Goal: Task Accomplishment & Management: Manage account settings

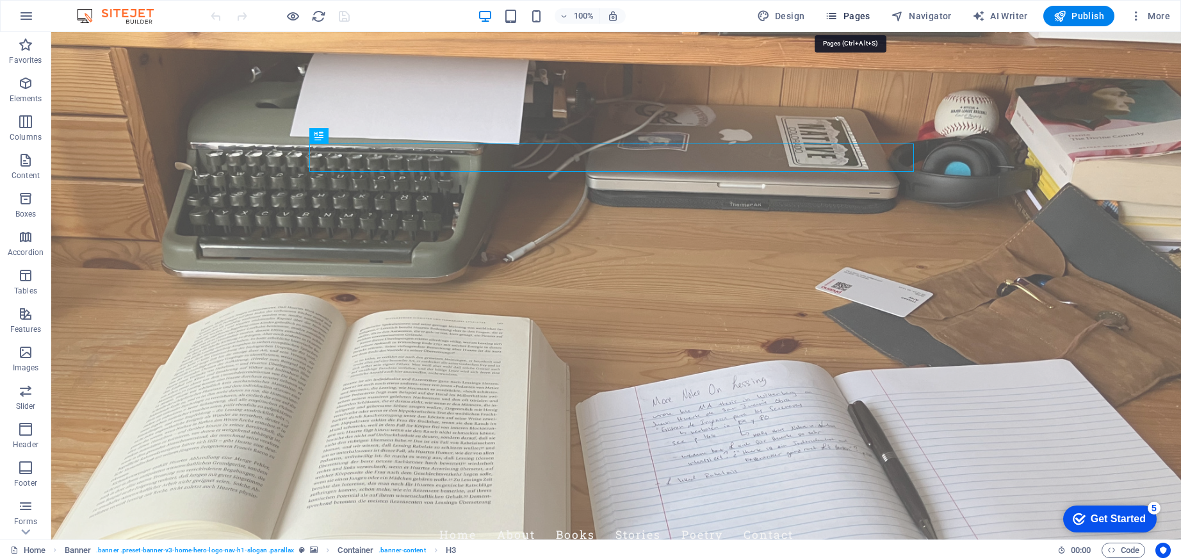
click at [862, 15] on span "Pages" at bounding box center [847, 16] width 45 height 13
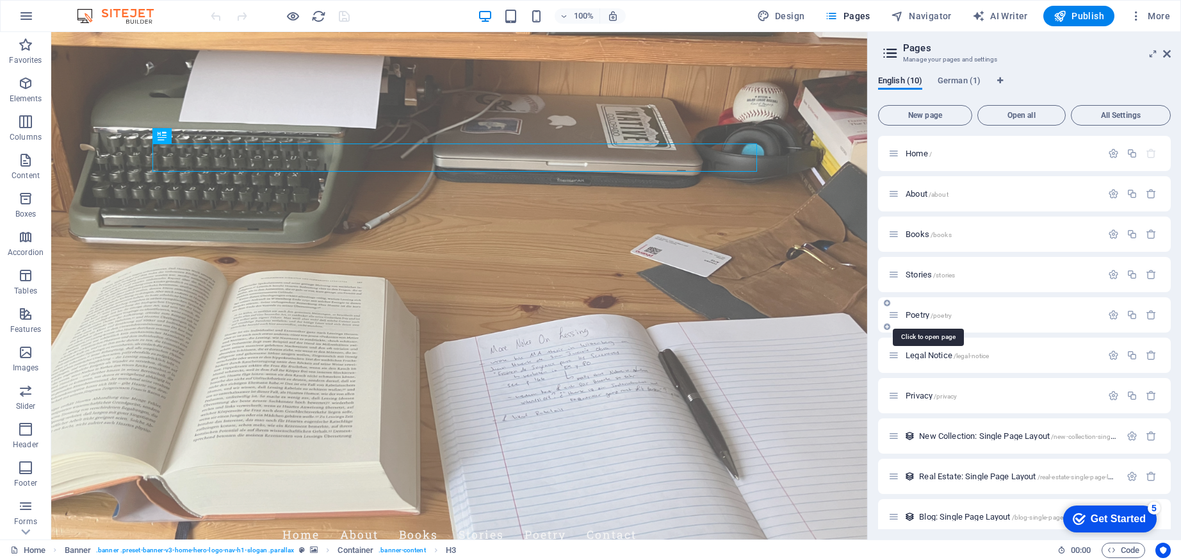
click at [918, 313] on span "Poetry /poetry" at bounding box center [929, 315] width 46 height 10
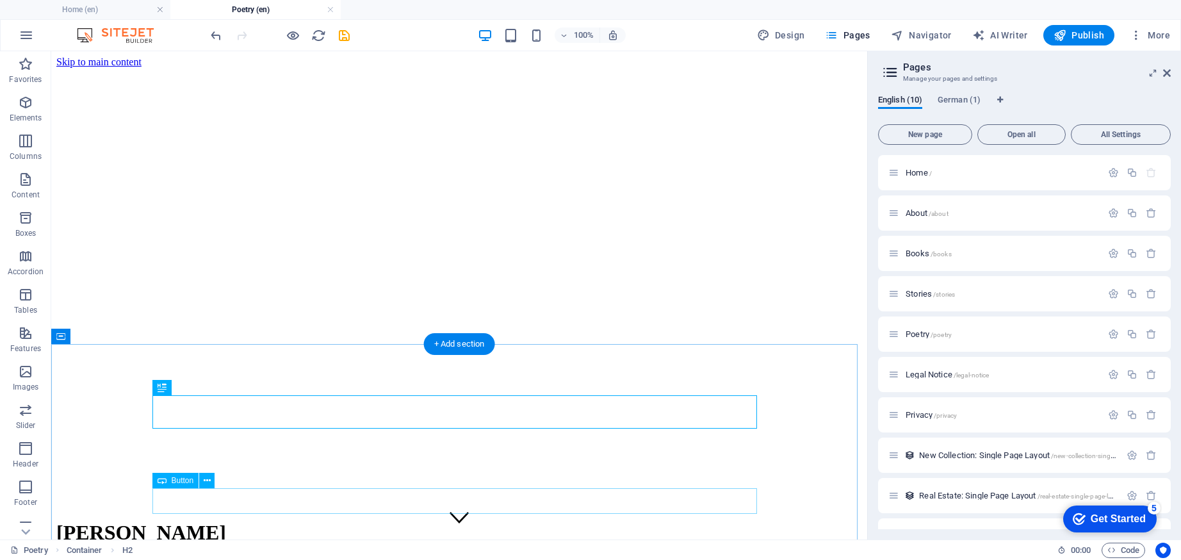
scroll to position [67, 0]
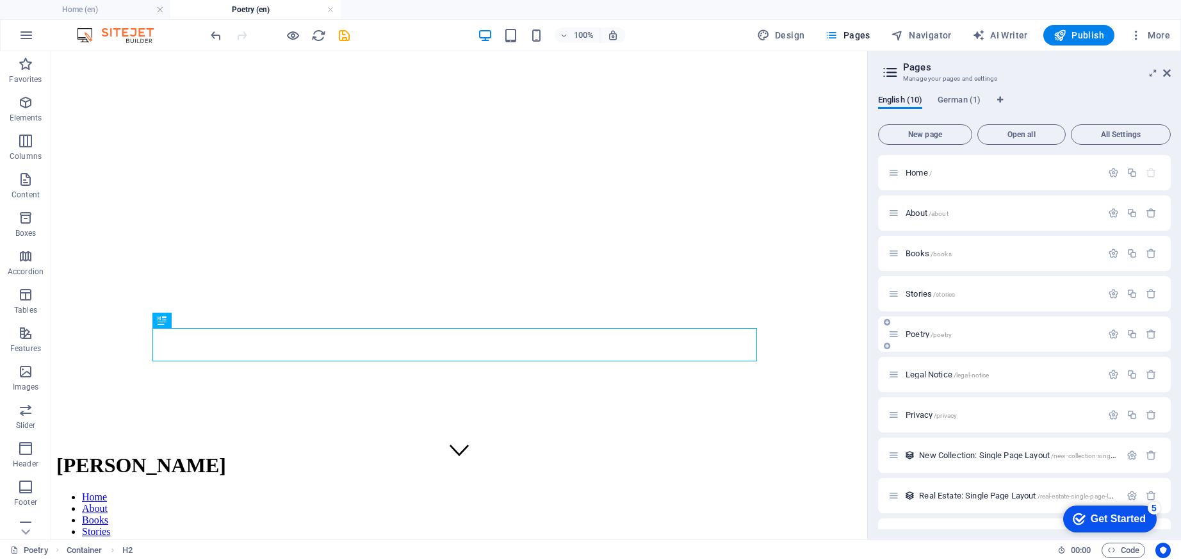
click at [931, 339] on div "Poetry /poetry" at bounding box center [995, 334] width 213 height 15
click at [887, 347] on icon at bounding box center [887, 346] width 6 height 8
type input "Under th"
type input "/under"
type input "Under the Lion's"
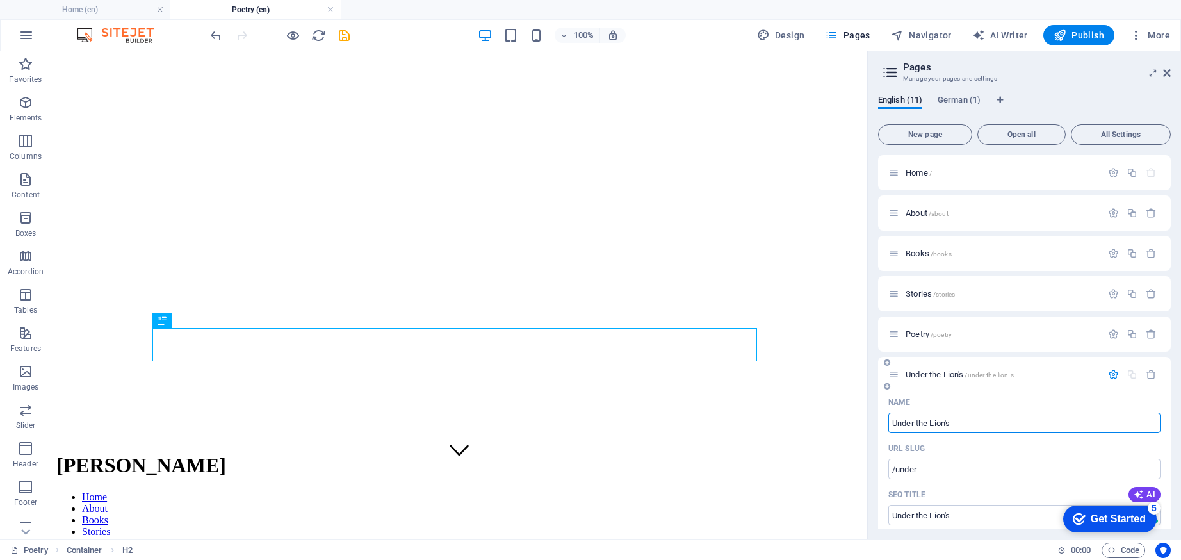
type input "/under-the-lion-s"
type input "Under the Lion's Shadow"
type input "/under-the-lion-s-shadow"
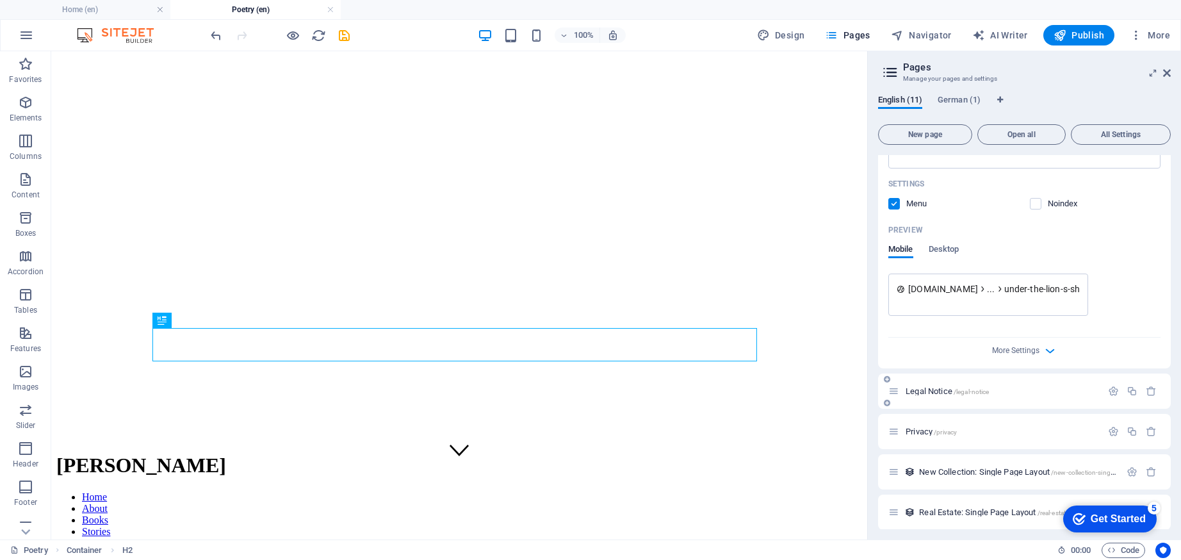
scroll to position [364, 0]
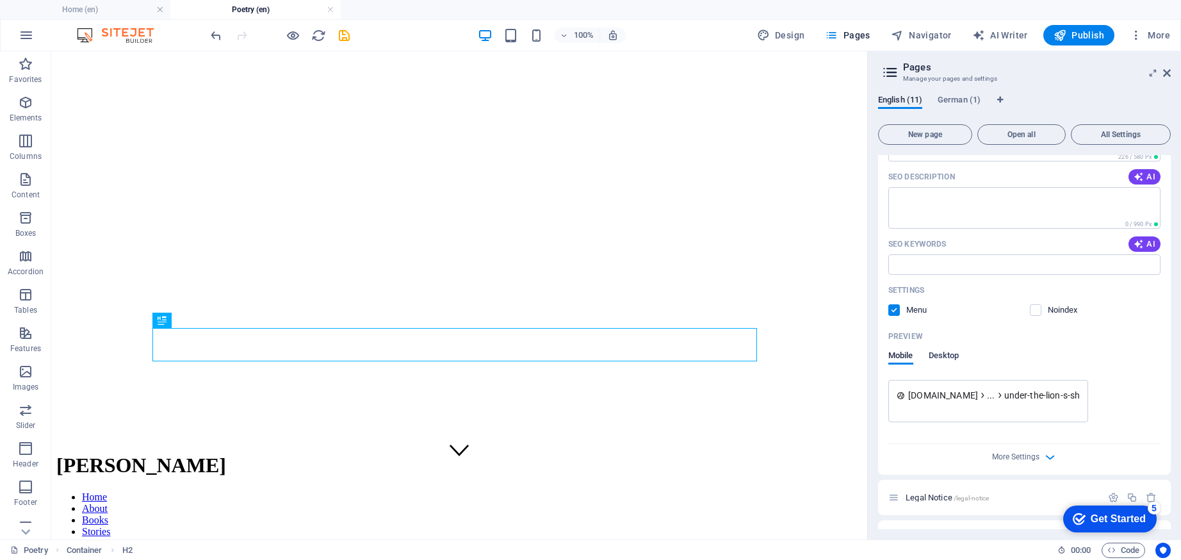
click at [956, 356] on span "Desktop" at bounding box center [944, 357] width 31 height 18
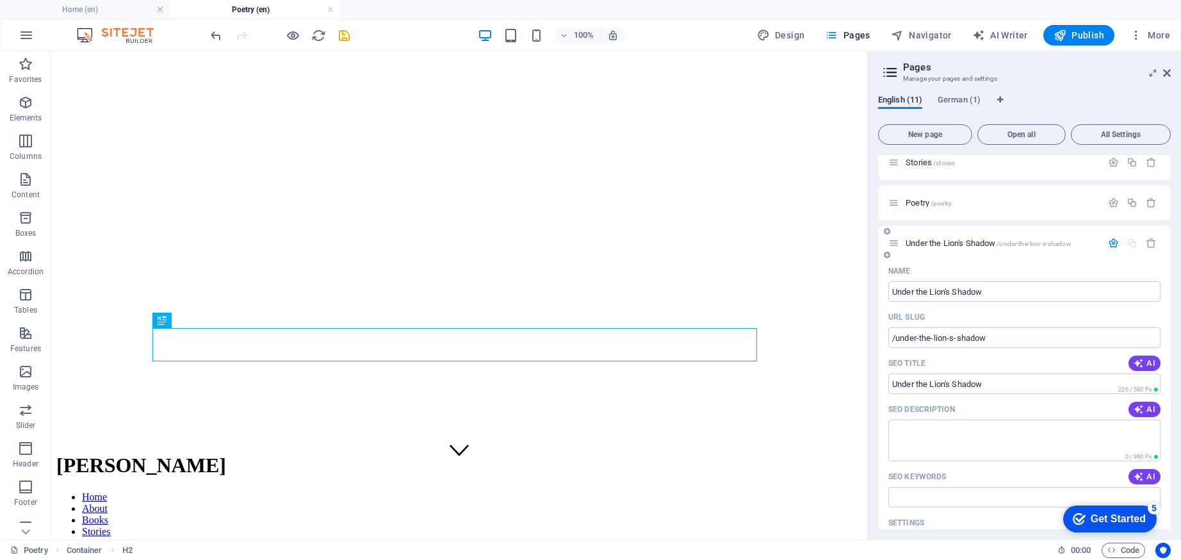
scroll to position [17, 0]
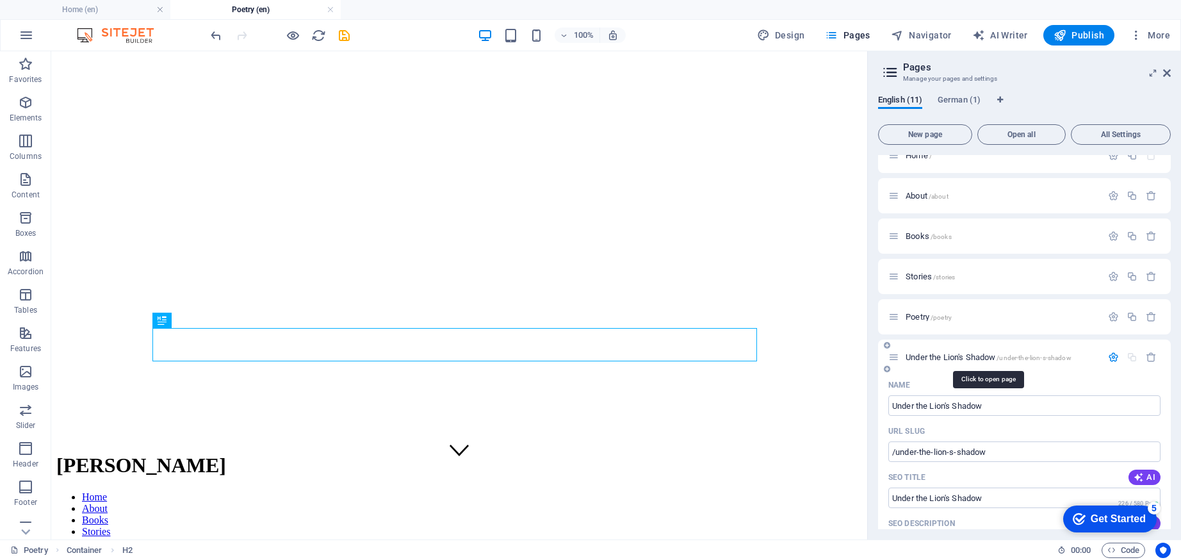
click at [960, 353] on span "Under the Lion's Shadow /under-the-lion-s-shadow" at bounding box center [989, 357] width 166 height 10
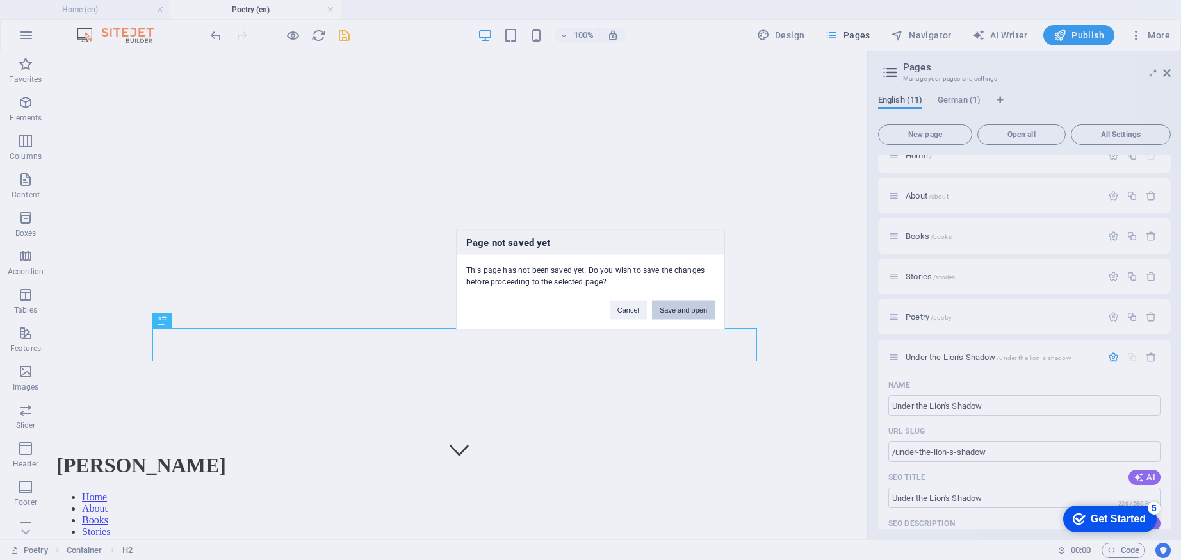
click at [686, 308] on button "Save and open" at bounding box center [683, 309] width 63 height 19
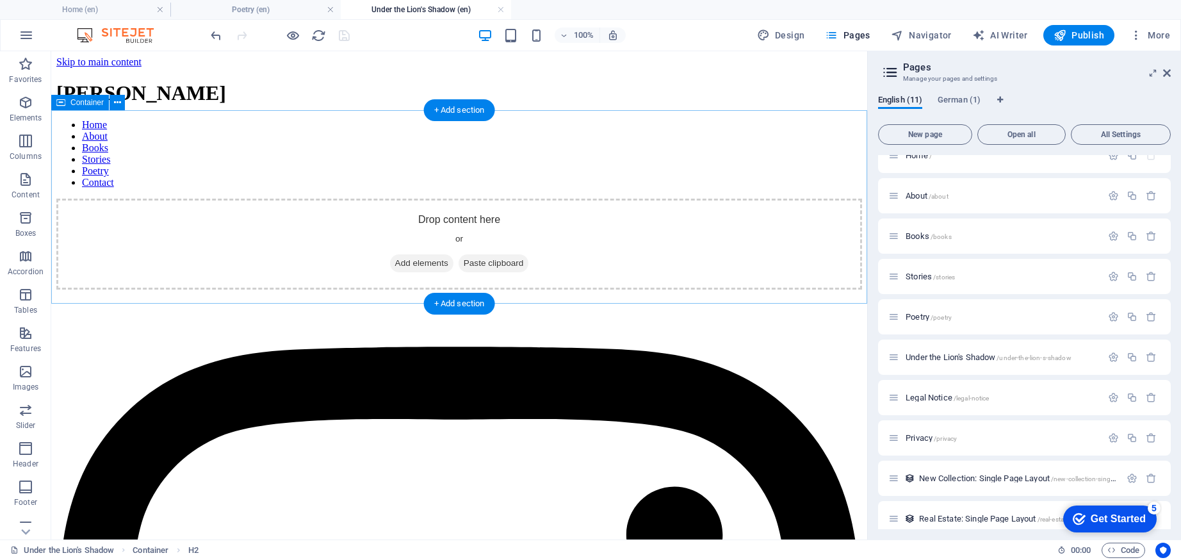
scroll to position [0, 0]
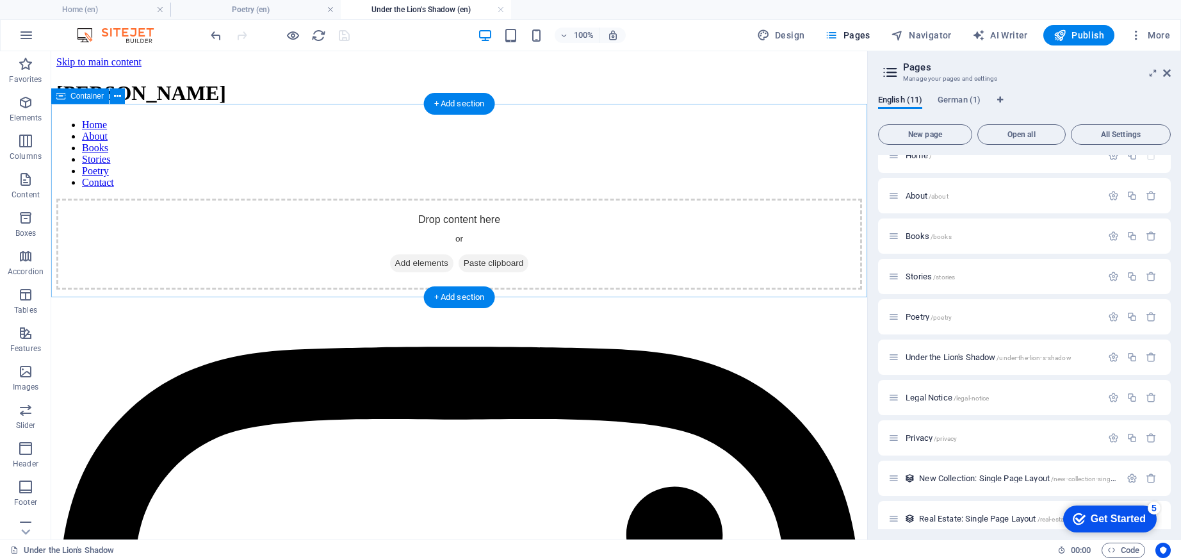
click at [413, 254] on span "Add elements" at bounding box center [421, 263] width 63 height 18
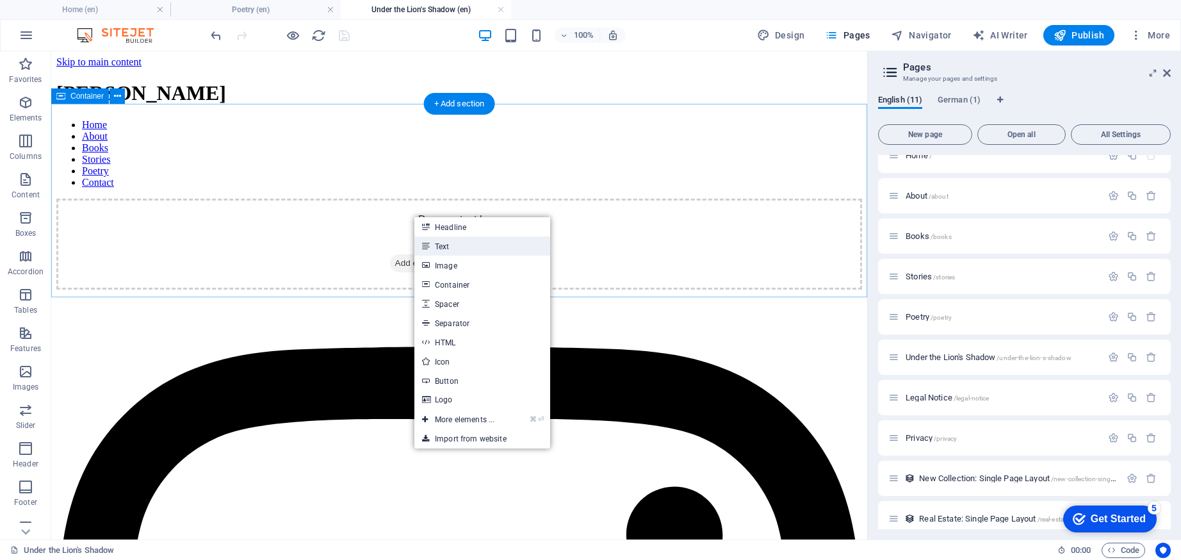
click at [448, 252] on link "Text" at bounding box center [482, 245] width 136 height 19
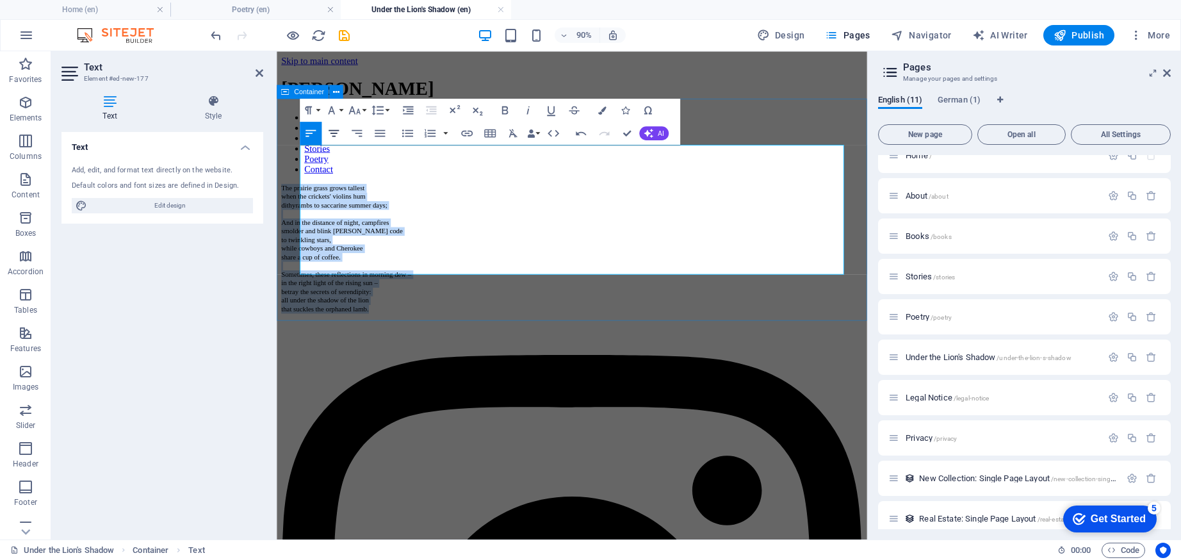
click at [339, 134] on icon "button" at bounding box center [334, 133] width 14 height 14
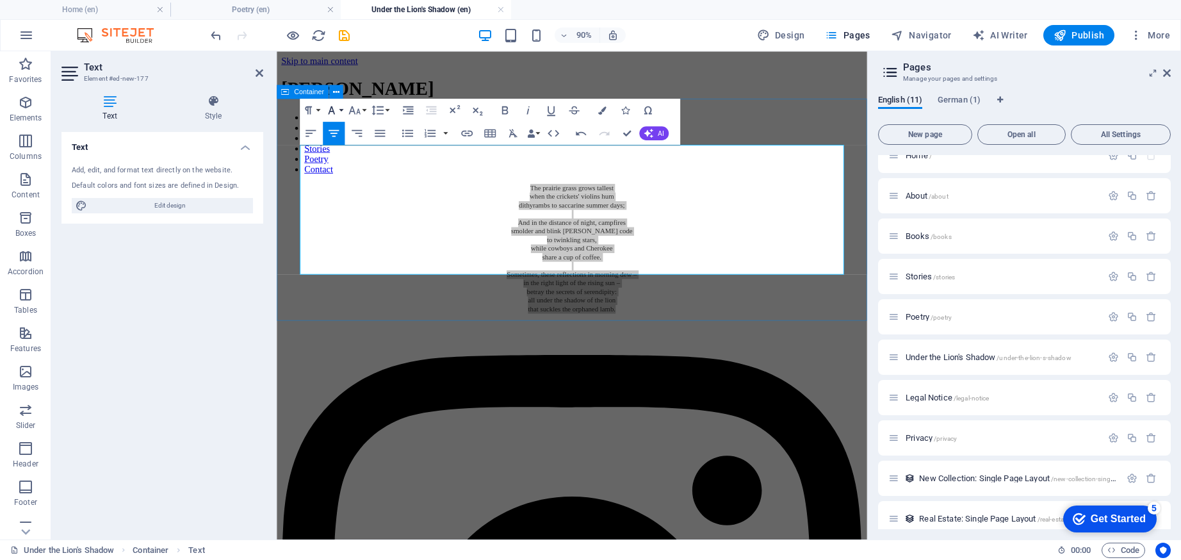
click at [343, 112] on button "Font Family" at bounding box center [334, 110] width 22 height 23
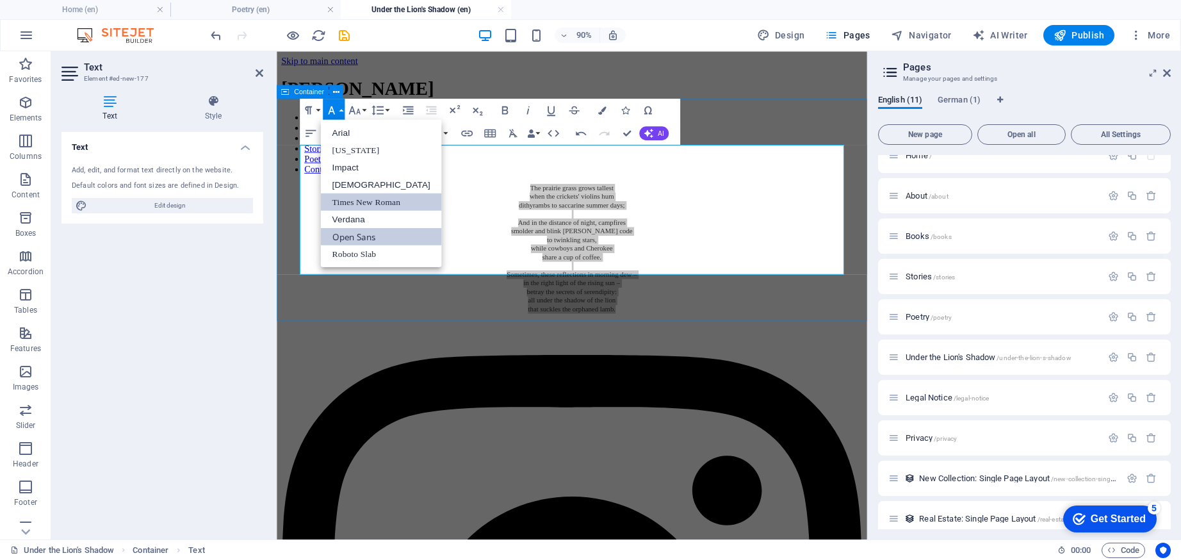
drag, startPoint x: 359, startPoint y: 233, endPoint x: 113, endPoint y: 144, distance: 261.6
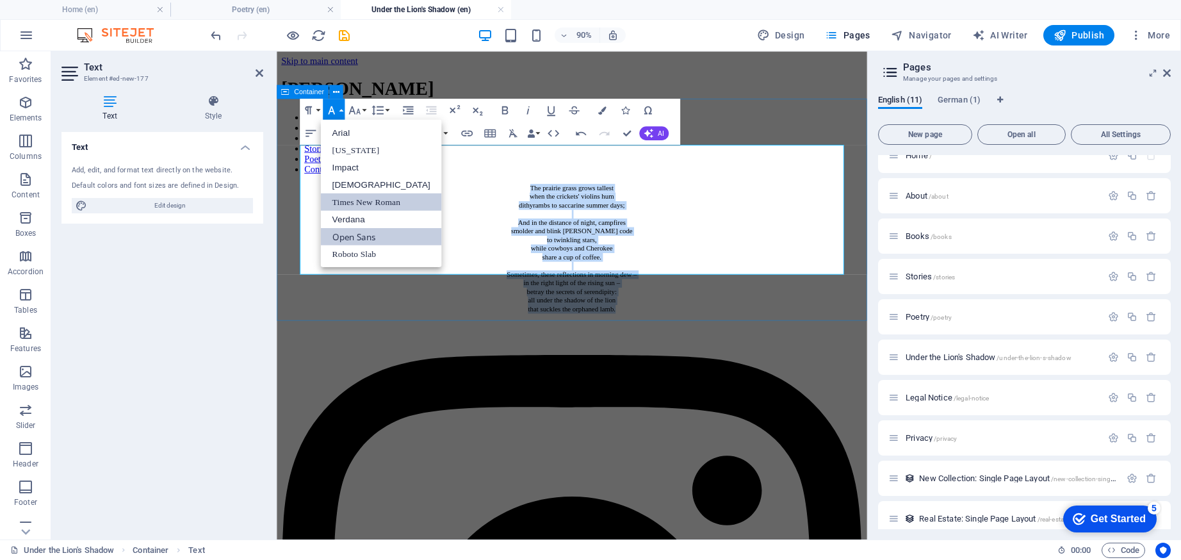
click at [359, 233] on link "Open Sans" at bounding box center [380, 235] width 121 height 17
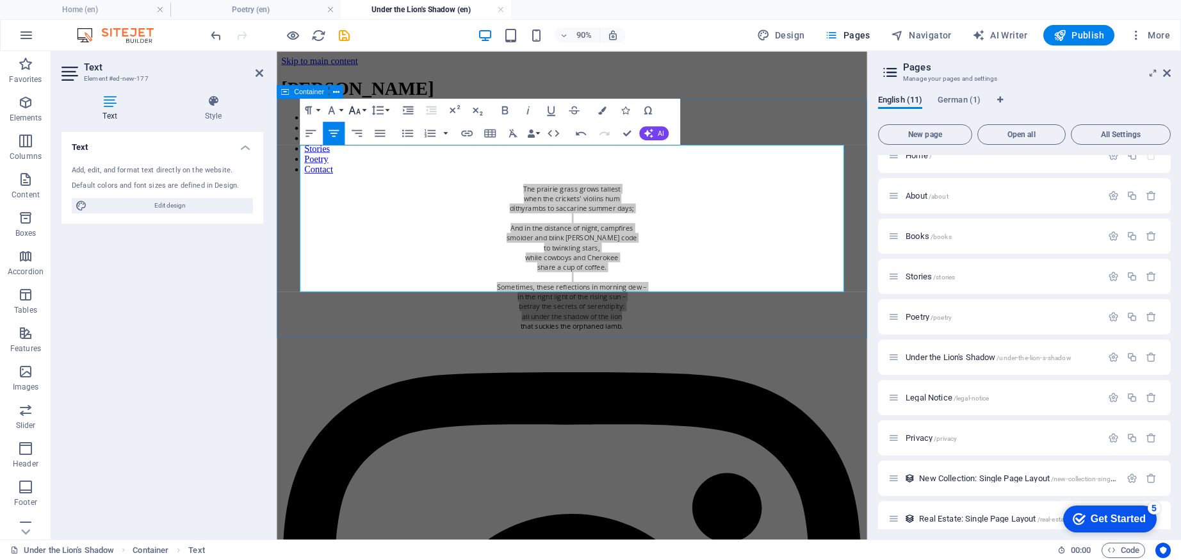
click at [364, 111] on button "Font Size" at bounding box center [357, 110] width 22 height 23
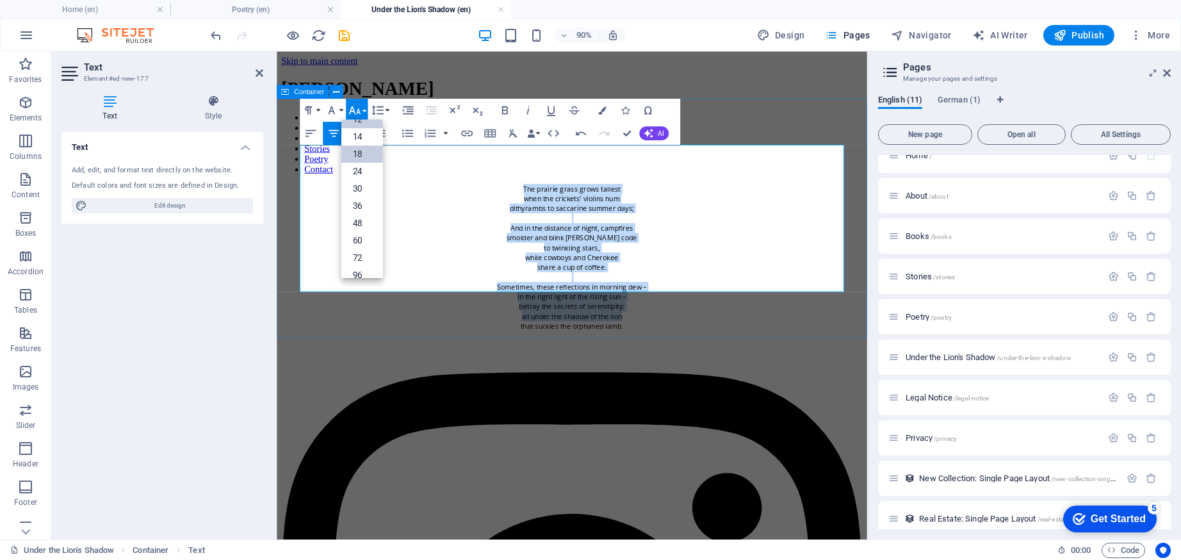
click at [373, 158] on link "18" at bounding box center [362, 153] width 42 height 17
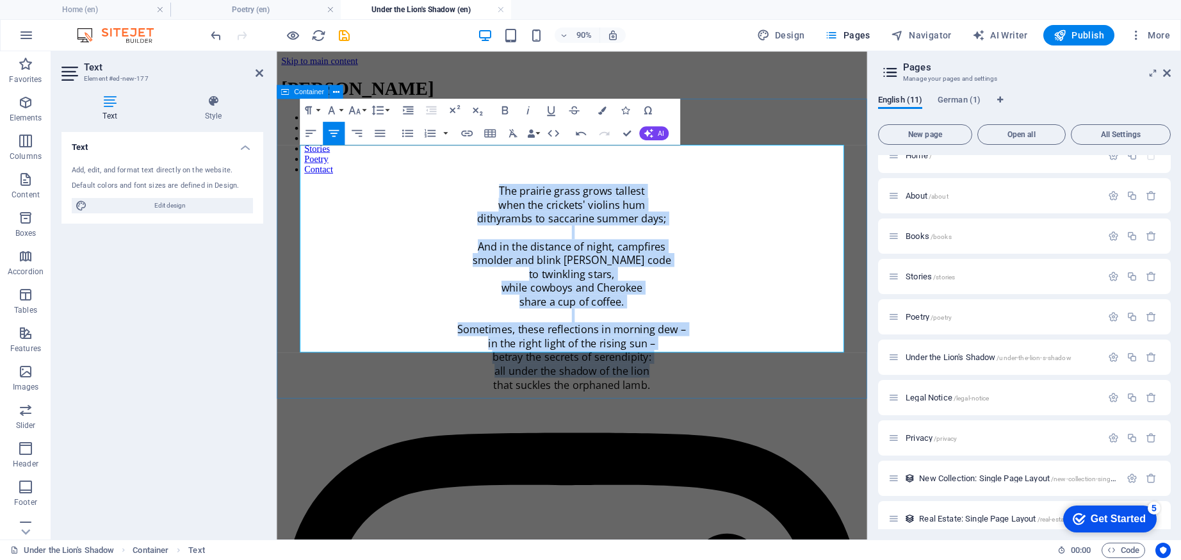
click at [437, 415] on div "The prairie grass grows tallest when the crickets' violins hum dithyrambs to sa…" at bounding box center [605, 314] width 646 height 231
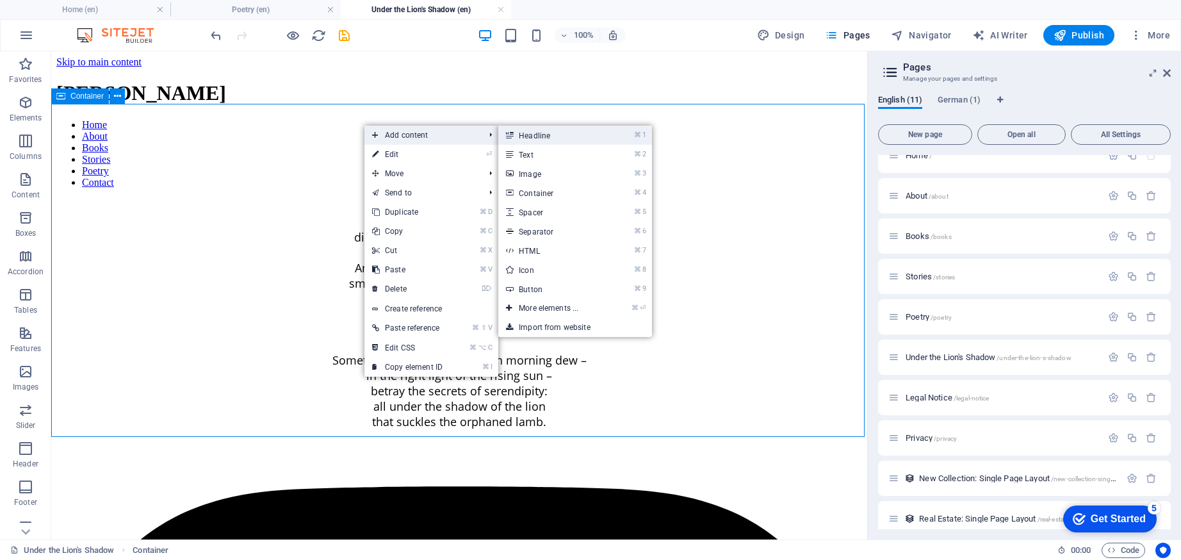
click at [560, 131] on link "⌘ 1 Headline" at bounding box center [551, 135] width 106 height 19
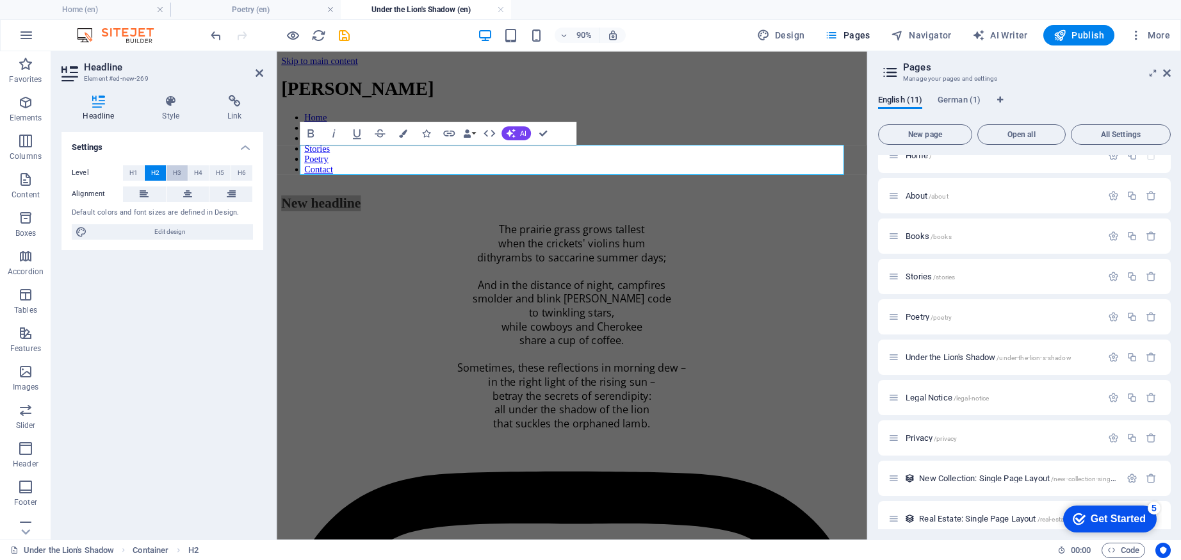
click at [179, 172] on span "H3" at bounding box center [177, 172] width 8 height 15
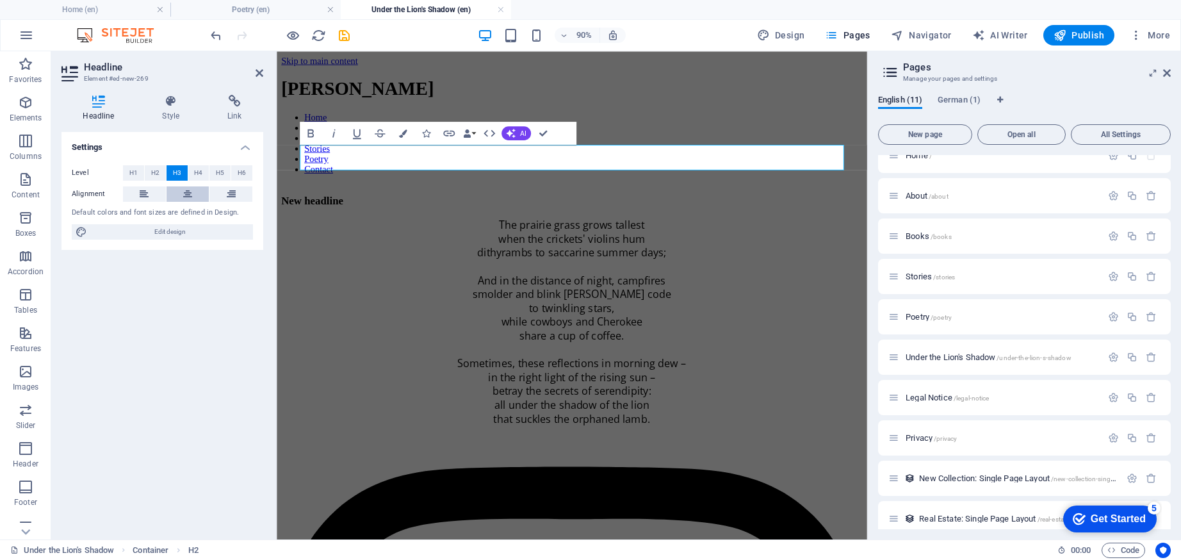
click at [185, 192] on icon at bounding box center [187, 193] width 9 height 15
click at [620, 211] on h3 "New headline" at bounding box center [605, 218] width 646 height 14
click at [817, 252] on div "The prairie grass grows tallest when the crickets' violins hum dithyrambs to sa…" at bounding box center [605, 351] width 646 height 231
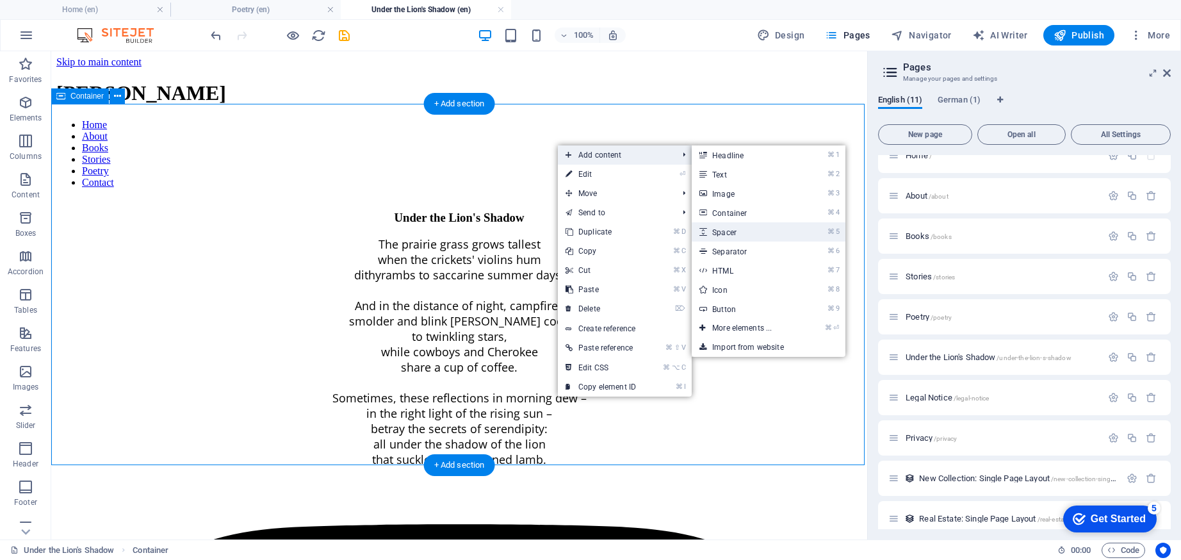
click at [729, 230] on link "⌘ 5 Spacer" at bounding box center [745, 231] width 106 height 19
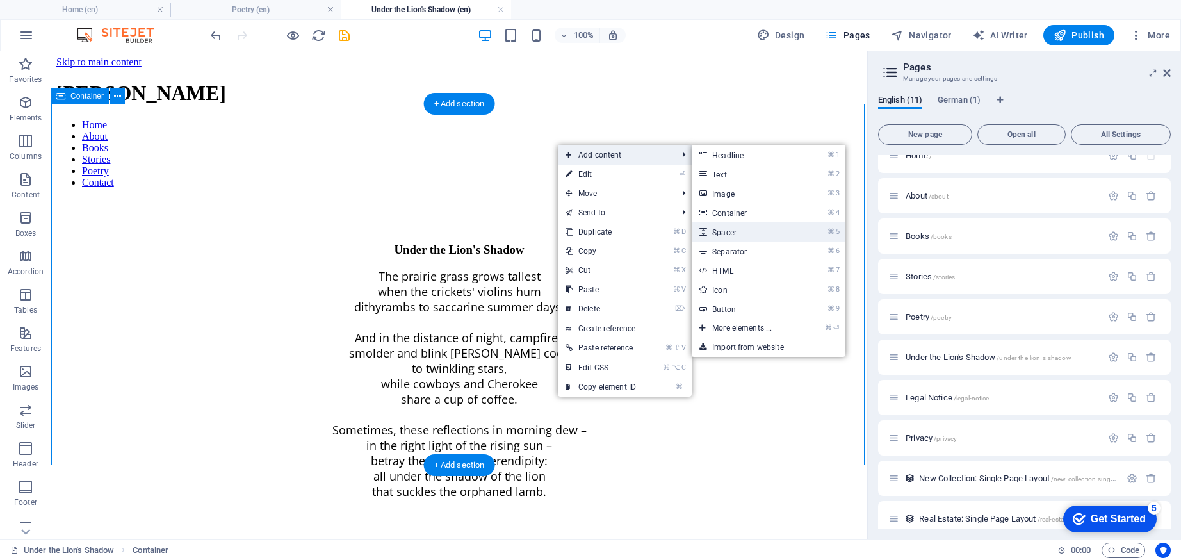
select select "px"
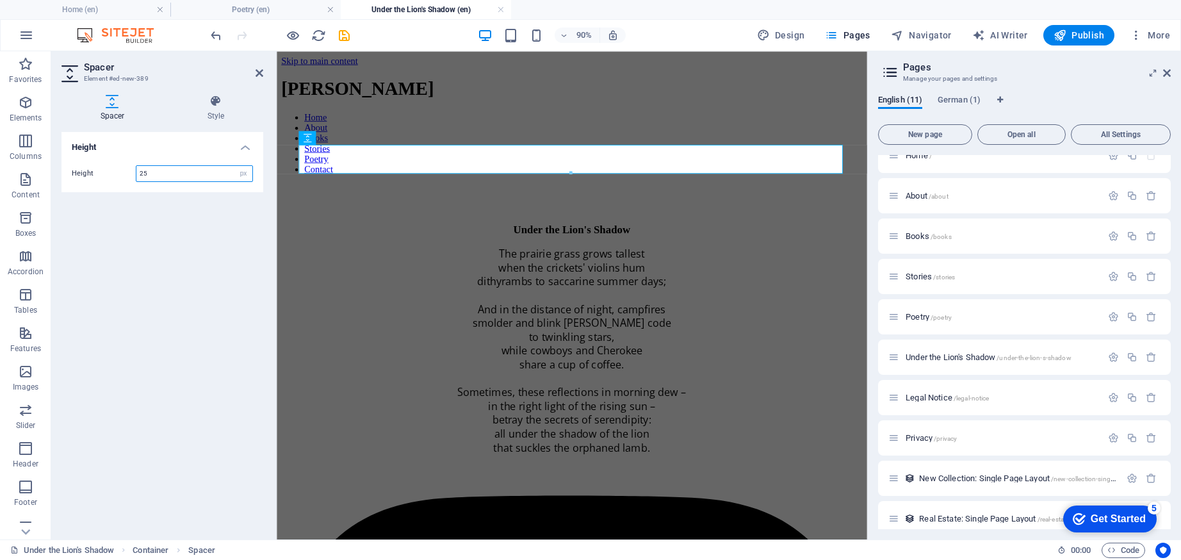
type input "25"
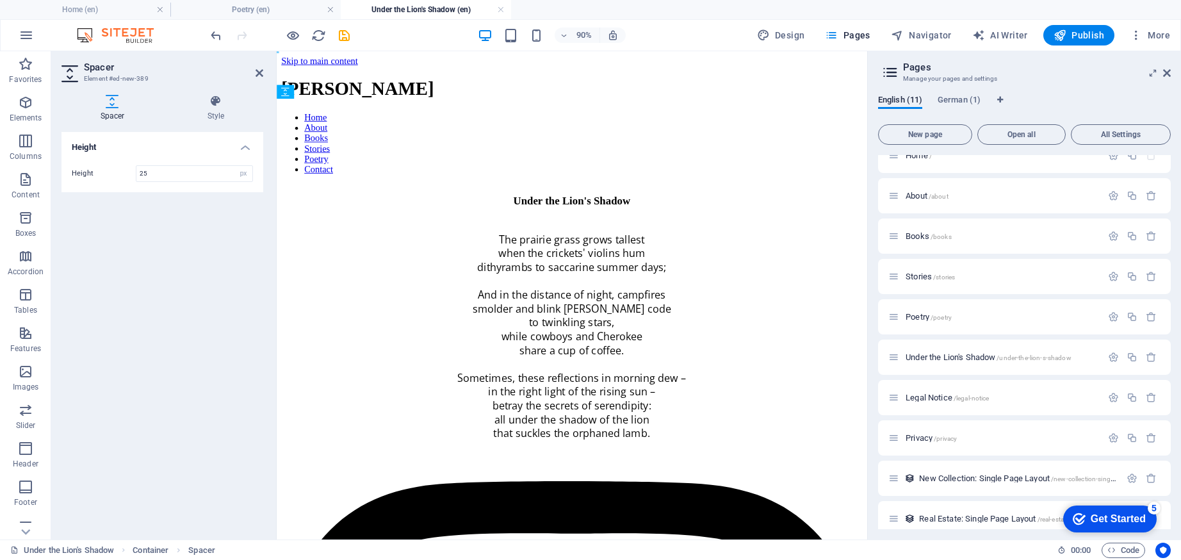
drag, startPoint x: 587, startPoint y: 190, endPoint x: 319, endPoint y: 185, distance: 268.5
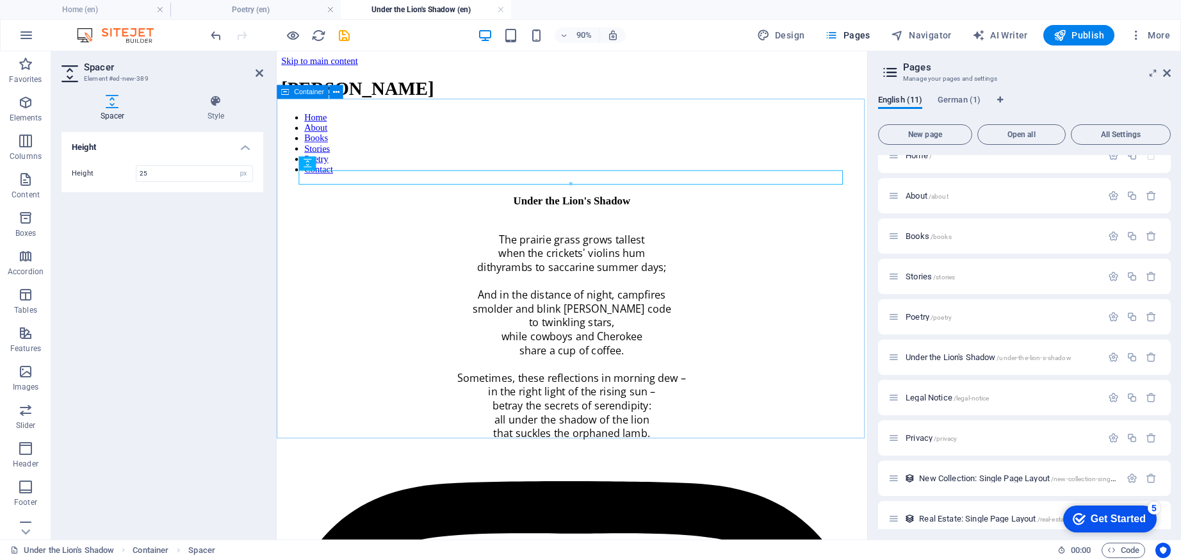
click at [492, 211] on div "Under the Lion's Shadow The prairie grass grows tallest when the crickets' viol…" at bounding box center [605, 347] width 646 height 273
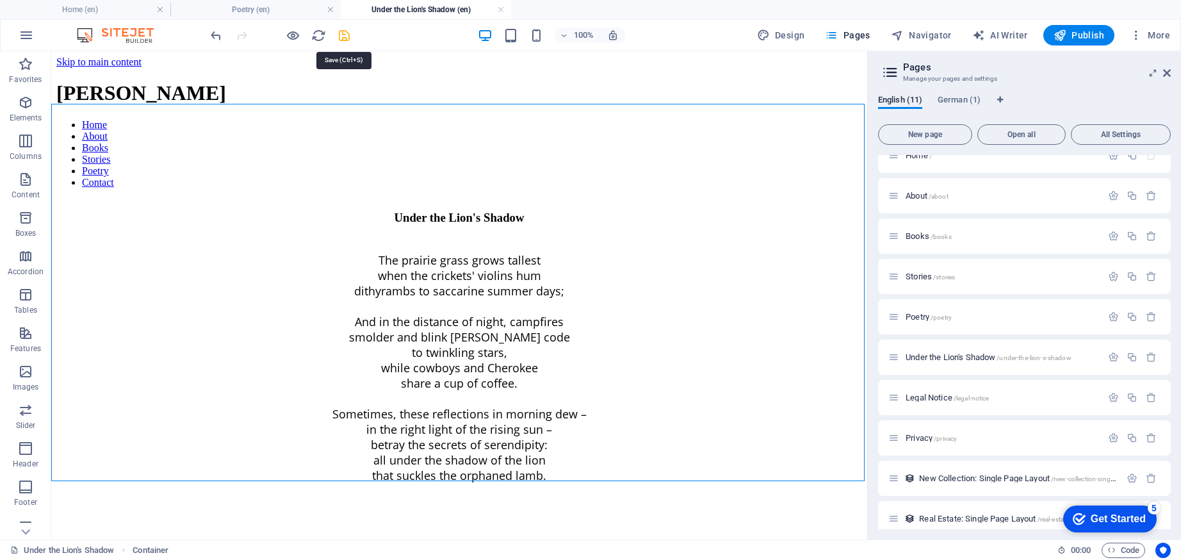
click at [346, 37] on icon "save" at bounding box center [344, 35] width 15 height 15
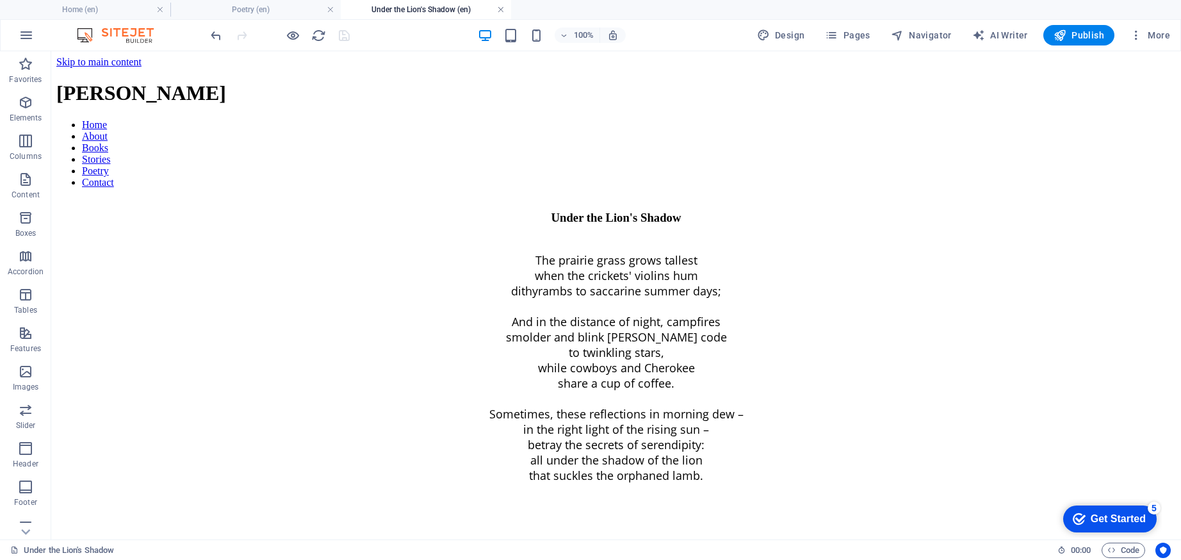
click at [499, 10] on link at bounding box center [501, 10] width 8 height 12
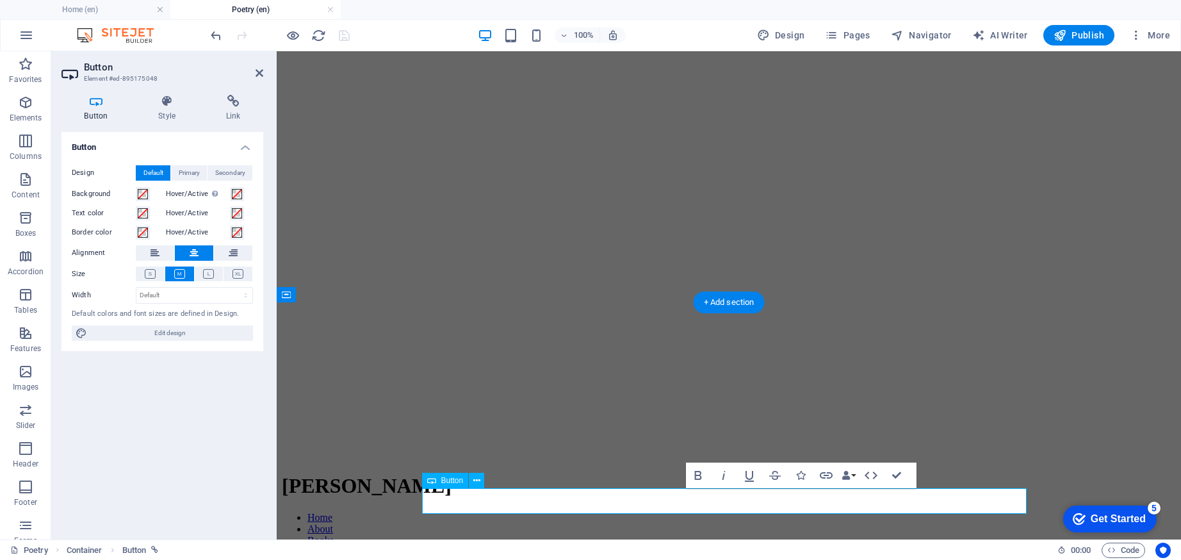
scroll to position [42, 0]
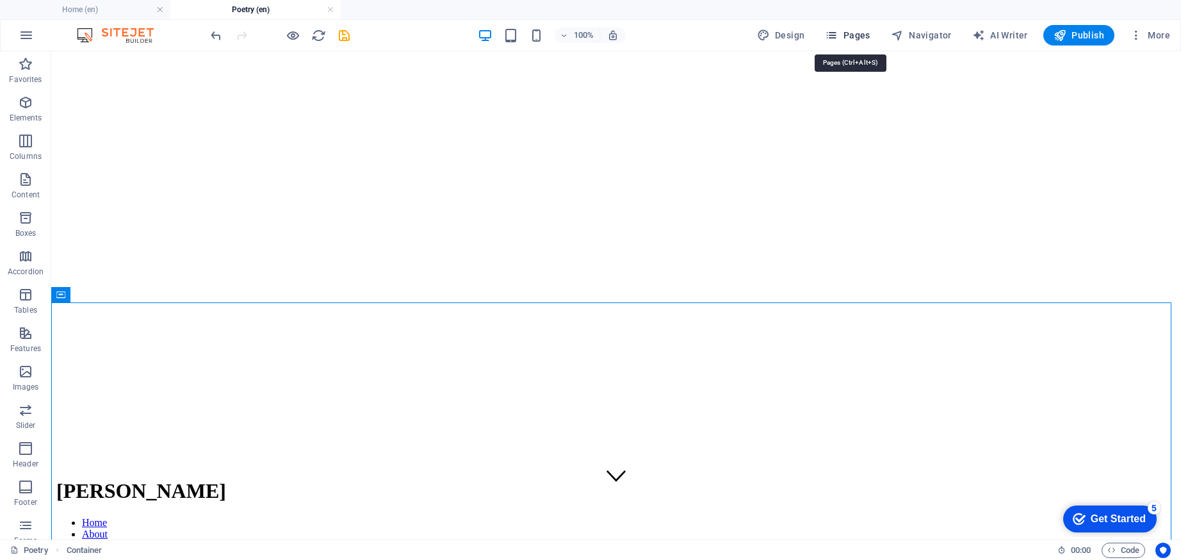
click at [835, 35] on icon "button" at bounding box center [831, 35] width 13 height 13
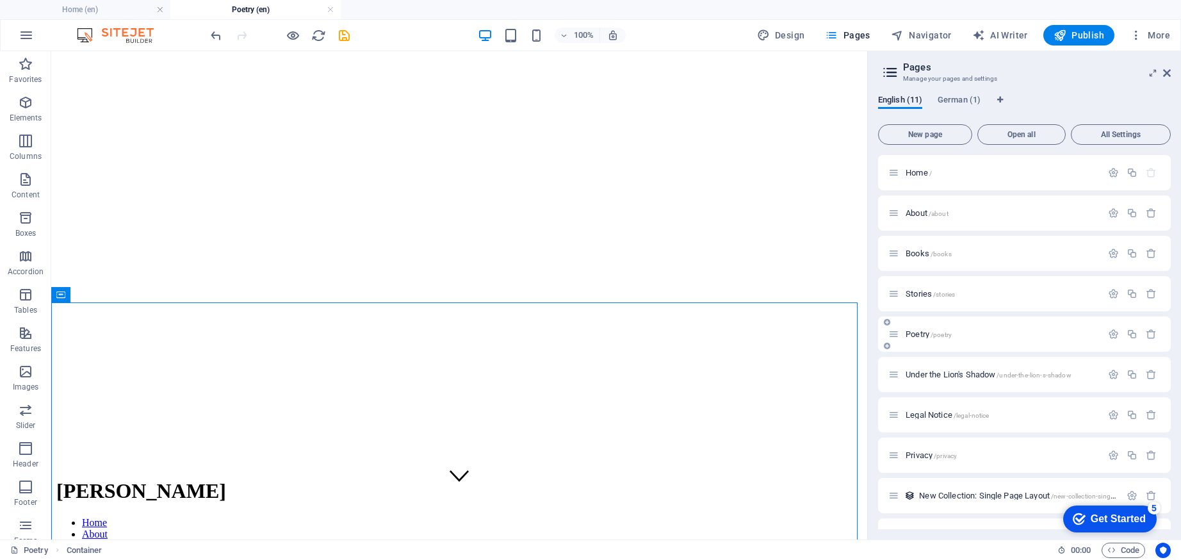
click at [887, 345] on icon at bounding box center [887, 346] width 6 height 8
type input "The"
type input "/the"
type input "The Unplaye"
type input "/the-unpla"
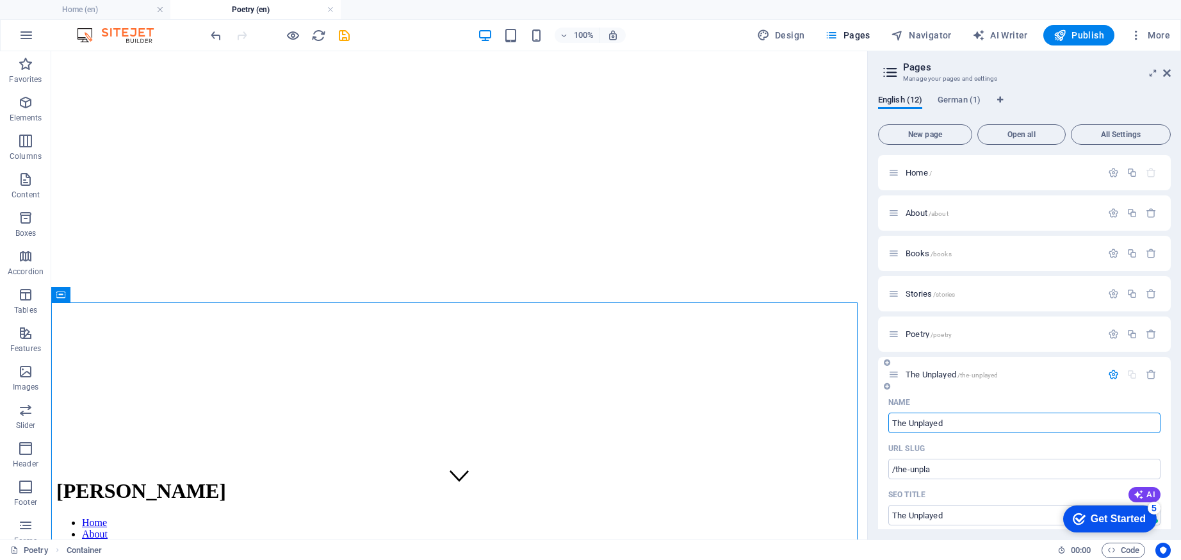
type input "The Unplayed"
type input "/the-unplayed"
type input "The Unplayed Piano"
type input "/the-unplayed-piano"
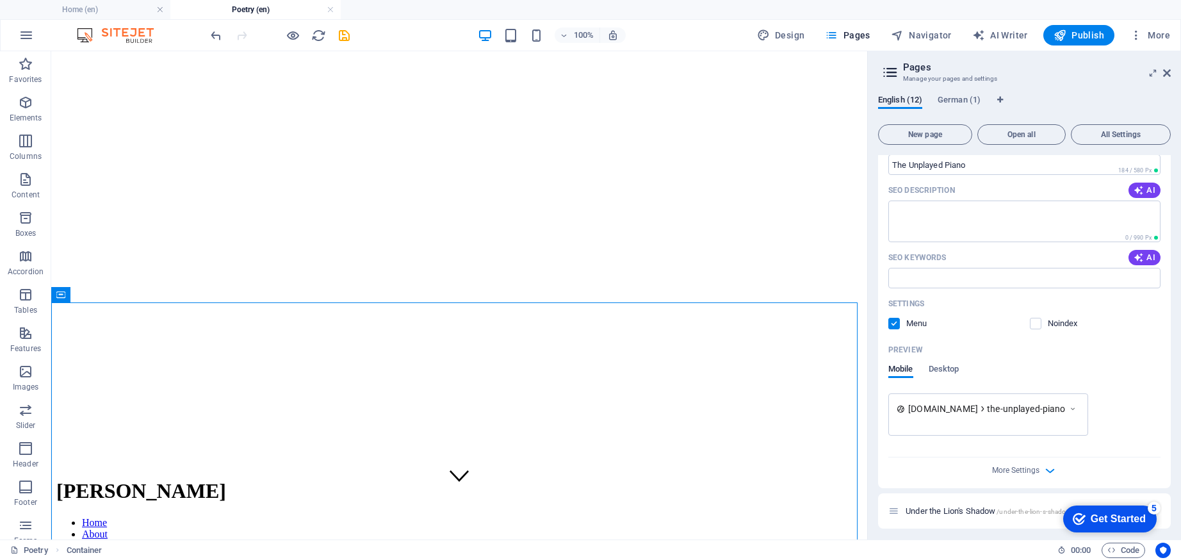
scroll to position [0, 0]
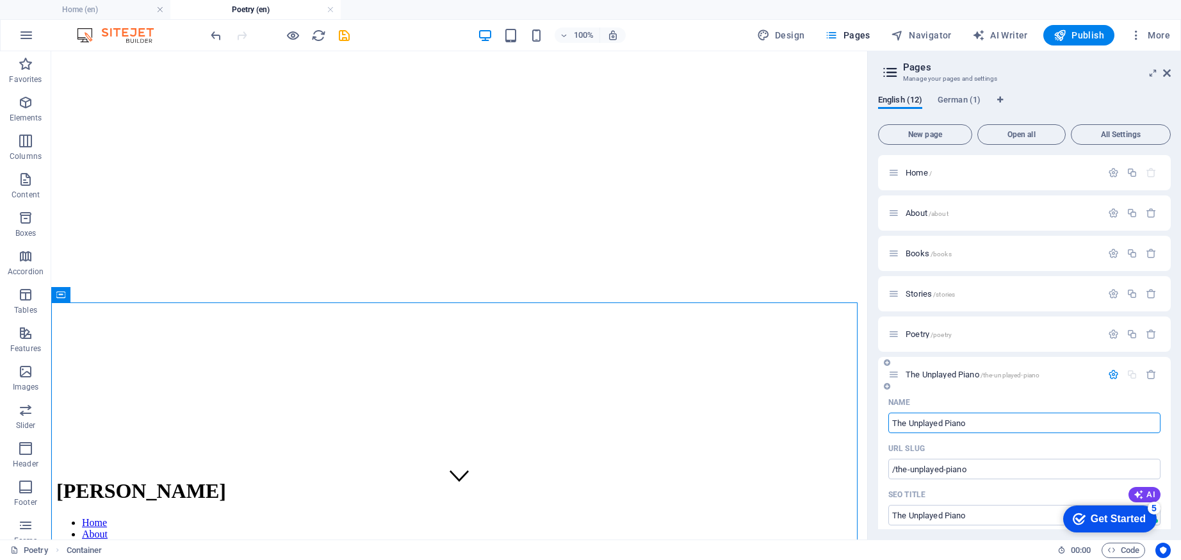
click at [940, 375] on span "The Unplayed Piano /the-unplayed-piano" at bounding box center [973, 375] width 134 height 10
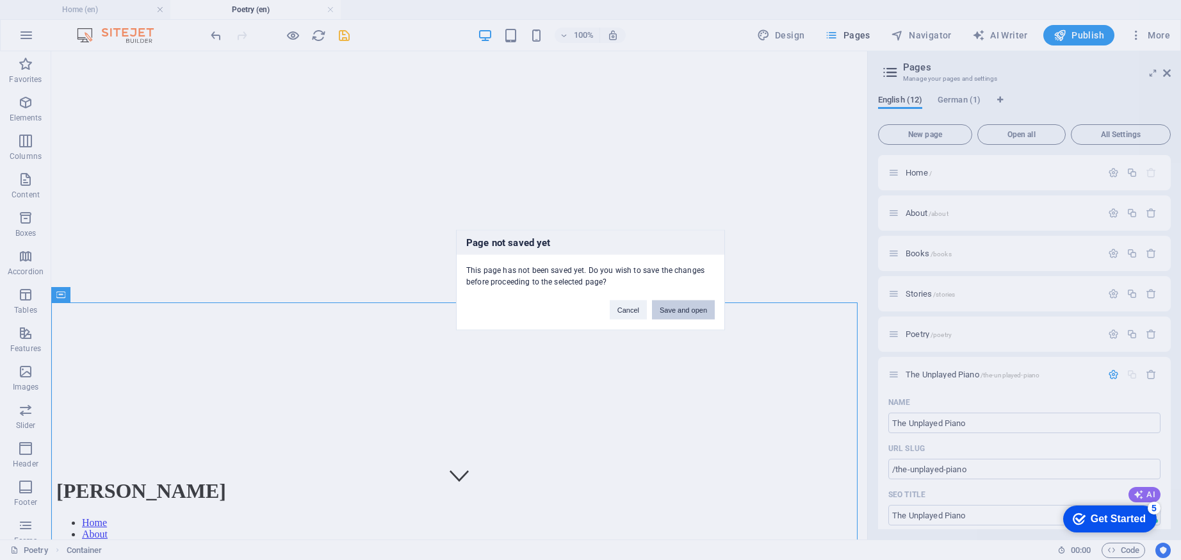
click at [664, 304] on button "Save and open" at bounding box center [683, 309] width 63 height 19
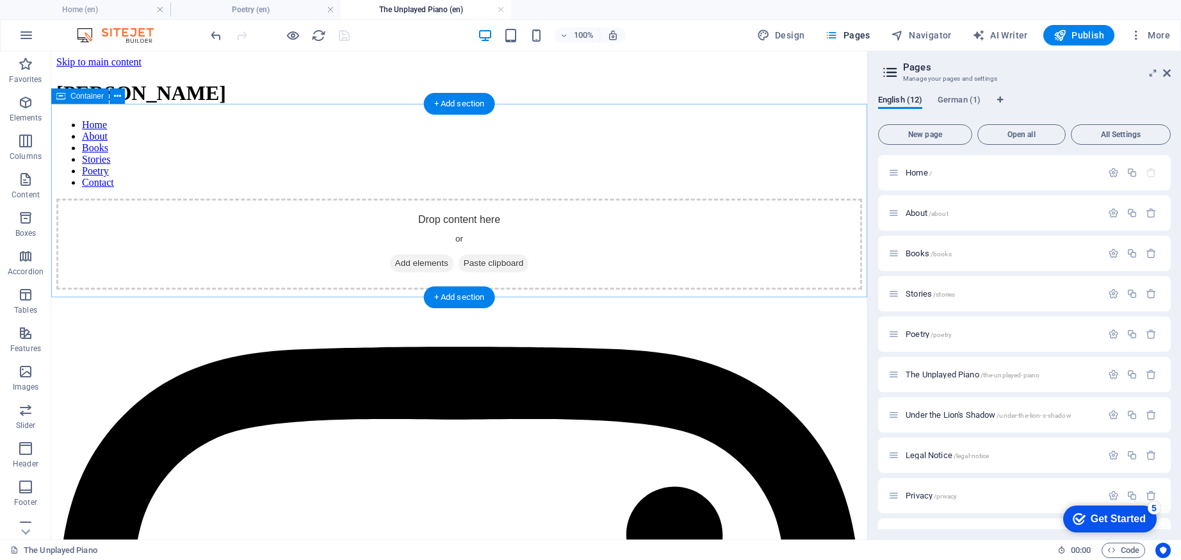
click at [423, 254] on span "Add elements" at bounding box center [421, 263] width 63 height 18
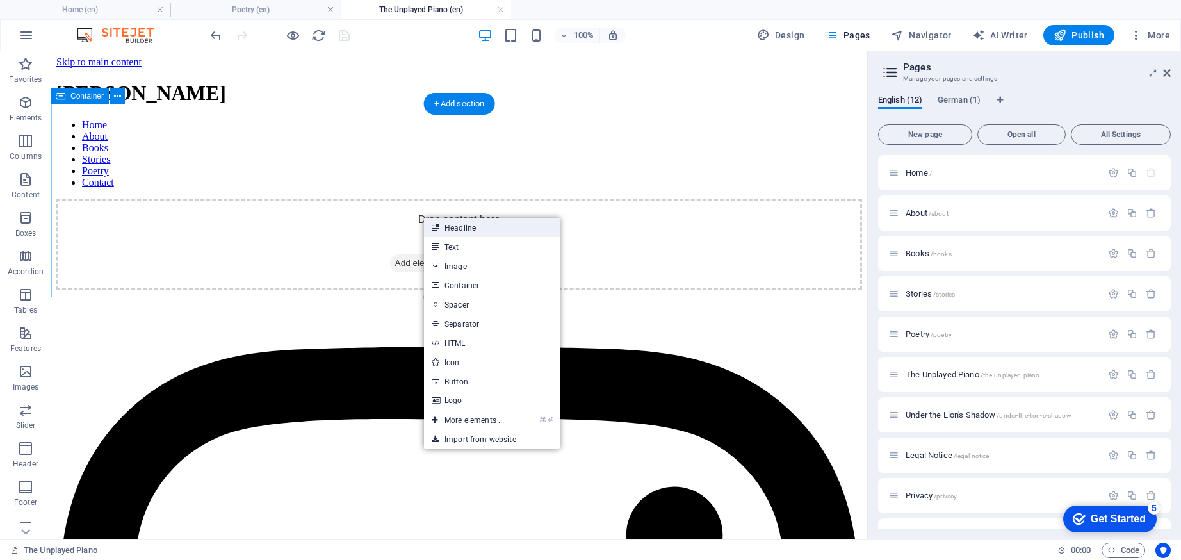
click at [451, 228] on link "Headline" at bounding box center [492, 227] width 136 height 19
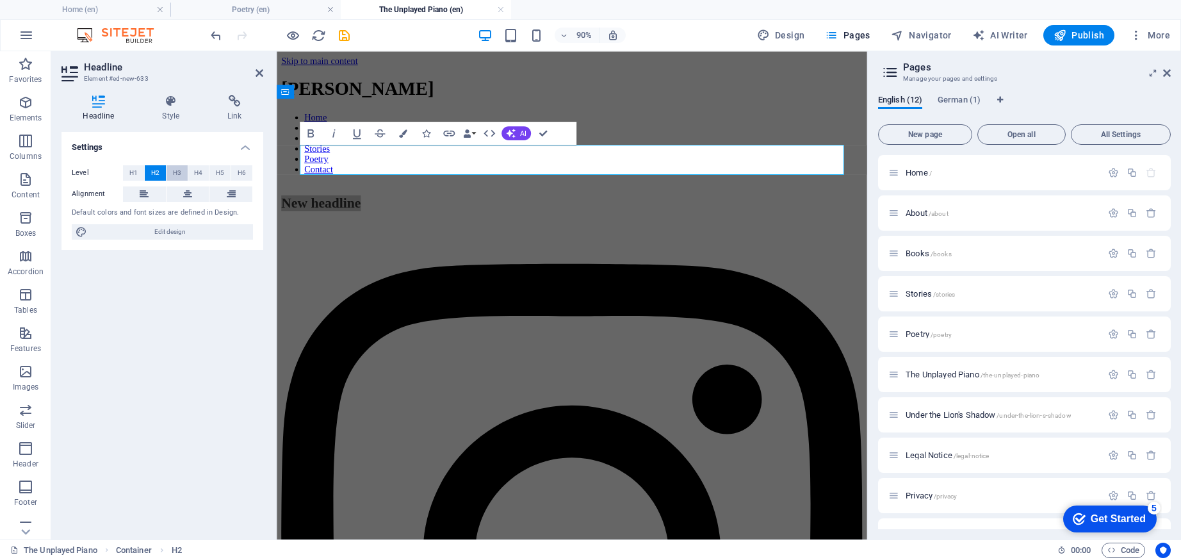
click at [176, 172] on span "H3" at bounding box center [177, 172] width 8 height 15
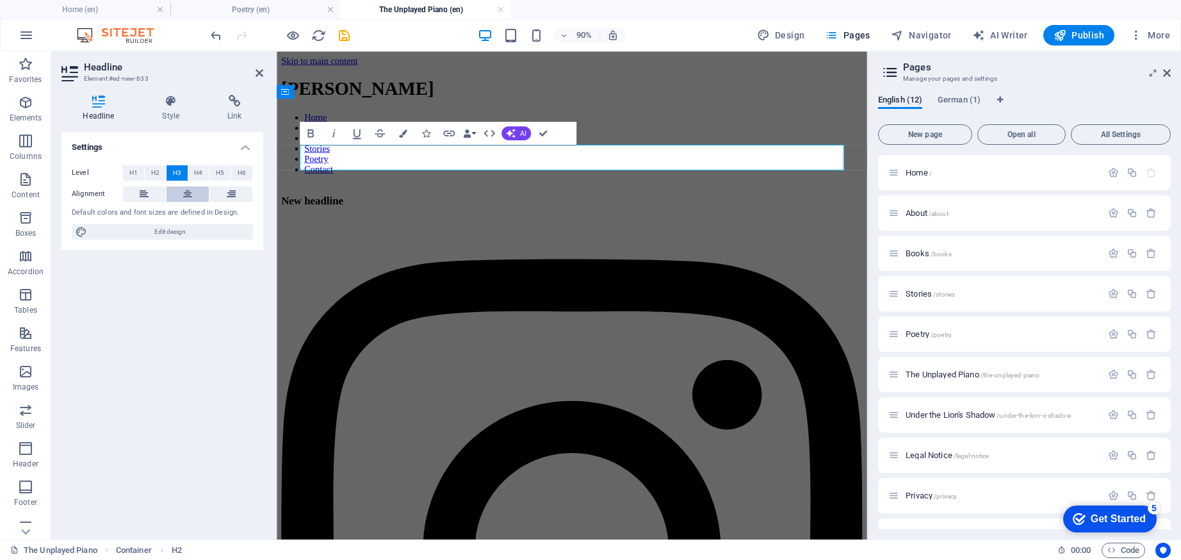
click at [192, 193] on icon at bounding box center [187, 193] width 9 height 15
click at [668, 211] on h3 "New headline" at bounding box center [605, 218] width 646 height 14
click at [577, 211] on div "The Unplayed Piano" at bounding box center [605, 218] width 646 height 14
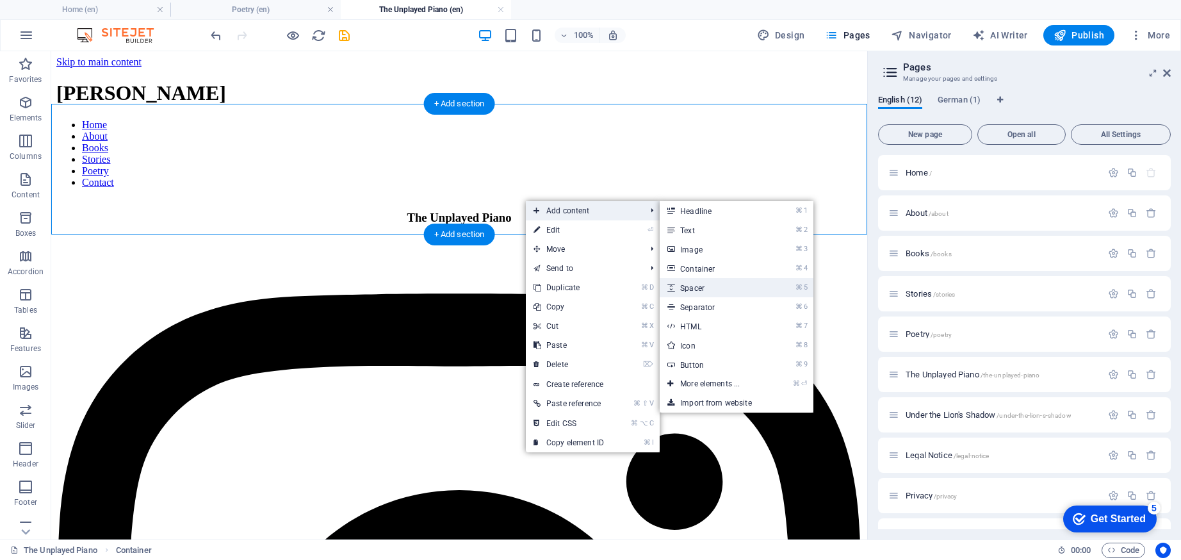
drag, startPoint x: 694, startPoint y: 286, endPoint x: 461, endPoint y: 261, distance: 234.5
click at [694, 286] on link "⌘ 5 Spacer" at bounding box center [713, 287] width 106 height 19
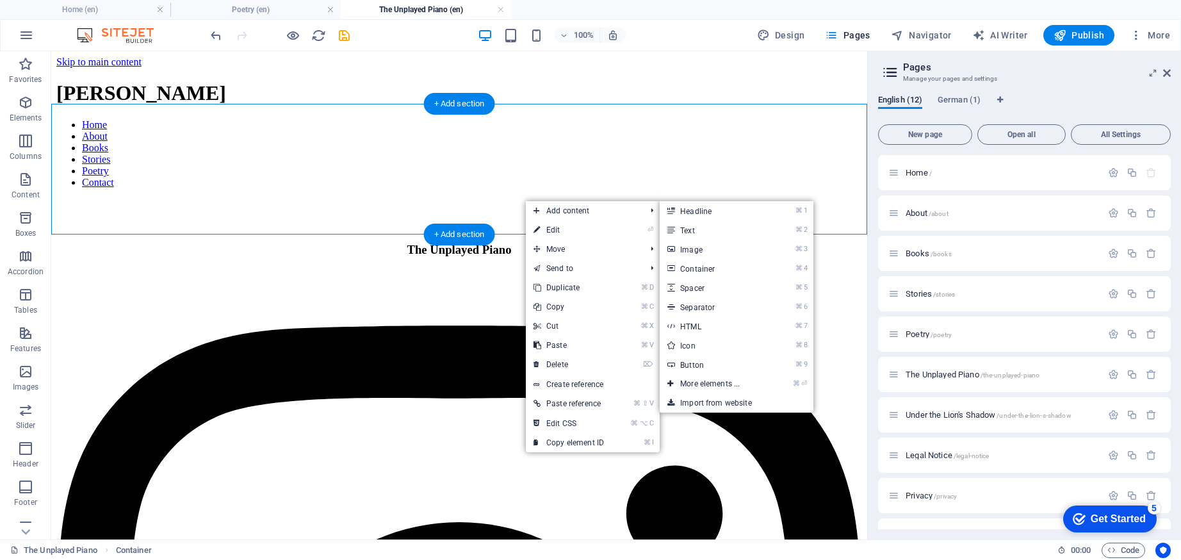
select select "px"
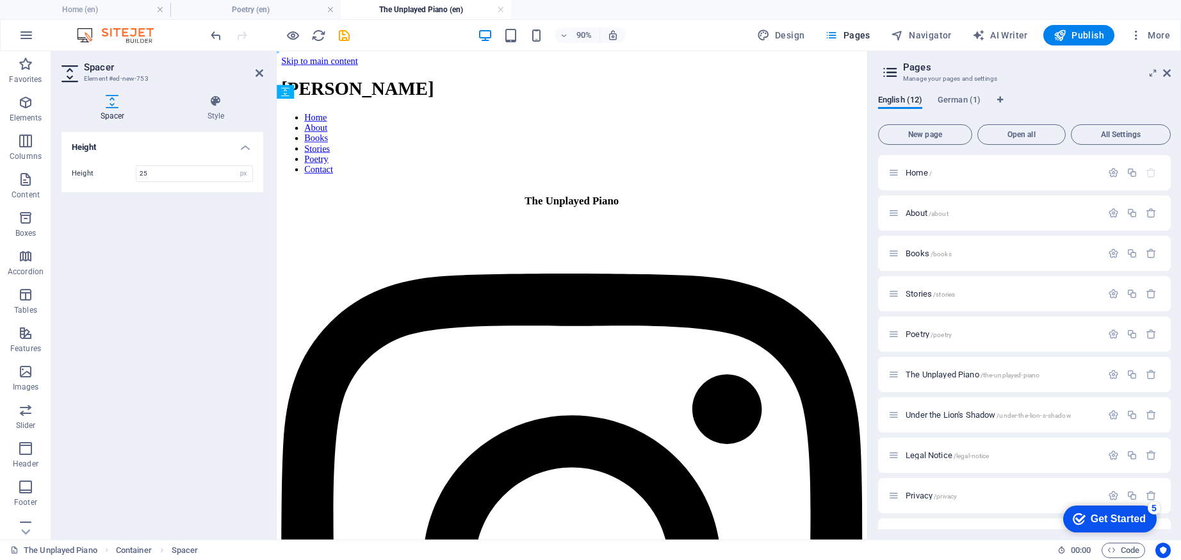
drag, startPoint x: 596, startPoint y: 189, endPoint x: 325, endPoint y: 183, distance: 270.4
type input "25"
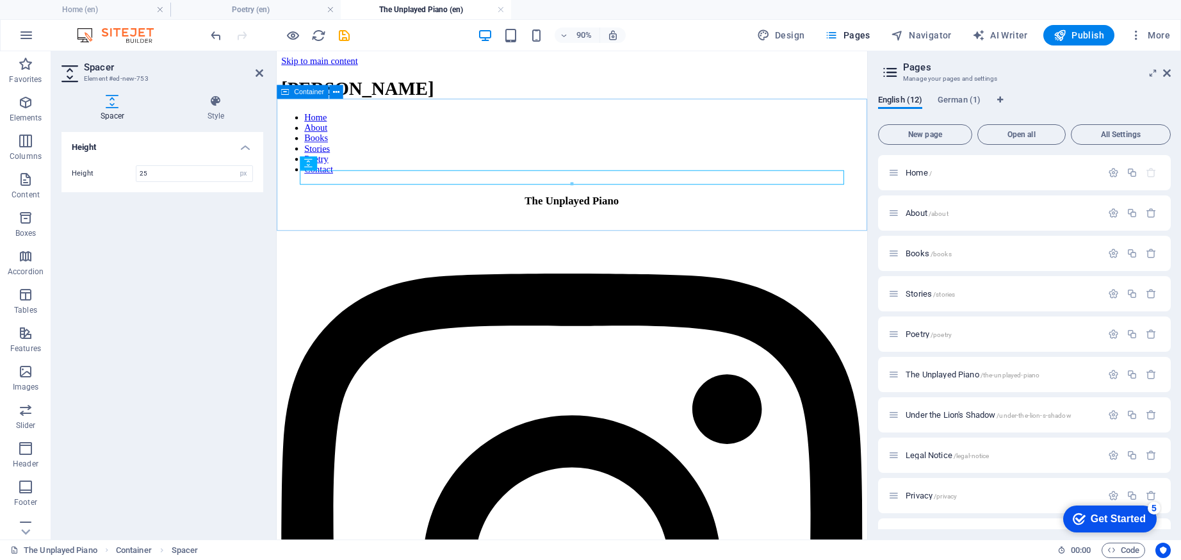
click at [365, 215] on div "The Unplayed Piano" at bounding box center [605, 232] width 646 height 42
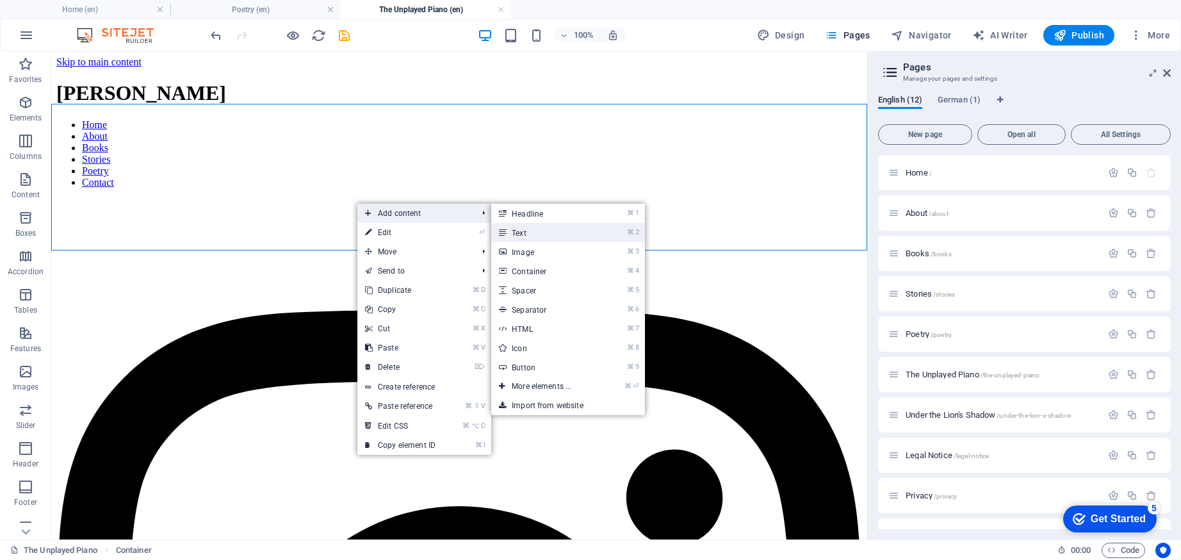
click at [550, 231] on link "⌘ 2 Text" at bounding box center [544, 232] width 106 height 19
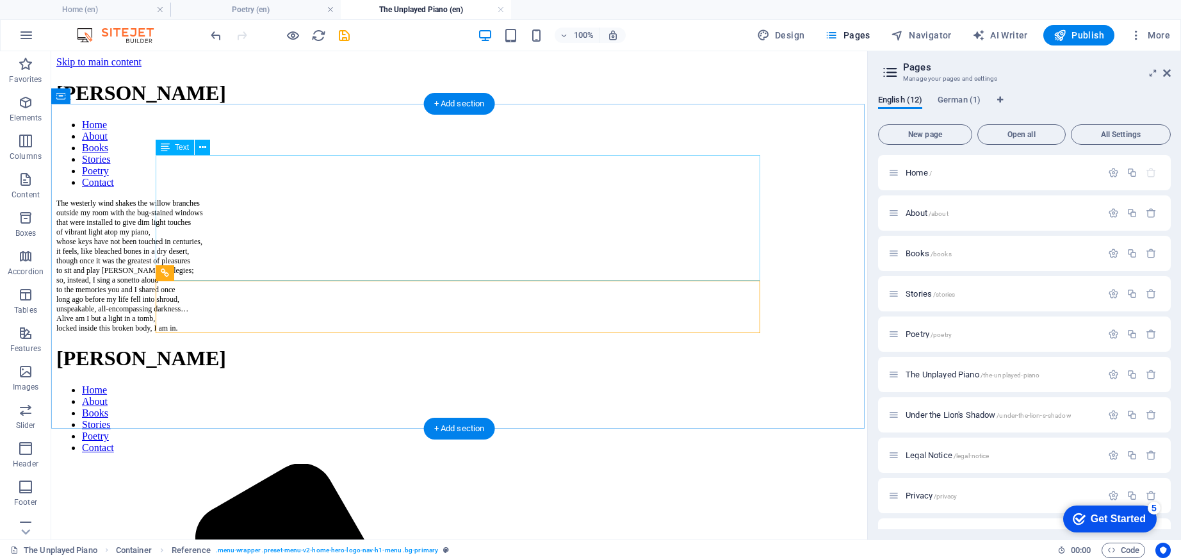
click at [184, 199] on div "The westerly wind shakes the willow branches outside my room with the bug-stain…" at bounding box center [459, 266] width 806 height 135
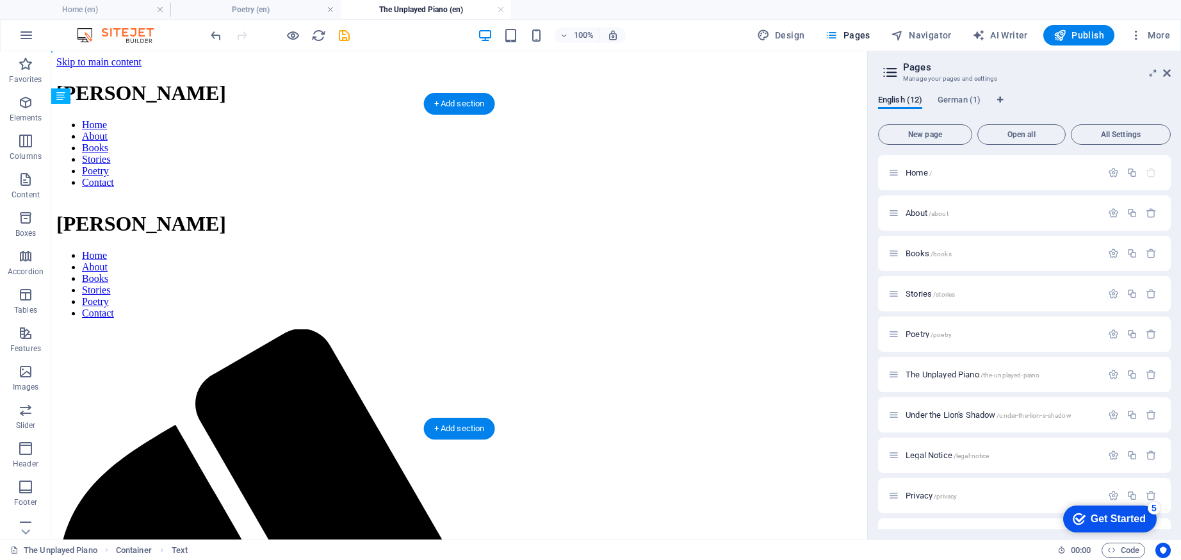
drag, startPoint x: 233, startPoint y: 199, endPoint x: 213, endPoint y: 353, distance: 155.7
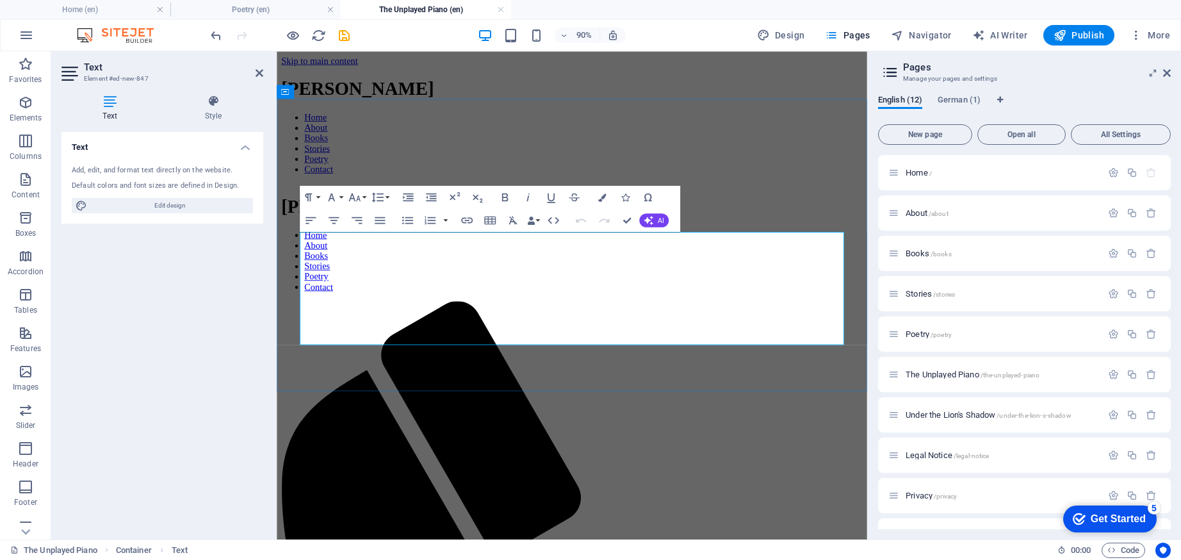
click at [340, 195] on button "Font Family" at bounding box center [334, 197] width 22 height 23
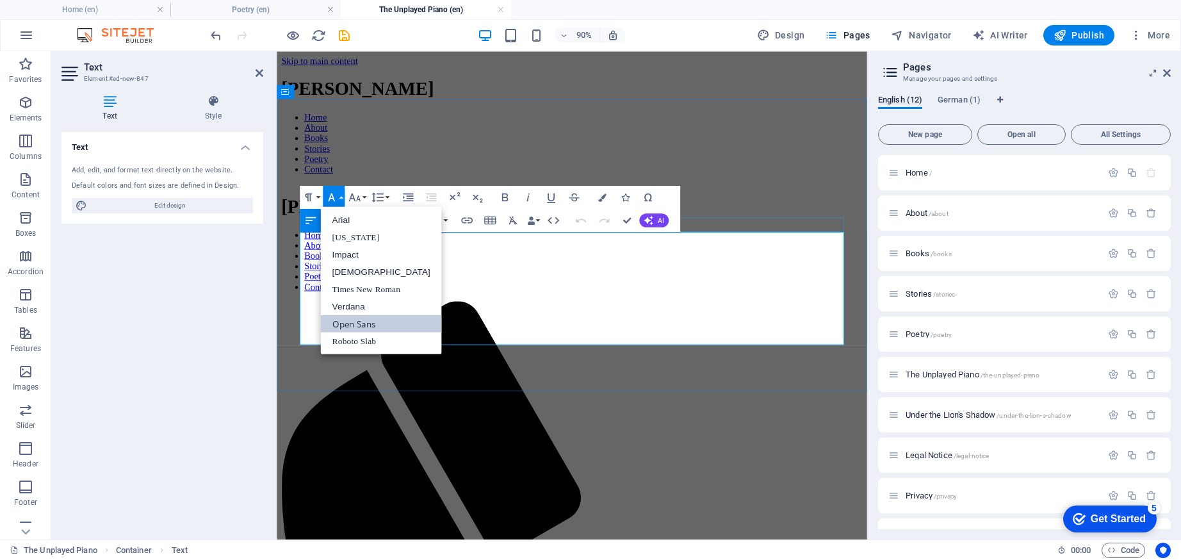
click at [344, 319] on link "Open Sans" at bounding box center [380, 323] width 121 height 17
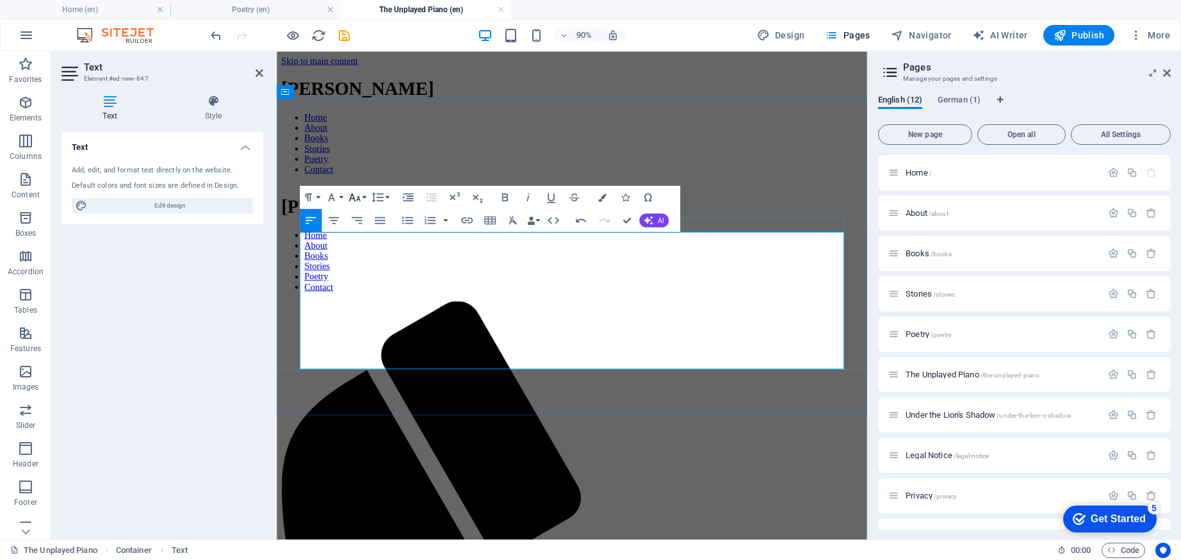
click at [361, 196] on icon "button" at bounding box center [355, 197] width 14 height 14
click at [357, 242] on link "18" at bounding box center [362, 241] width 42 height 17
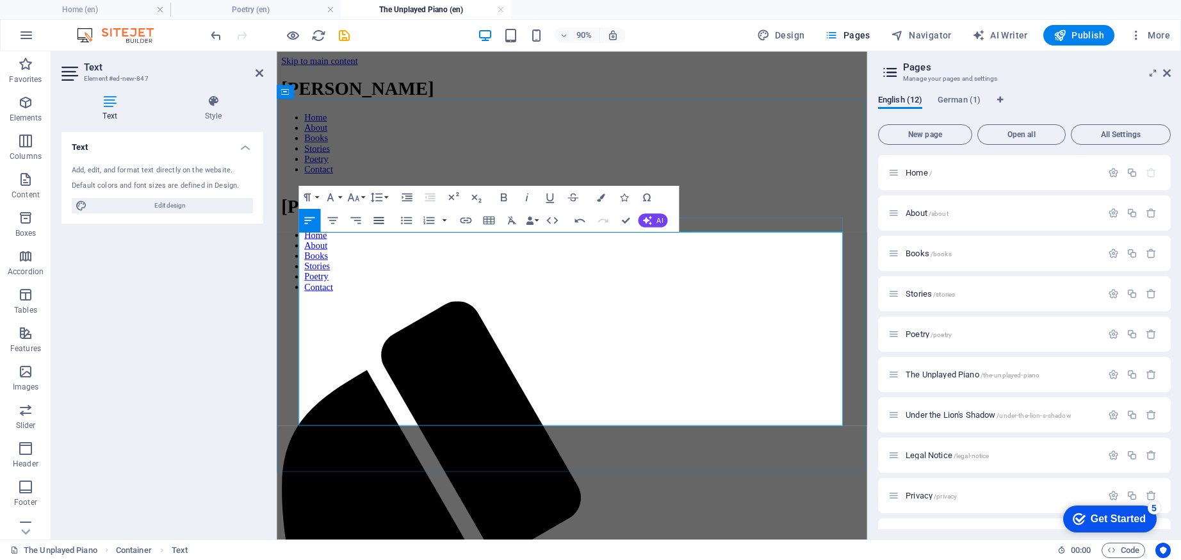
click at [379, 217] on icon "button" at bounding box center [378, 220] width 10 height 7
click at [338, 218] on icon "button" at bounding box center [333, 220] width 14 height 14
click at [313, 217] on icon "button" at bounding box center [309, 220] width 10 height 7
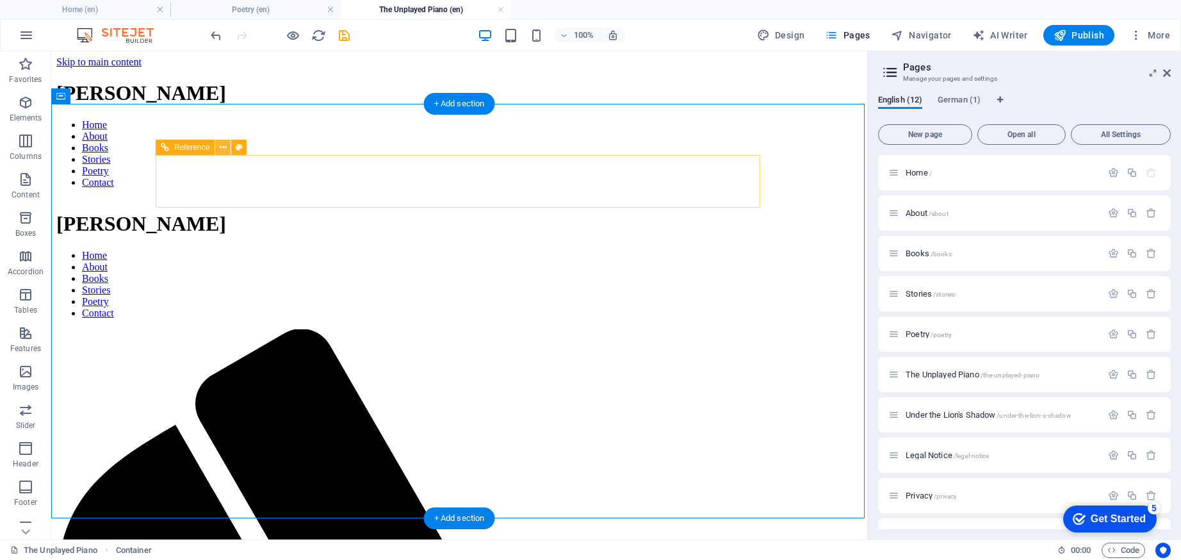
click at [217, 142] on button at bounding box center [222, 147] width 15 height 15
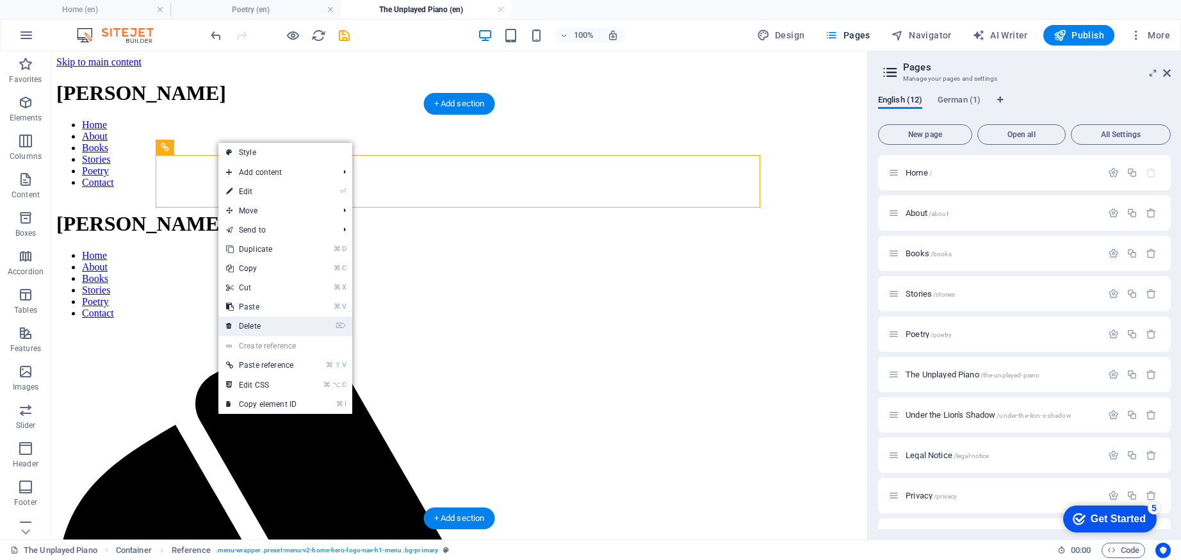
click at [267, 330] on link "⌦ Delete" at bounding box center [261, 325] width 86 height 19
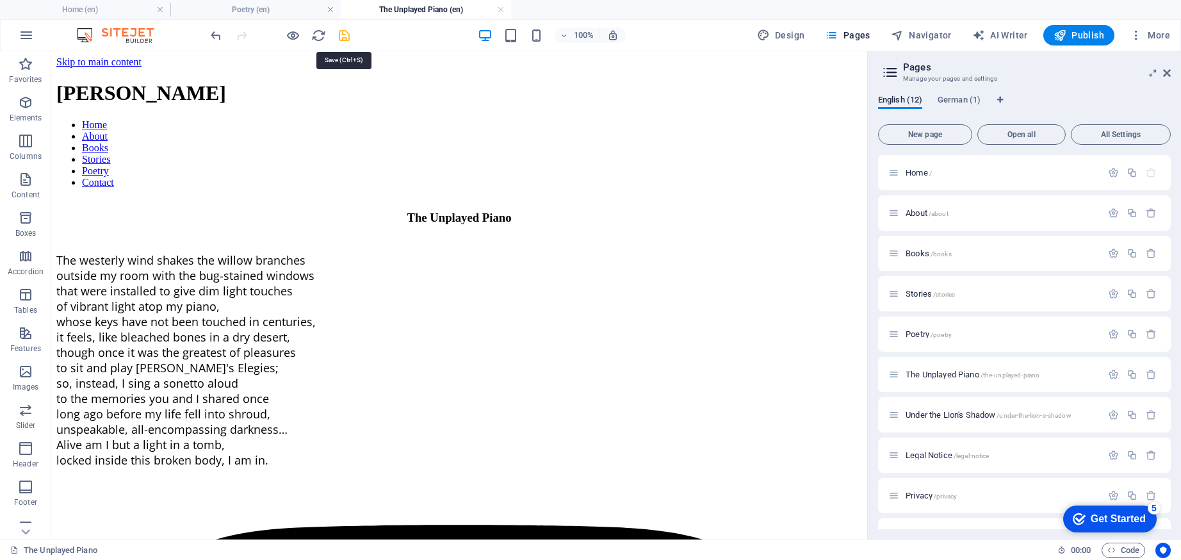
click at [342, 37] on icon "save" at bounding box center [344, 35] width 15 height 15
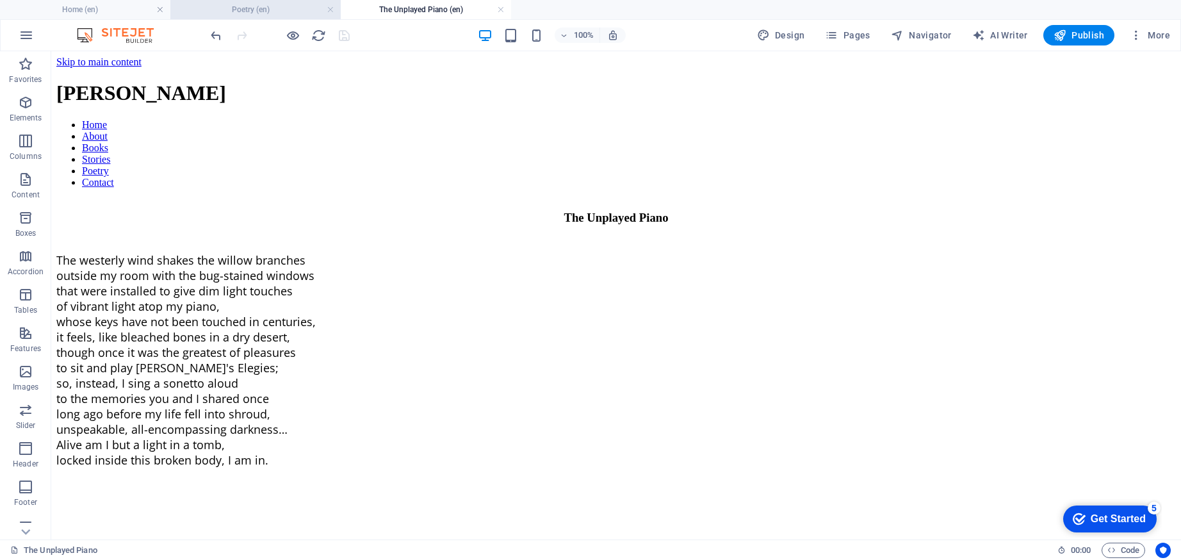
click at [236, 10] on h4 "Poetry (en)" at bounding box center [255, 10] width 170 height 14
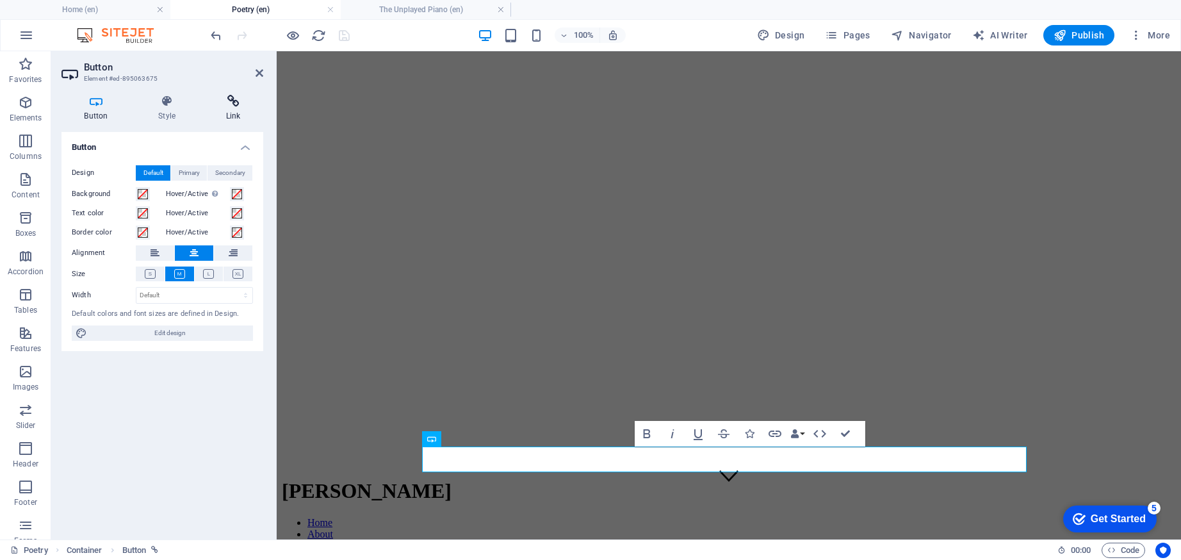
click at [233, 120] on h4 "Link" at bounding box center [233, 108] width 60 height 27
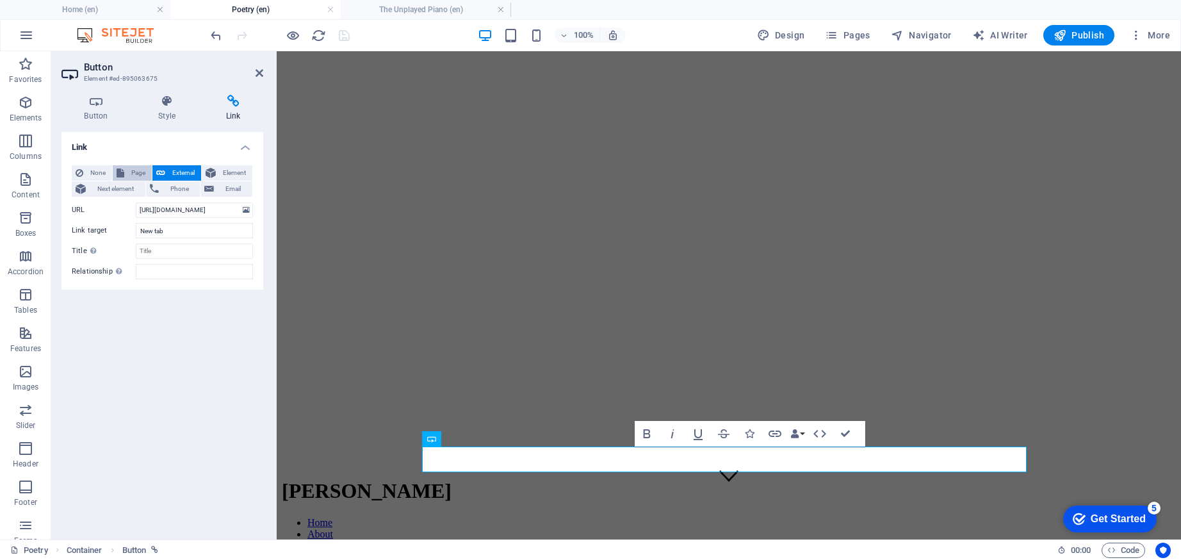
click at [131, 169] on span "Page" at bounding box center [138, 172] width 20 height 15
select select
select select "5"
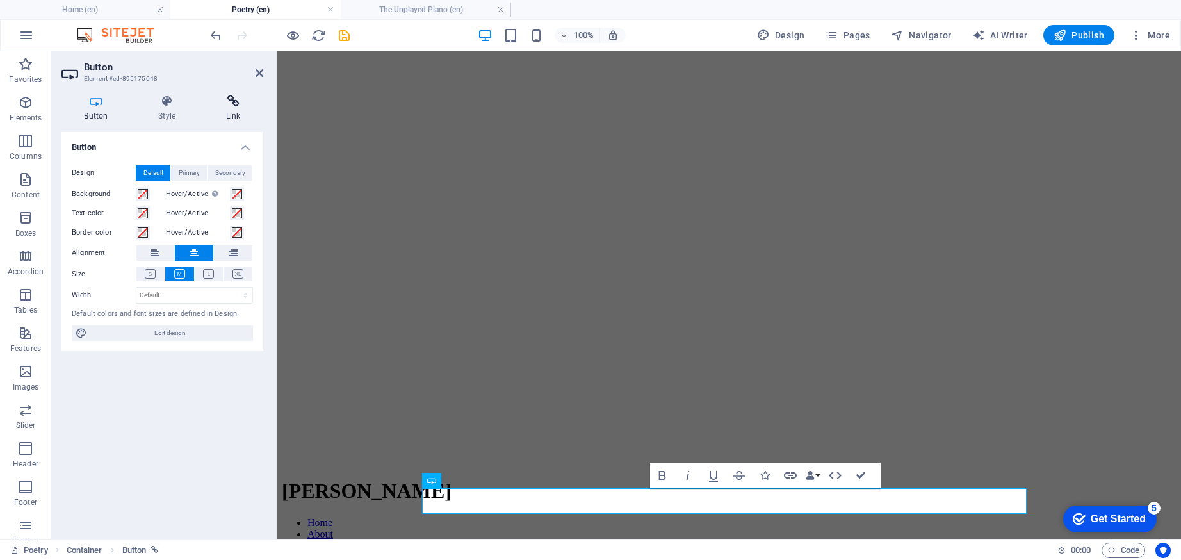
click at [222, 111] on h4 "Link" at bounding box center [233, 108] width 60 height 27
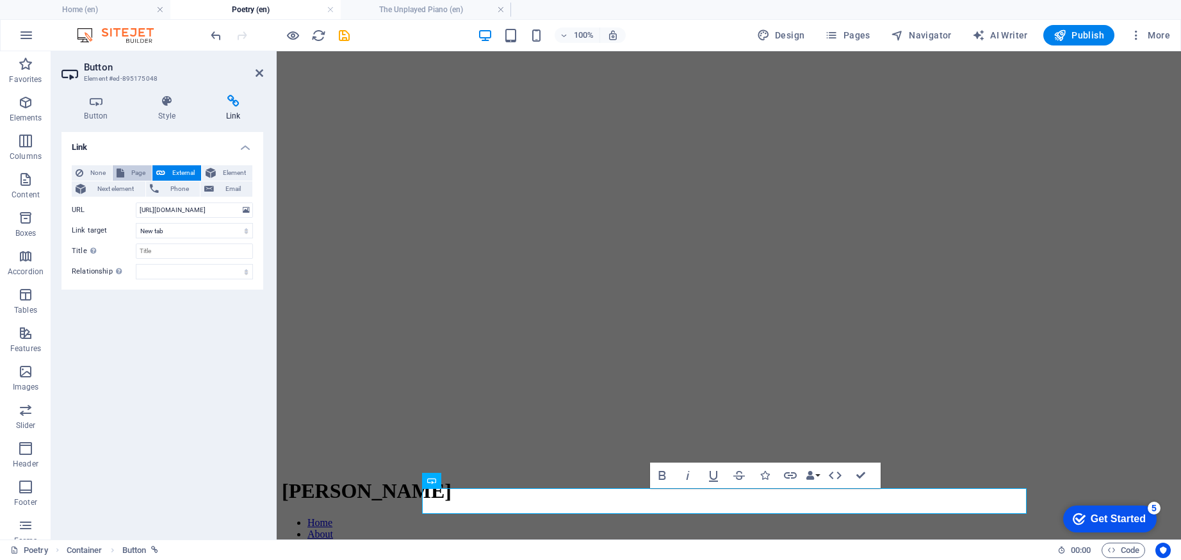
click at [140, 168] on span "Page" at bounding box center [138, 172] width 20 height 15
select select
select select "5"
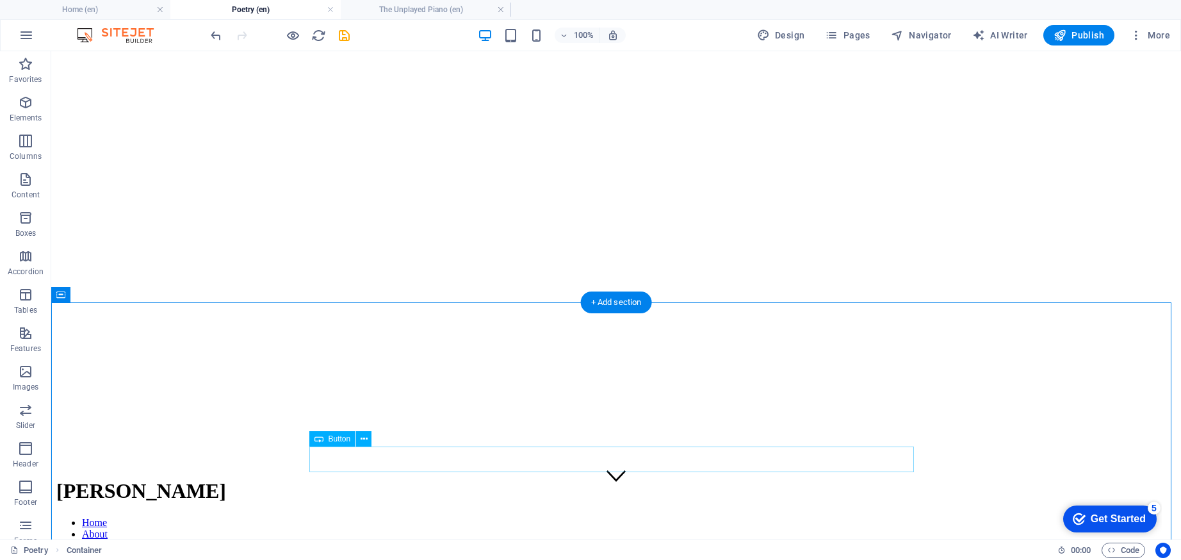
select select "5"
select select
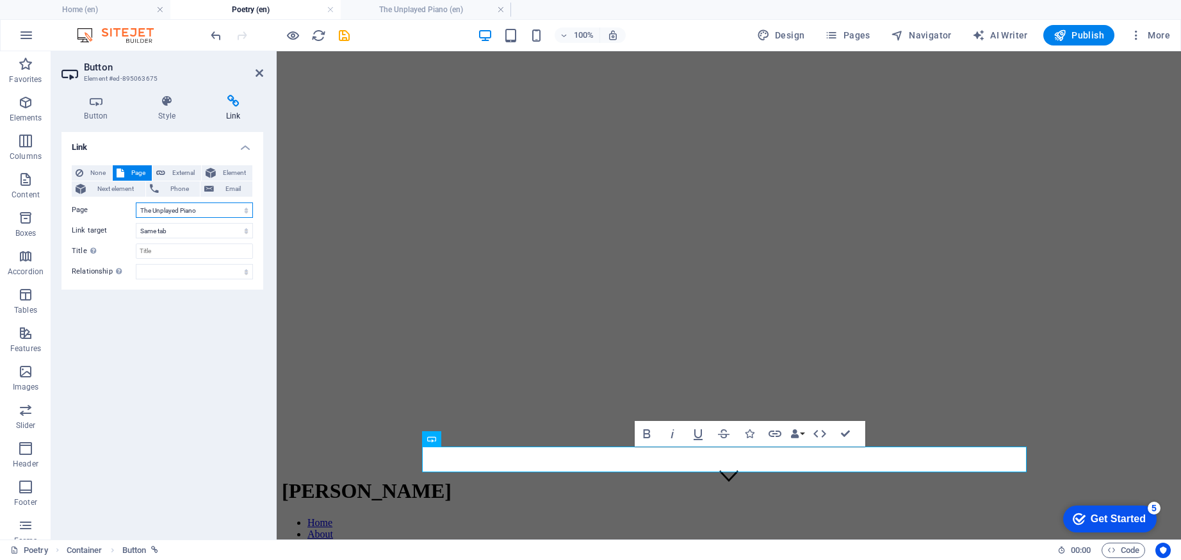
select select "6"
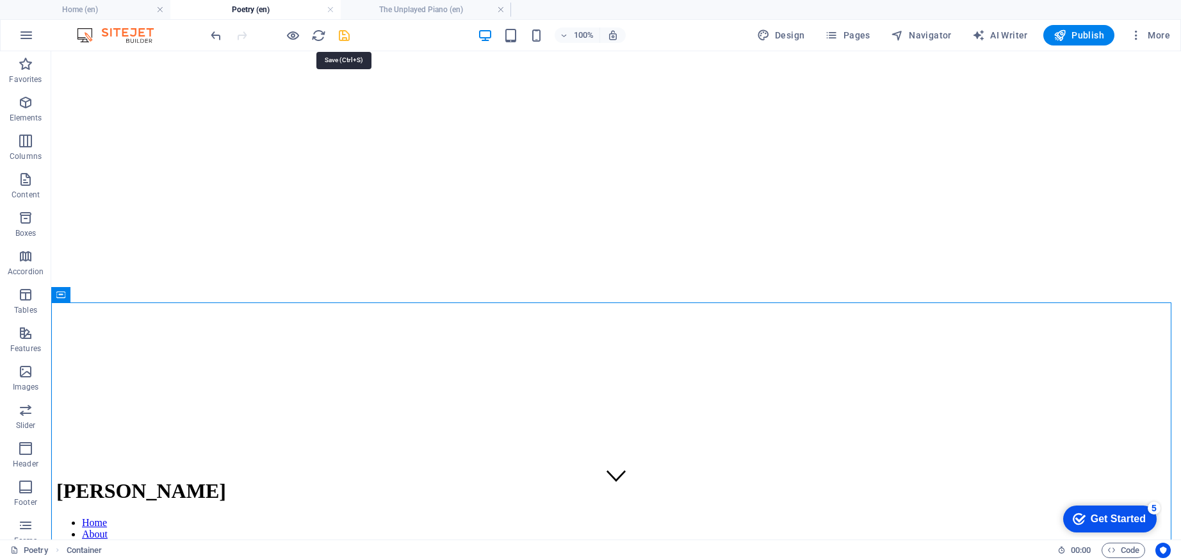
click at [345, 33] on icon "save" at bounding box center [344, 35] width 15 height 15
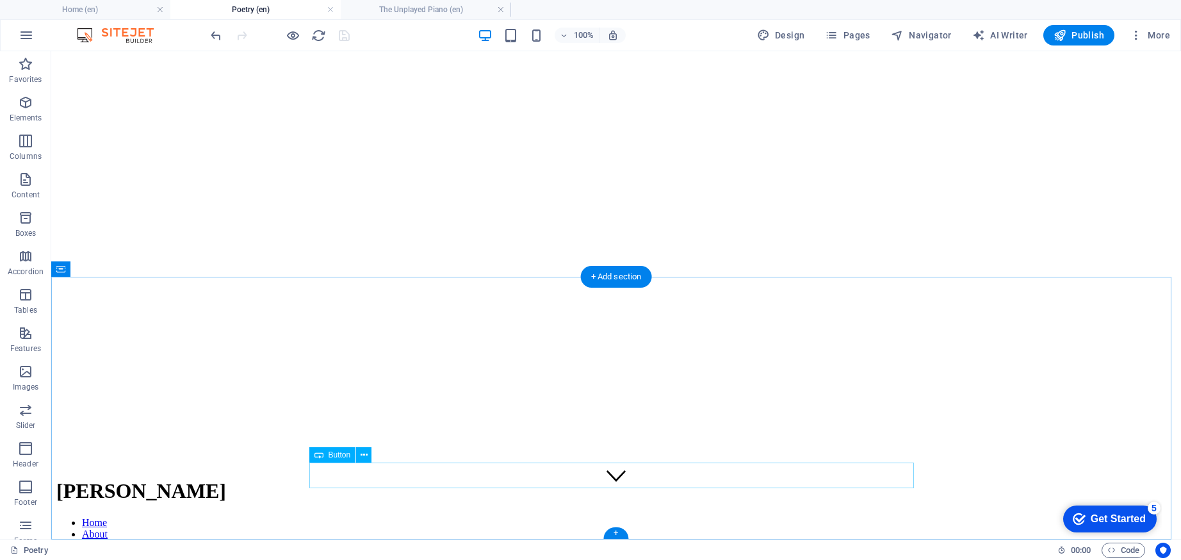
scroll to position [67, 0]
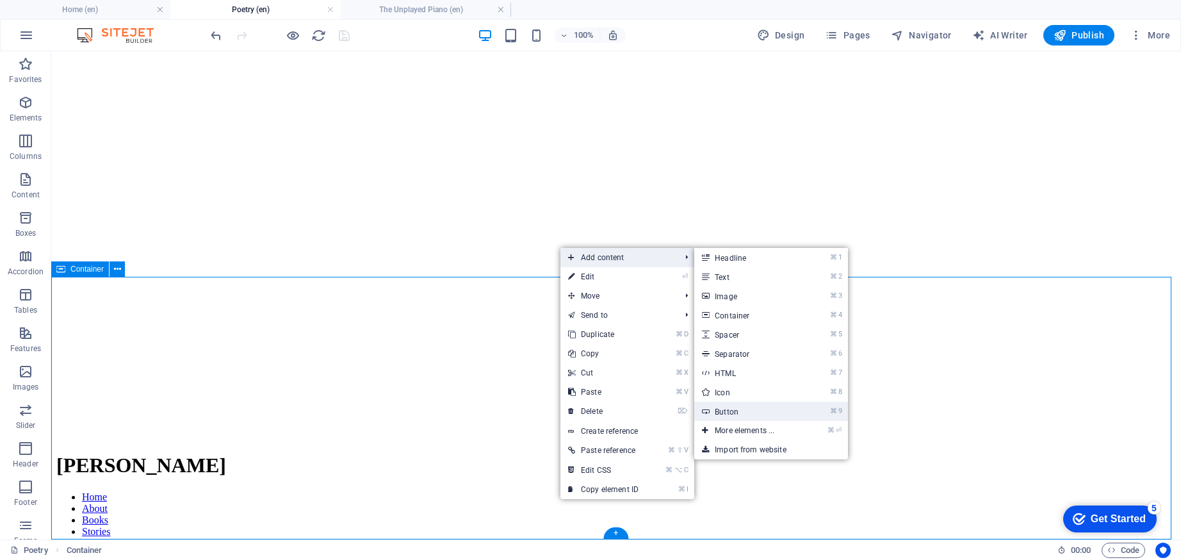
click at [721, 413] on link "⌘ 9 Button" at bounding box center [747, 411] width 106 height 19
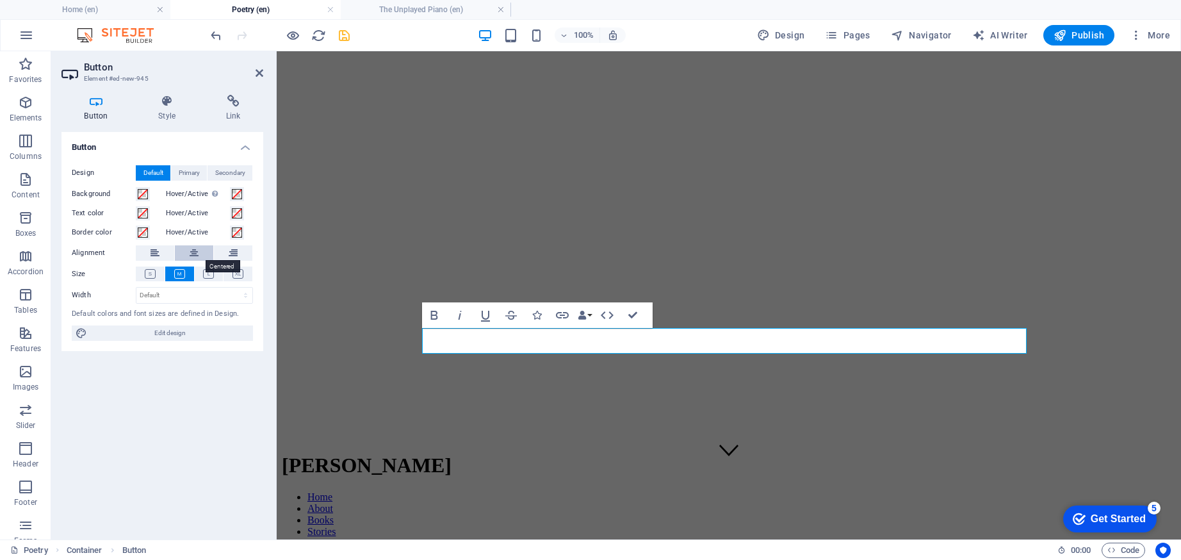
click at [201, 255] on button at bounding box center [194, 252] width 38 height 15
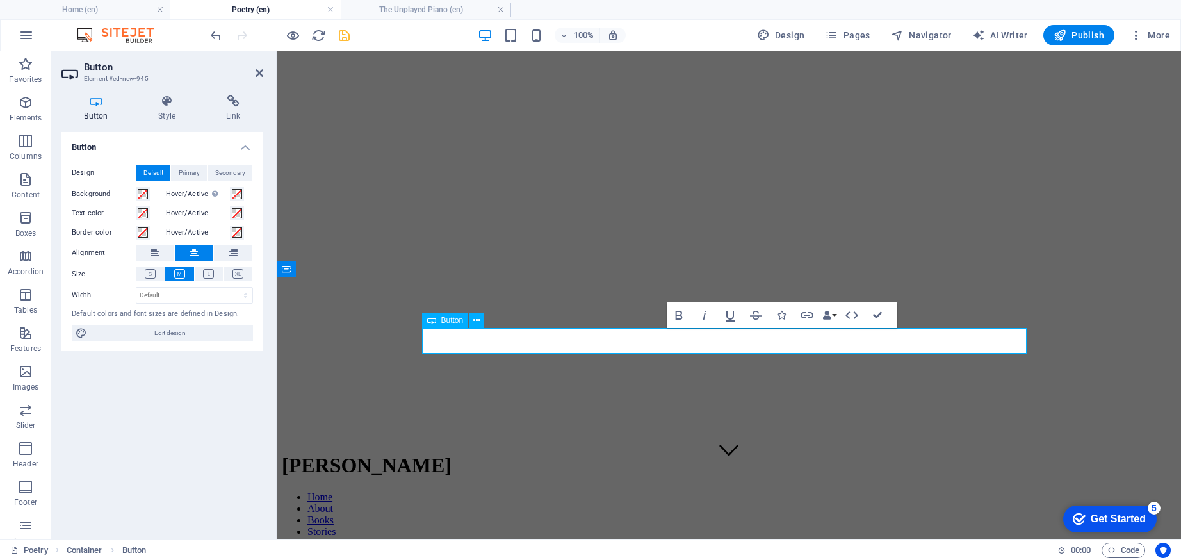
click at [232, 109] on h4 "Link" at bounding box center [233, 108] width 60 height 27
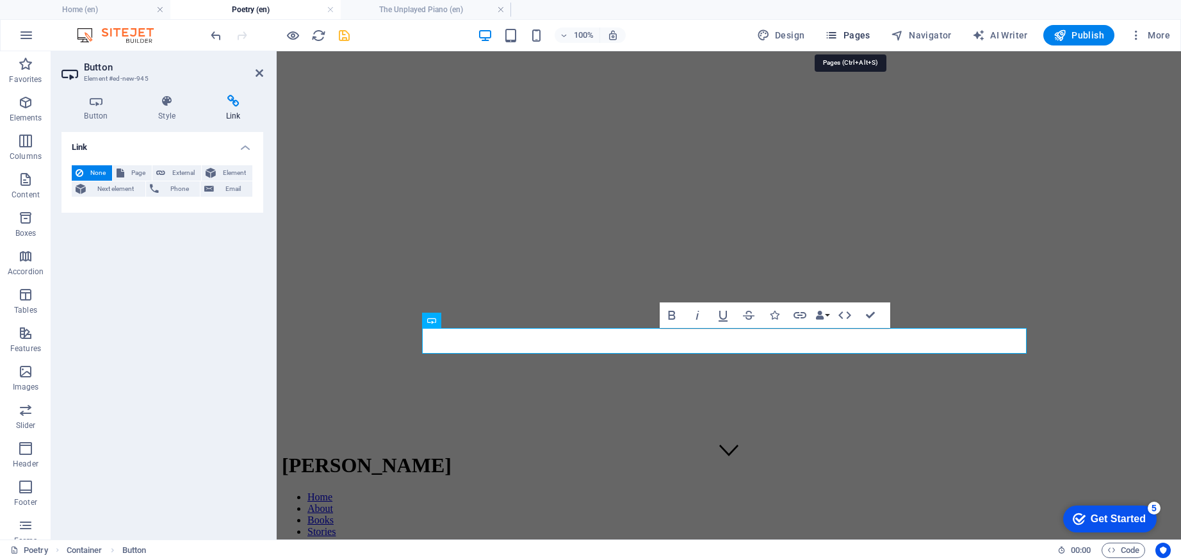
click at [846, 29] on span "Pages" at bounding box center [847, 35] width 45 height 13
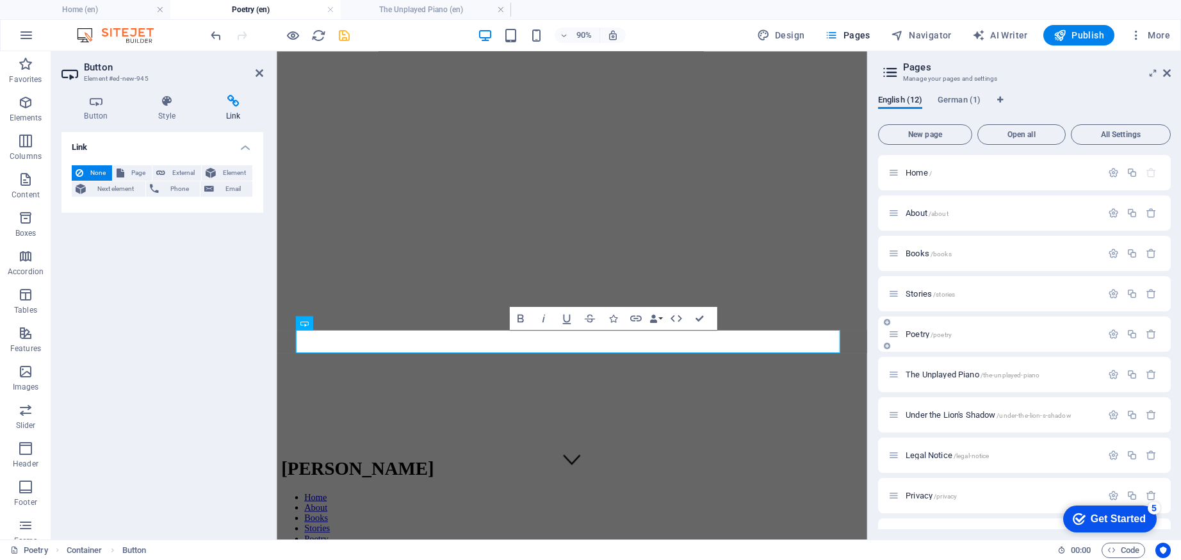
click at [888, 345] on icon at bounding box center [887, 346] width 6 height 8
type input "I"
type input "/i"
type input "I Will"
type input "/i-will"
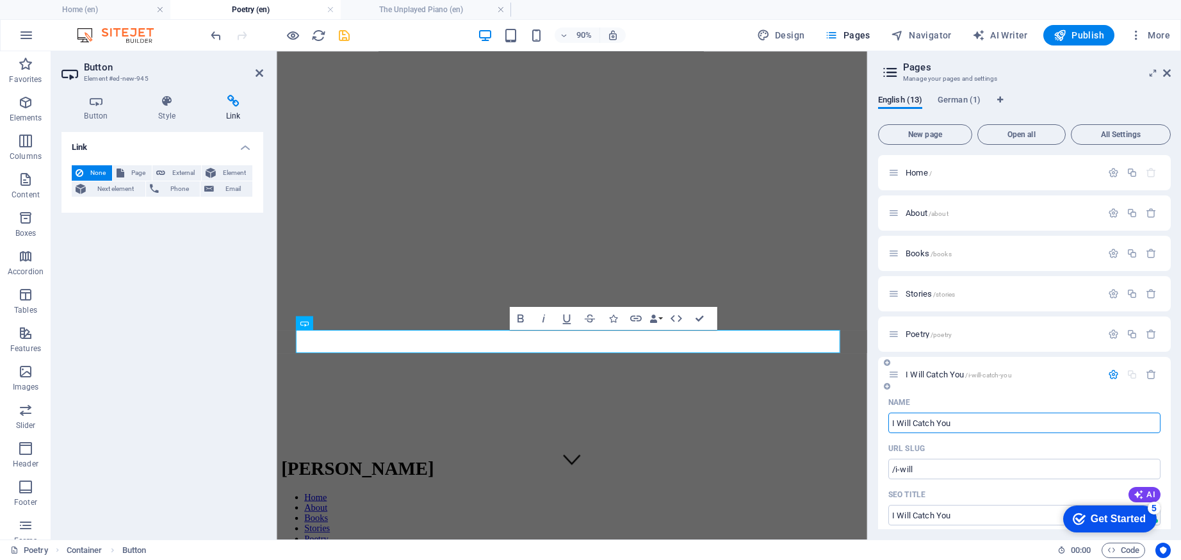
type input "I Will Catch You"
type input "/i-will-catch-you"
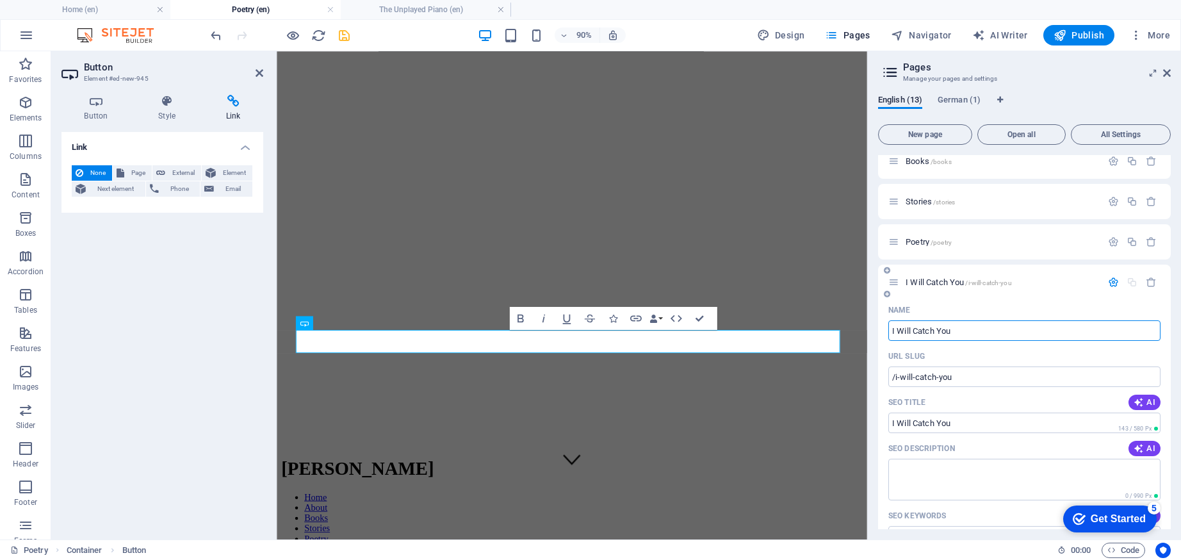
scroll to position [170, 0]
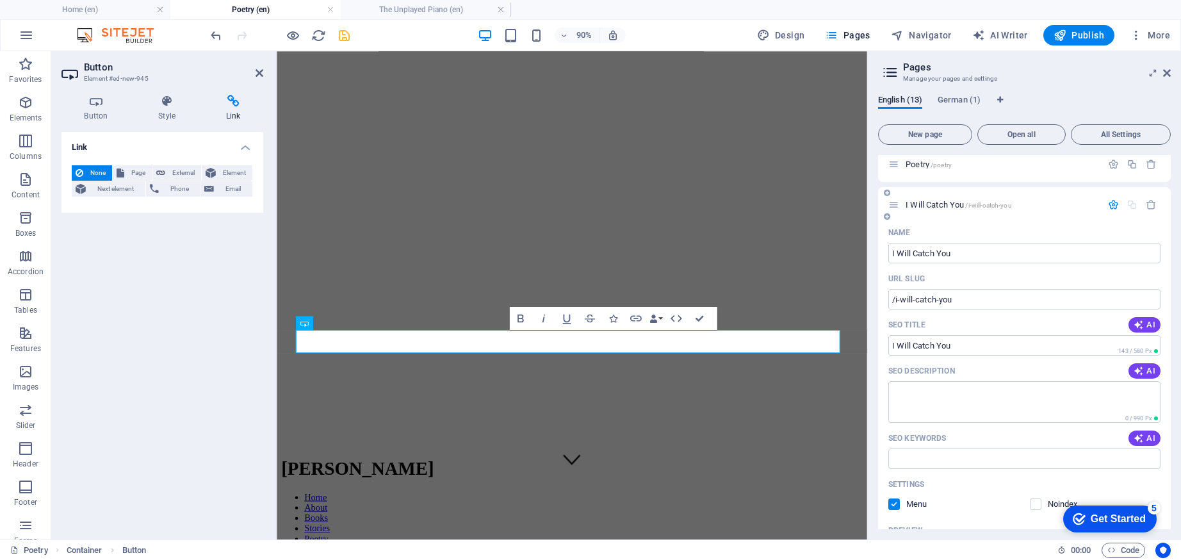
click at [935, 204] on span "I Will Catch You /i-will-catch-you" at bounding box center [959, 205] width 106 height 10
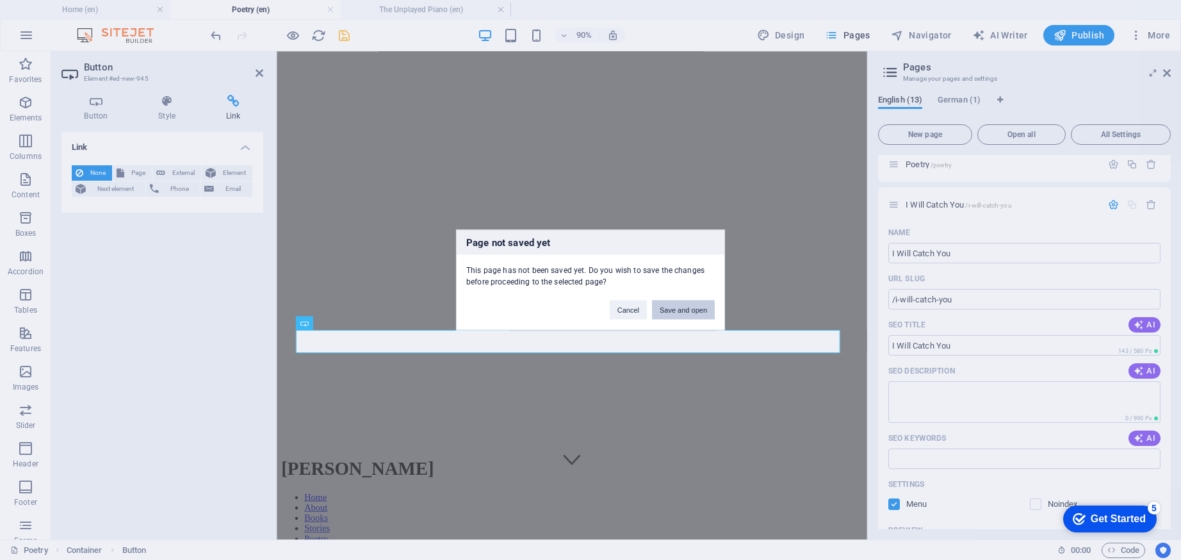
click at [657, 309] on button "Save and open" at bounding box center [683, 309] width 63 height 19
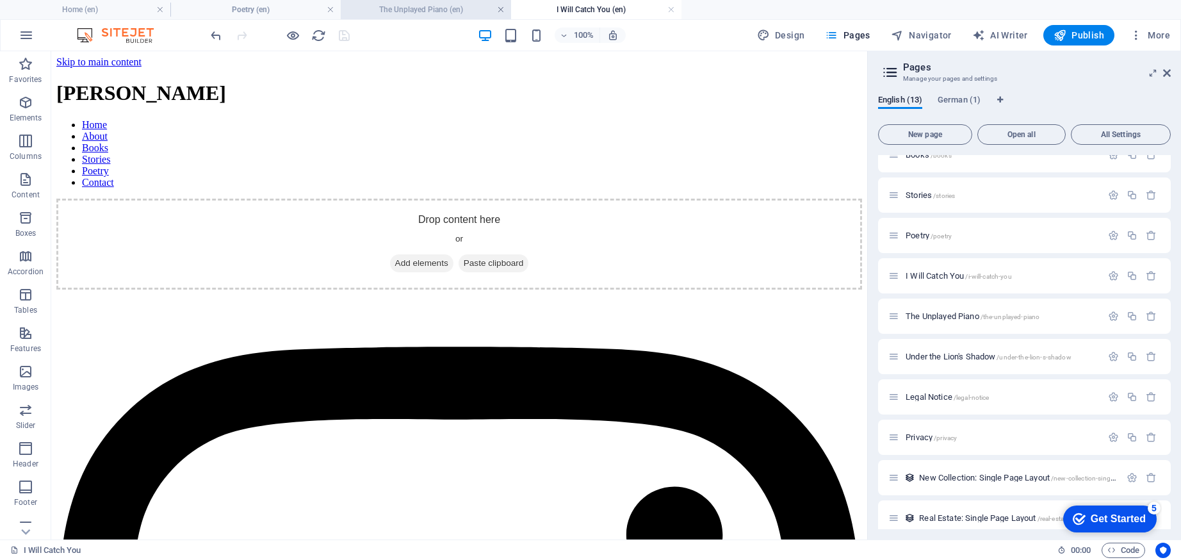
scroll to position [0, 0]
click at [502, 10] on link at bounding box center [501, 10] width 8 height 12
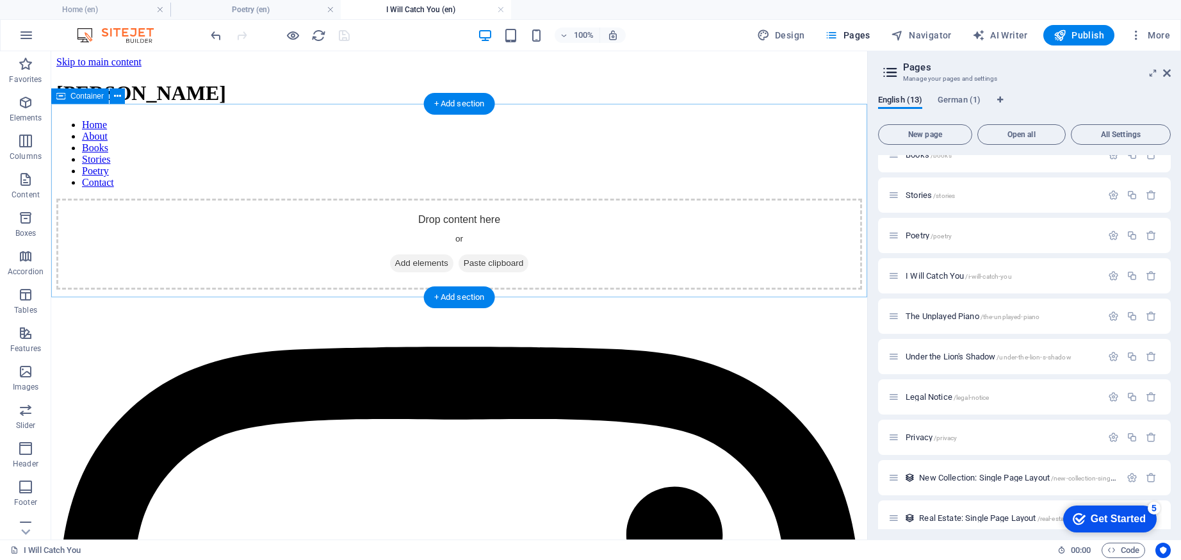
click at [426, 254] on span "Add elements" at bounding box center [421, 263] width 63 height 18
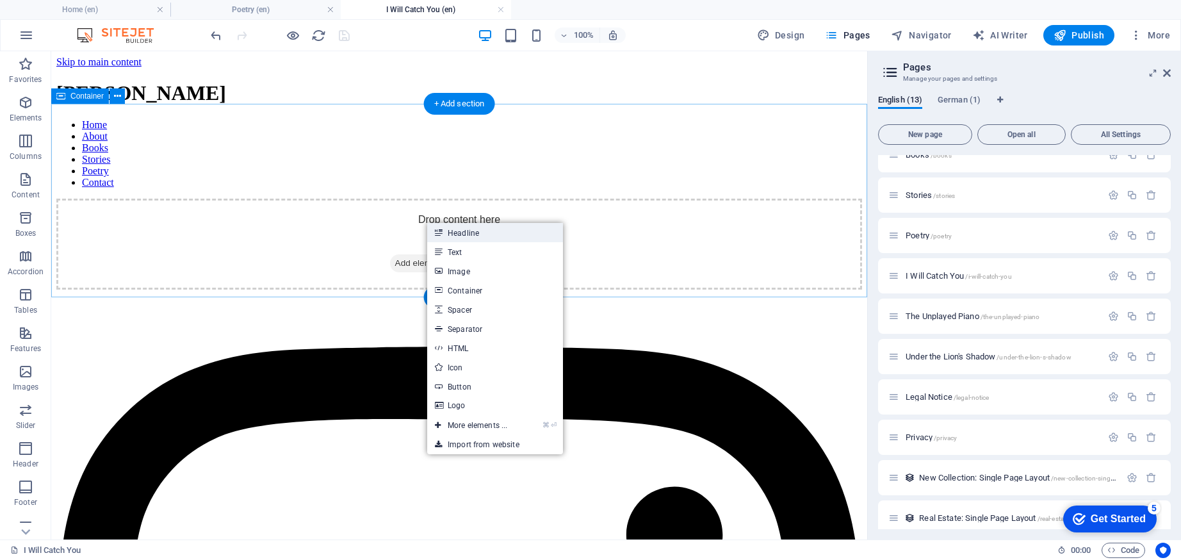
click at [437, 224] on icon at bounding box center [438, 232] width 6 height 19
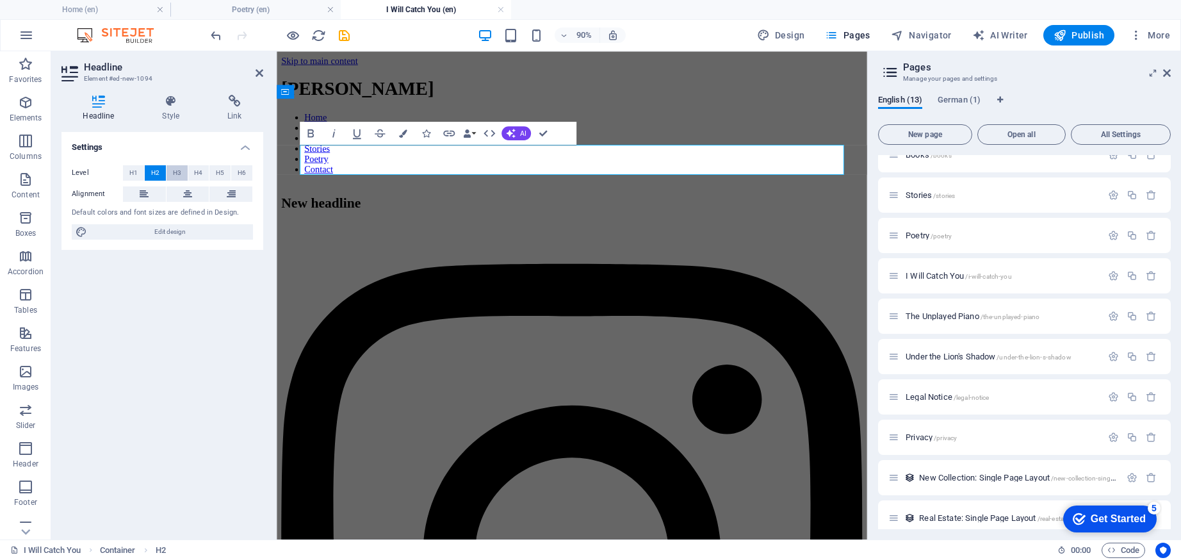
click at [181, 173] on span "H3" at bounding box center [177, 172] width 8 height 15
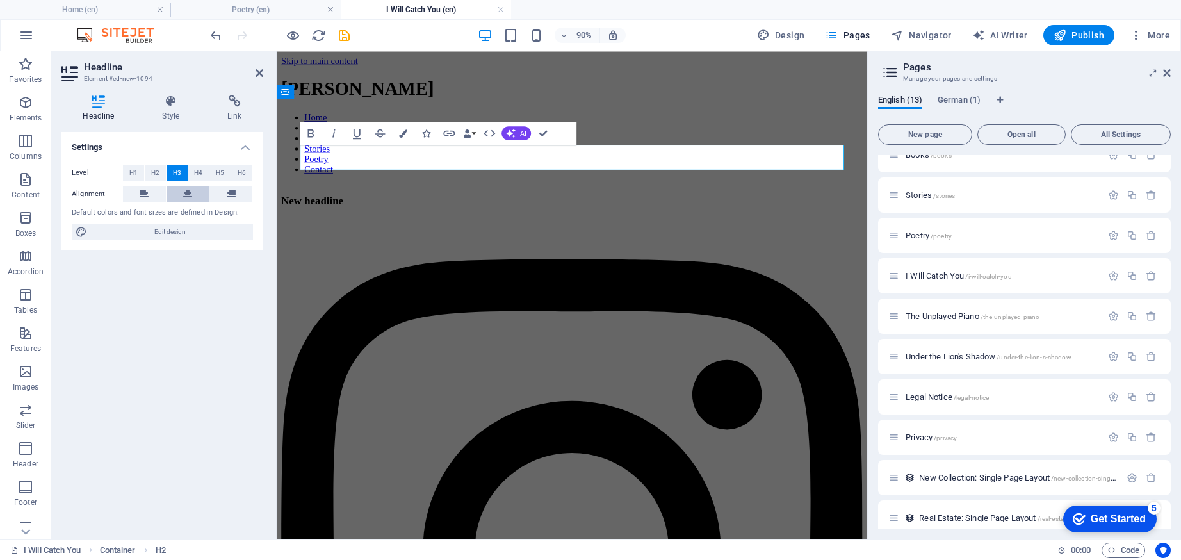
click at [192, 193] on icon at bounding box center [187, 193] width 9 height 15
click at [540, 211] on h3 "New headline" at bounding box center [605, 218] width 646 height 14
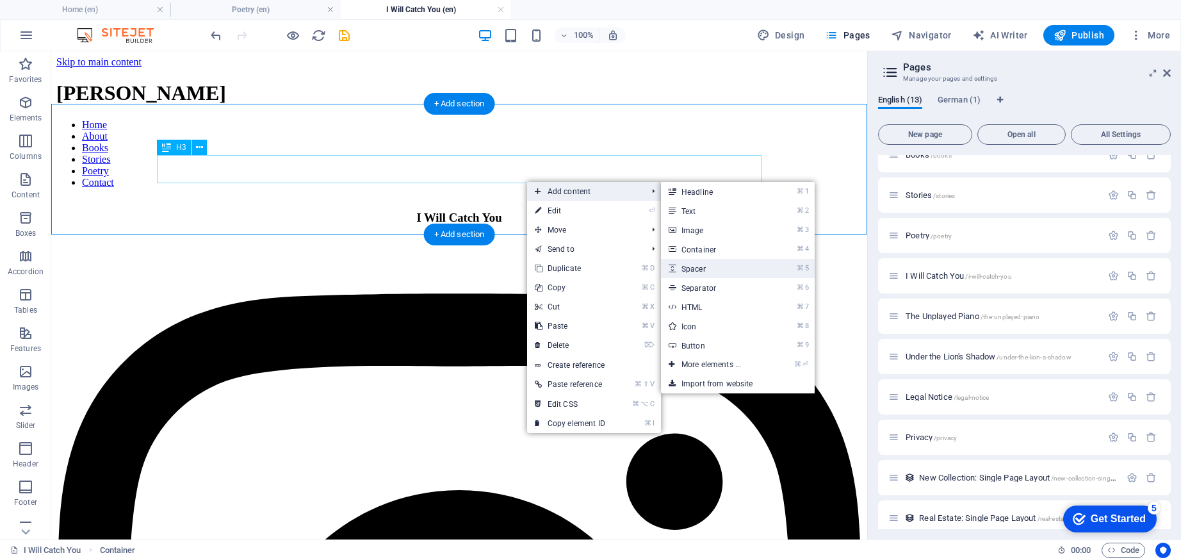
click at [678, 259] on link "⌘ 5 Spacer" at bounding box center [714, 268] width 106 height 19
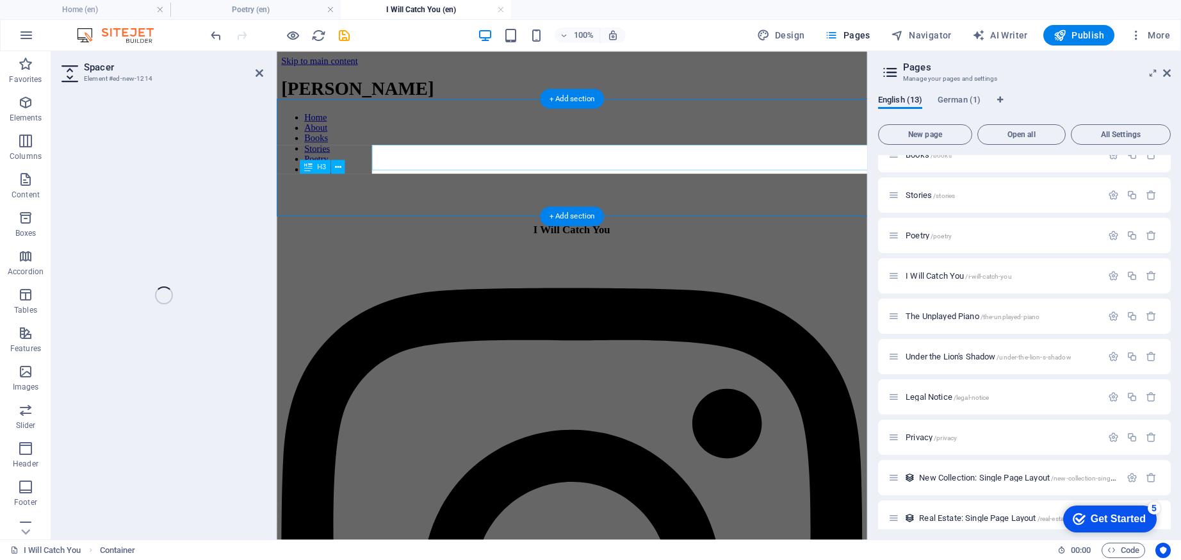
select select "px"
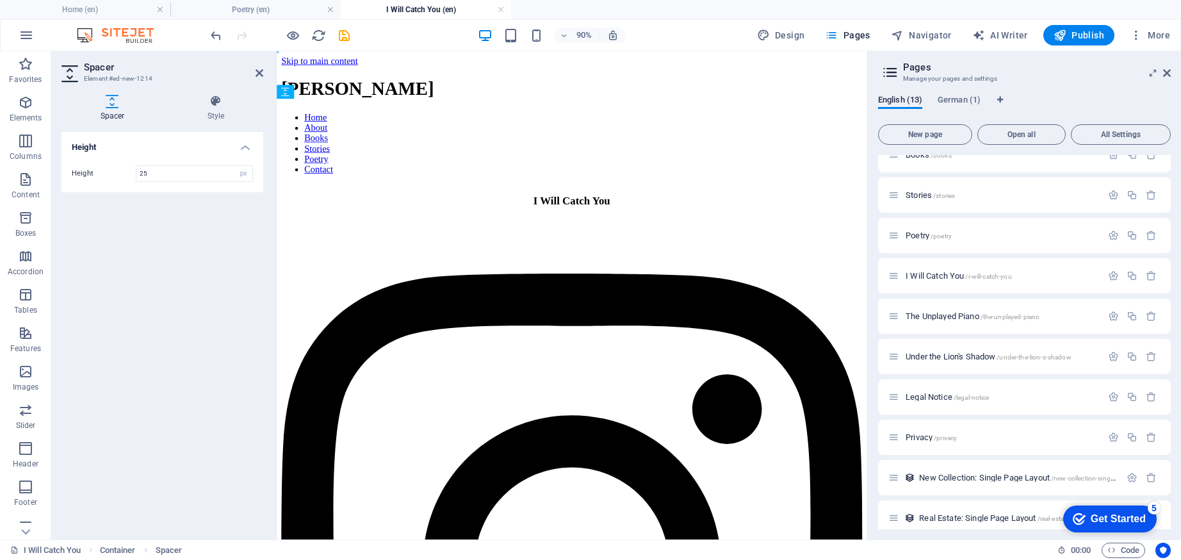
drag, startPoint x: 598, startPoint y: 190, endPoint x: 602, endPoint y: 212, distance: 22.1
type input "25"
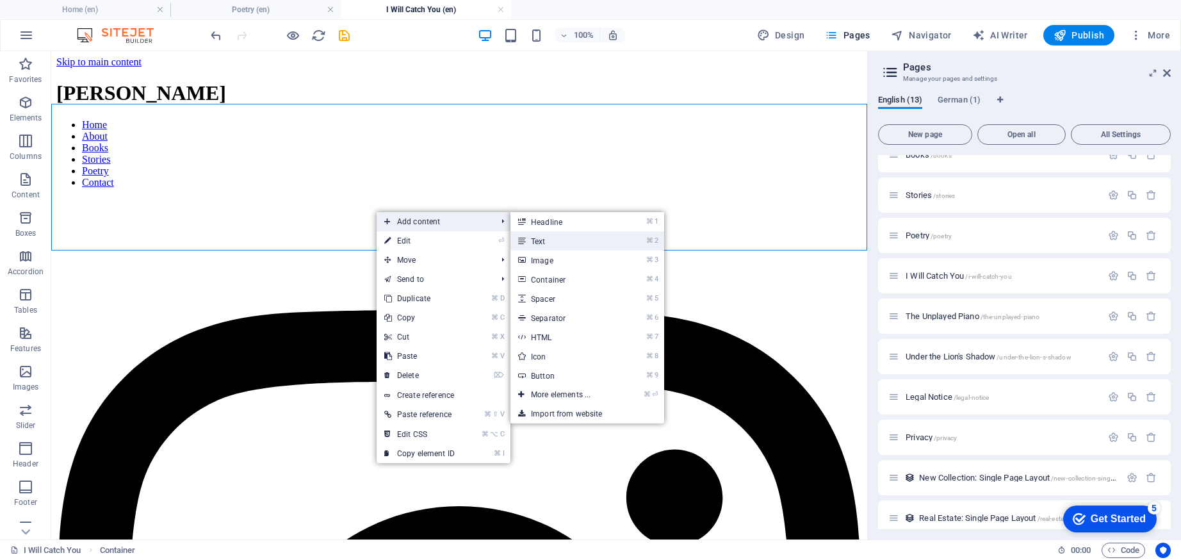
click at [566, 240] on link "⌘ 2 Text" at bounding box center [564, 240] width 106 height 19
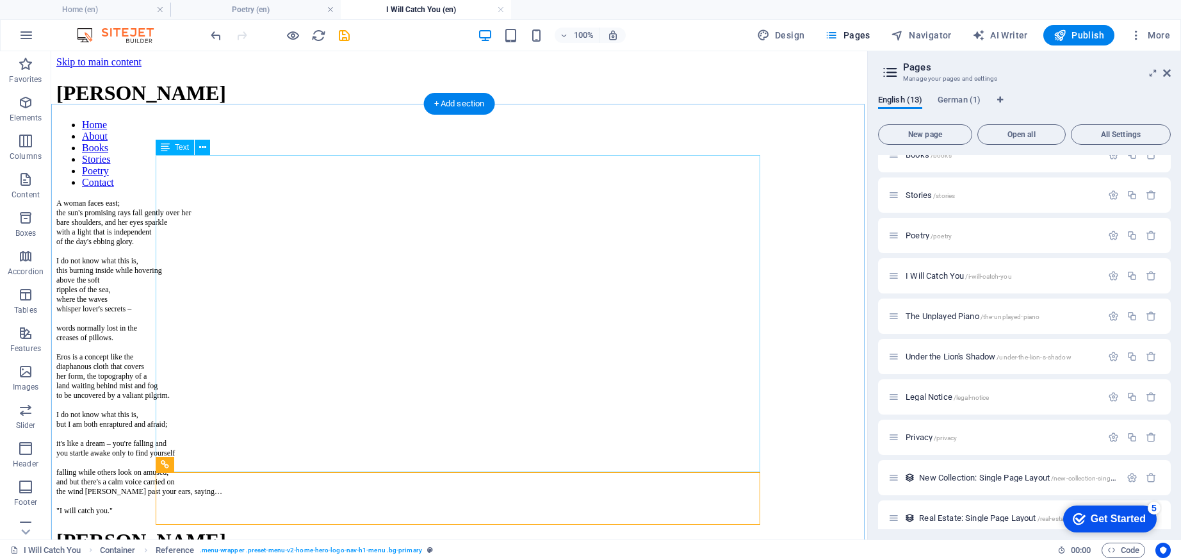
click at [343, 222] on div "A woman faces east; the sun's promising rays fall gently over her bare shoulder…" at bounding box center [459, 357] width 806 height 317
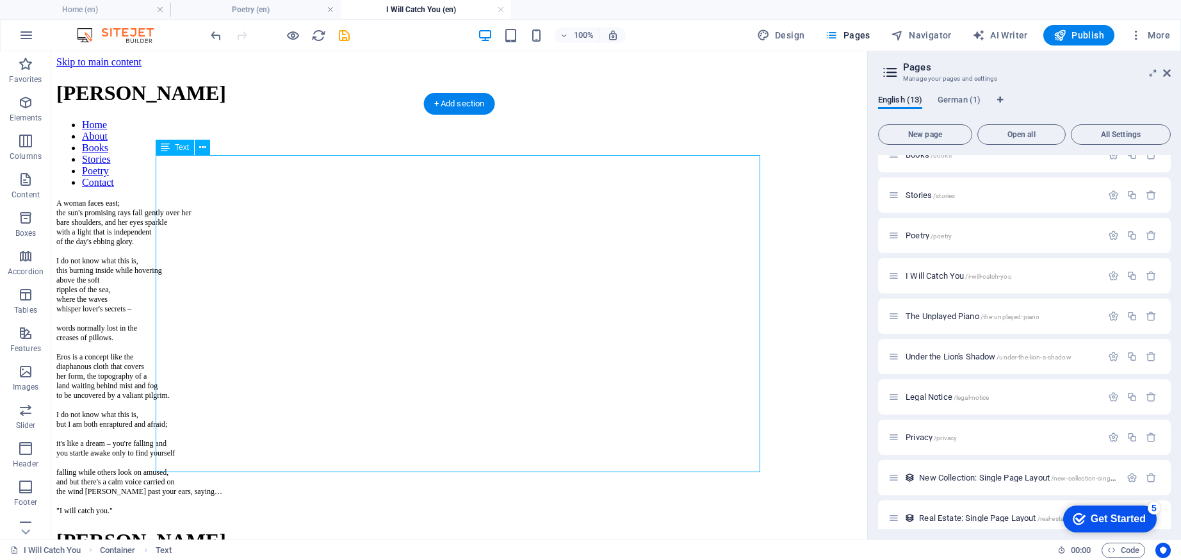
click at [214, 238] on div "A woman faces east; the sun's promising rays fall gently over her bare shoulder…" at bounding box center [459, 357] width 806 height 317
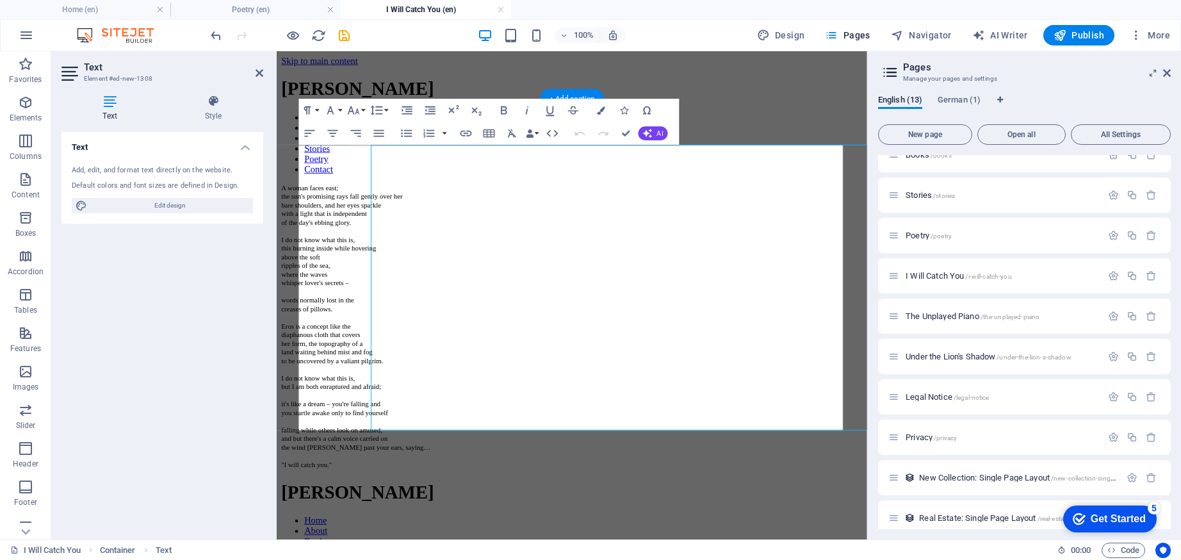
click at [214, 238] on div "Text Add, edit, and format text directly on the website. Default colors and fon…" at bounding box center [163, 330] width 202 height 397
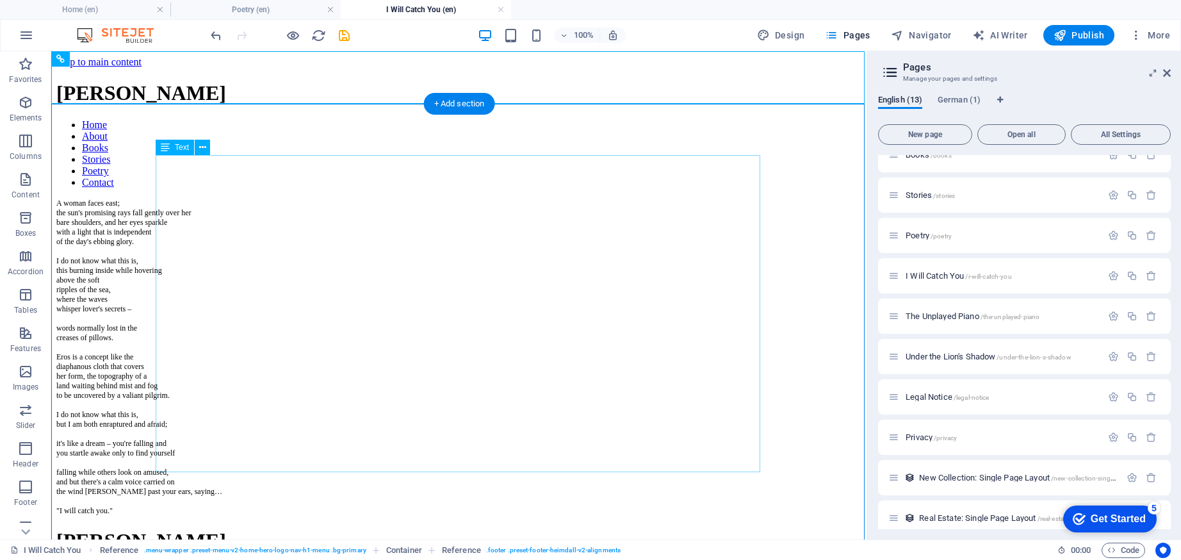
click at [255, 233] on div "A woman faces east; the sun's promising rays fall gently over her bare shoulder…" at bounding box center [459, 357] width 806 height 317
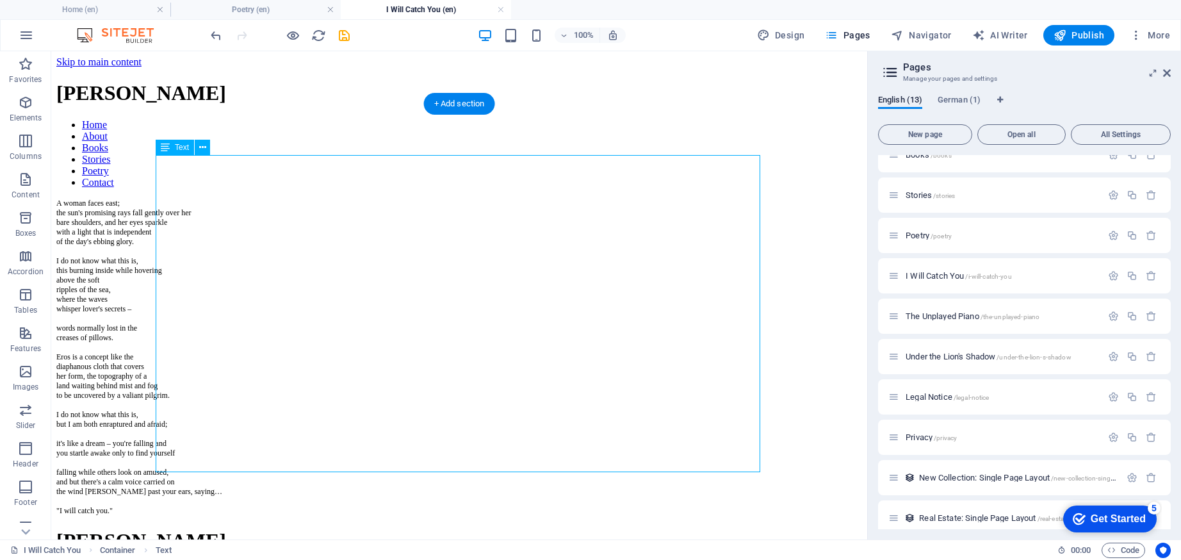
click at [312, 209] on div "A woman faces east; the sun's promising rays fall gently over her bare shoulder…" at bounding box center [459, 357] width 806 height 317
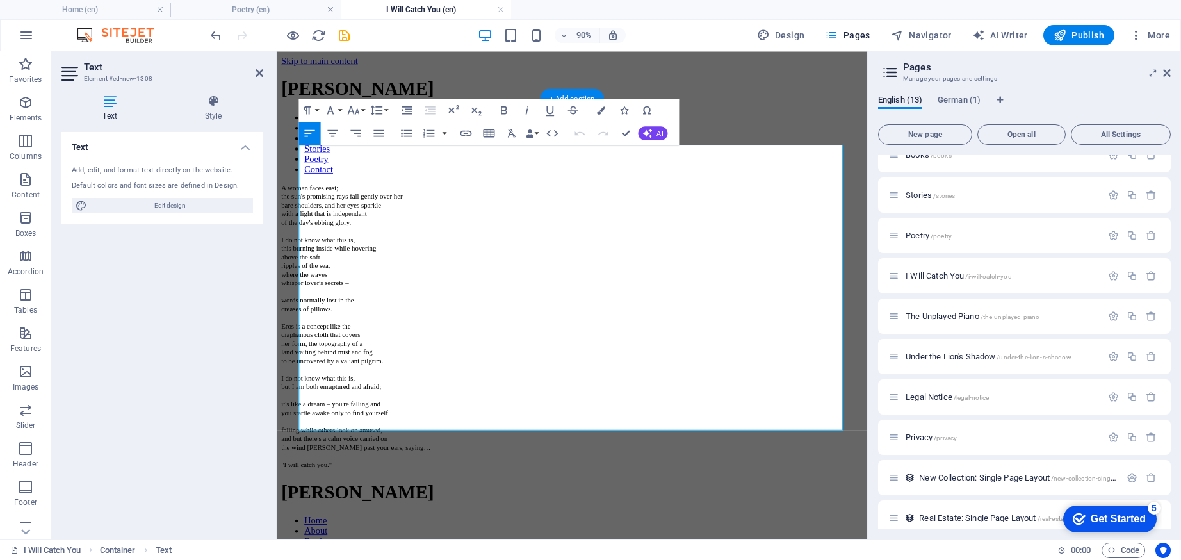
click at [384, 256] on p "I do not know what this is," at bounding box center [605, 261] width 646 height 10
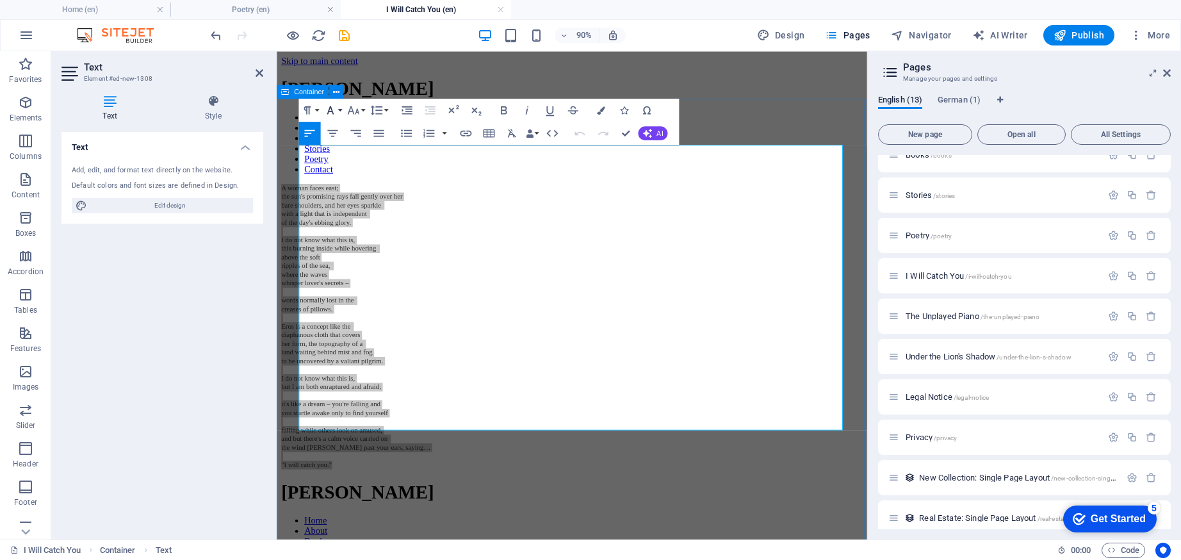
click at [340, 110] on button "Font Family" at bounding box center [333, 110] width 22 height 23
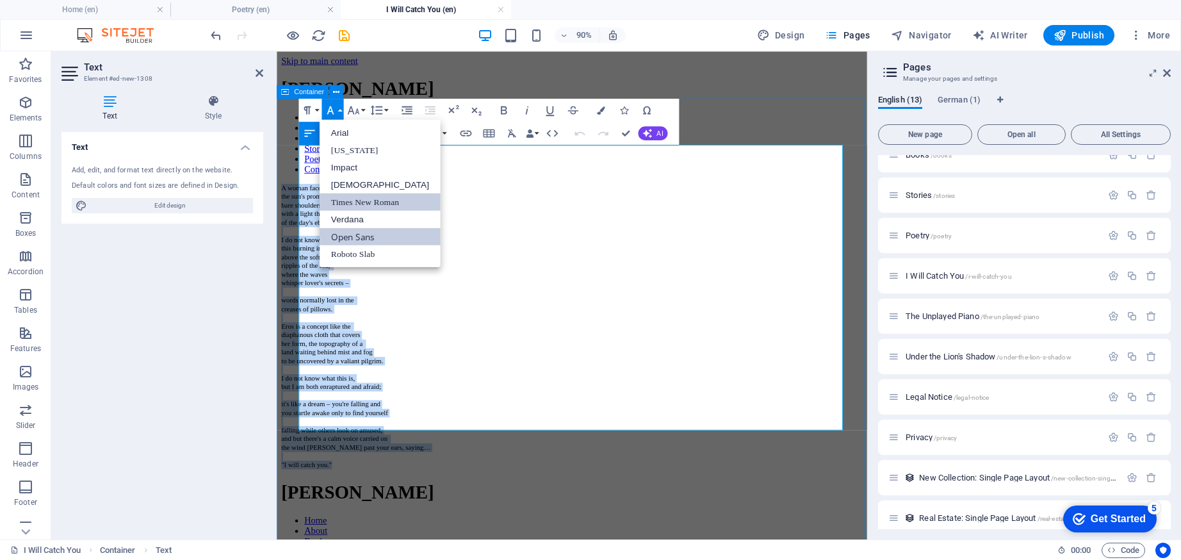
click at [362, 233] on link "Open Sans" at bounding box center [380, 235] width 121 height 17
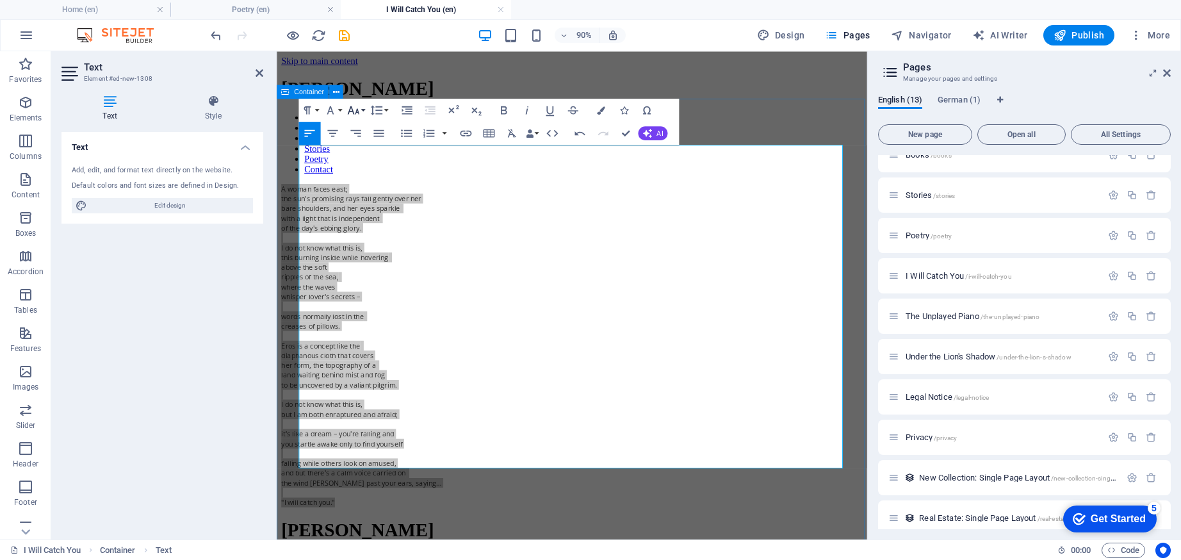
click at [359, 112] on icon "button" at bounding box center [354, 110] width 14 height 14
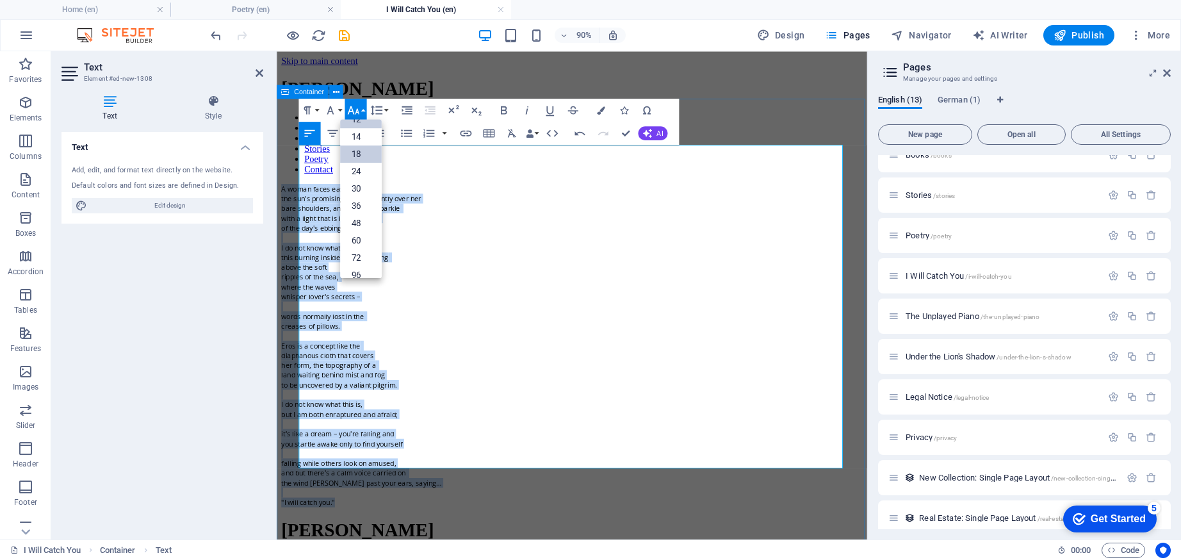
click at [367, 160] on link "18" at bounding box center [361, 153] width 42 height 17
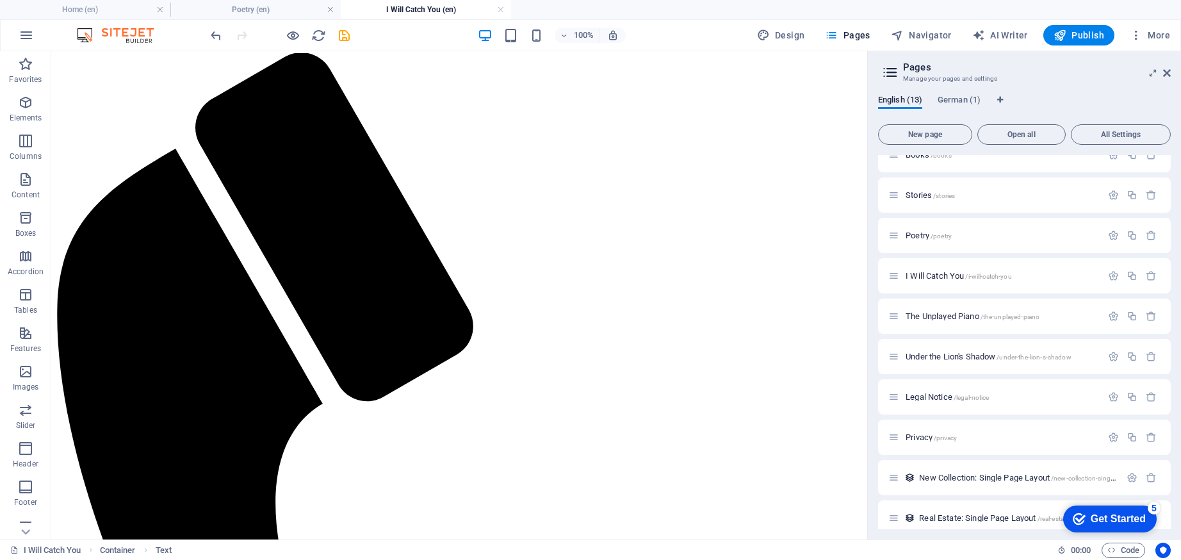
scroll to position [281, 0]
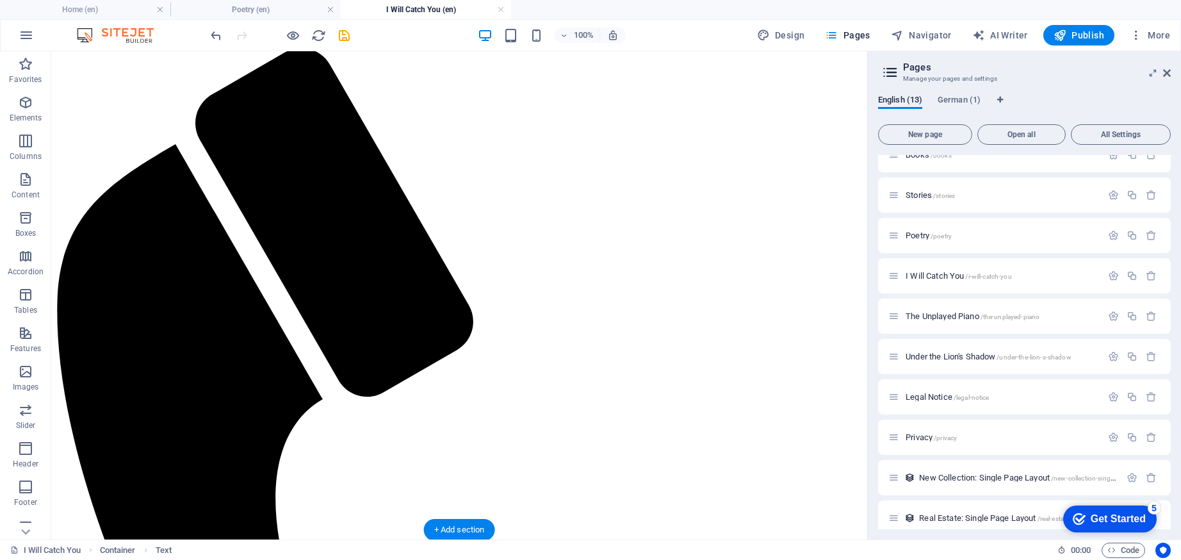
drag, startPoint x: 233, startPoint y: 195, endPoint x: 277, endPoint y: 462, distance: 270.1
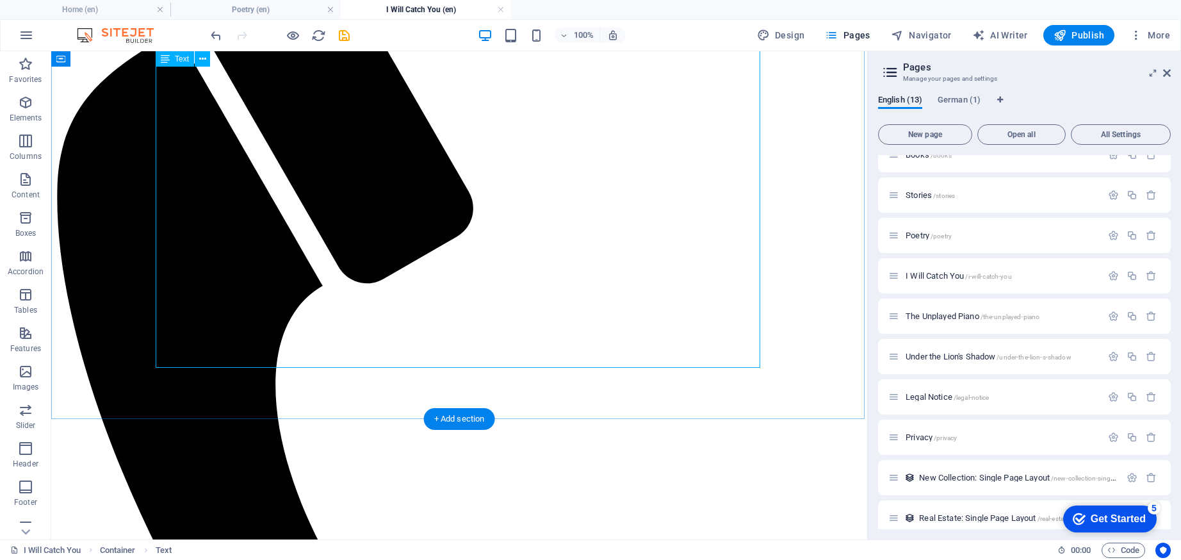
scroll to position [0, 0]
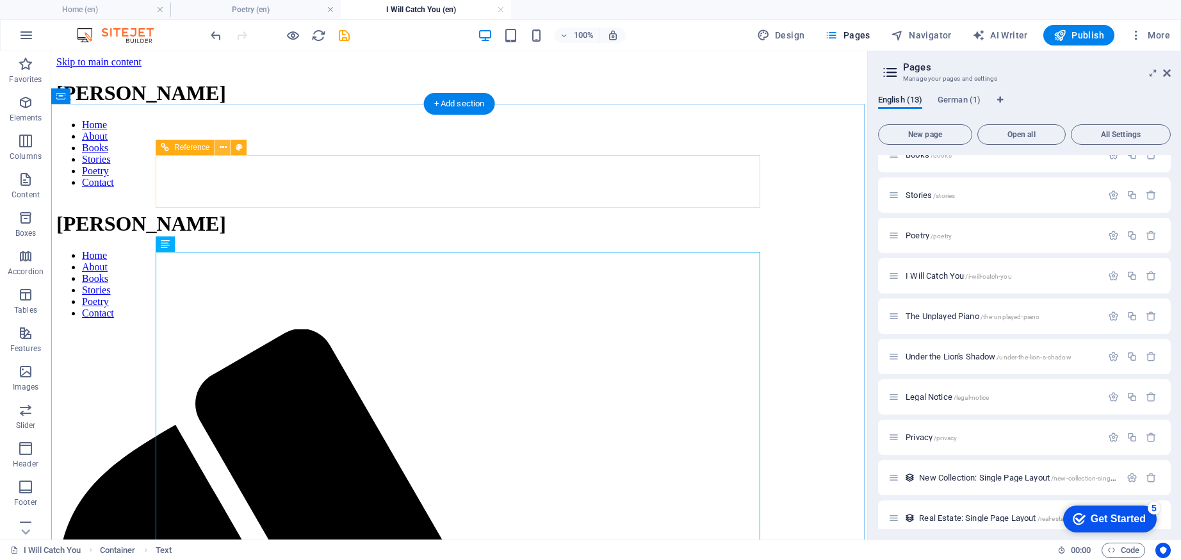
click at [224, 150] on icon at bounding box center [223, 147] width 7 height 13
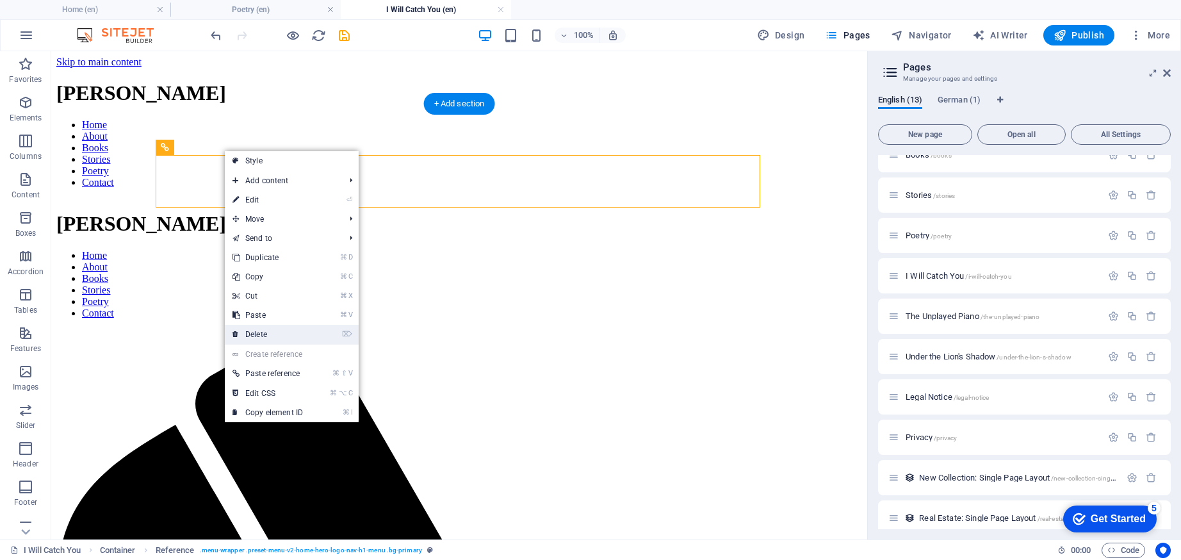
click at [262, 327] on link "⌦ Delete" at bounding box center [268, 334] width 86 height 19
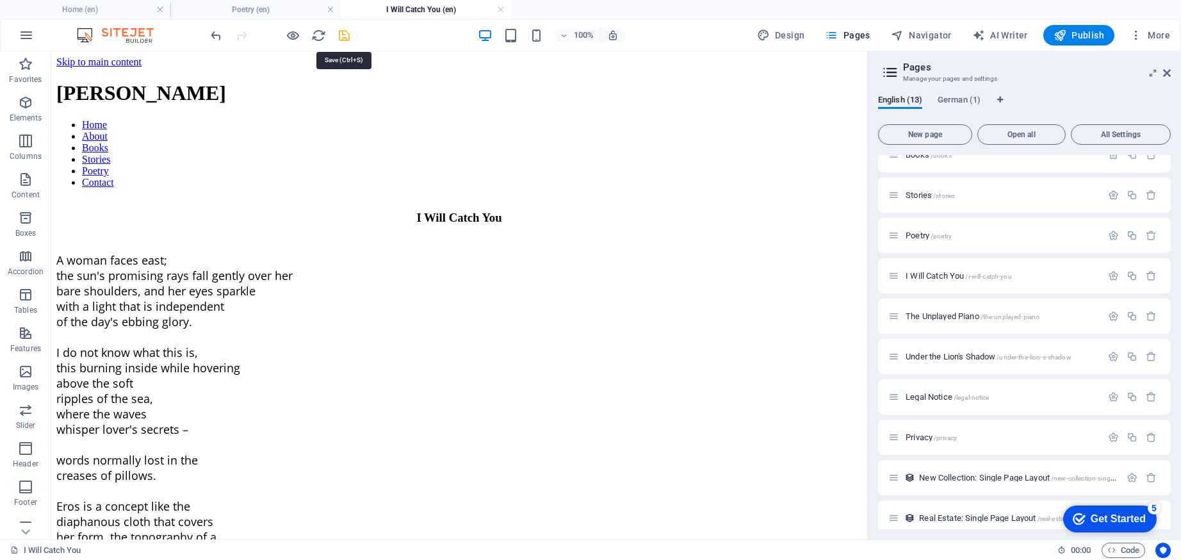
click at [342, 35] on icon "save" at bounding box center [344, 35] width 15 height 15
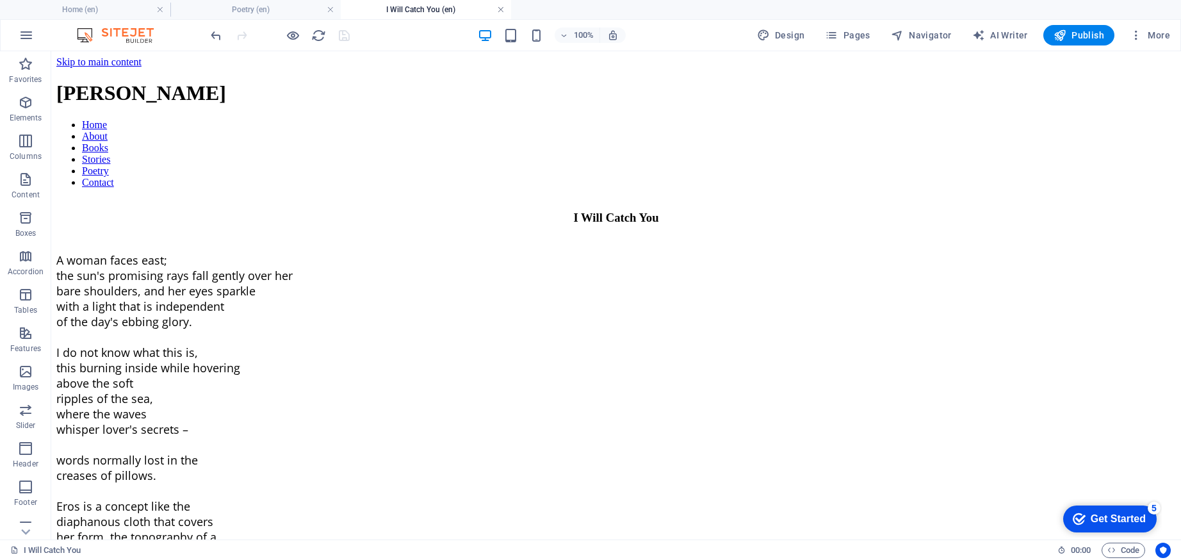
click at [499, 10] on link at bounding box center [501, 10] width 8 height 12
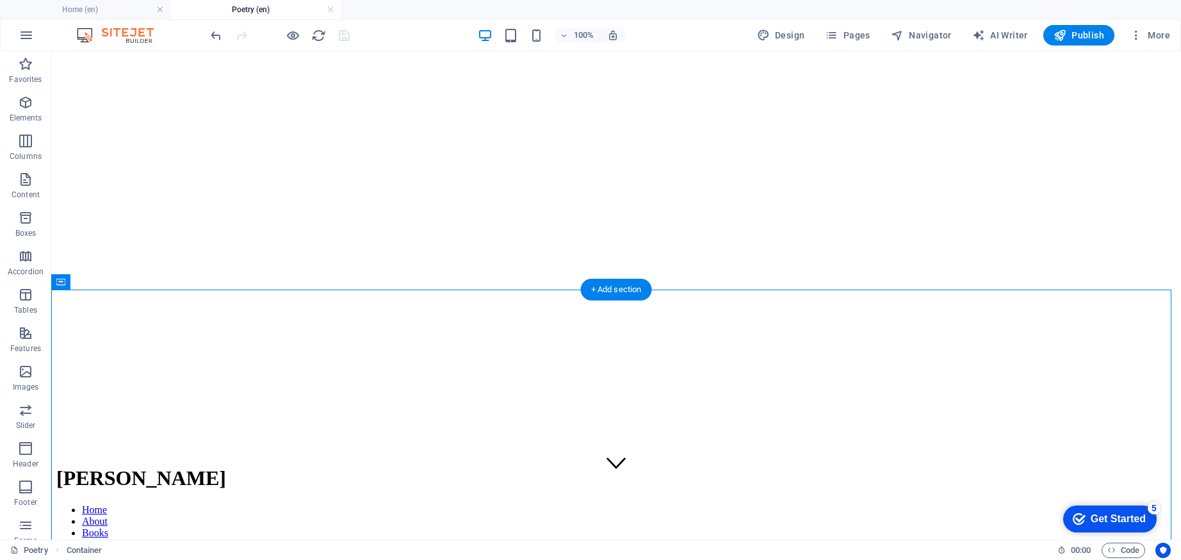
scroll to position [93, 0]
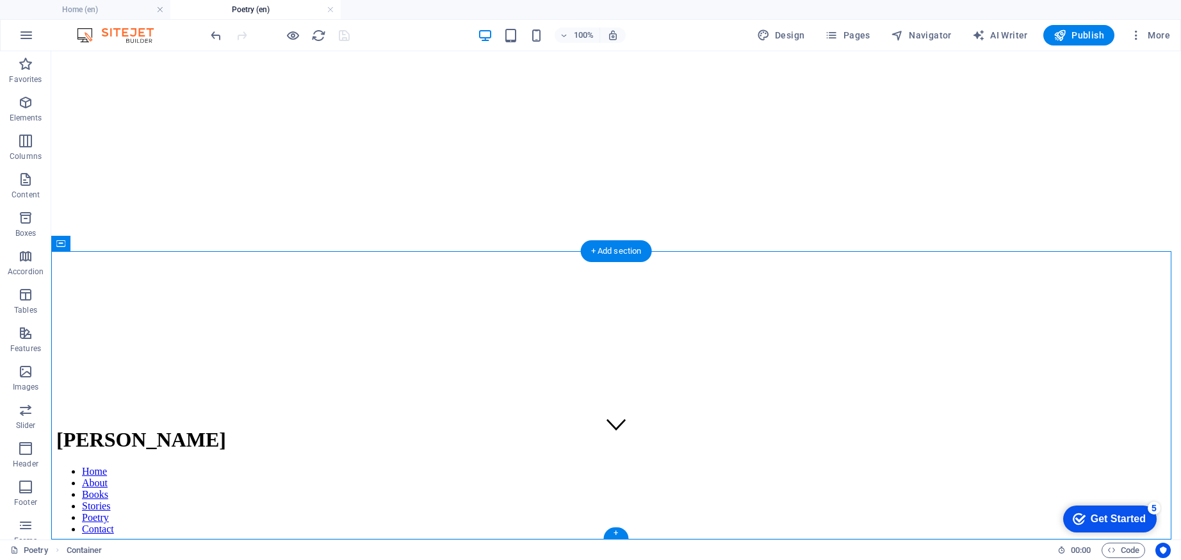
drag, startPoint x: 381, startPoint y: 387, endPoint x: 360, endPoint y: 527, distance: 141.3
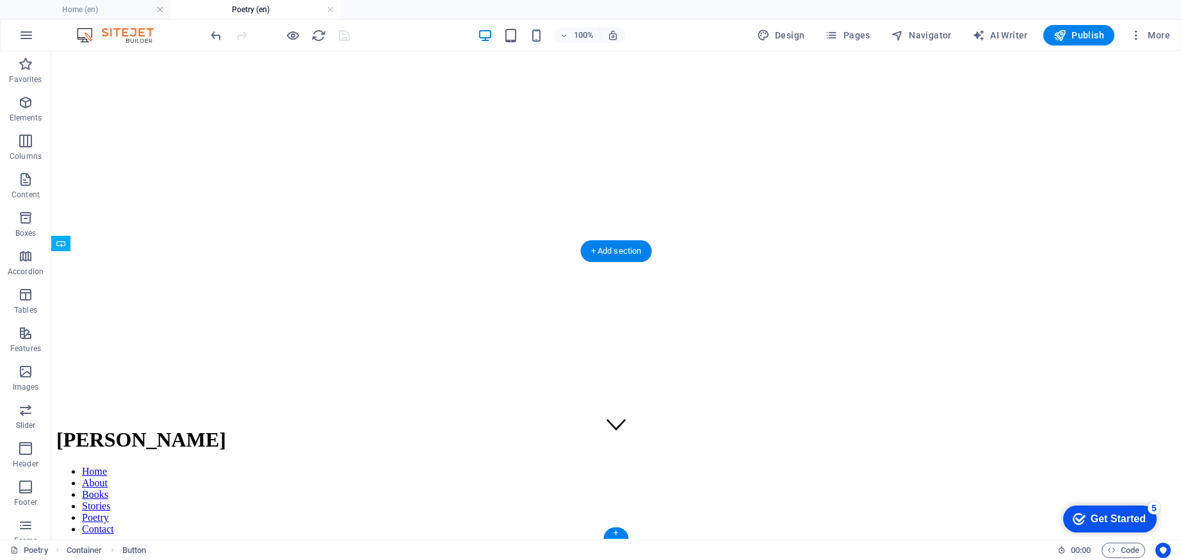
drag, startPoint x: 387, startPoint y: 343, endPoint x: 369, endPoint y: 477, distance: 134.5
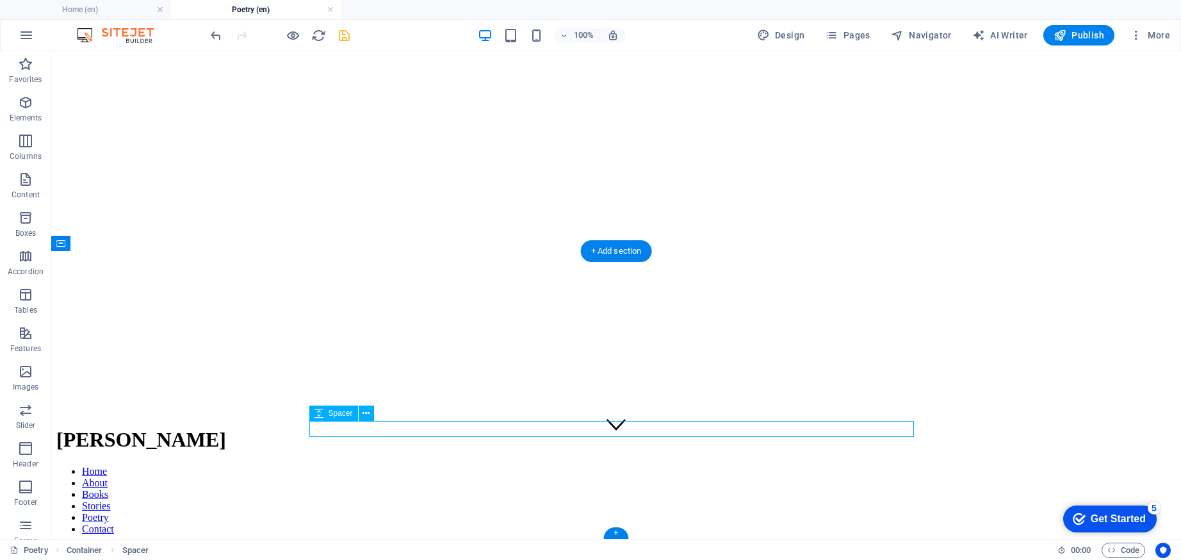
select select "px"
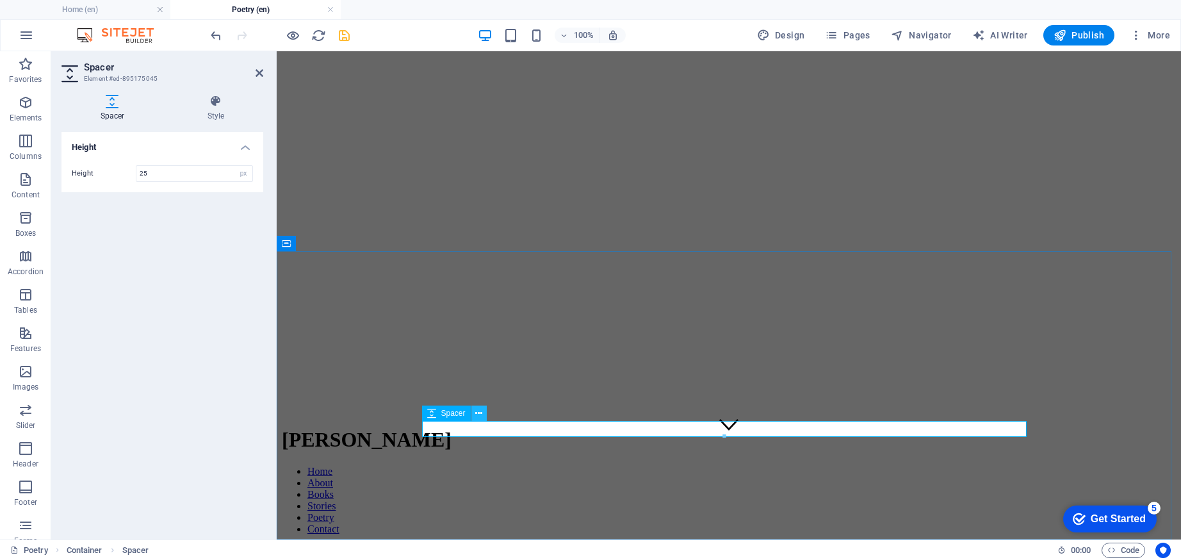
click at [479, 418] on icon at bounding box center [478, 413] width 7 height 13
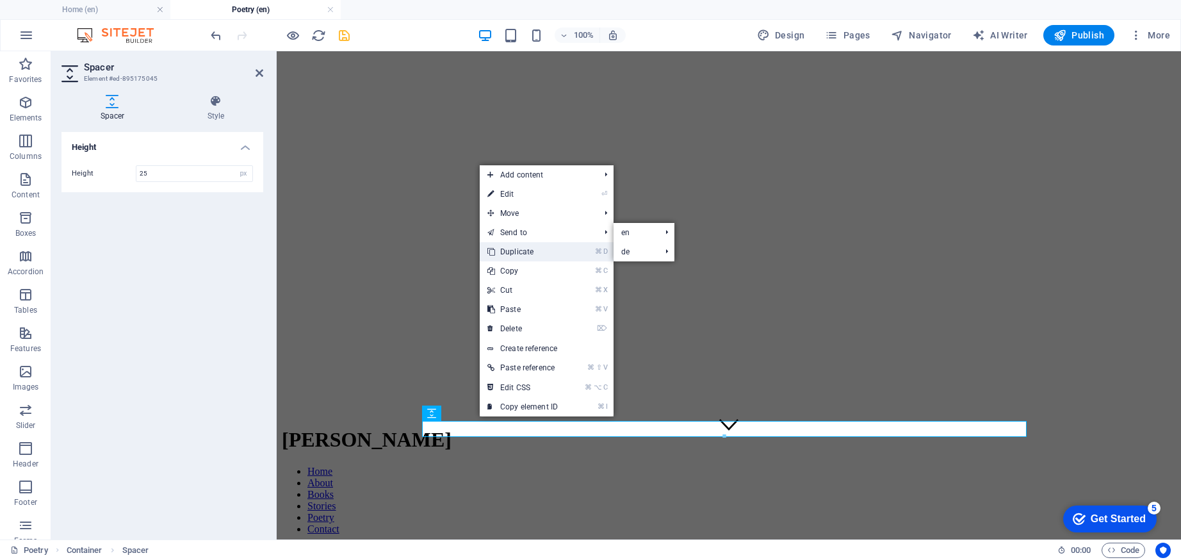
click at [518, 250] on link "⌘ D Duplicate" at bounding box center [523, 251] width 86 height 19
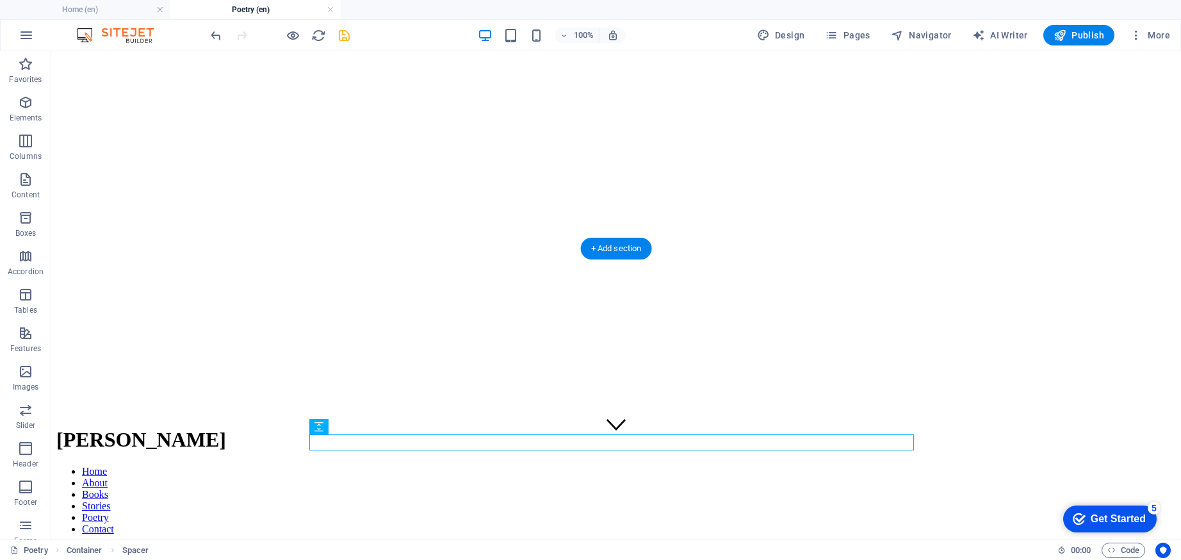
scroll to position [95, 0]
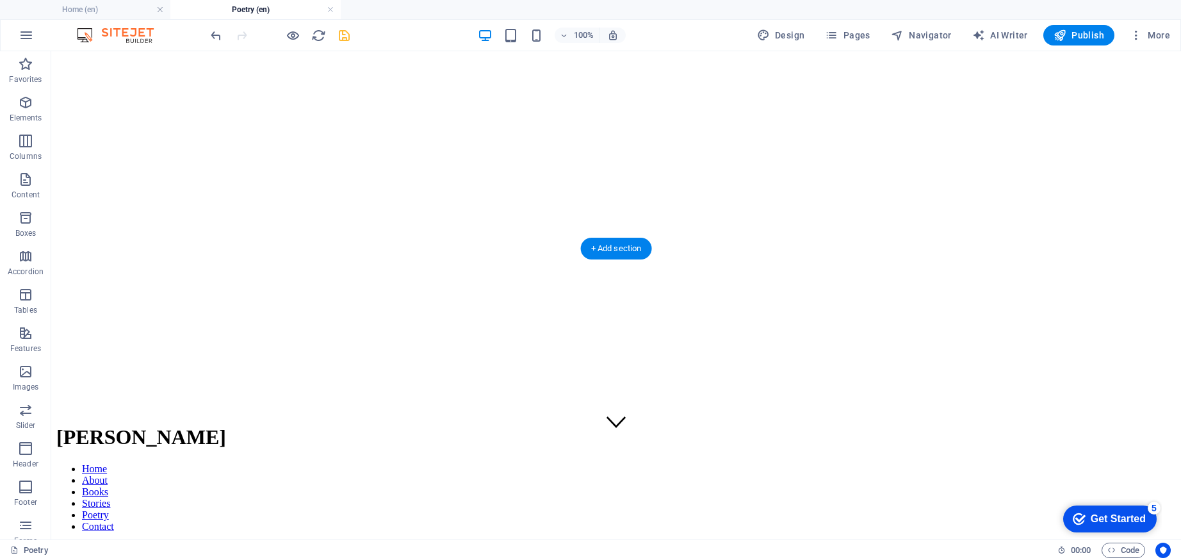
drag, startPoint x: 395, startPoint y: 482, endPoint x: 347, endPoint y: 469, distance: 49.1
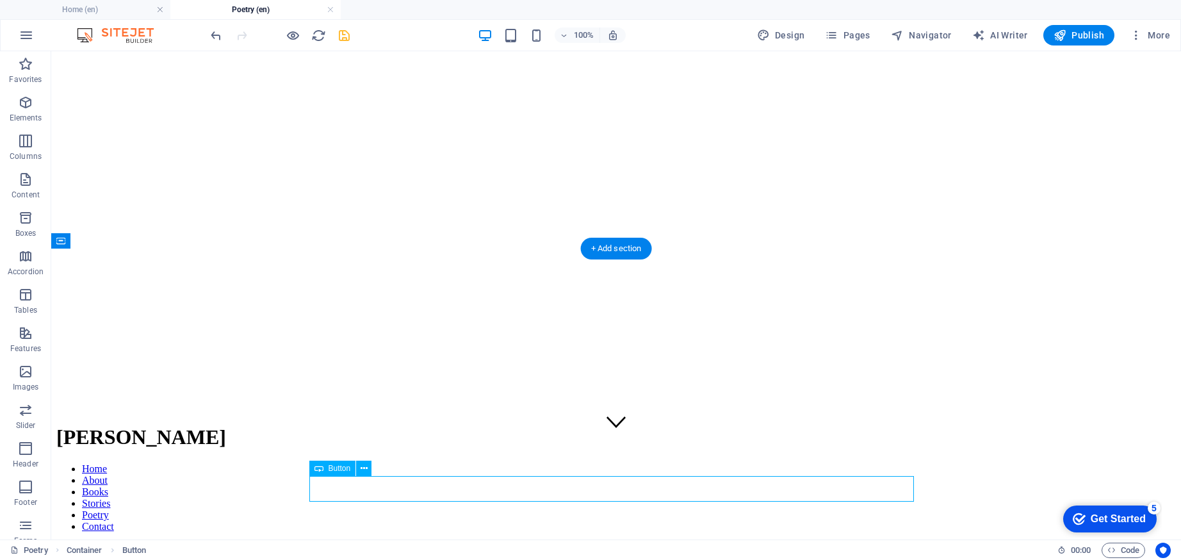
select select
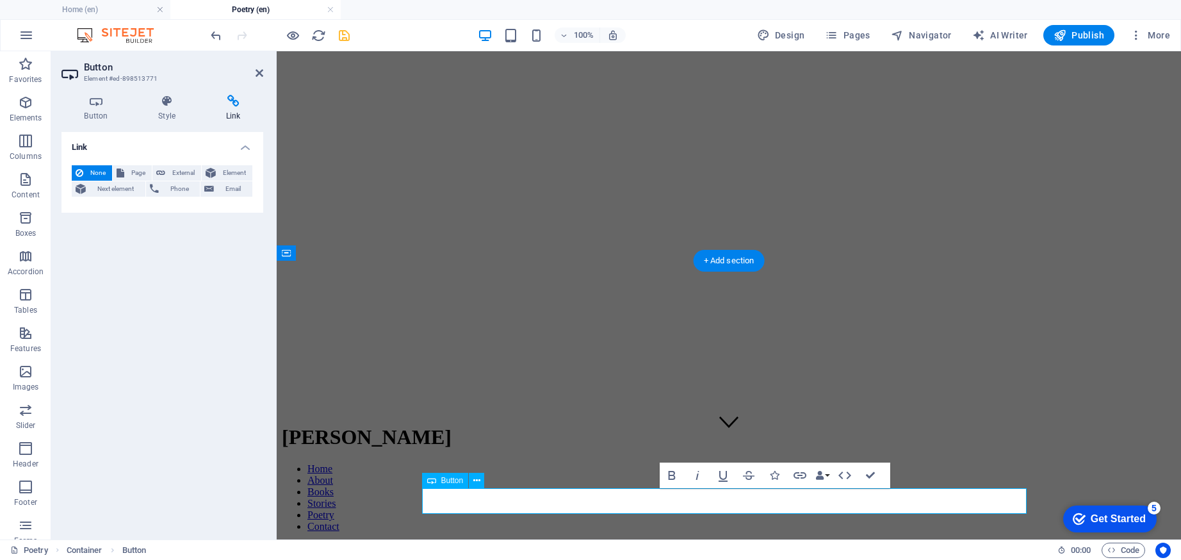
scroll to position [83, 0]
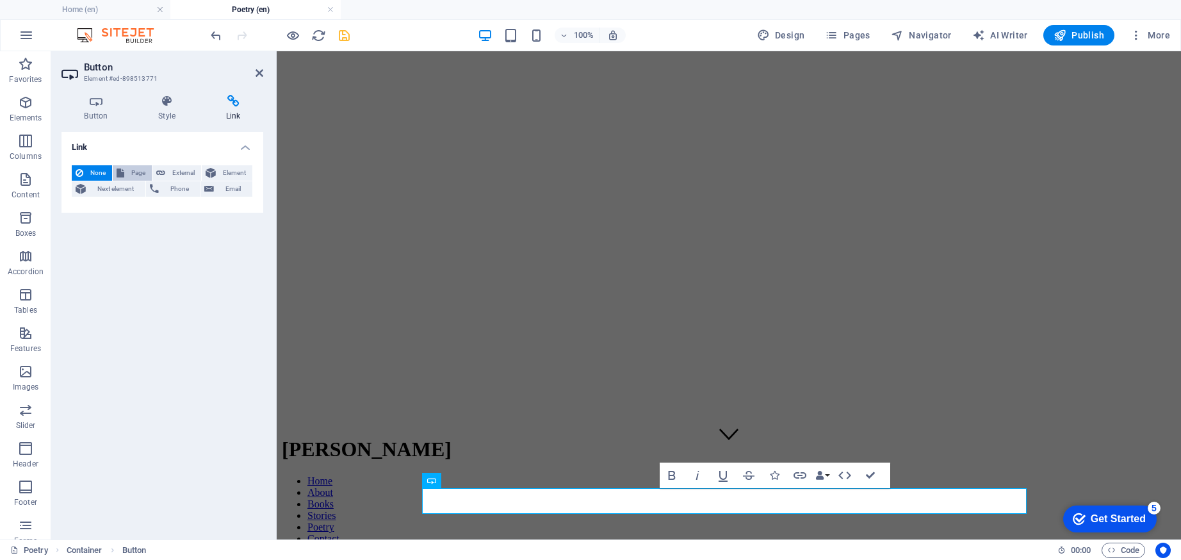
click at [129, 173] on span "Page" at bounding box center [138, 172] width 20 height 15
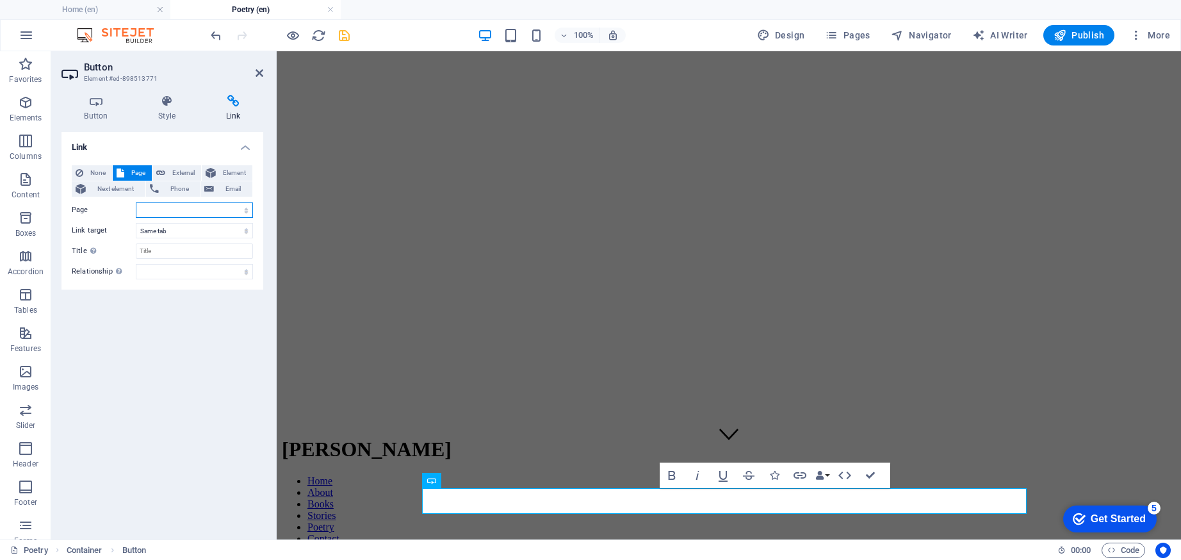
select select "5"
click at [344, 36] on icon "save" at bounding box center [344, 35] width 15 height 15
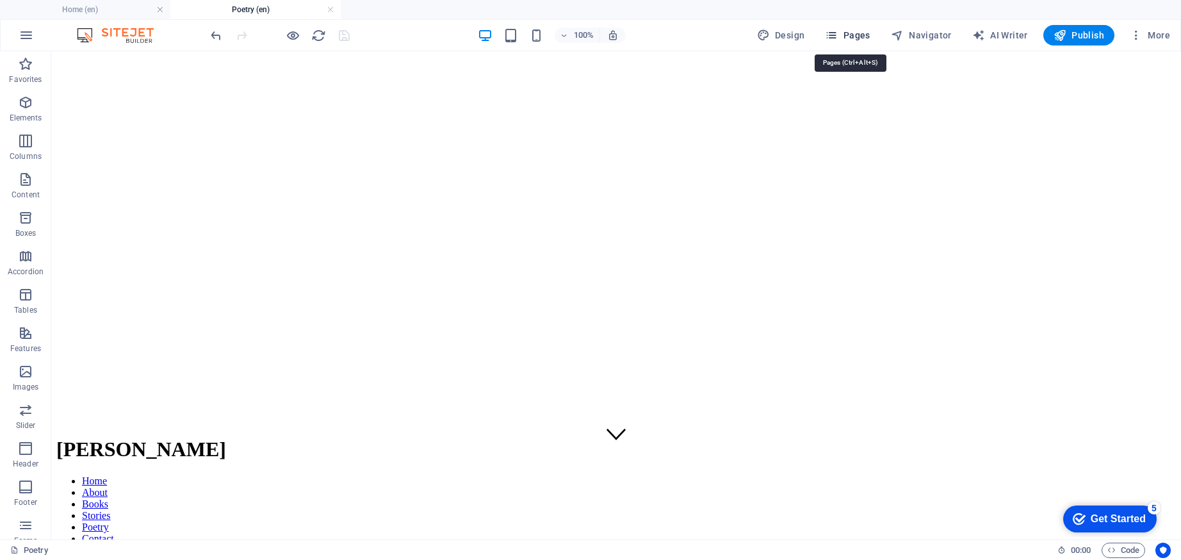
click at [859, 35] on span "Pages" at bounding box center [847, 35] width 45 height 13
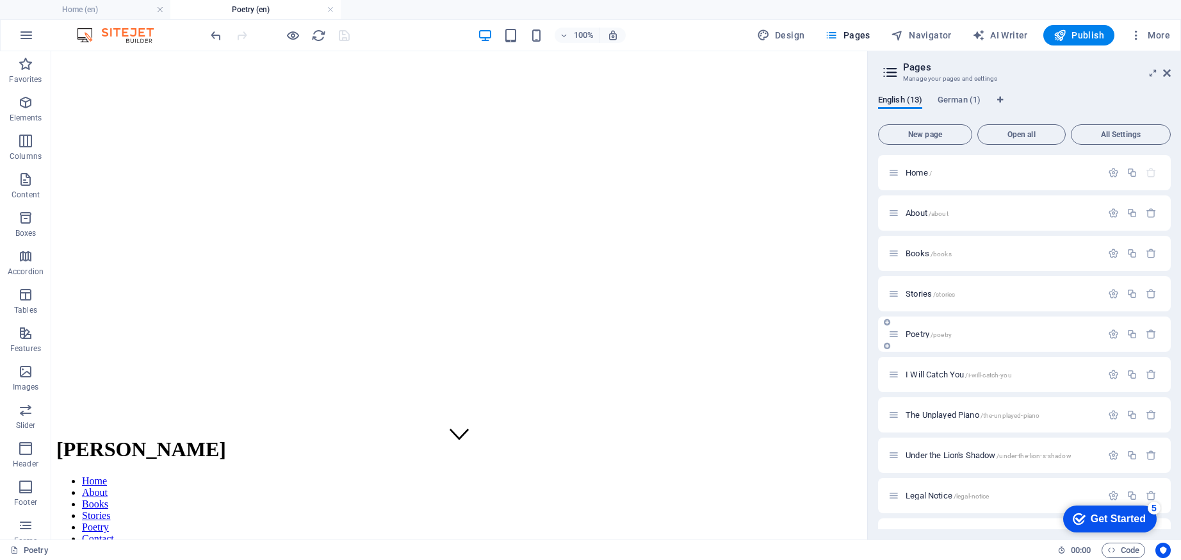
drag, startPoint x: 927, startPoint y: 375, endPoint x: 958, endPoint y: 340, distance: 47.2
click at [958, 340] on div "Home / About /about Books /books Stories /stories Poetry /poetry I Will Catch Y…" at bounding box center [1024, 415] width 293 height 520
drag, startPoint x: 896, startPoint y: 375, endPoint x: 921, endPoint y: 338, distance: 44.2
click at [921, 338] on div "Home / About /about Books /books Stories /stories Poetry /poetry I Will Catch Y…" at bounding box center [1024, 415] width 293 height 520
drag, startPoint x: 894, startPoint y: 338, endPoint x: 898, endPoint y: 370, distance: 32.3
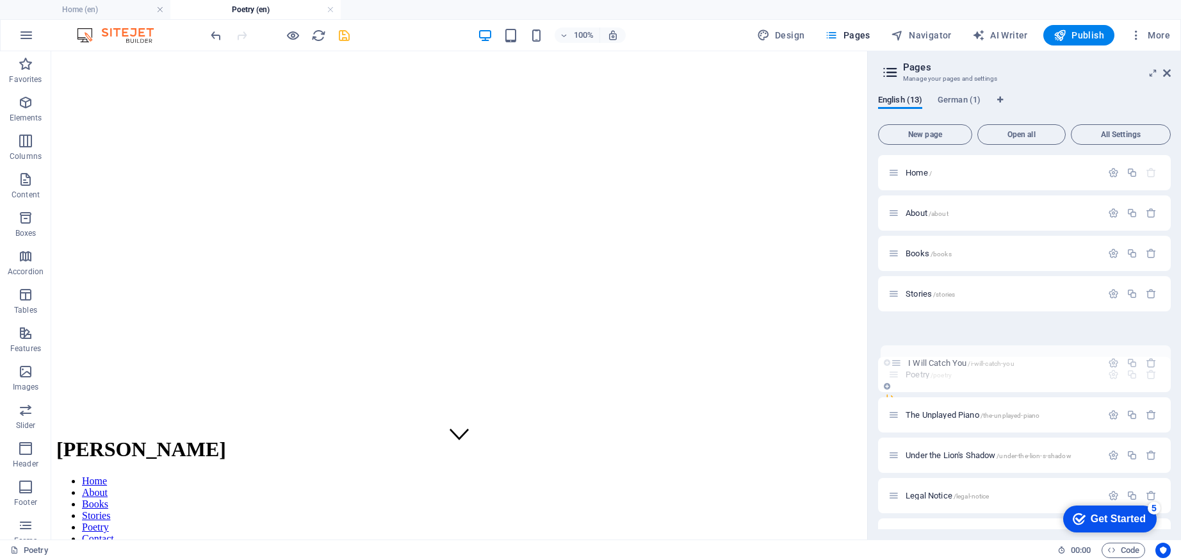
click at [898, 370] on div "Home / About /about Books /books Stories /stories I Will Catch You /i-will-catc…" at bounding box center [1024, 394] width 293 height 479
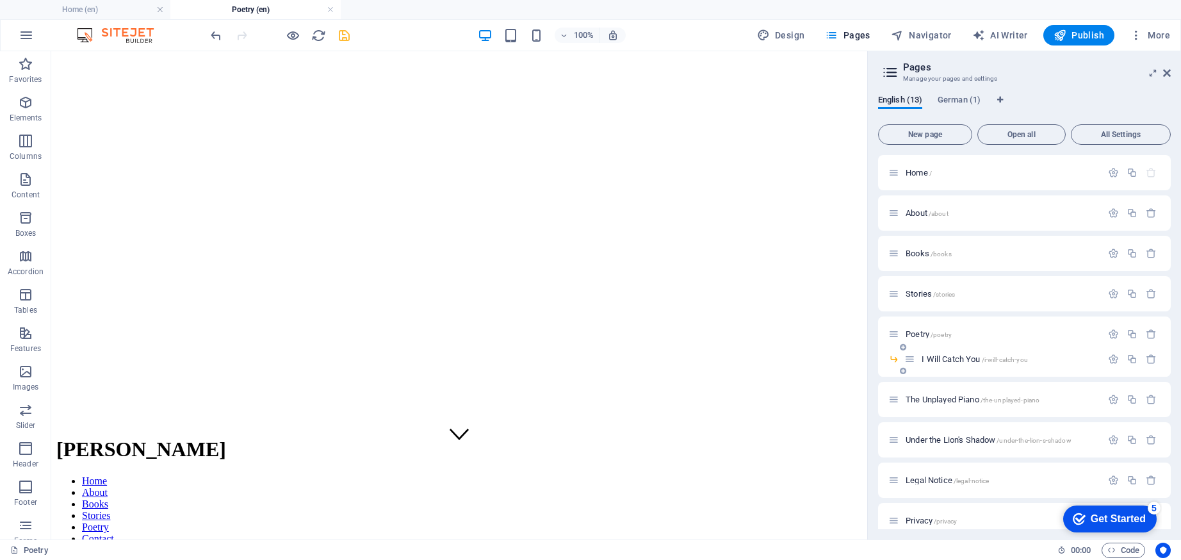
drag, startPoint x: 898, startPoint y: 361, endPoint x: 905, endPoint y: 343, distance: 19.3
click at [905, 352] on div "I Will Catch You /i-will-catch-you" at bounding box center [1024, 364] width 293 height 25
drag, startPoint x: 893, startPoint y: 399, endPoint x: 904, endPoint y: 337, distance: 63.1
click at [904, 337] on div "Home / About /about Books /books Stories /stories Poetry /poetry I Will Catch Y…" at bounding box center [1024, 407] width 293 height 504
click at [894, 333] on icon at bounding box center [894, 334] width 11 height 11
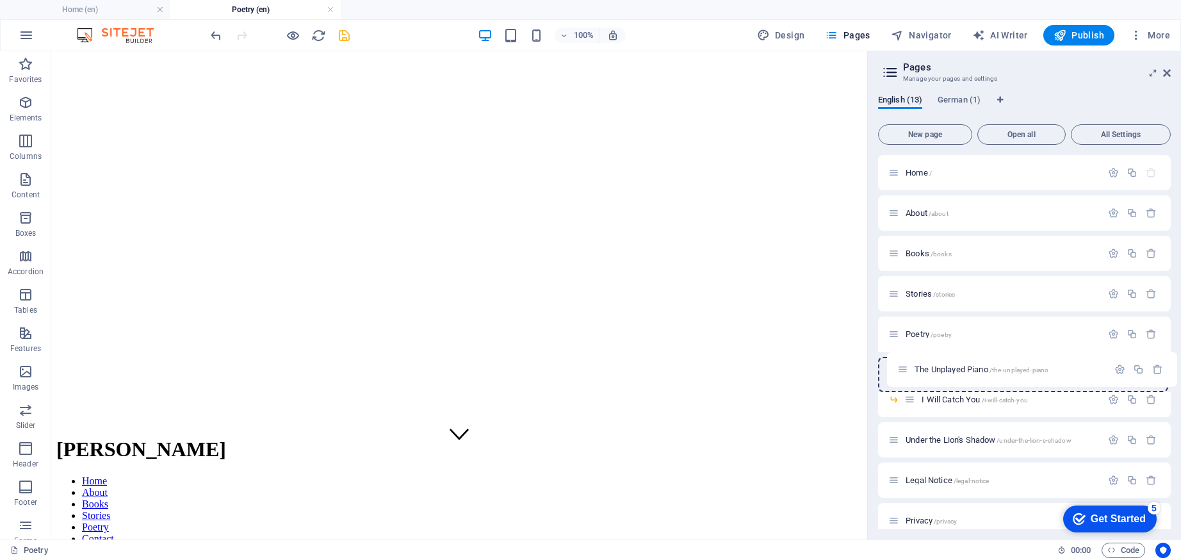
drag, startPoint x: 894, startPoint y: 333, endPoint x: 904, endPoint y: 372, distance: 39.6
click at [904, 372] on div "Home / About /about Books /books Stories /stories The Unplayed Piano /the-unpla…" at bounding box center [1024, 407] width 293 height 504
drag, startPoint x: 896, startPoint y: 425, endPoint x: 918, endPoint y: 360, distance: 68.5
click at [918, 360] on div "Home / About /about Books /books Stories /stories Poetry /poetry The Unplayed P…" at bounding box center [1024, 399] width 293 height 489
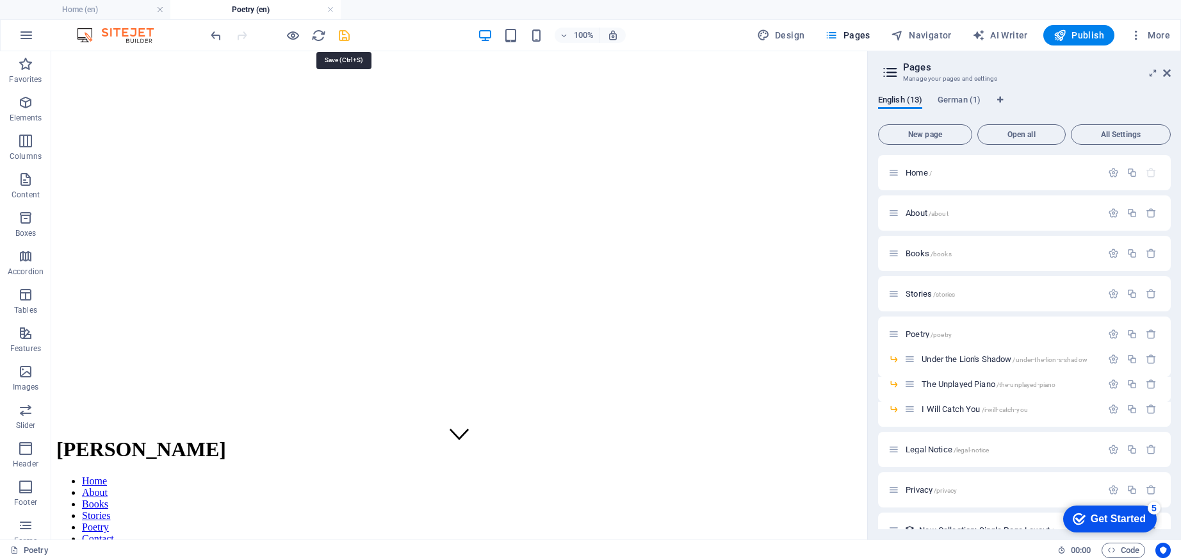
click at [342, 34] on icon "save" at bounding box center [344, 35] width 15 height 15
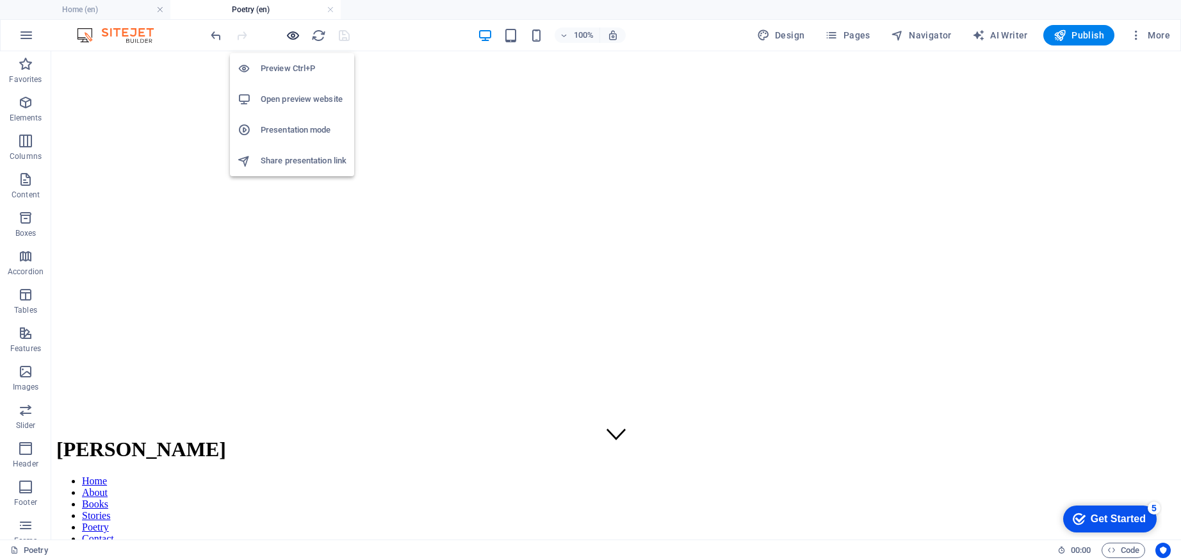
click at [291, 37] on icon "button" at bounding box center [293, 35] width 15 height 15
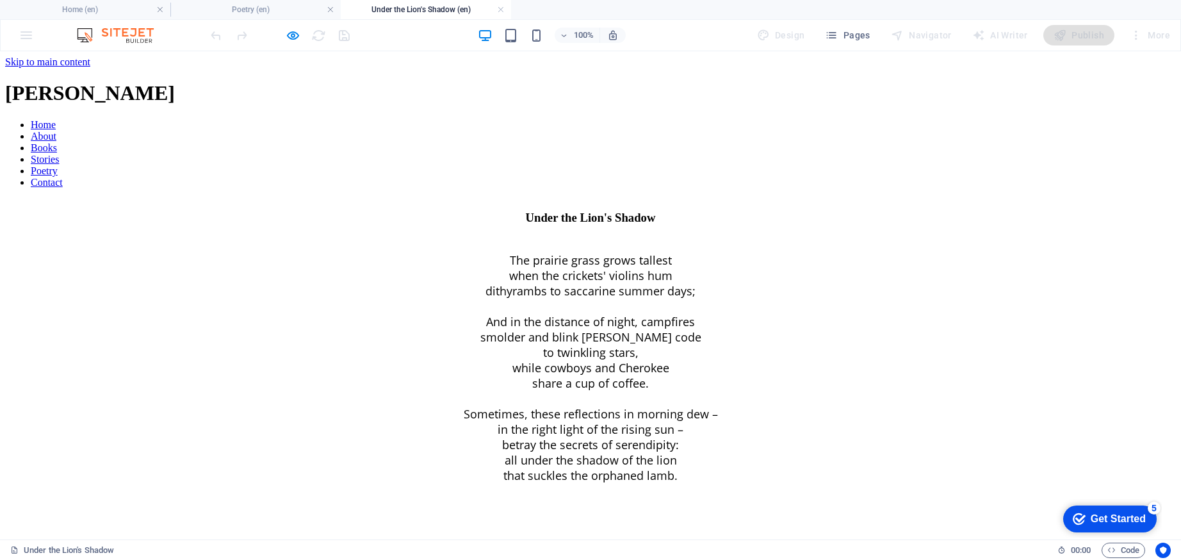
scroll to position [0, 0]
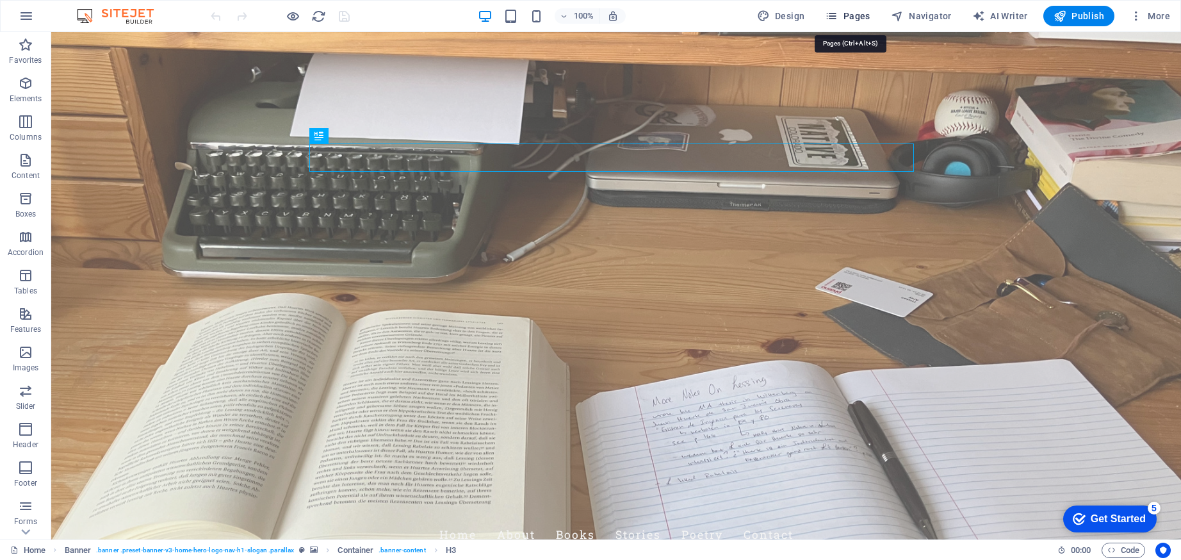
click at [855, 12] on span "Pages" at bounding box center [847, 16] width 45 height 13
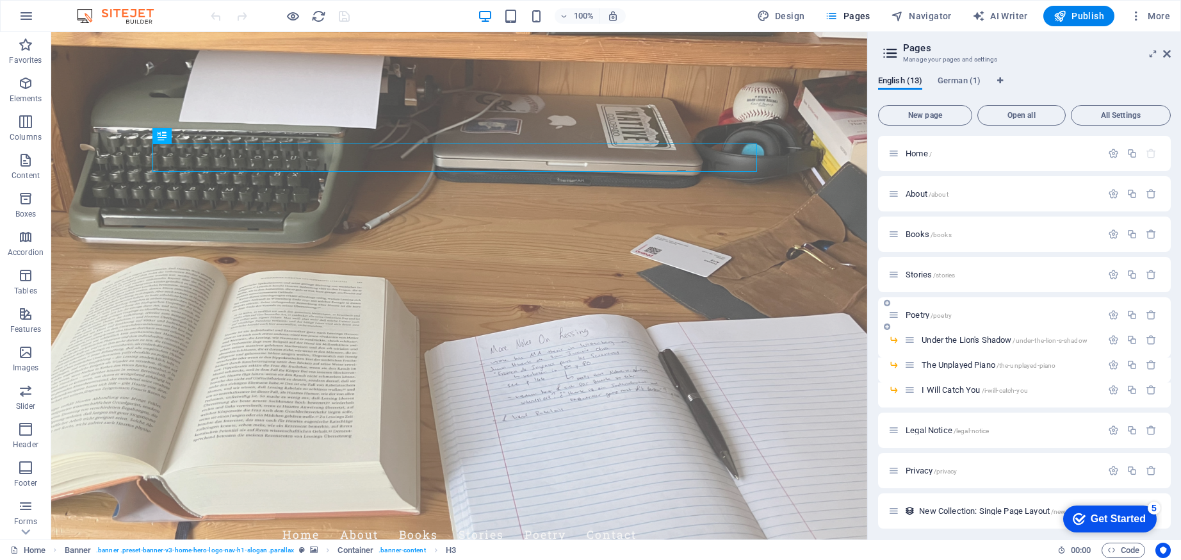
click at [916, 314] on span "Poetry /poetry" at bounding box center [929, 315] width 46 height 10
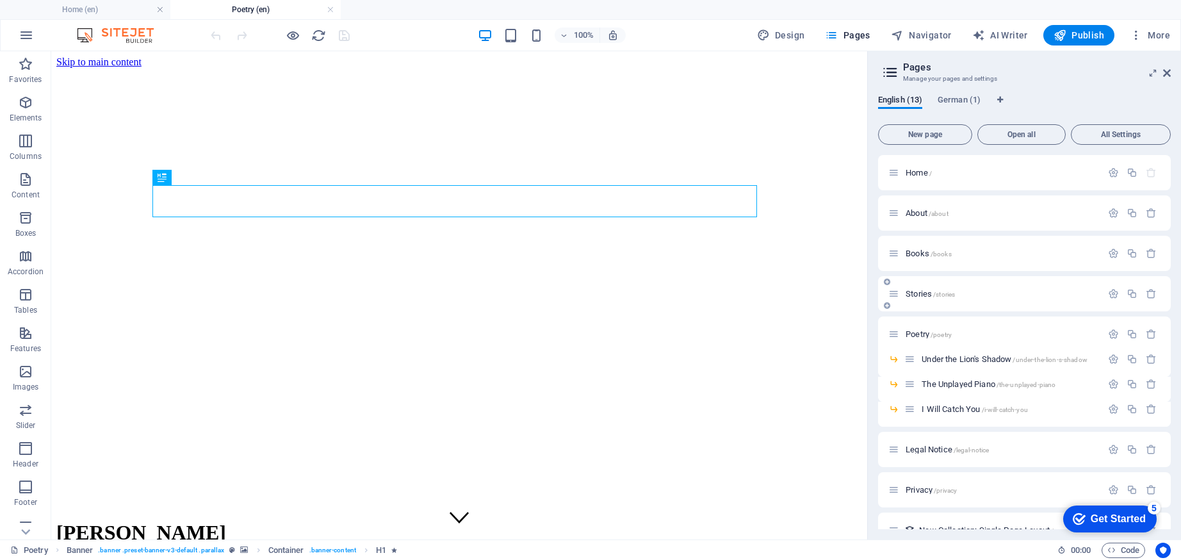
click at [919, 295] on span "Stories /stories" at bounding box center [930, 294] width 49 height 10
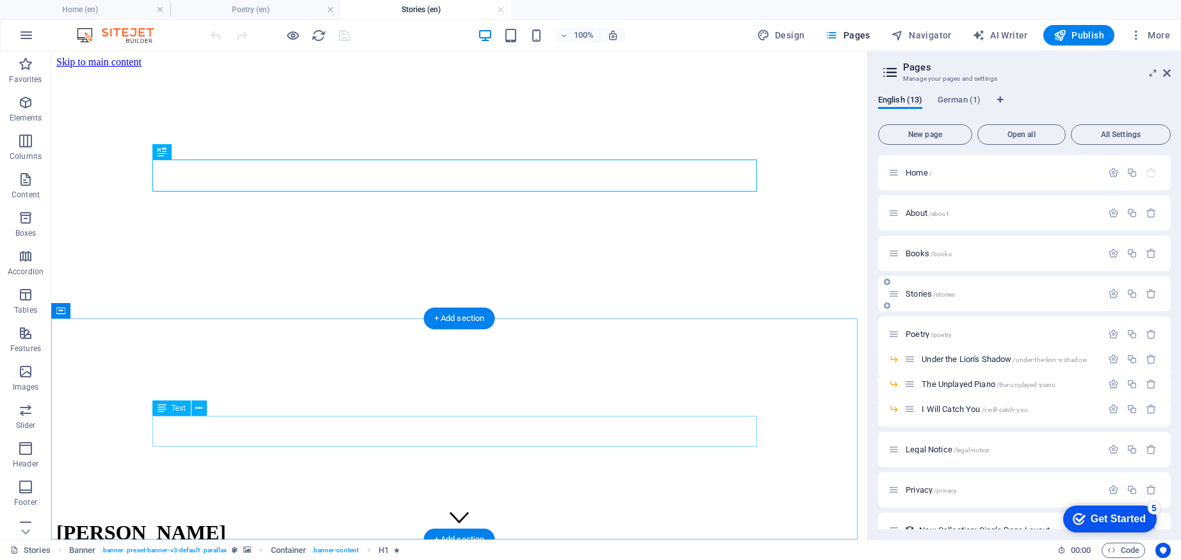
scroll to position [26, 0]
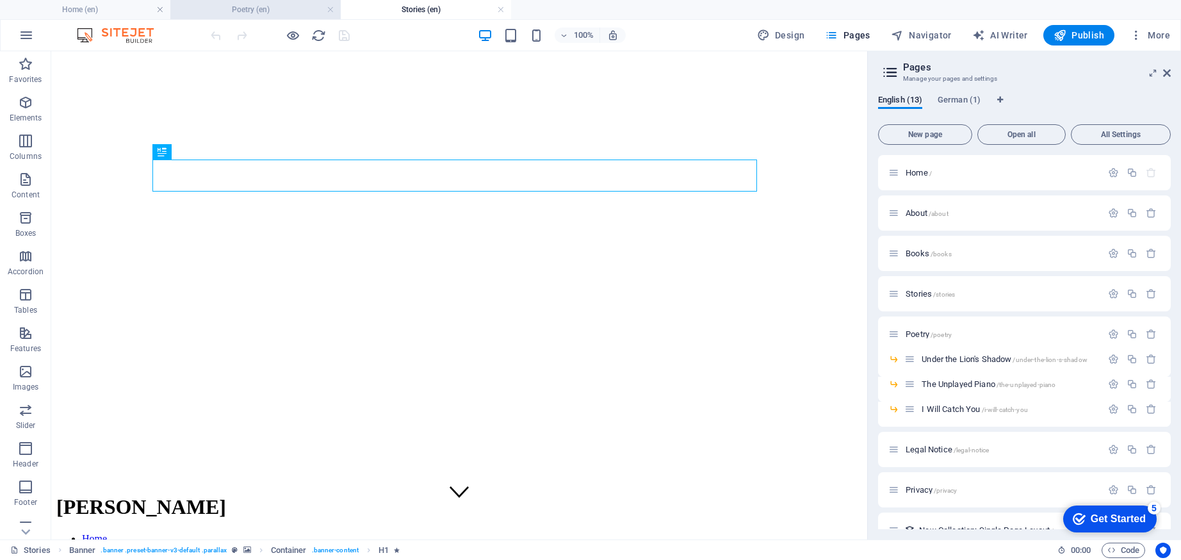
click at [250, 10] on h4 "Poetry (en)" at bounding box center [255, 10] width 170 height 14
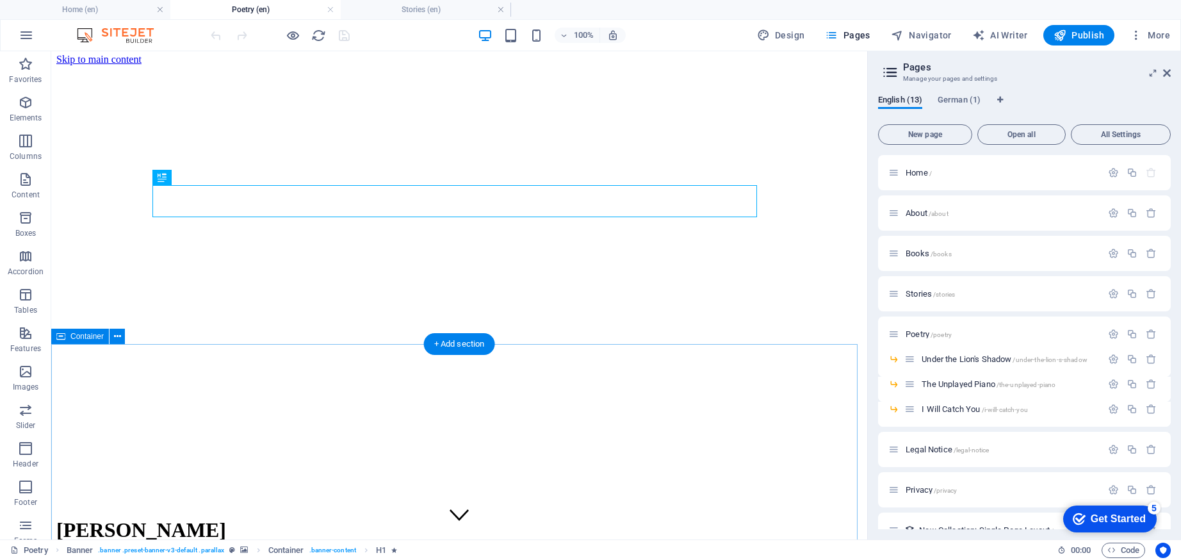
scroll to position [109, 0]
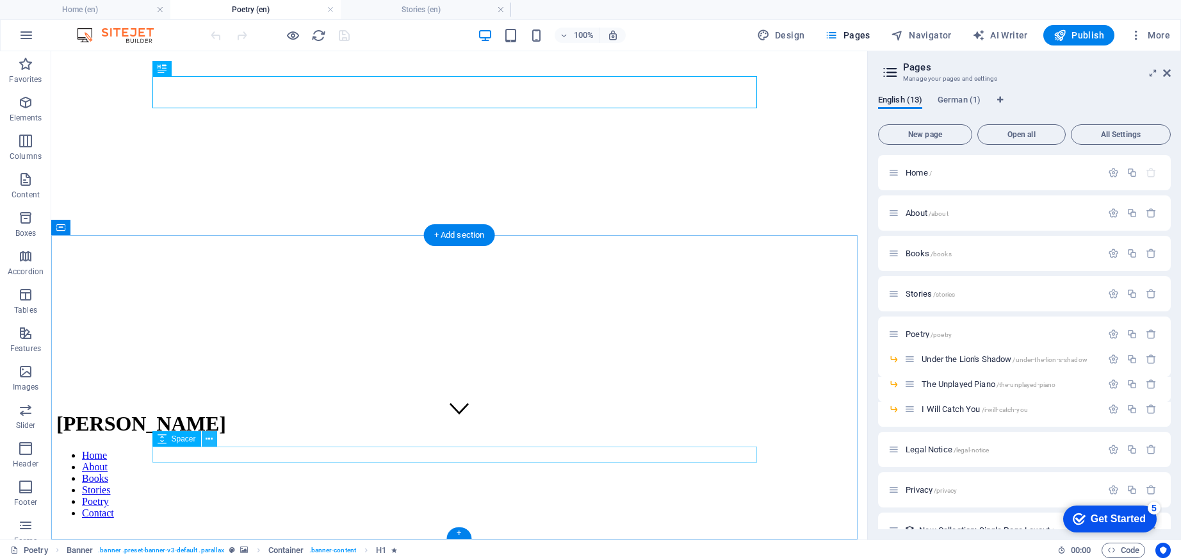
click at [208, 442] on icon at bounding box center [209, 438] width 7 height 13
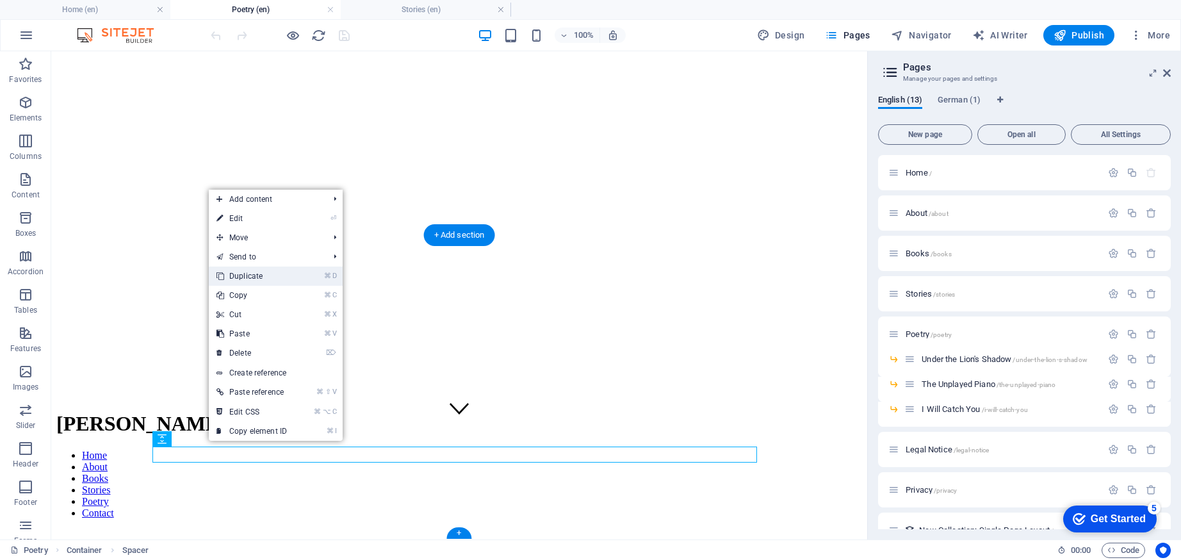
click at [239, 280] on link "⌘ D Duplicate" at bounding box center [252, 276] width 86 height 19
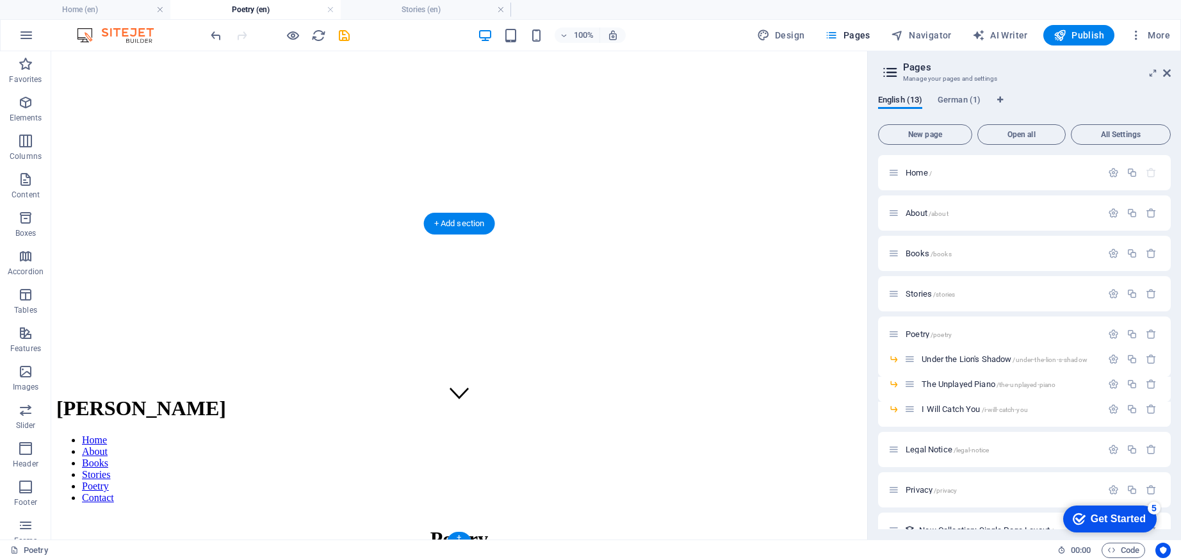
drag, startPoint x: 234, startPoint y: 509, endPoint x: 184, endPoint y: 482, distance: 57.0
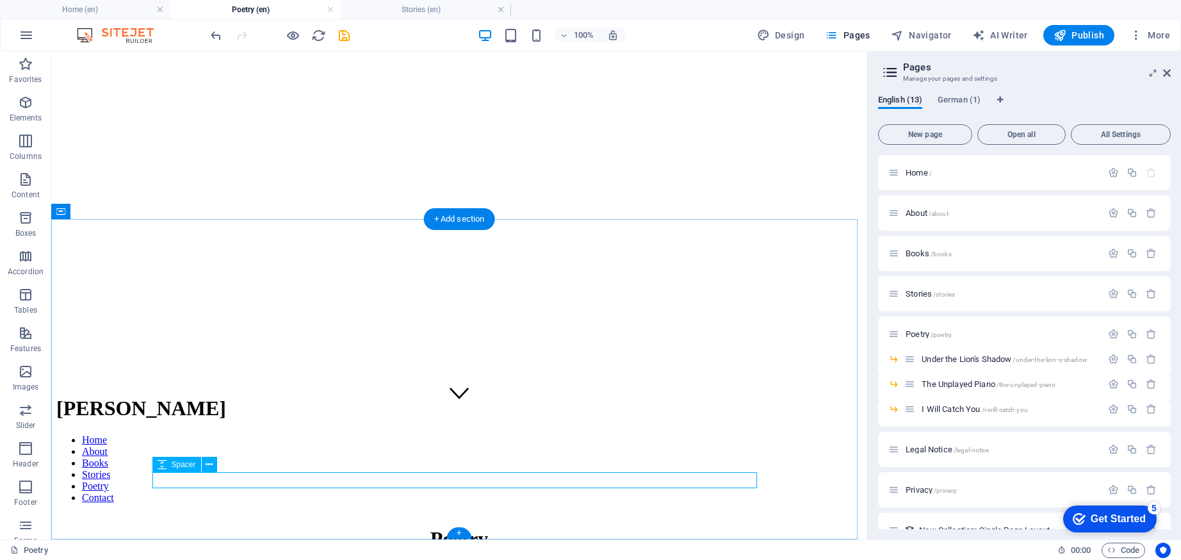
scroll to position [125, 0]
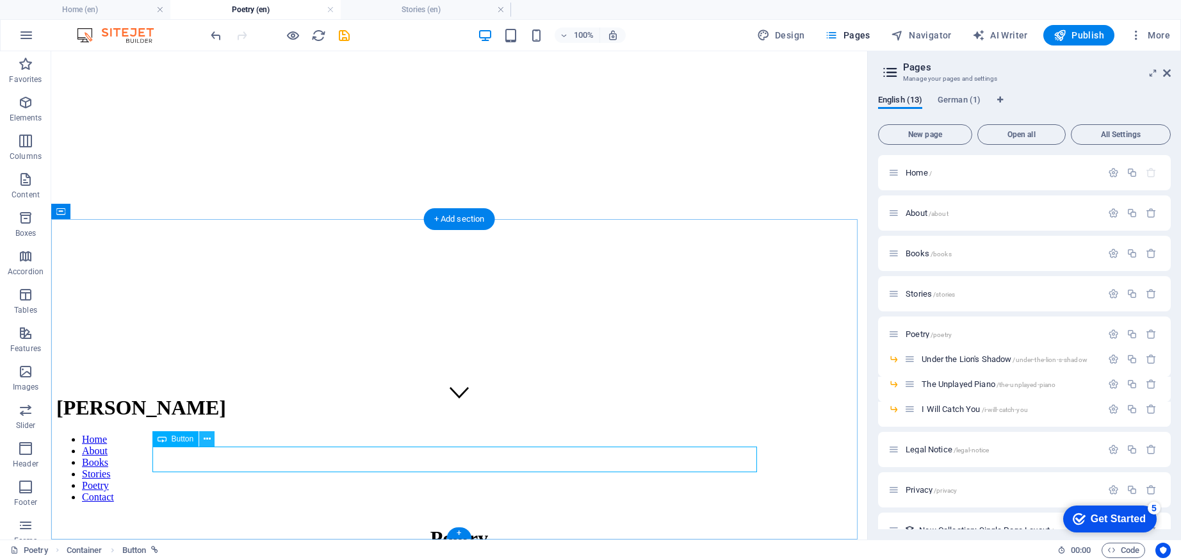
click at [206, 441] on icon at bounding box center [207, 438] width 7 height 13
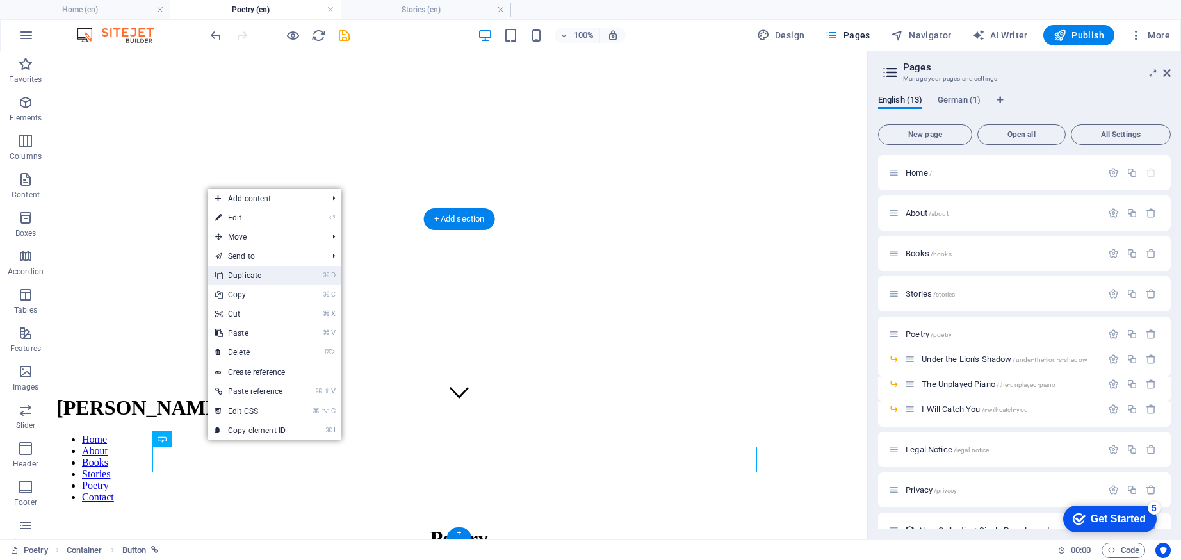
click at [247, 277] on link "⌘ D Duplicate" at bounding box center [251, 275] width 86 height 19
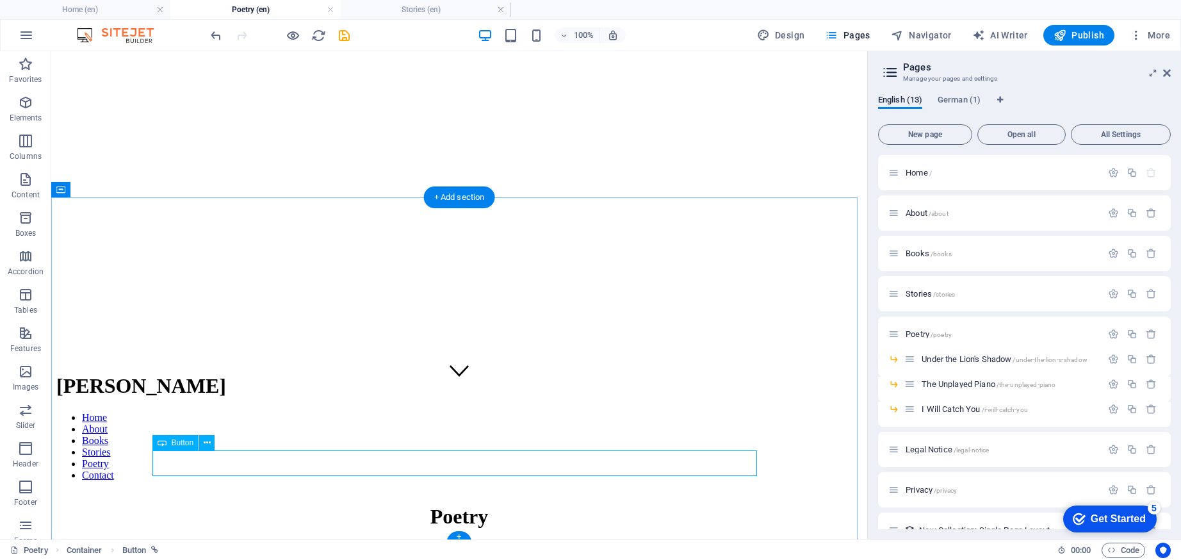
scroll to position [151, 0]
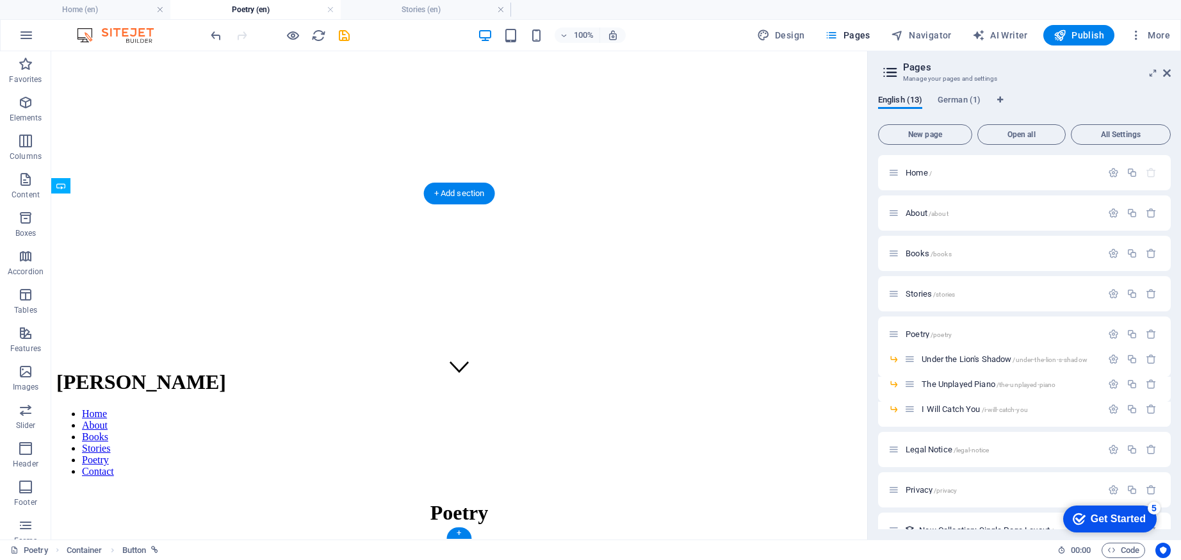
drag, startPoint x: 234, startPoint y: 495, endPoint x: 183, endPoint y: 473, distance: 55.1
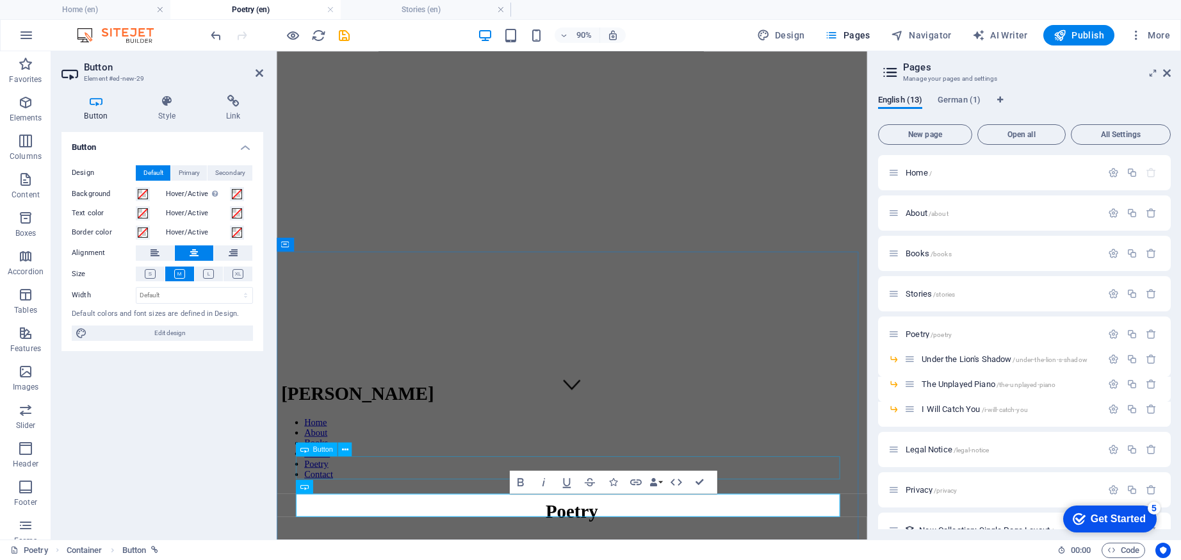
scroll to position [103, 0]
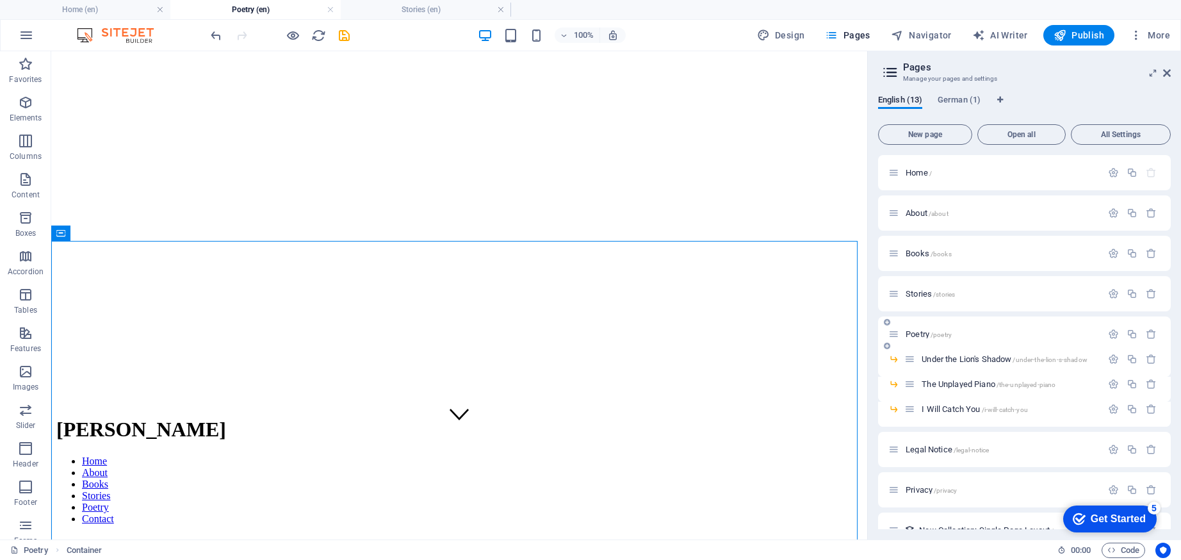
click at [888, 346] on icon at bounding box center [887, 346] width 6 height 8
type input "The Dying Star"
type input "/the-dying-star"
click at [951, 450] on span "The Dying Star /the-dying-star" at bounding box center [955, 450] width 99 height 10
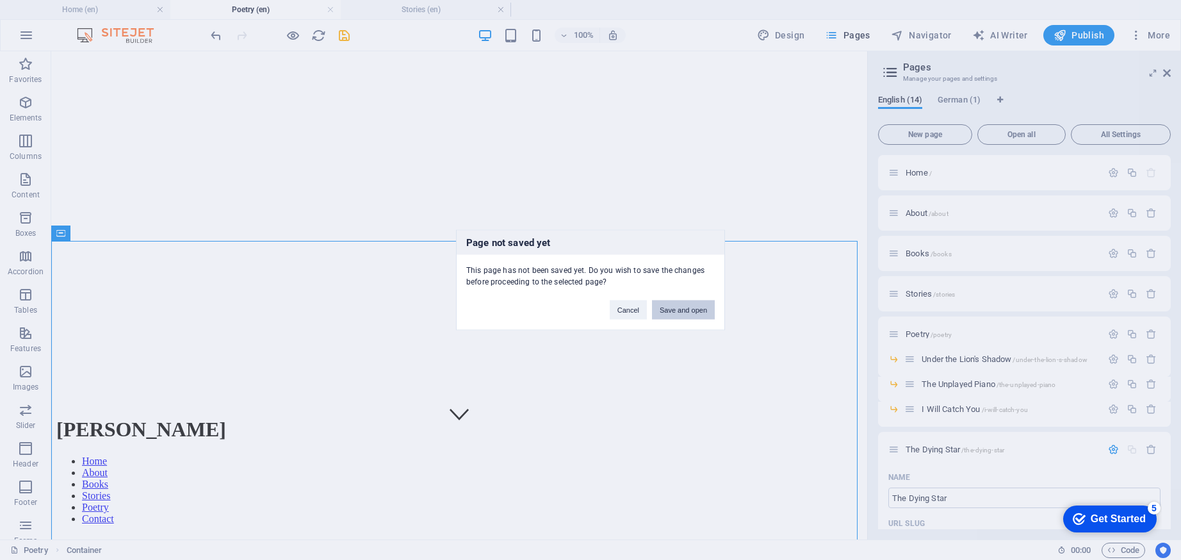
click at [699, 311] on button "Save and open" at bounding box center [683, 309] width 63 height 19
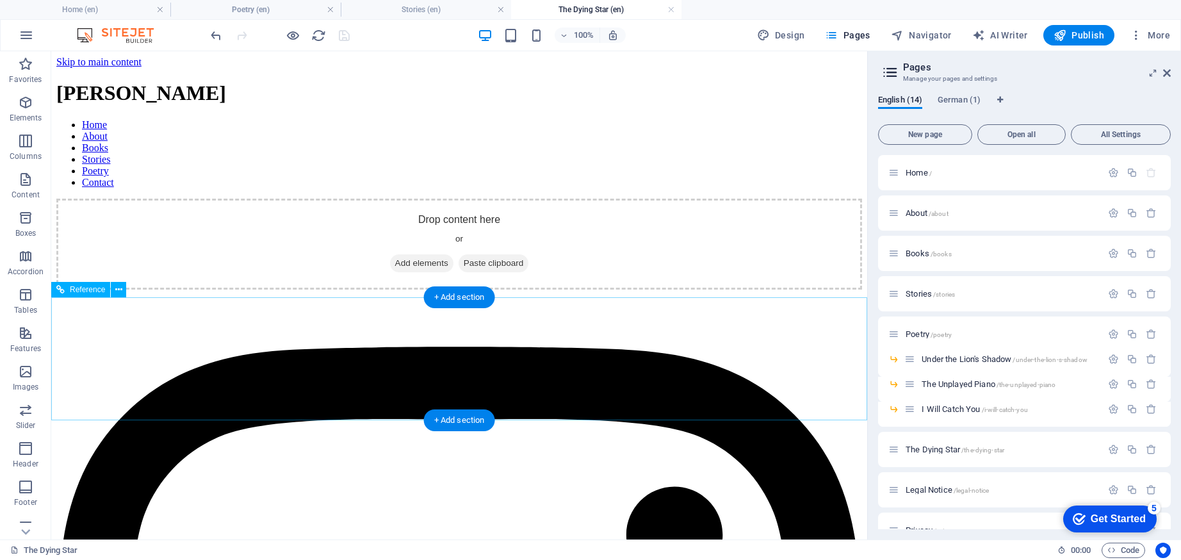
scroll to position [0, 0]
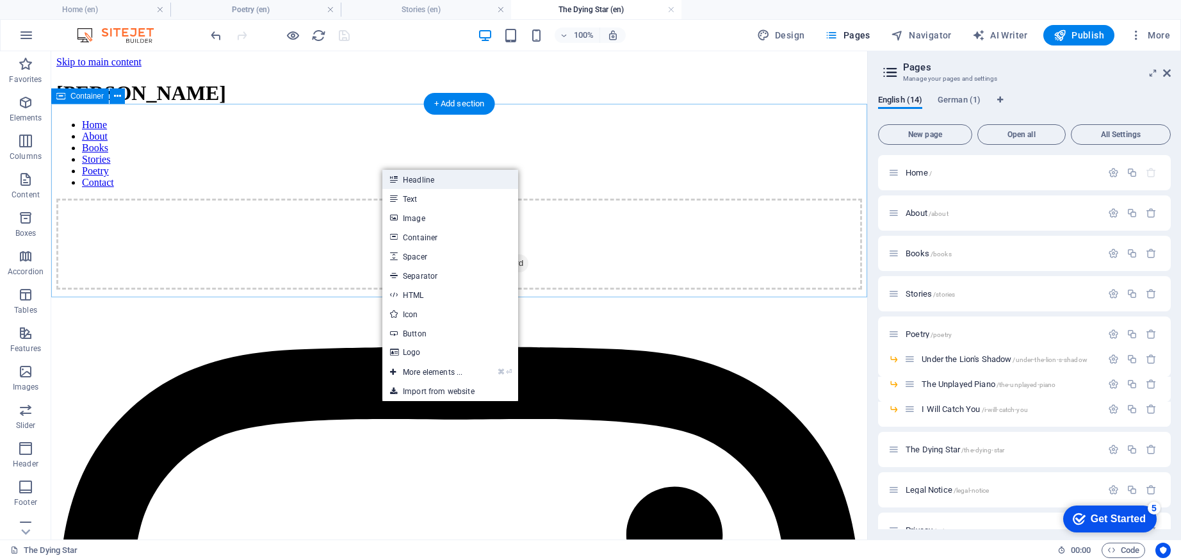
click at [398, 177] on link "Headline" at bounding box center [450, 179] width 136 height 19
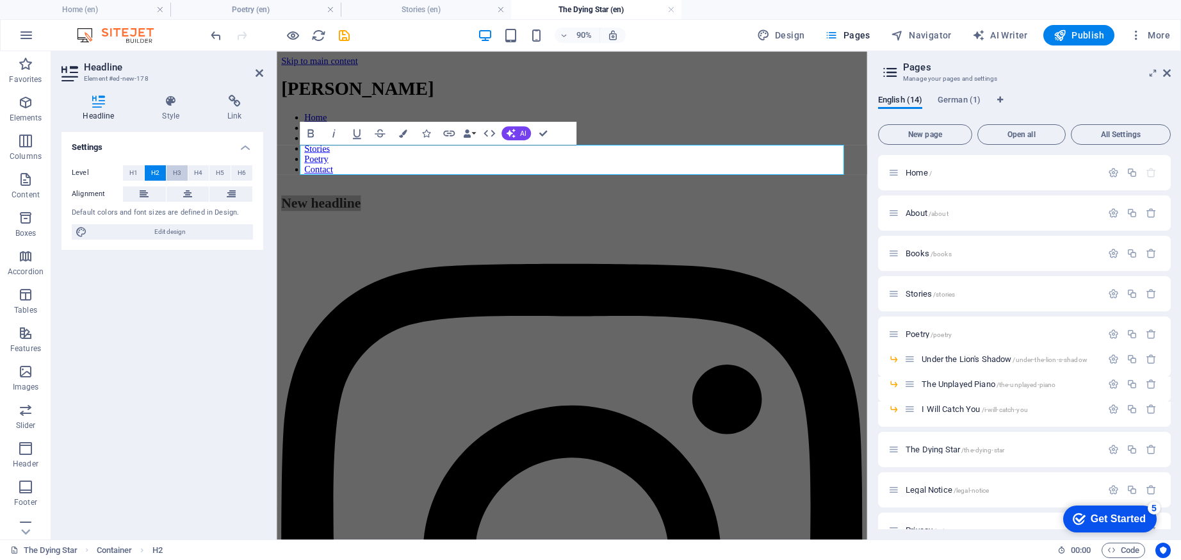
click at [186, 172] on button "H3" at bounding box center [177, 172] width 21 height 15
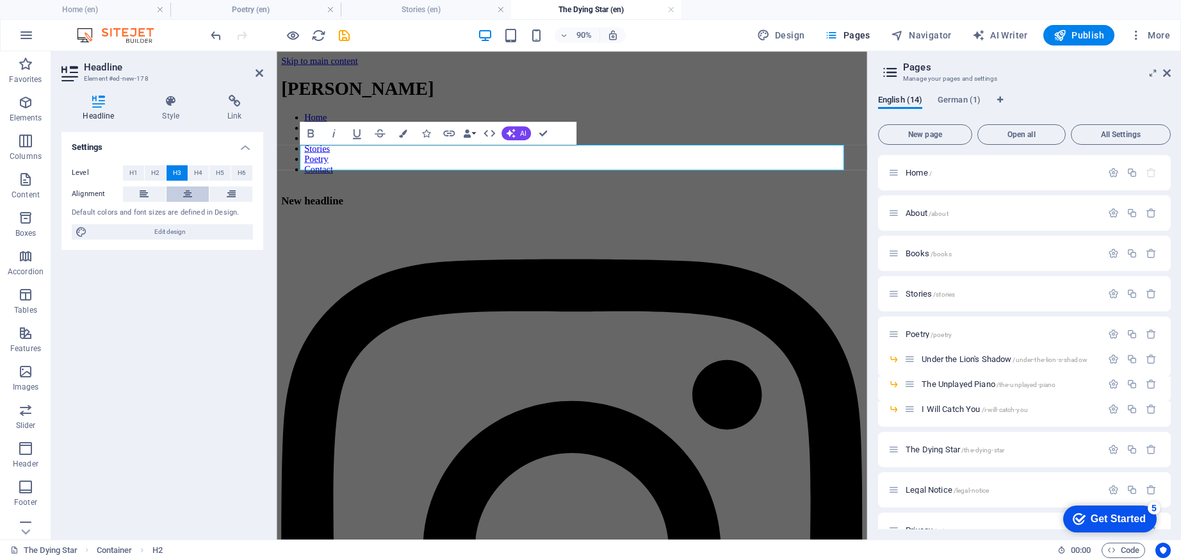
click at [186, 193] on icon at bounding box center [187, 193] width 9 height 15
click at [546, 211] on h3 "New headline" at bounding box center [605, 218] width 646 height 14
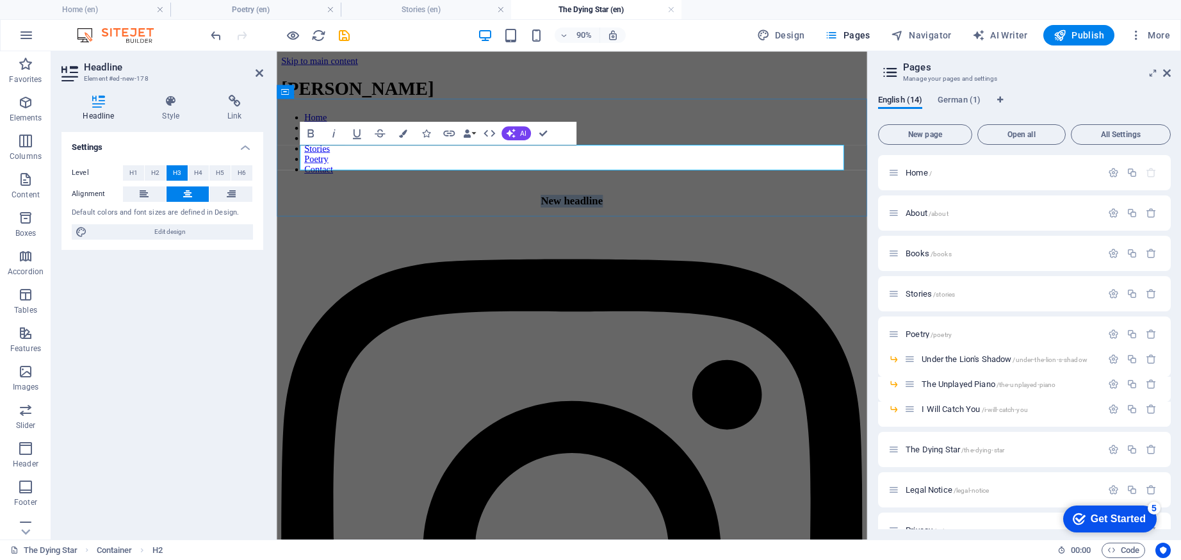
click at [546, 211] on h3 "New headline" at bounding box center [605, 218] width 646 height 14
click at [534, 211] on div "The Dying Star" at bounding box center [605, 218] width 646 height 14
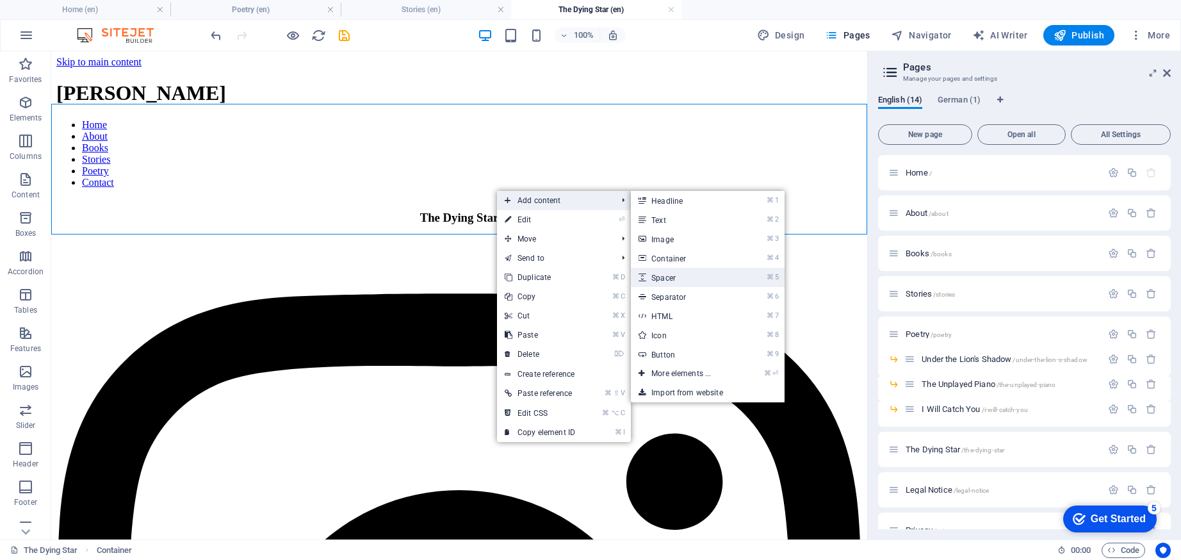
click at [675, 283] on link "⌘ 5 Spacer" at bounding box center [684, 277] width 106 height 19
select select "px"
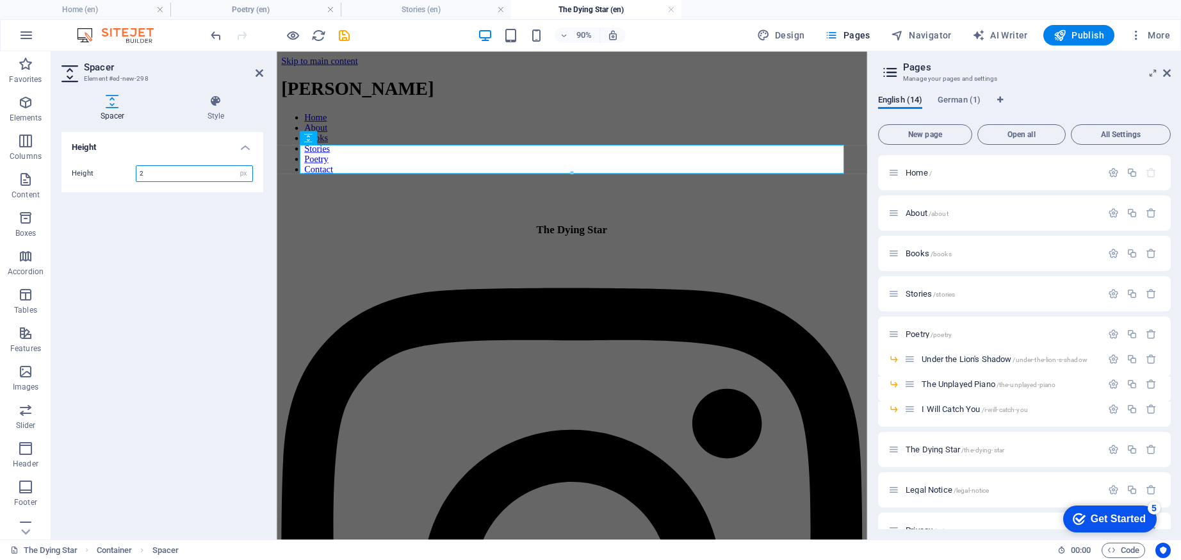
type input "25"
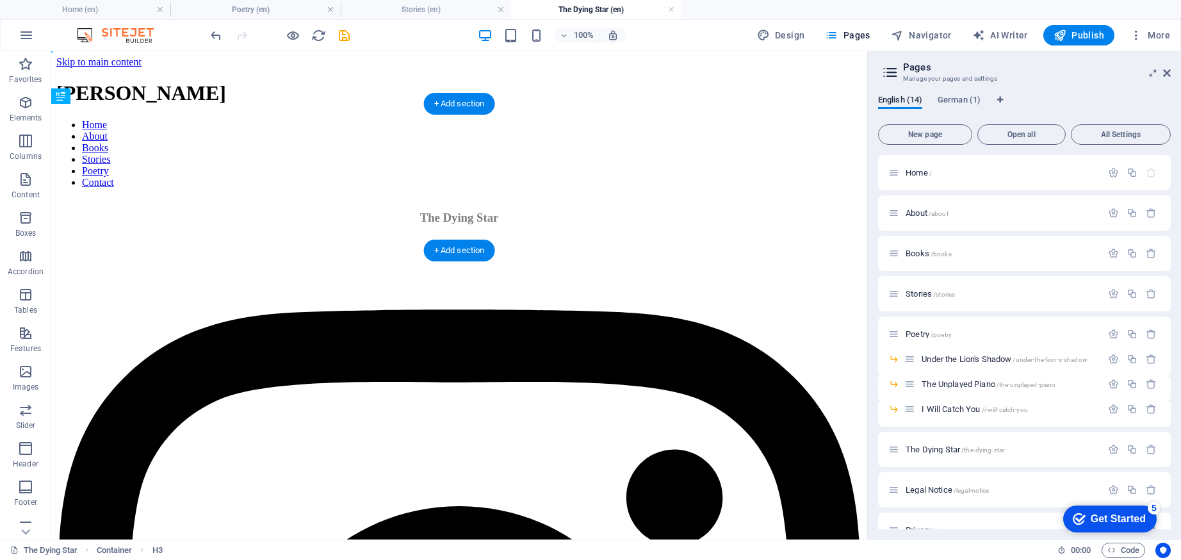
drag, startPoint x: 370, startPoint y: 202, endPoint x: 320, endPoint y: 186, distance: 51.9
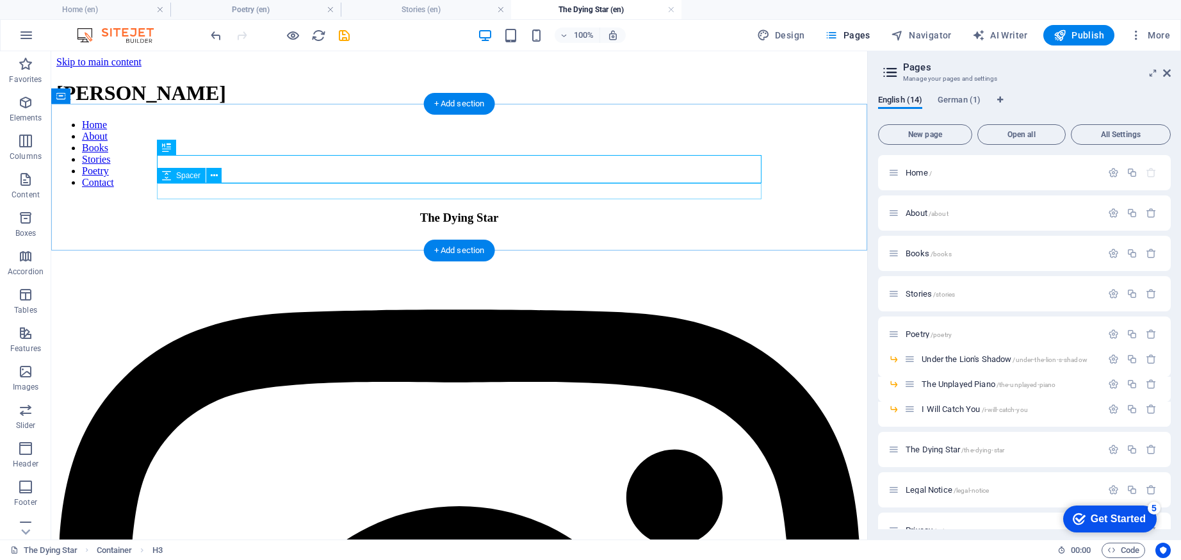
click at [295, 236] on div at bounding box center [459, 244] width 806 height 16
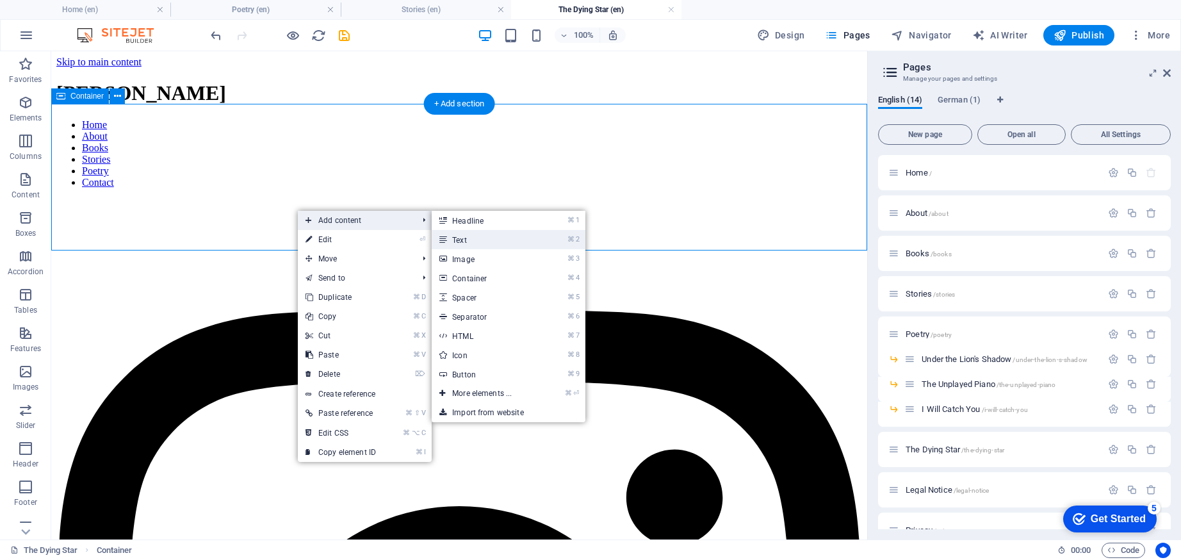
click at [495, 245] on link "⌘ 2 Text" at bounding box center [485, 239] width 106 height 19
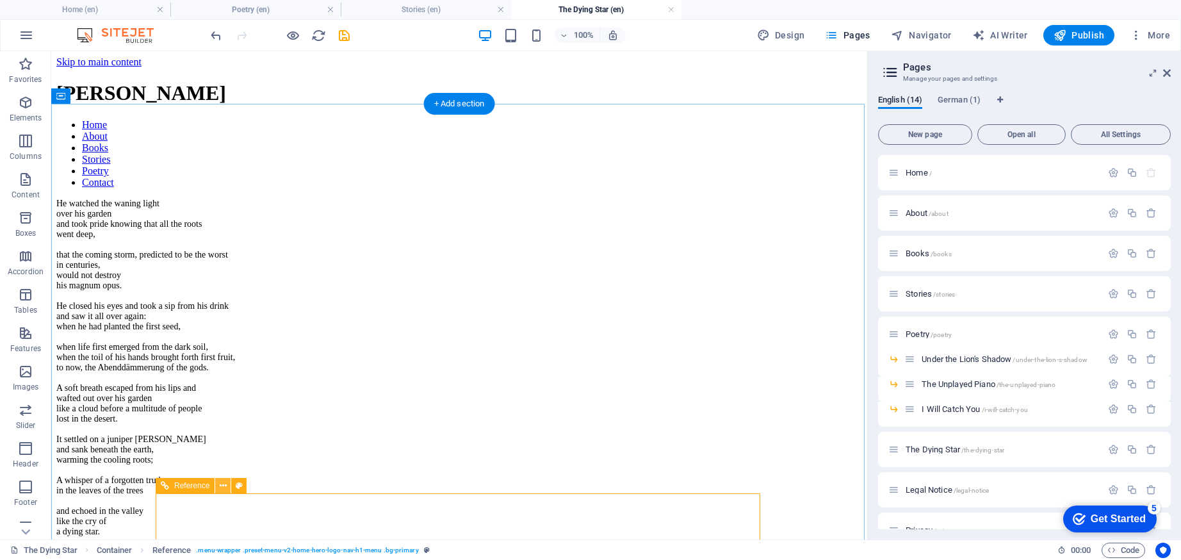
click at [225, 491] on icon at bounding box center [223, 485] width 7 height 13
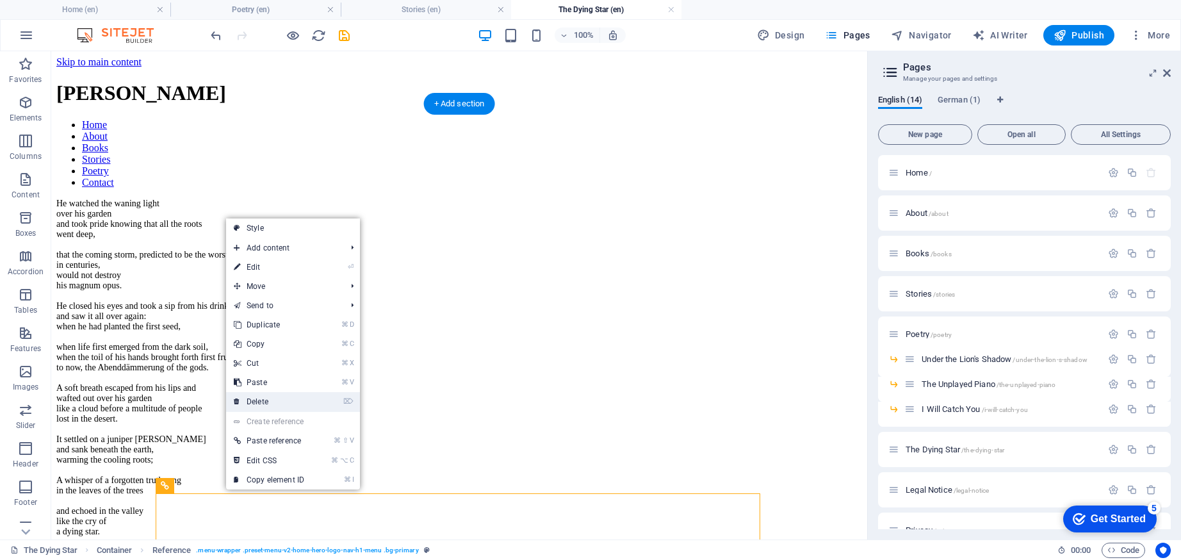
click at [257, 407] on link "⌦ Delete" at bounding box center [269, 401] width 86 height 19
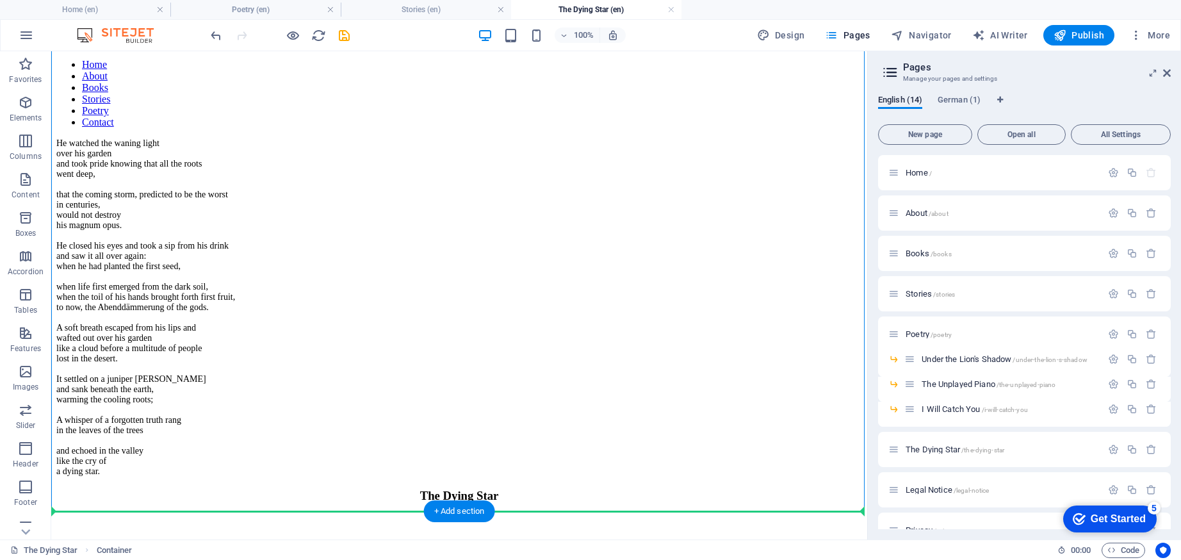
scroll to position [83, 0]
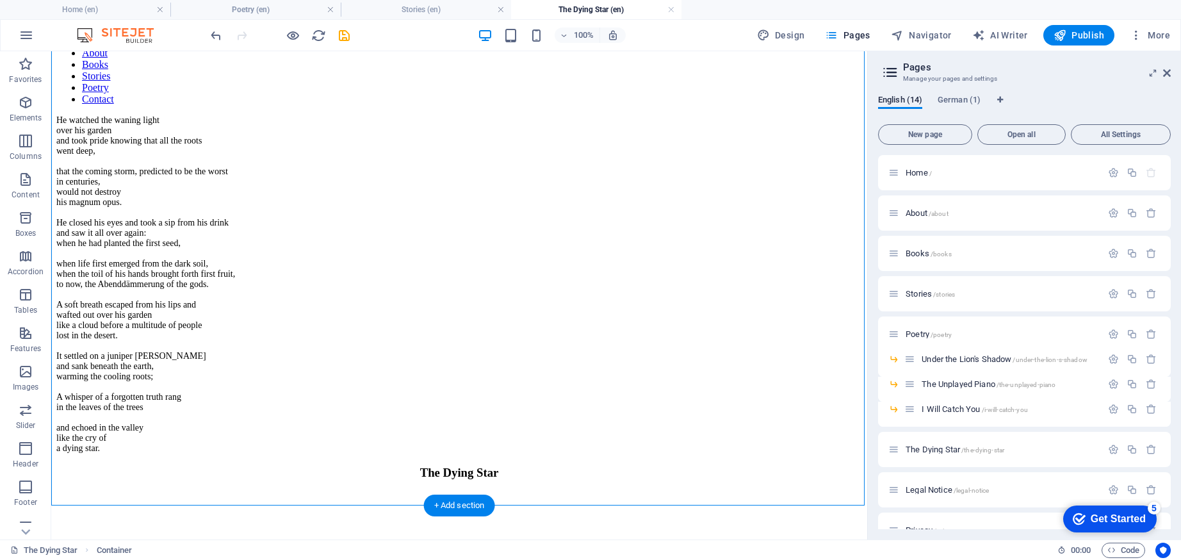
drag, startPoint x: 234, startPoint y: 198, endPoint x: 387, endPoint y: 462, distance: 304.8
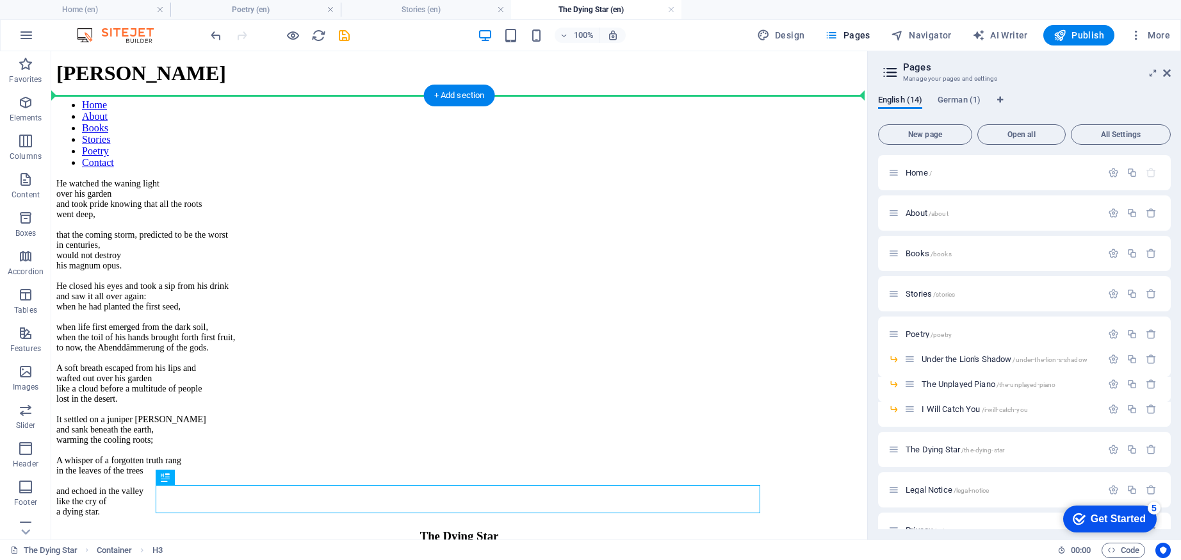
scroll to position [0, 0]
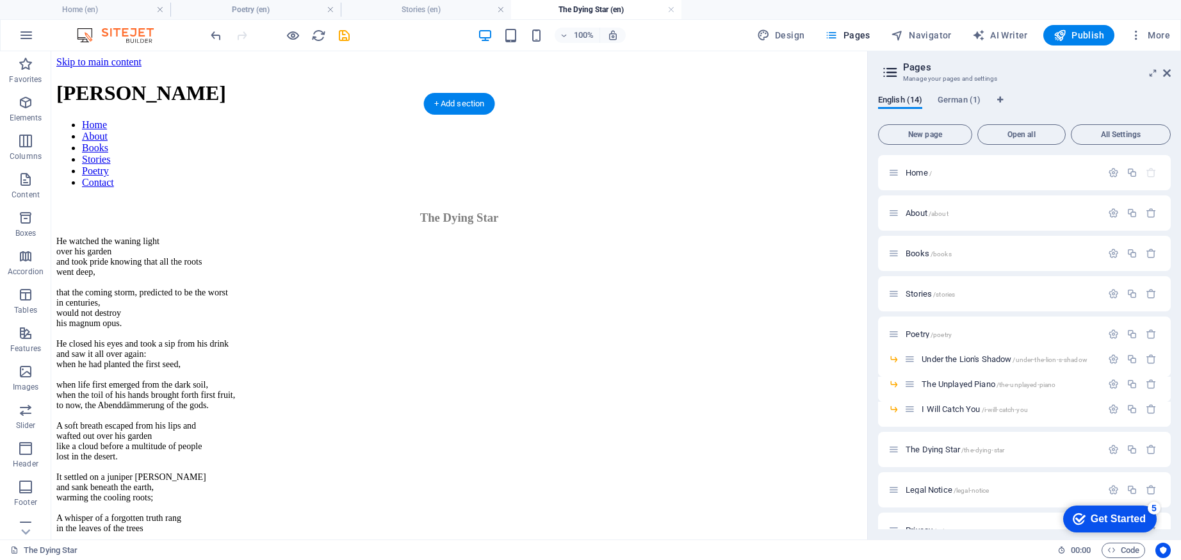
drag, startPoint x: 226, startPoint y: 457, endPoint x: 179, endPoint y: 160, distance: 301.0
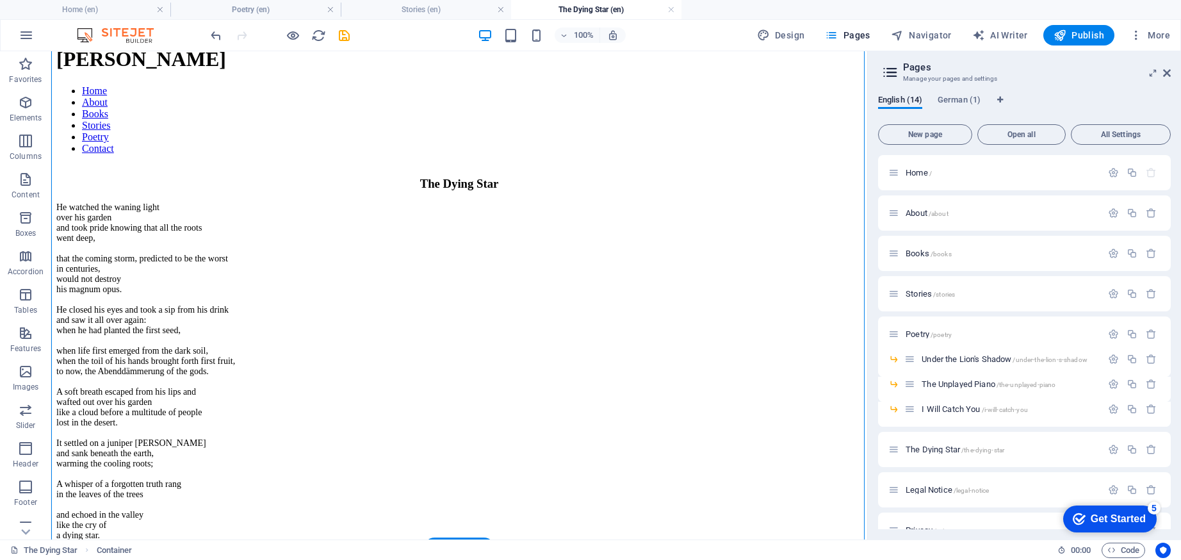
scroll to position [20, 0]
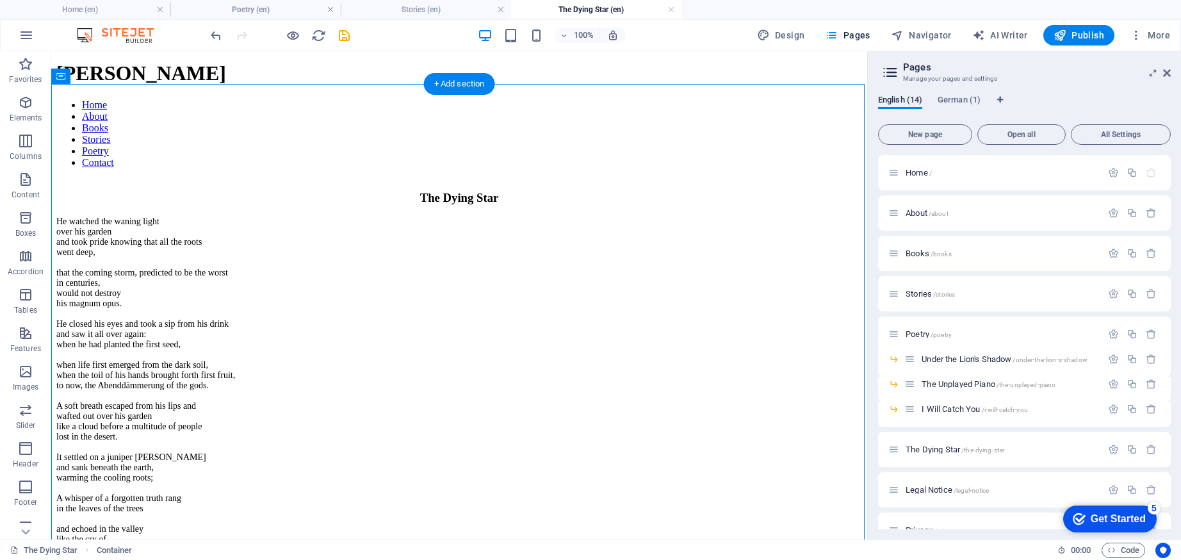
drag, startPoint x: 238, startPoint y: 391, endPoint x: 249, endPoint y: 157, distance: 234.7
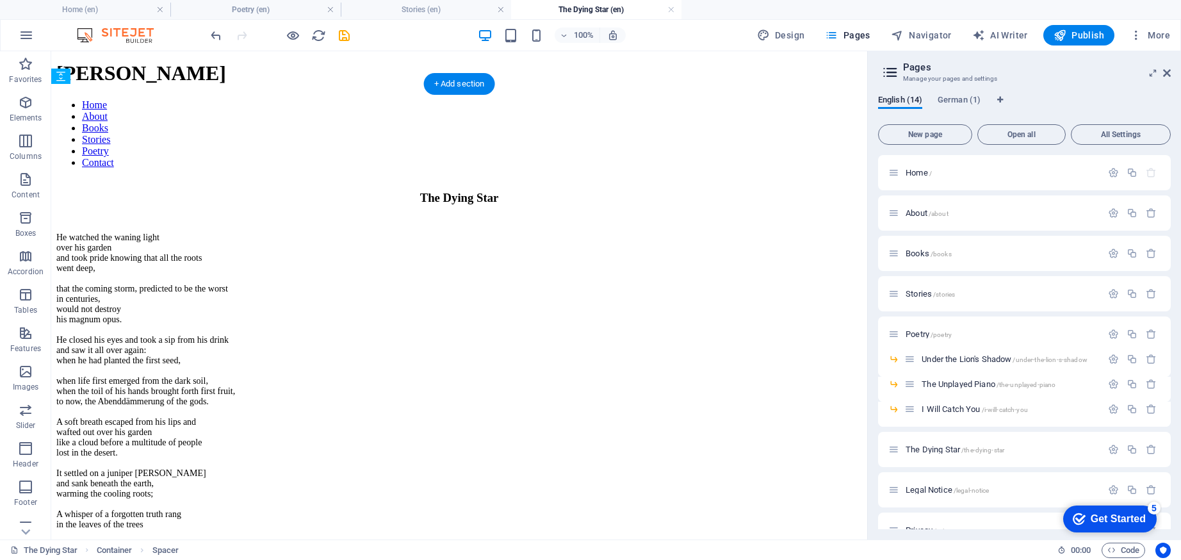
drag, startPoint x: 233, startPoint y: 543, endPoint x: 346, endPoint y: 164, distance: 395.9
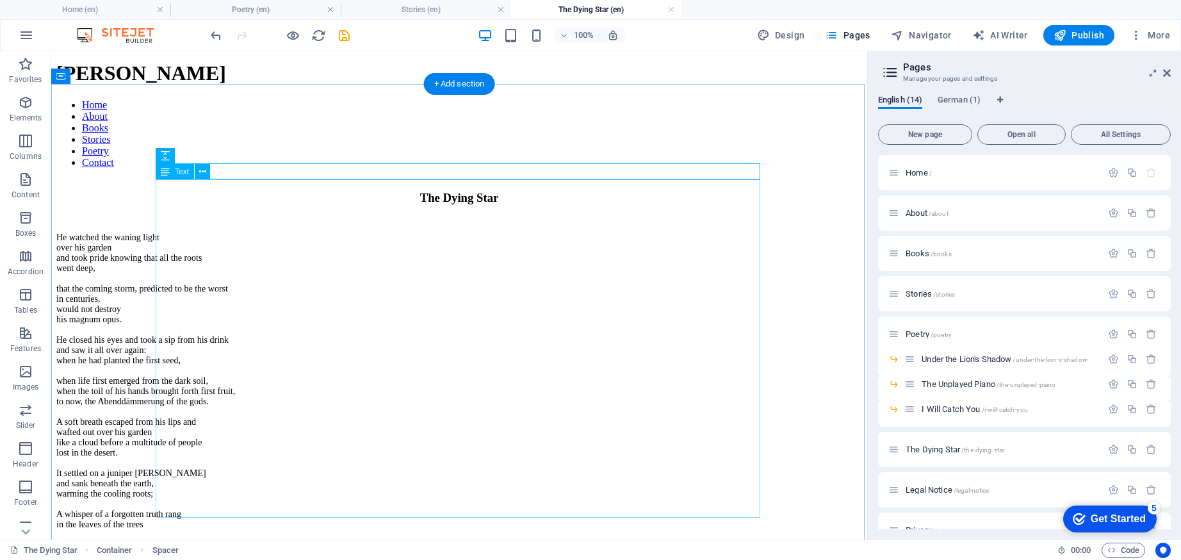
click at [213, 263] on div "He watched the waning light over his garden and took pride knowing that all the…" at bounding box center [459, 402] width 806 height 338
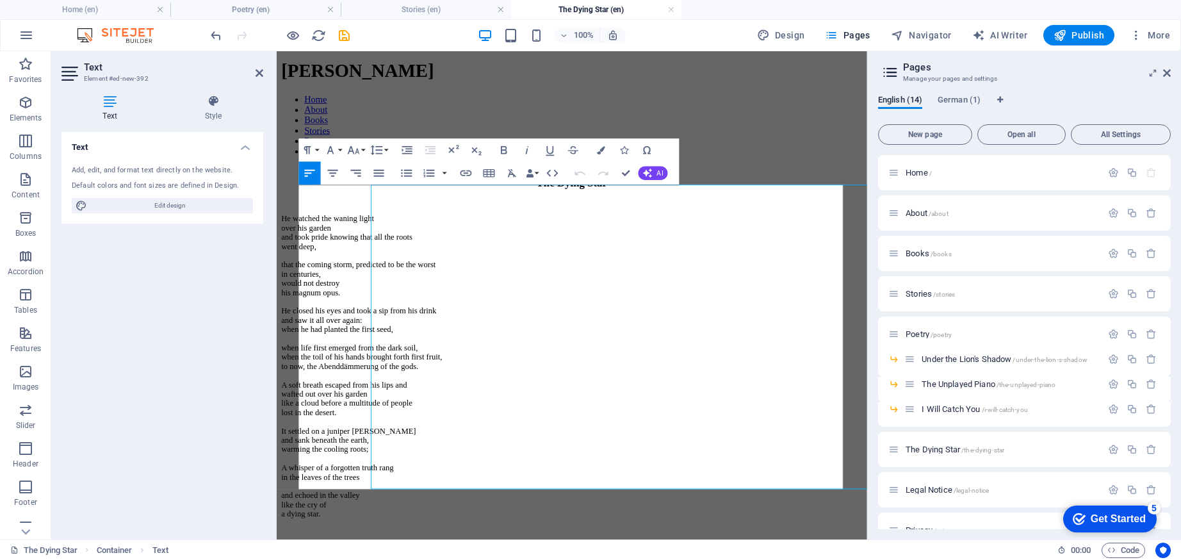
scroll to position [0, 0]
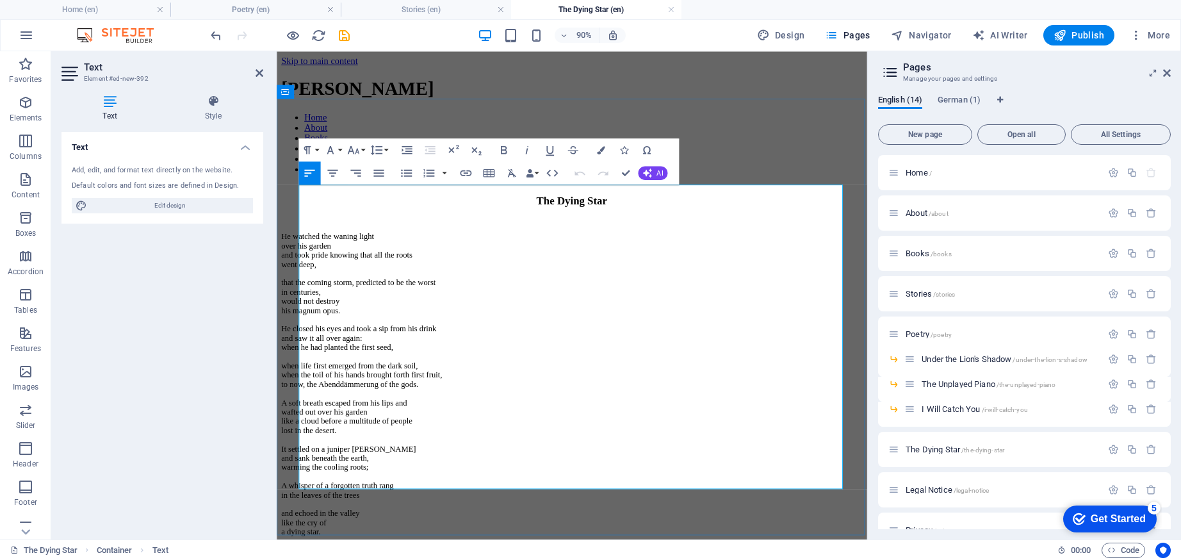
click at [372, 375] on p "when he had planted the first seed," at bounding box center [605, 380] width 646 height 10
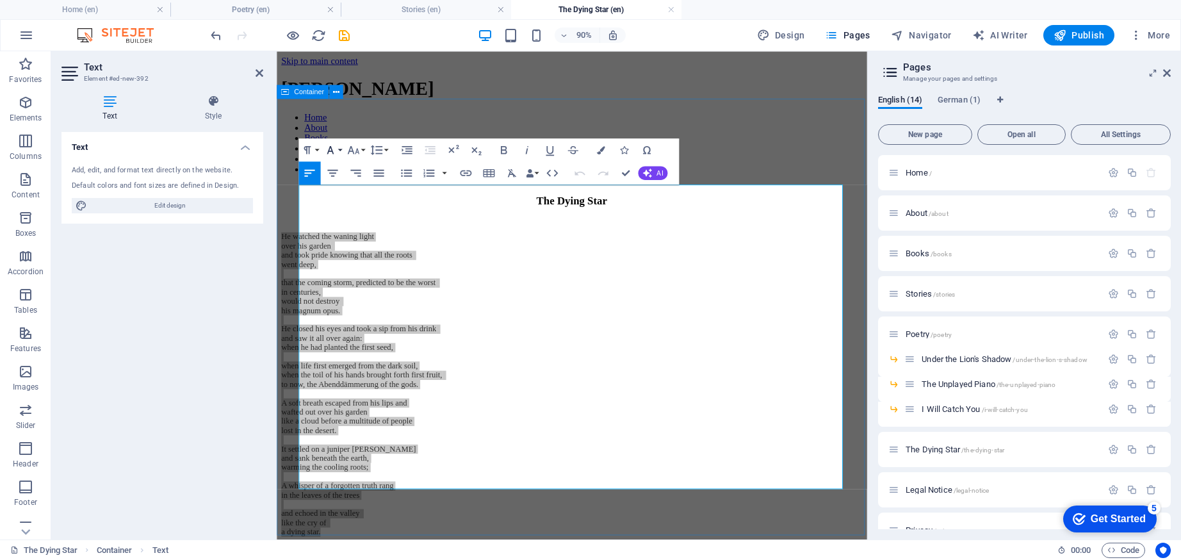
click at [331, 150] on icon "button" at bounding box center [331, 150] width 14 height 14
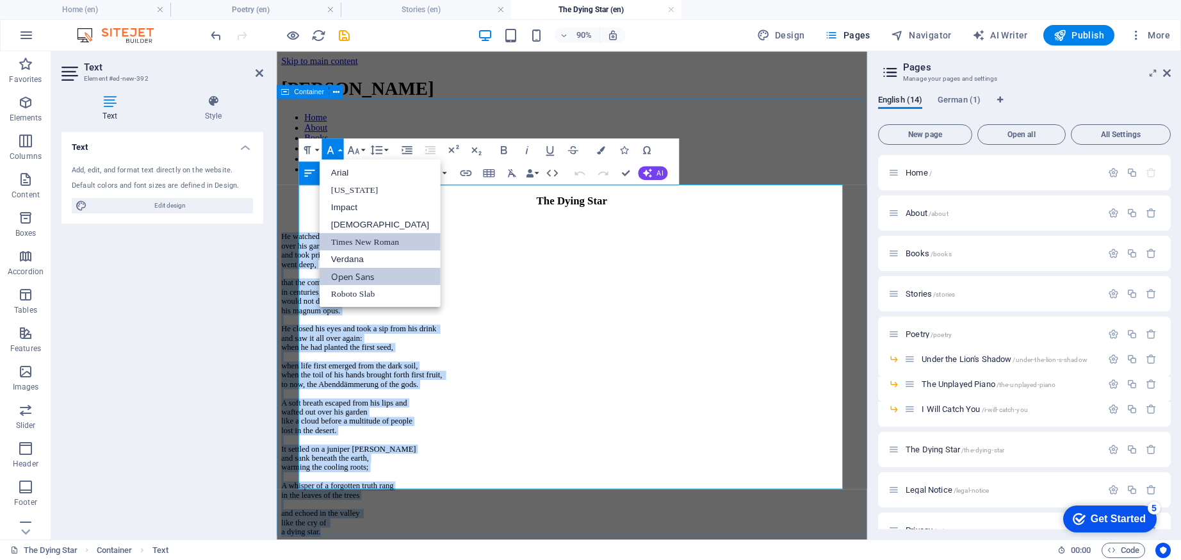
click at [348, 275] on link "Open Sans" at bounding box center [380, 276] width 121 height 17
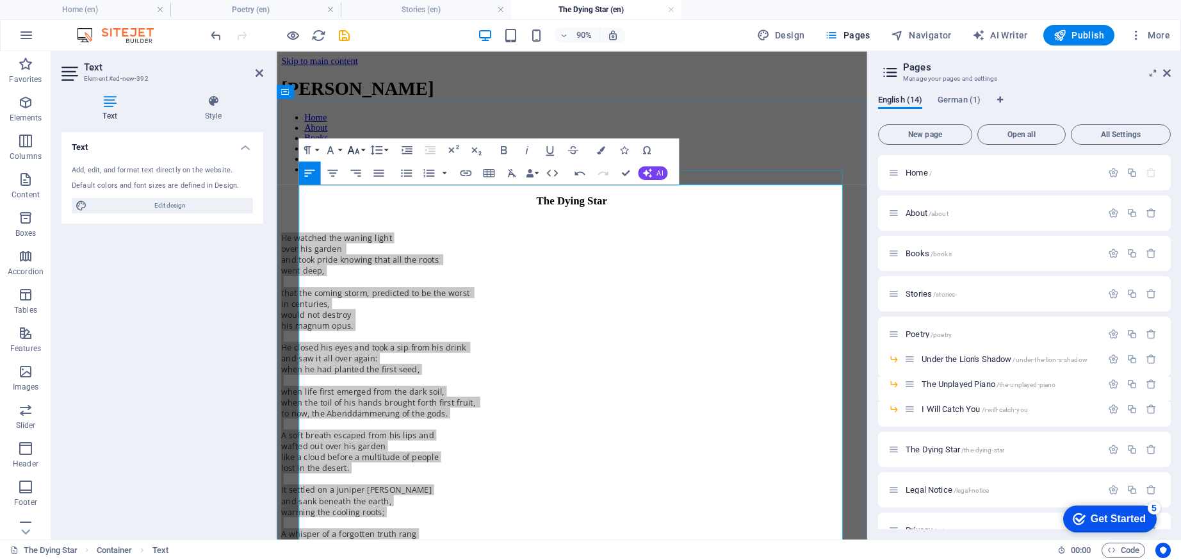
click at [357, 147] on icon "button" at bounding box center [354, 150] width 14 height 14
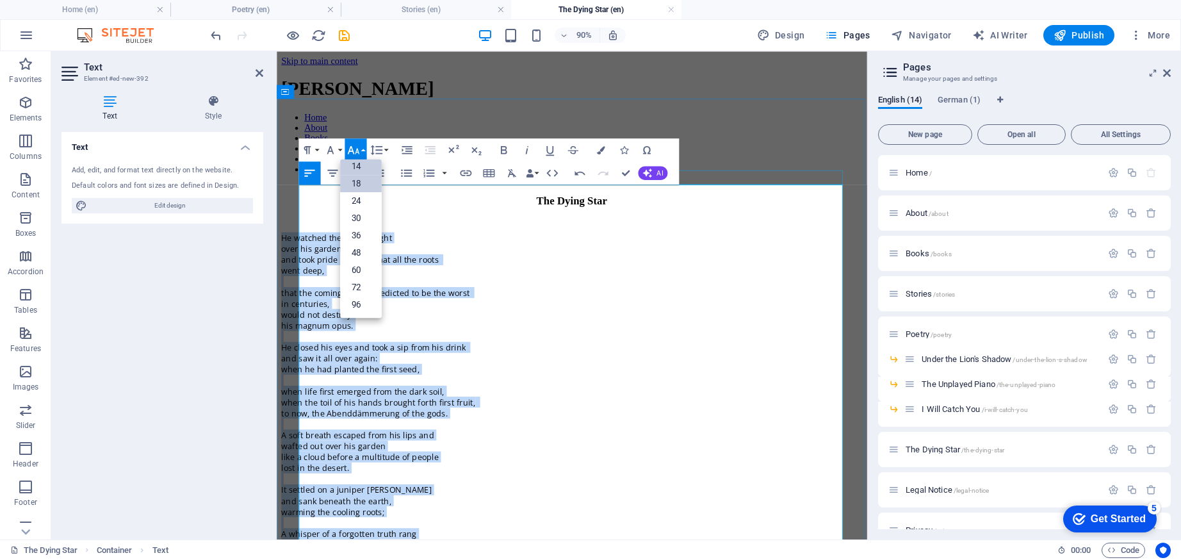
click at [367, 179] on link "18" at bounding box center [361, 183] width 42 height 17
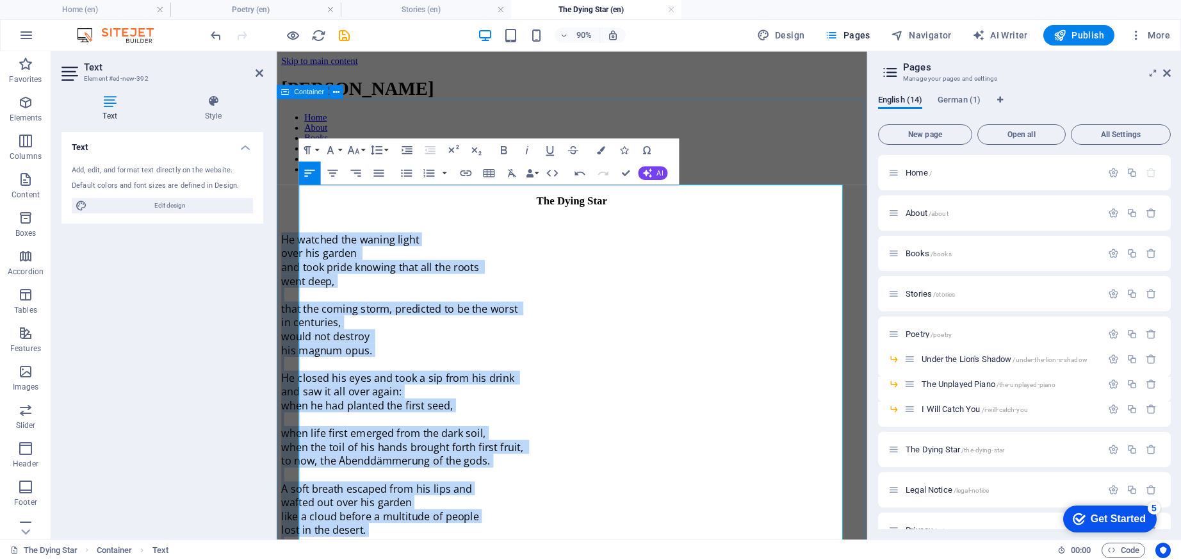
click at [361, 211] on div "The Dying Star He watched the waning light over his garden and took pride knowi…" at bounding box center [605, 486] width 646 height 550
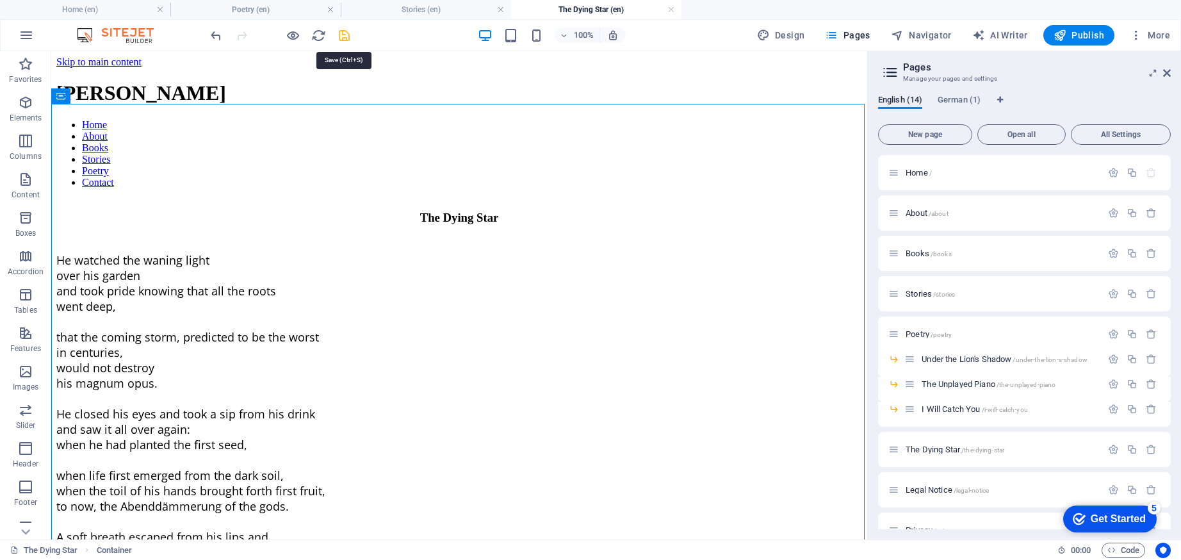
click at [343, 37] on icon "save" at bounding box center [344, 35] width 15 height 15
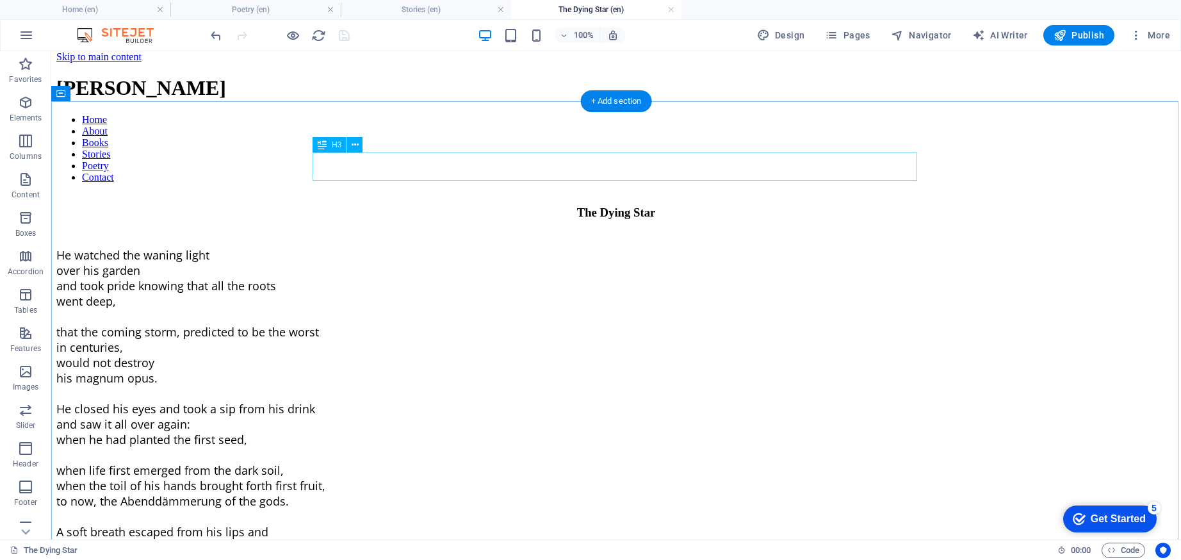
scroll to position [19, 0]
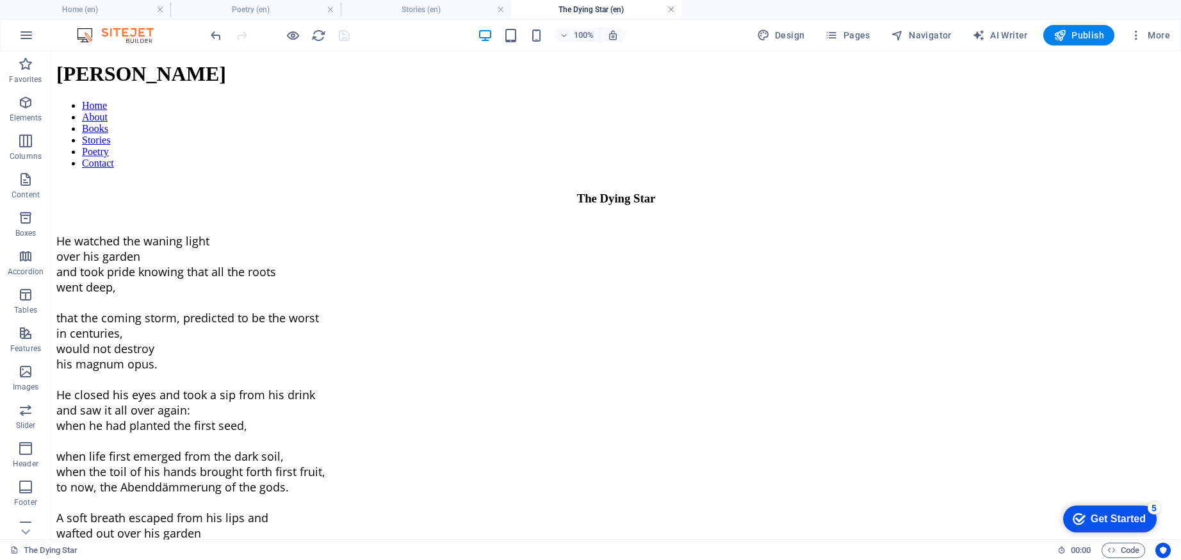
click at [671, 7] on link at bounding box center [672, 10] width 8 height 12
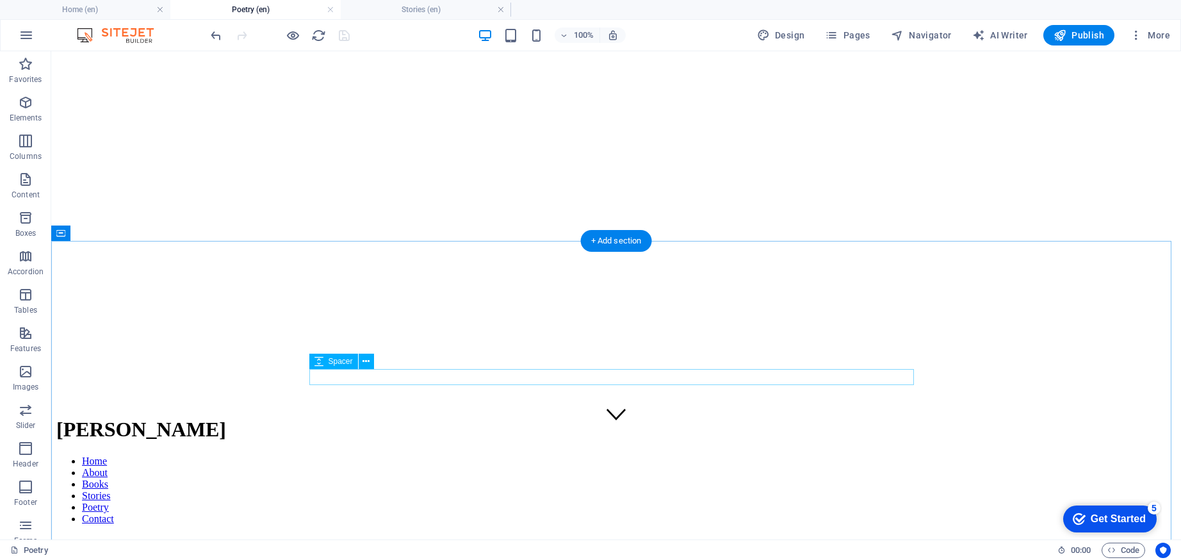
scroll to position [151, 0]
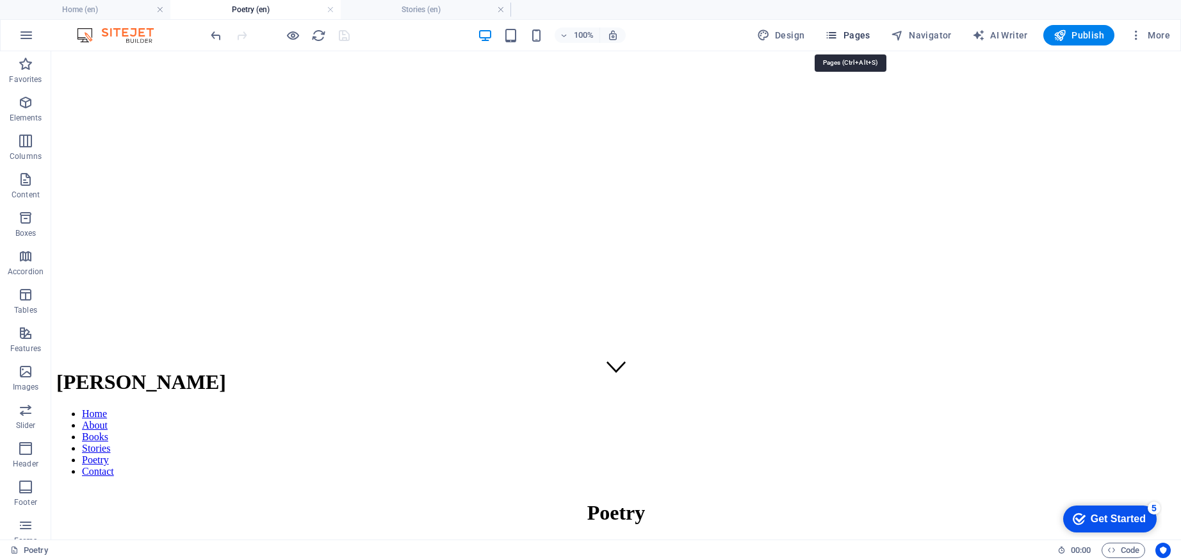
click at [857, 35] on span "Pages" at bounding box center [847, 35] width 45 height 13
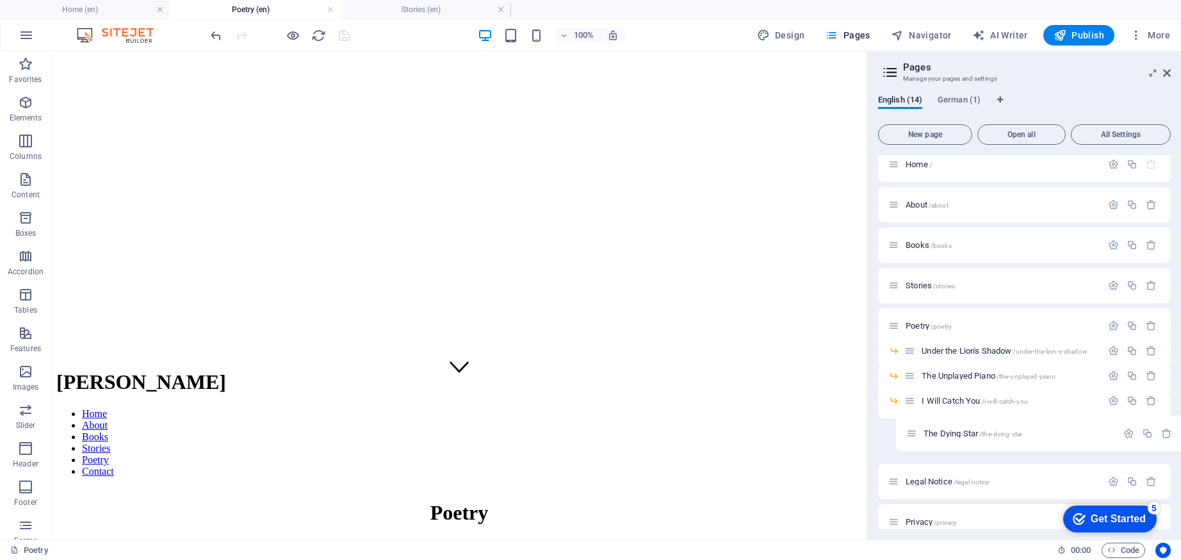
scroll to position [9, 0]
drag, startPoint x: 899, startPoint y: 450, endPoint x: 904, endPoint y: 413, distance: 37.5
click at [904, 413] on div "Home / About /about Books /books Stories /stories Poetry /poetry Under the Lion…" at bounding box center [1024, 403] width 293 height 514
drag, startPoint x: 912, startPoint y: 427, endPoint x: 914, endPoint y: 400, distance: 26.9
click at [914, 400] on div "Home / About /about Books /books Stories /stories Poetry /poetry Under the Lion…" at bounding box center [1024, 395] width 293 height 498
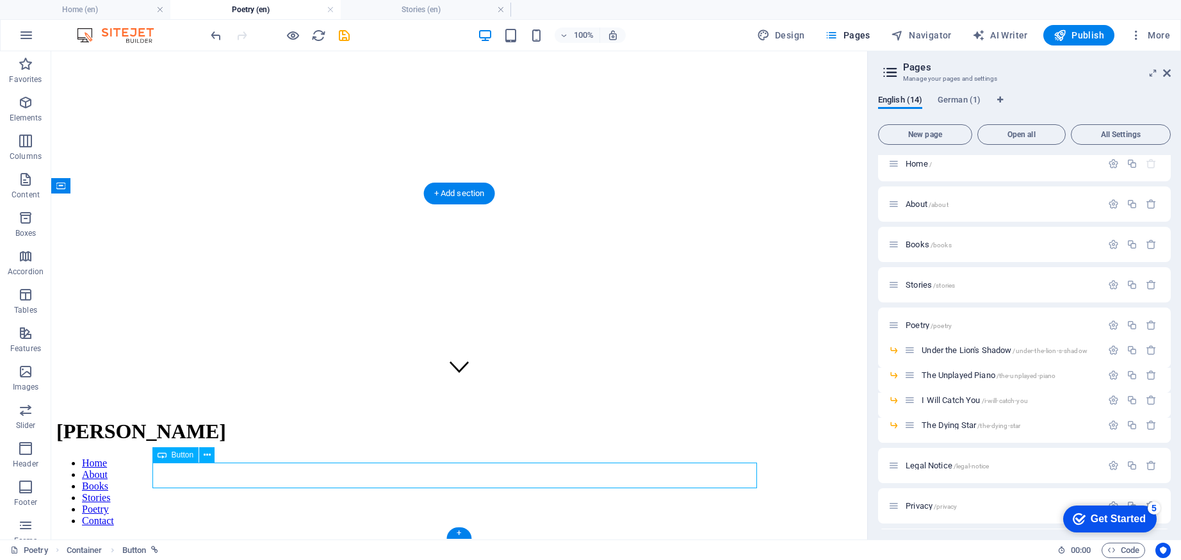
select select "7"
select select
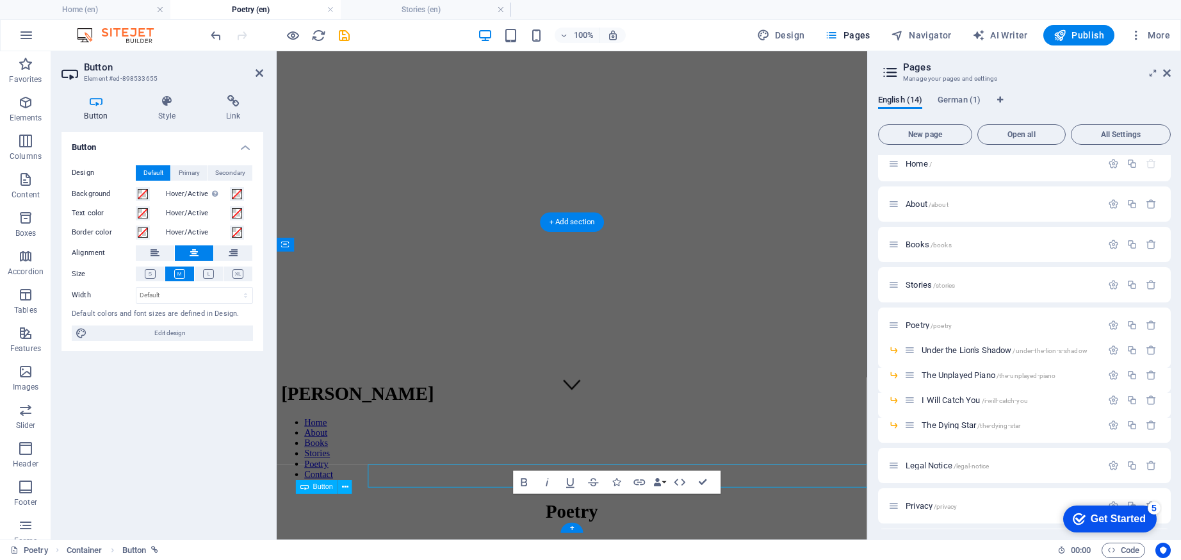
scroll to position [103, 0]
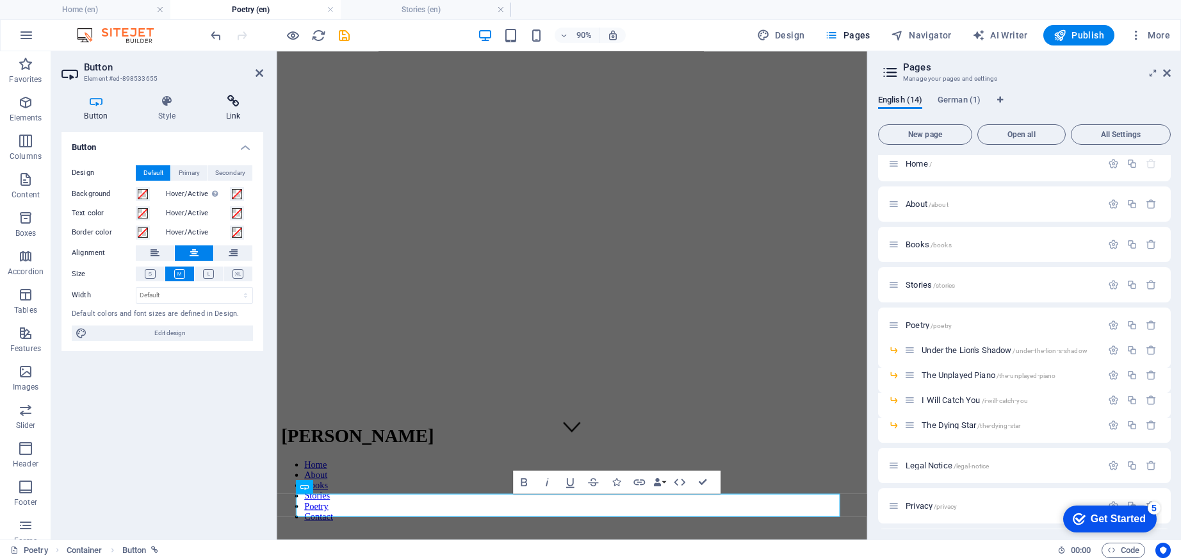
click at [231, 95] on icon at bounding box center [233, 101] width 60 height 13
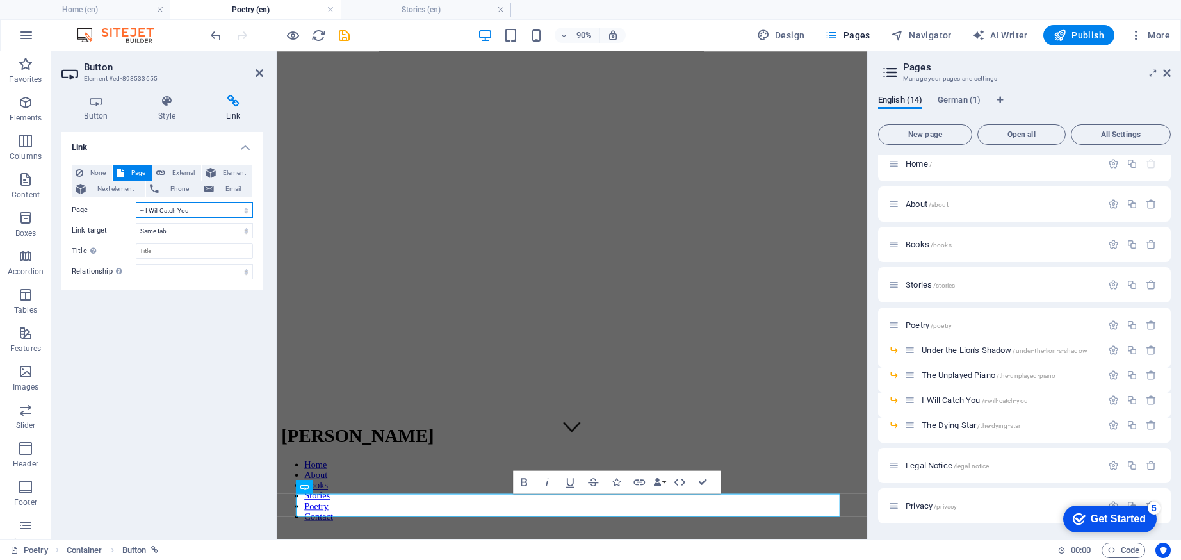
select select "8"
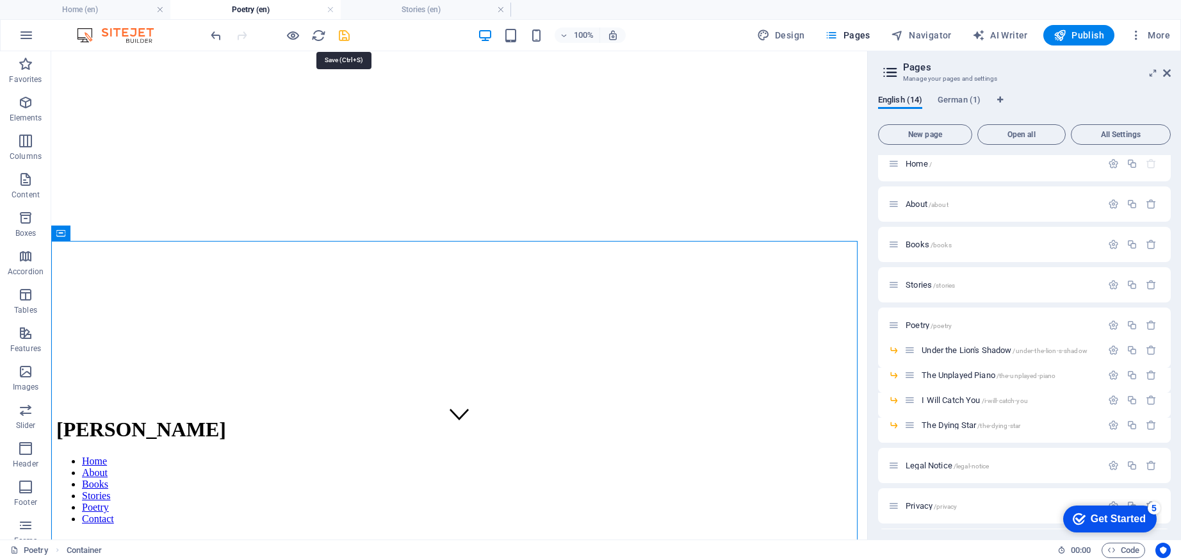
click at [349, 40] on icon "save" at bounding box center [344, 35] width 15 height 15
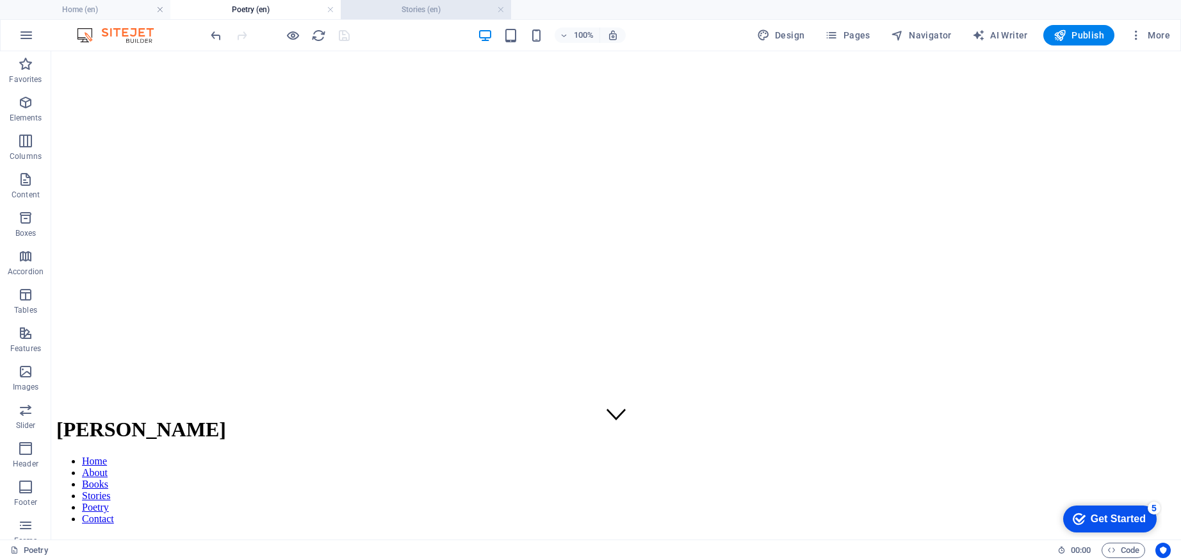
click at [416, 12] on h4 "Stories (en)" at bounding box center [426, 10] width 170 height 14
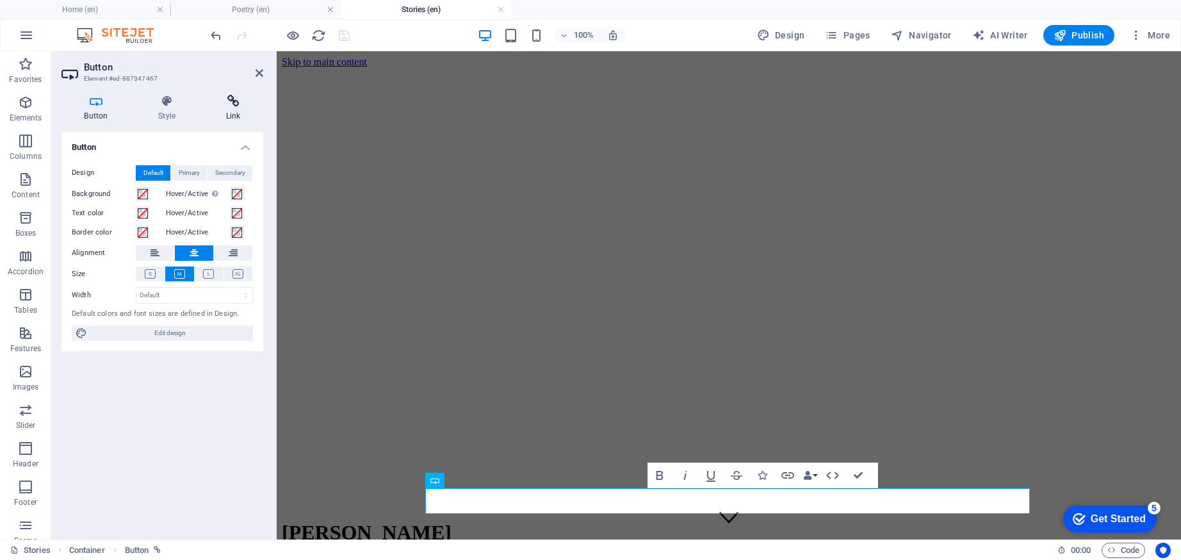
click at [235, 115] on h4 "Link" at bounding box center [233, 108] width 60 height 27
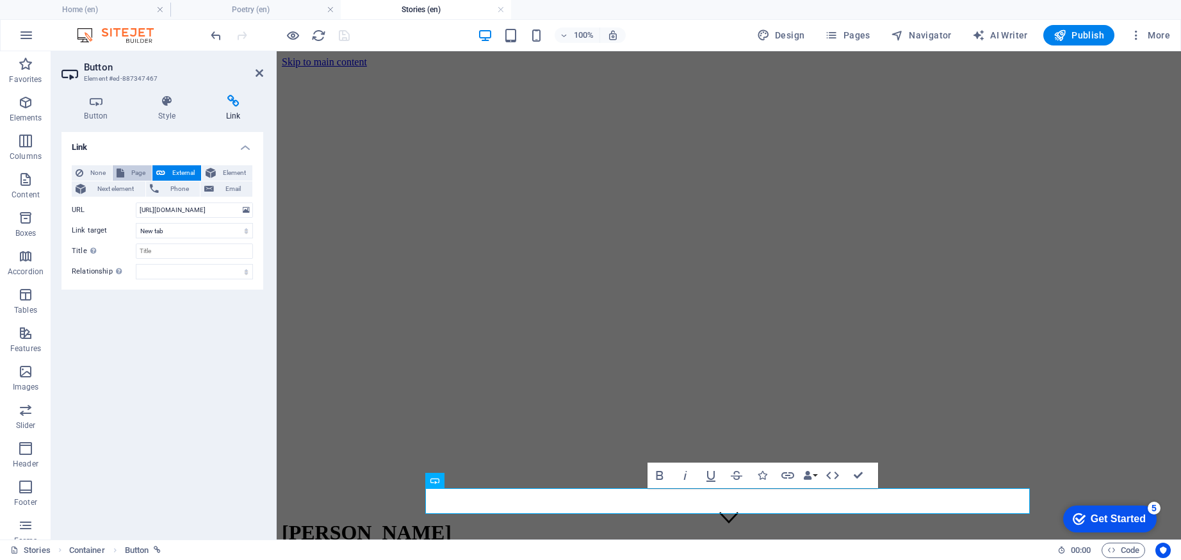
click at [131, 170] on span "Page" at bounding box center [138, 172] width 20 height 15
select select
click at [847, 31] on span "Pages" at bounding box center [847, 35] width 45 height 13
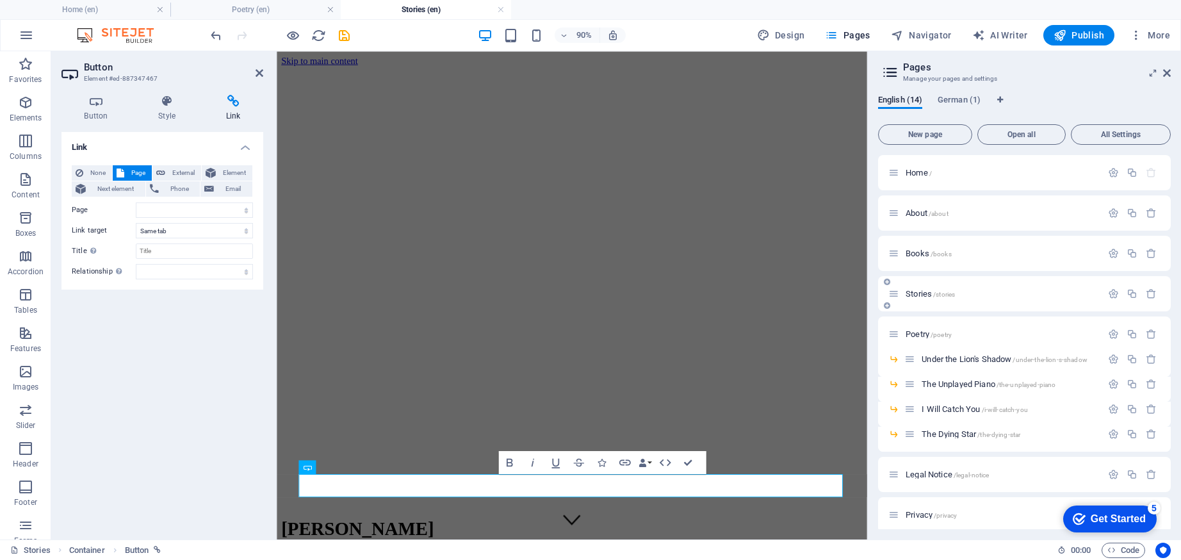
click at [888, 306] on icon at bounding box center [887, 306] width 6 height 8
select select
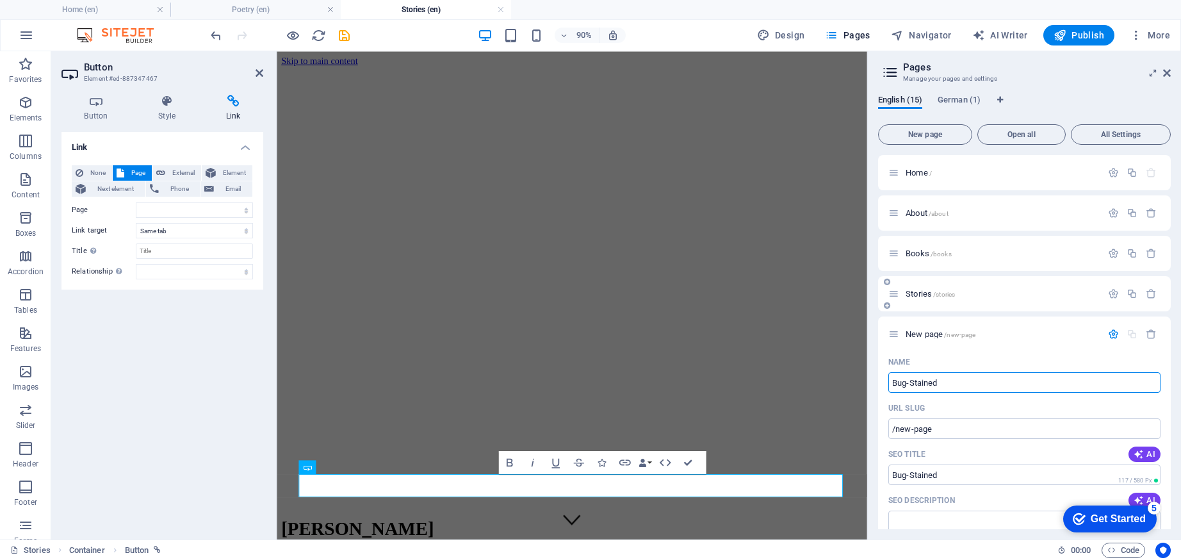
type input "Bug-Stained W"
type input "/bug-stained"
select select
type input "Bug-Stained Windows"
select select
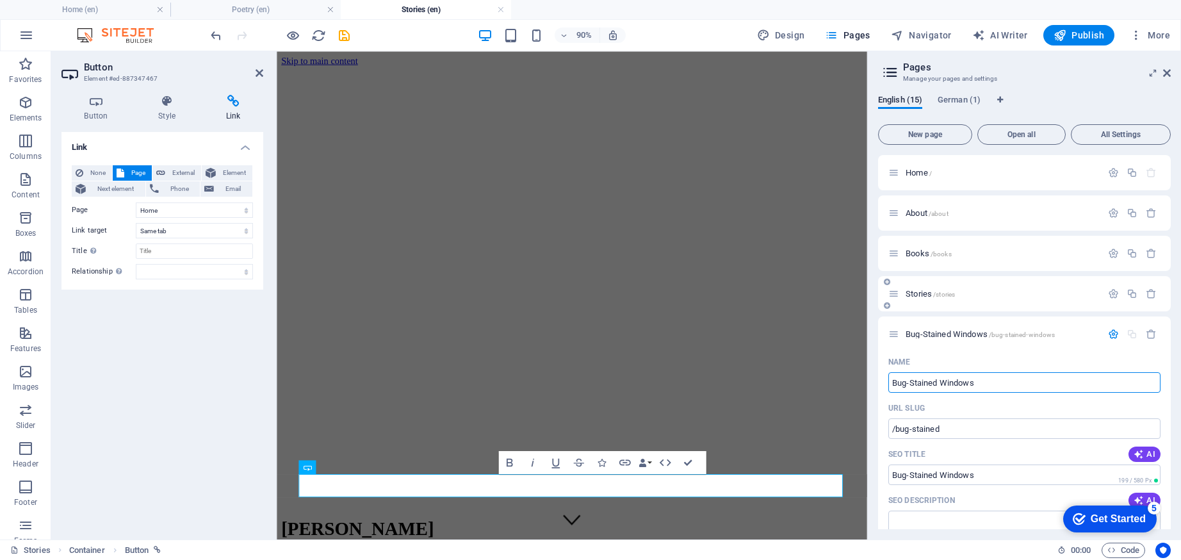
type input "Bug-Stained Windows"
type input "/bug-stained-windows"
click at [972, 331] on span "Bug-Stained Windows /bug-stained-windows" at bounding box center [980, 334] width 149 height 10
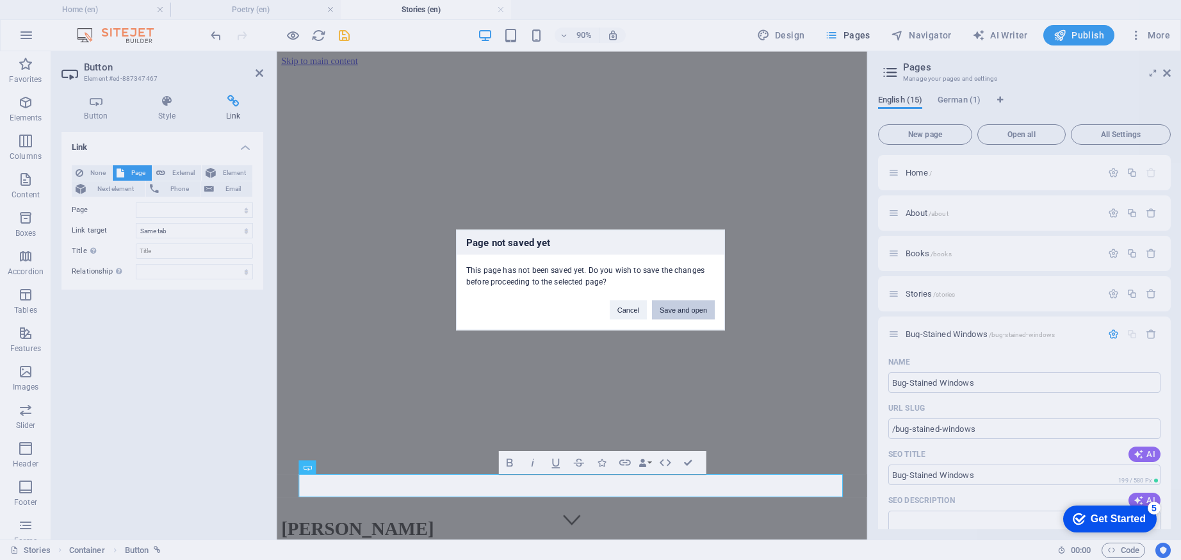
click at [710, 315] on button "Save and open" at bounding box center [683, 309] width 63 height 19
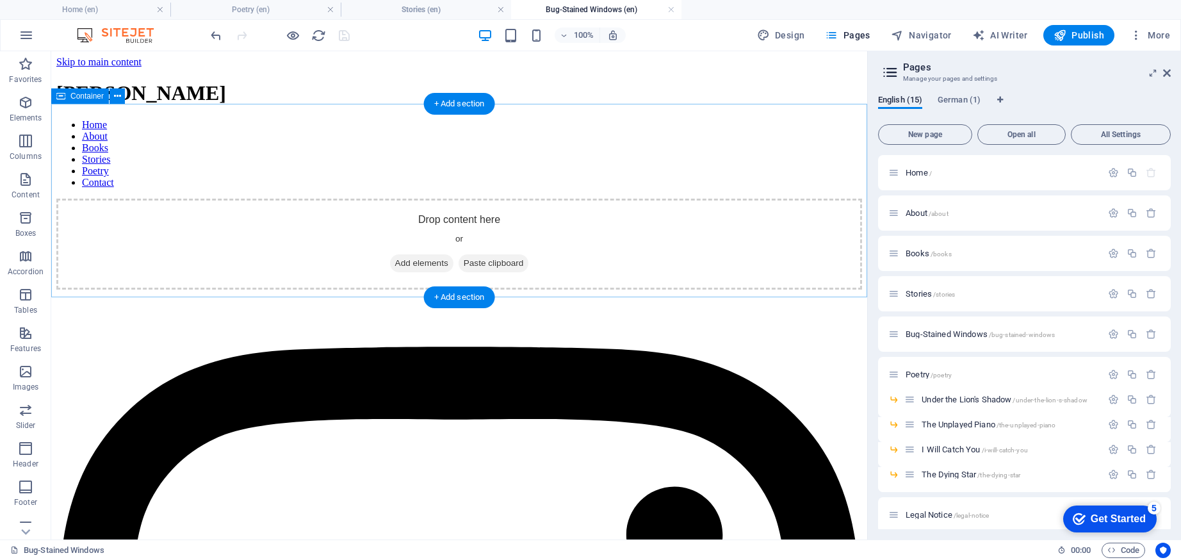
click at [411, 254] on span "Add elements" at bounding box center [421, 263] width 63 height 18
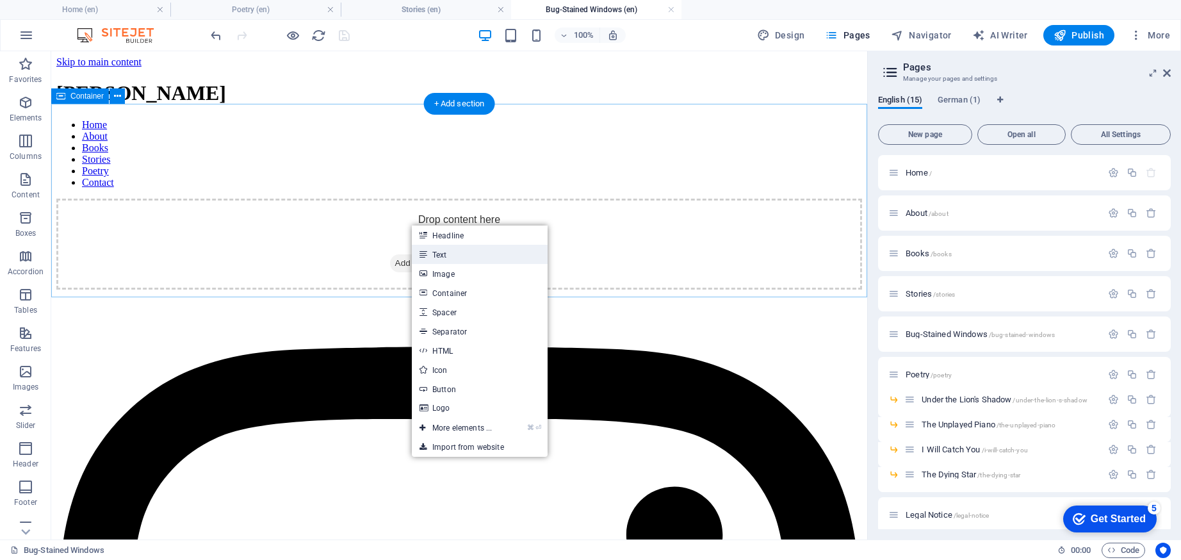
click at [421, 246] on icon at bounding box center [423, 254] width 6 height 19
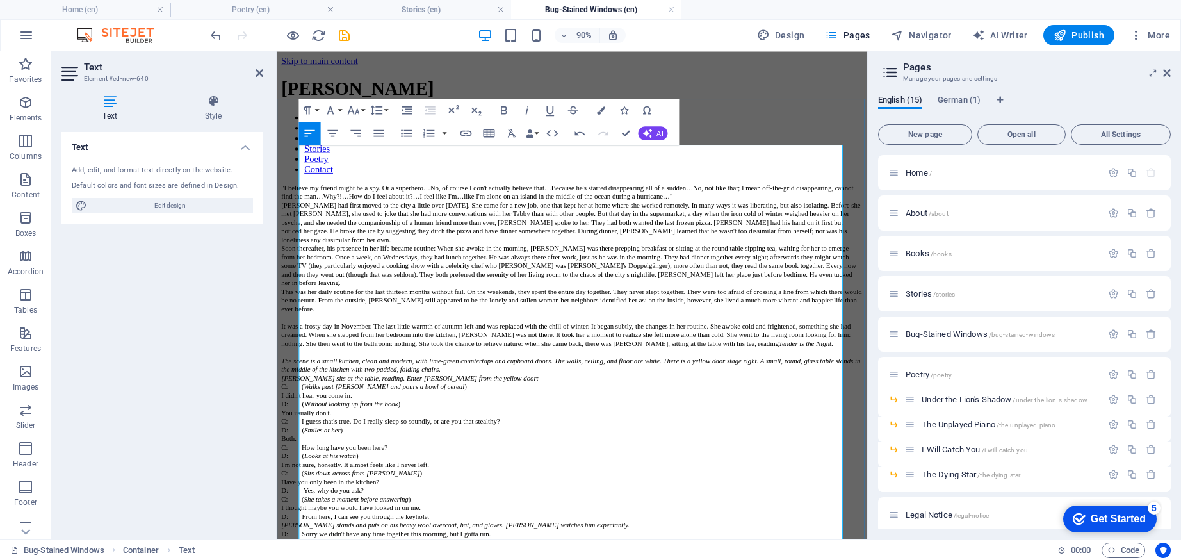
click at [415, 314] on p "This was her daily routine for the last thirteen months without fail. On the we…" at bounding box center [605, 328] width 646 height 29
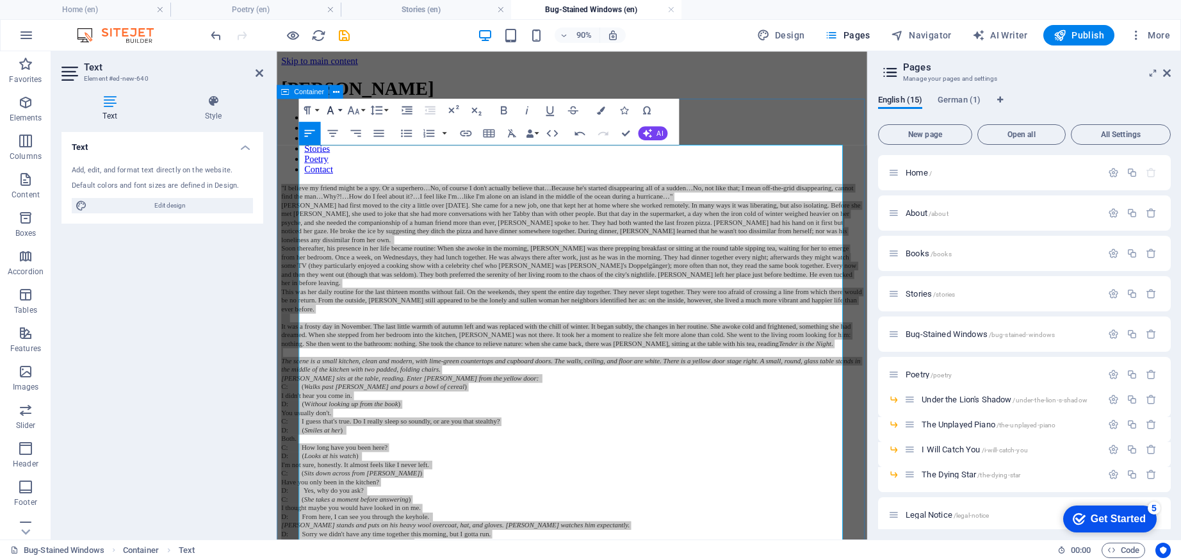
click at [334, 111] on icon "button" at bounding box center [331, 110] width 14 height 14
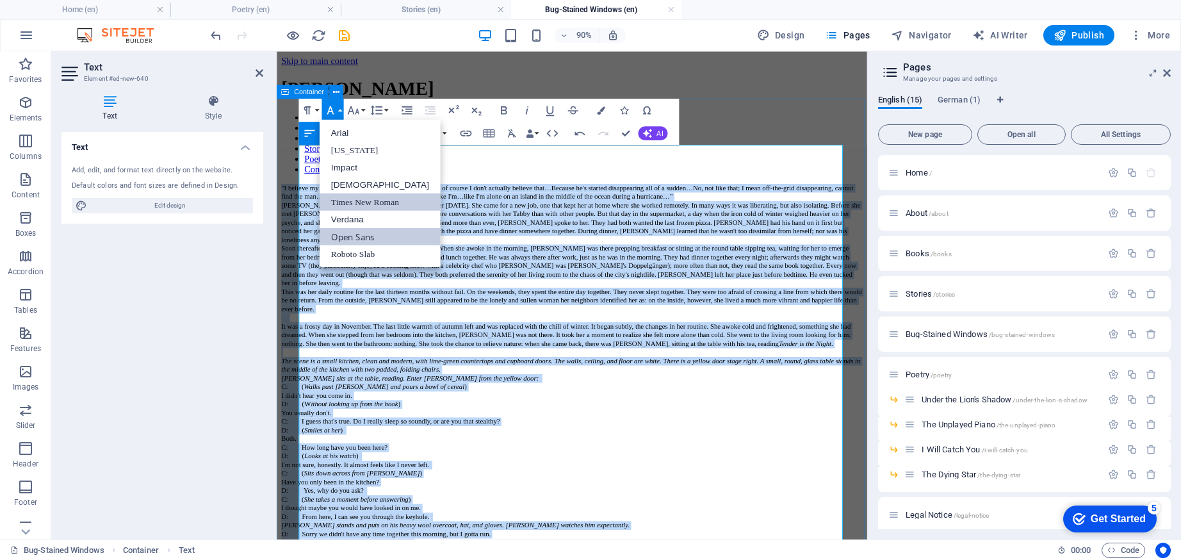
click at [349, 238] on link "Open Sans" at bounding box center [380, 235] width 121 height 17
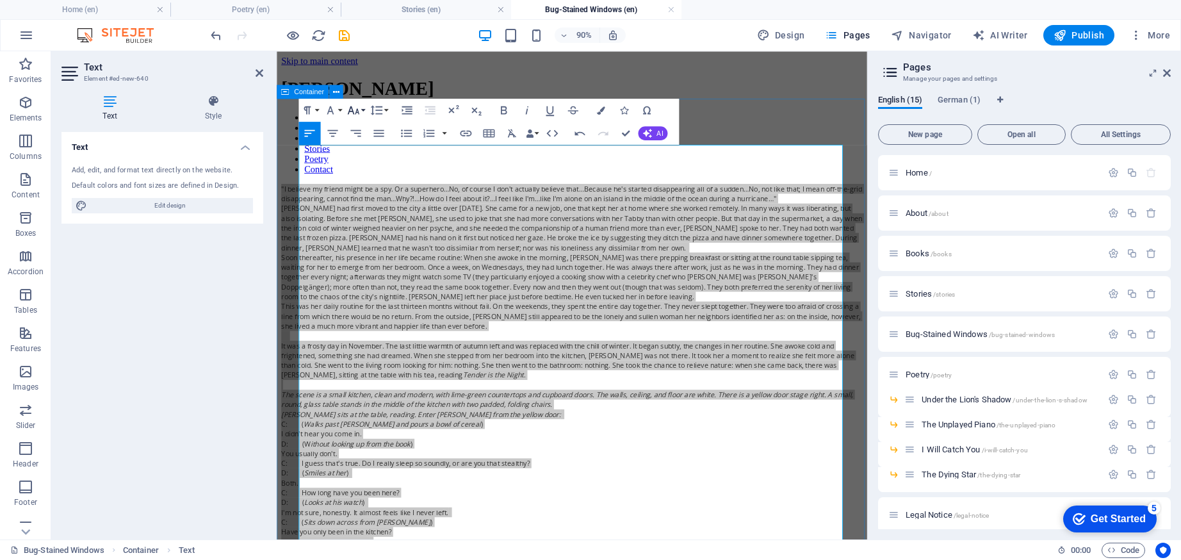
click at [363, 110] on button "Font Size" at bounding box center [356, 110] width 22 height 23
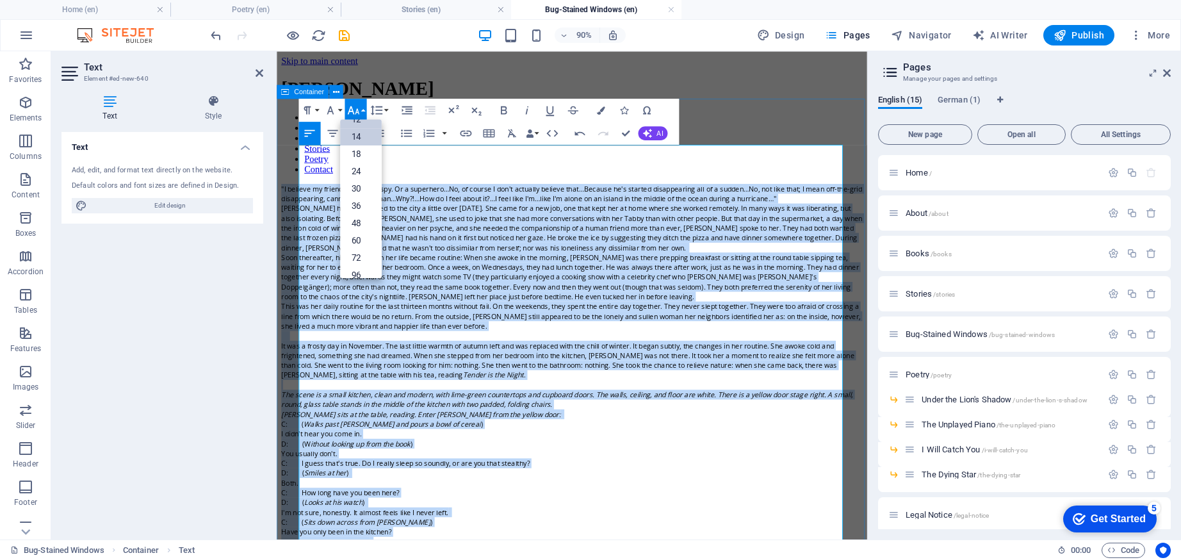
click at [364, 134] on link "14" at bounding box center [361, 136] width 42 height 17
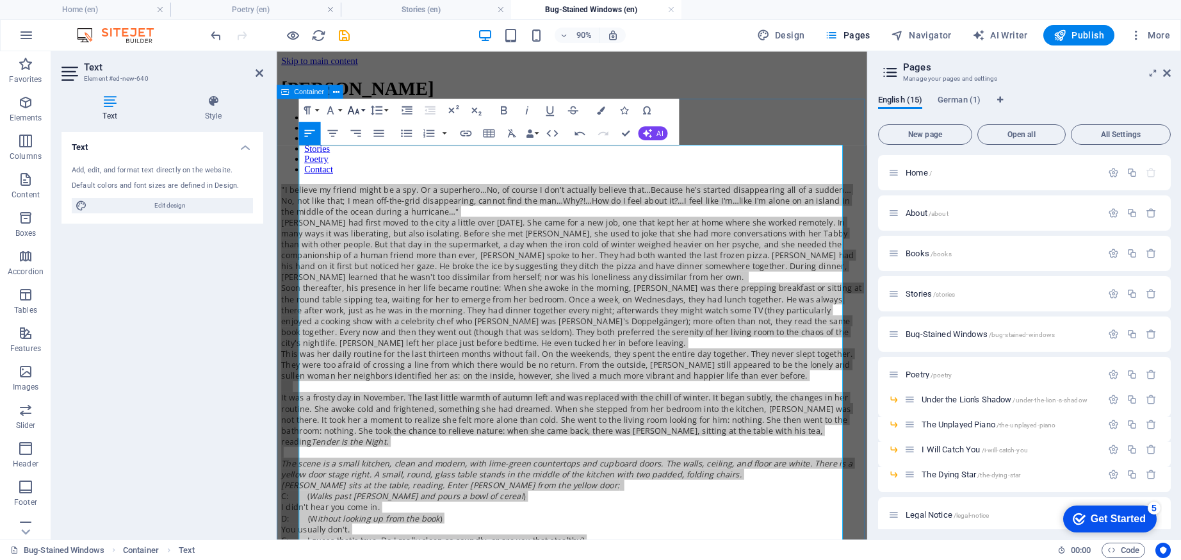
click at [359, 111] on icon "button" at bounding box center [354, 110] width 14 height 14
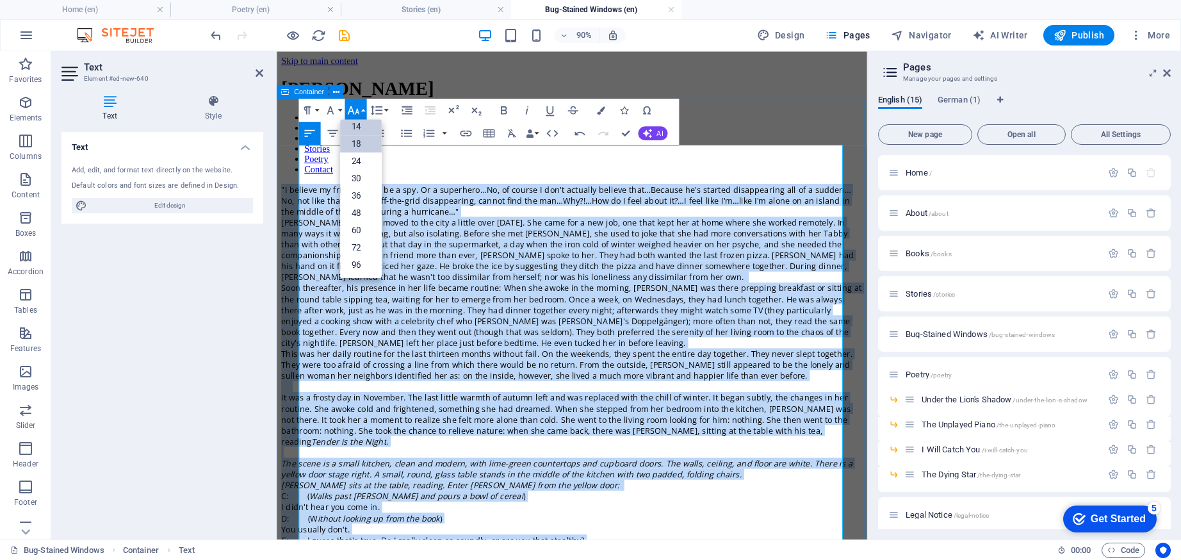
click at [361, 139] on link "18" at bounding box center [361, 143] width 42 height 17
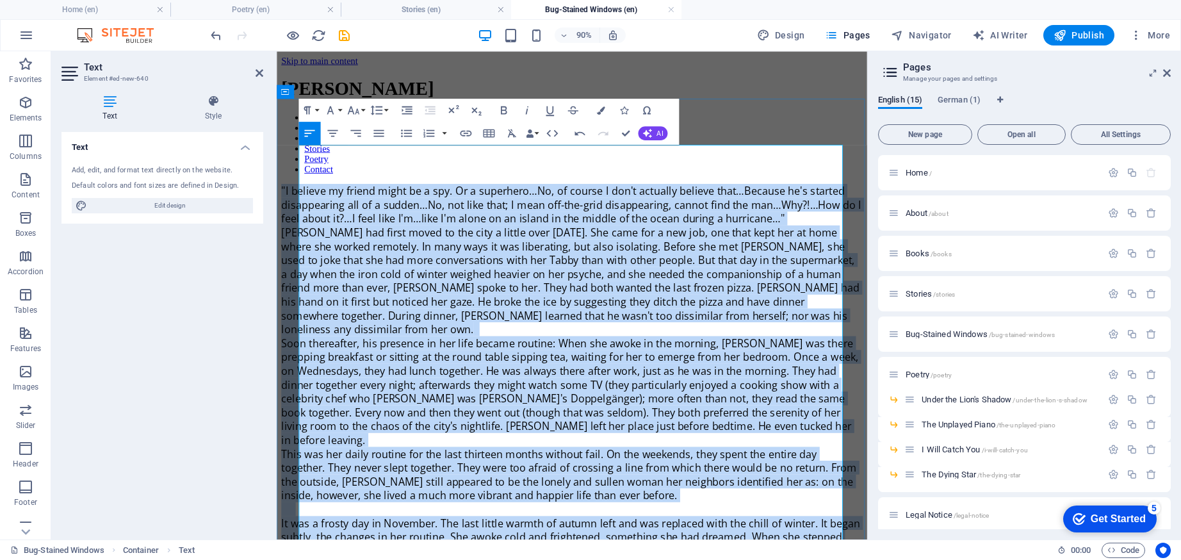
click at [373, 205] on p ""I believe my friend might be a spy. Or a superhero…No, of course I don't actua…" at bounding box center [605, 222] width 646 height 46
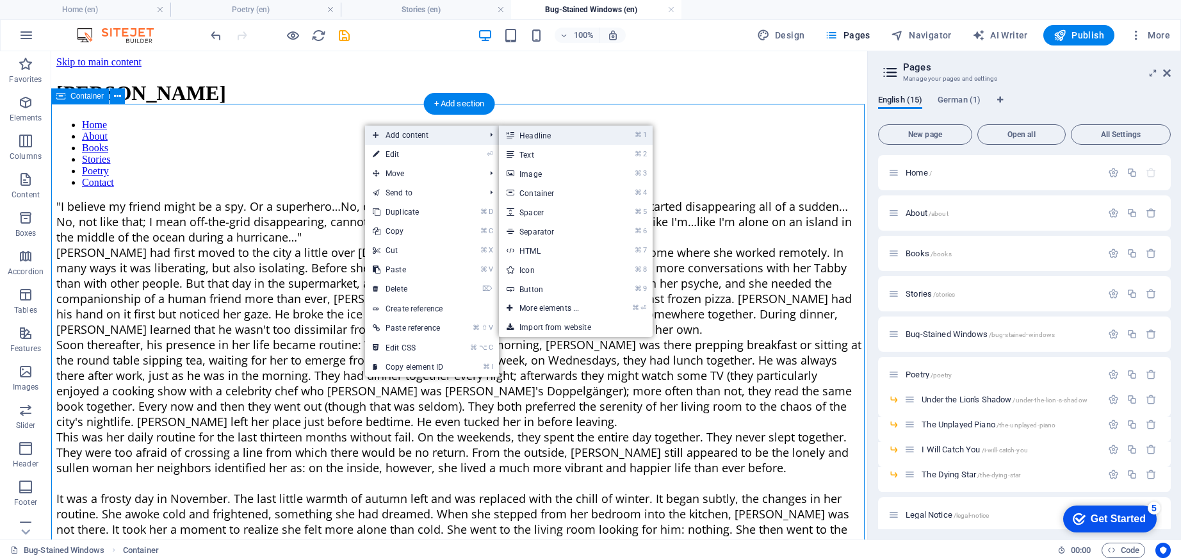
click at [533, 132] on link "⌘ 1 Headline" at bounding box center [552, 135] width 106 height 19
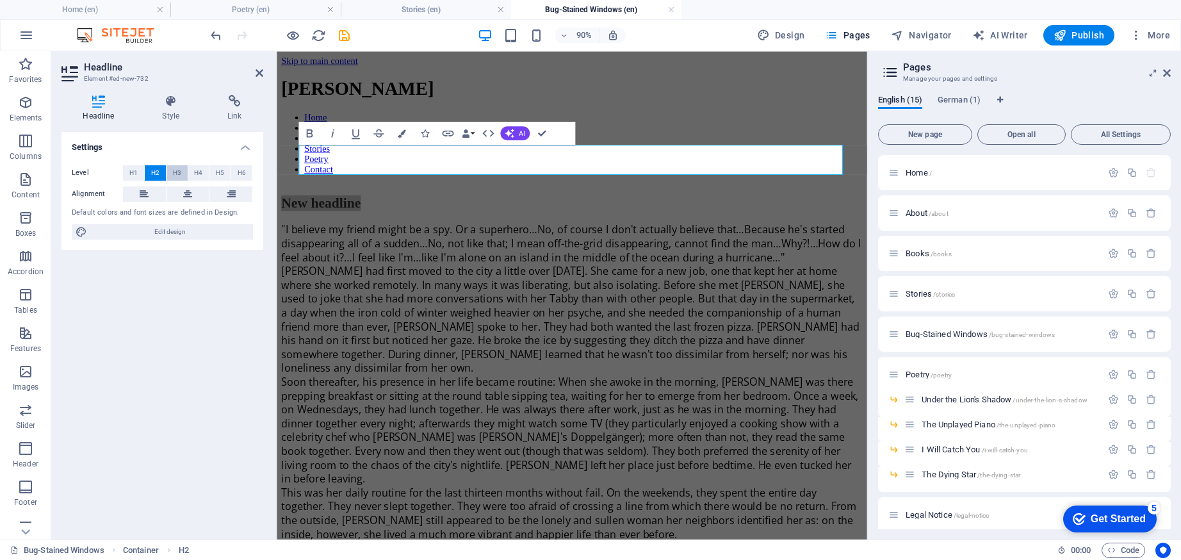
click at [175, 170] on span "H3" at bounding box center [177, 172] width 8 height 15
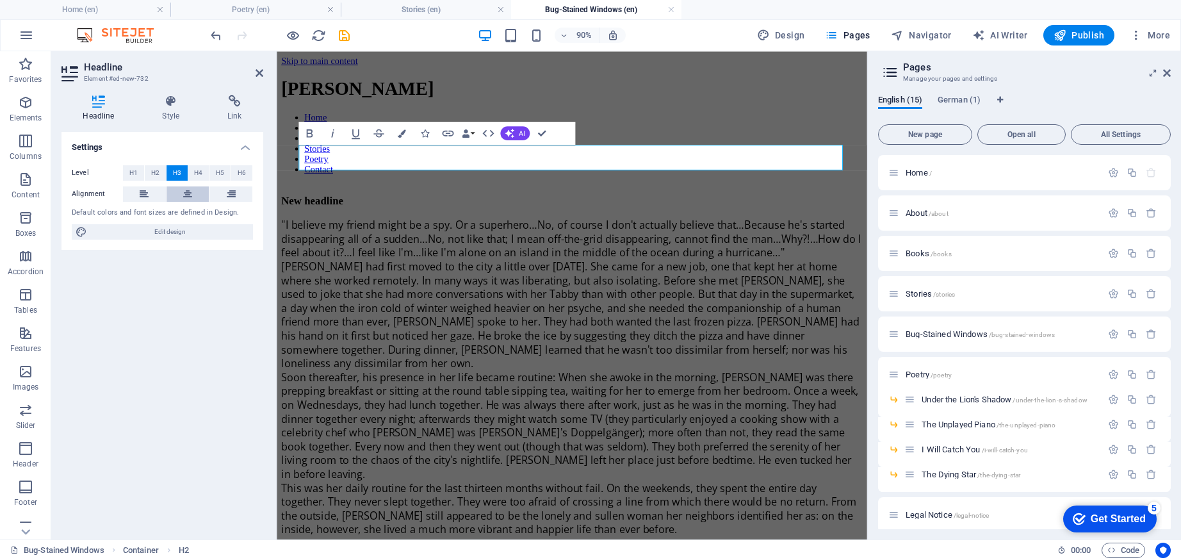
click at [182, 195] on button at bounding box center [188, 193] width 43 height 15
click at [562, 211] on h3 "New headline" at bounding box center [605, 218] width 646 height 14
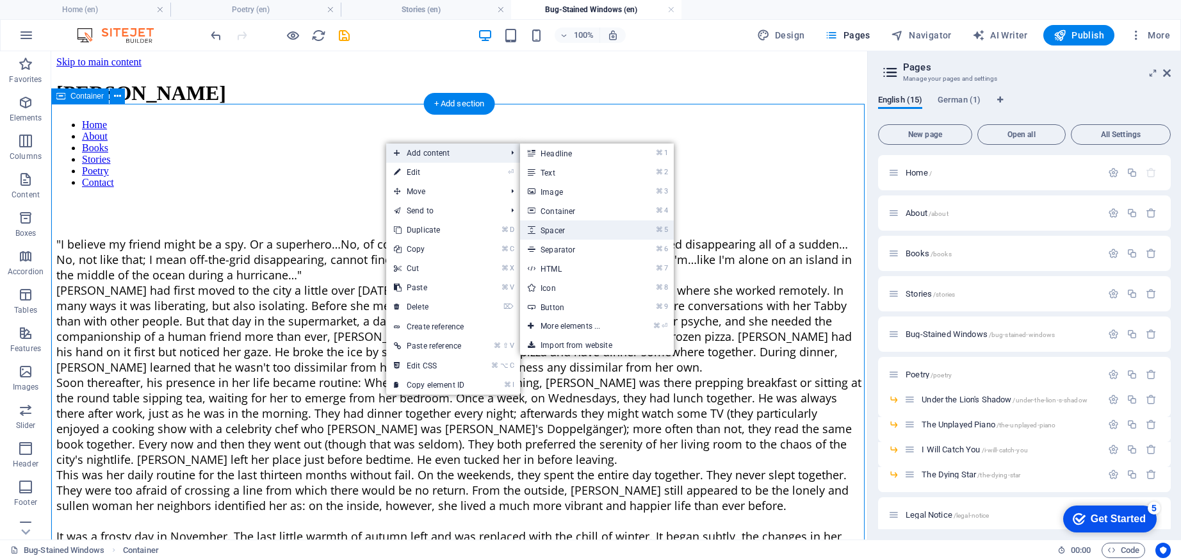
click at [557, 222] on link "⌘ 5 Spacer" at bounding box center [573, 229] width 106 height 19
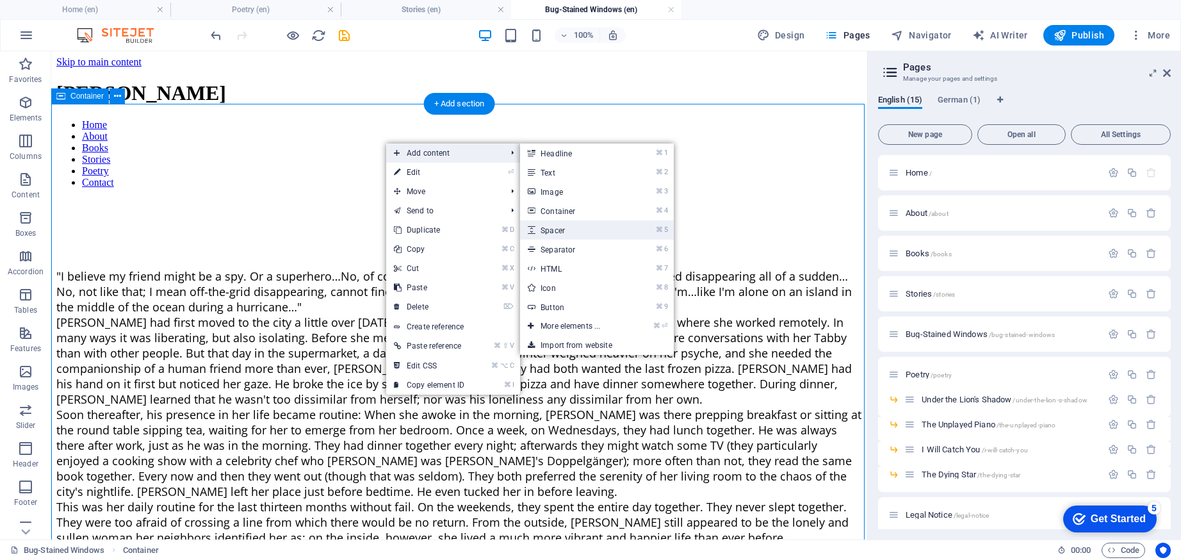
select select "px"
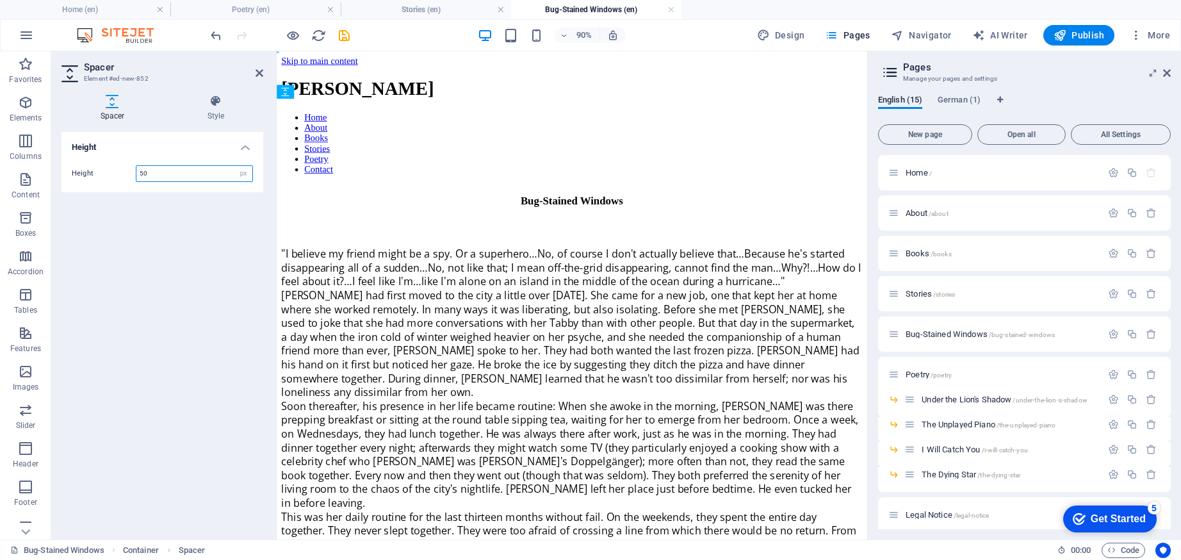
drag, startPoint x: 611, startPoint y: 190, endPoint x: 347, endPoint y: 199, distance: 263.4
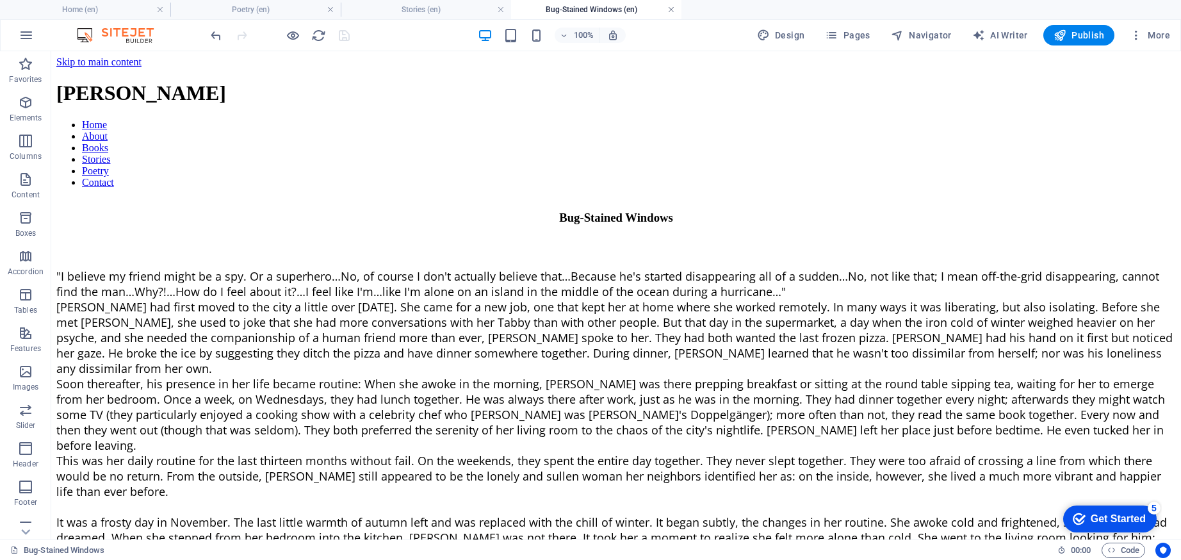
click at [672, 10] on link at bounding box center [672, 10] width 8 height 12
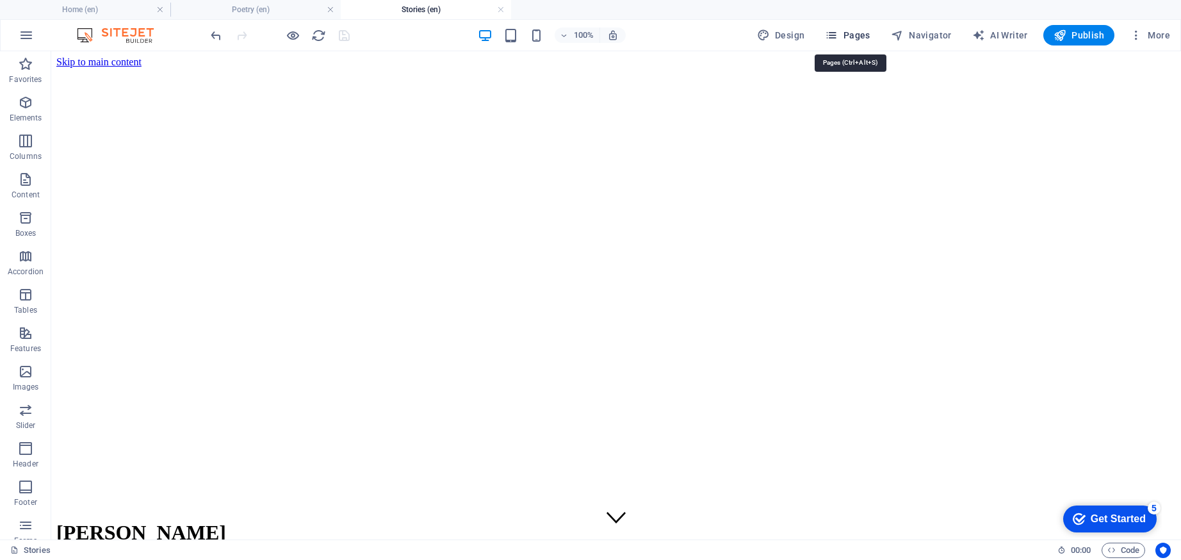
click at [848, 35] on span "Pages" at bounding box center [847, 35] width 45 height 13
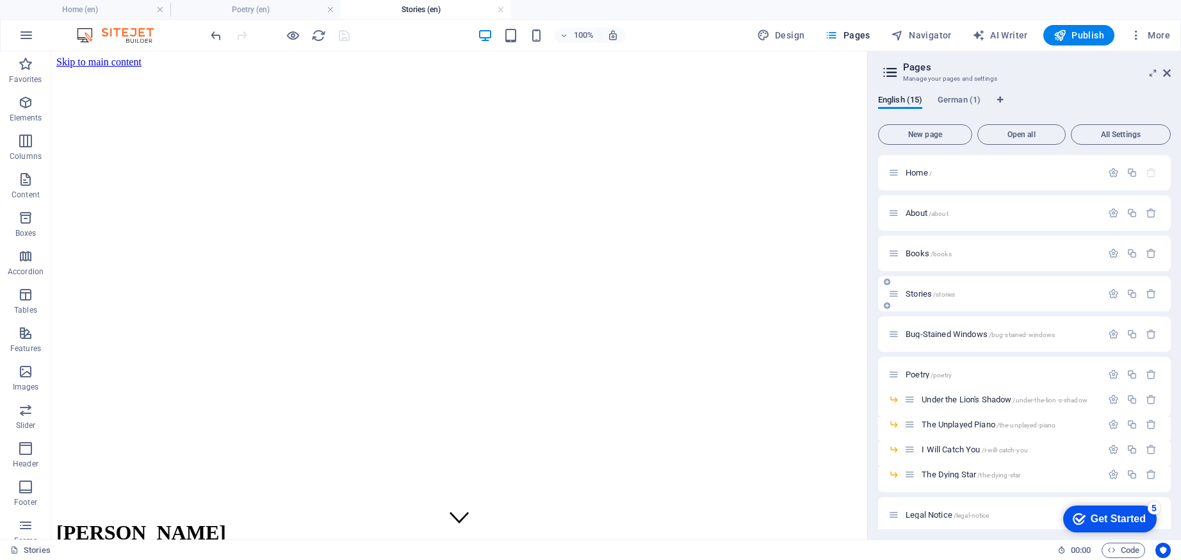
drag, startPoint x: 951, startPoint y: 331, endPoint x: 962, endPoint y: 306, distance: 27.5
click at [962, 306] on div "Home / About /about Books /books Stories /stories Bug-Stained Windows /bug-stai…" at bounding box center [1024, 424] width 293 height 539
drag, startPoint x: 894, startPoint y: 332, endPoint x: 907, endPoint y: 327, distance: 14.4
click at [907, 327] on div "Home / About /about Books /books Stories /stories Bug-Stained Windows /bug-stai…" at bounding box center [1024, 424] width 293 height 539
drag, startPoint x: 896, startPoint y: 334, endPoint x: 924, endPoint y: 304, distance: 41.7
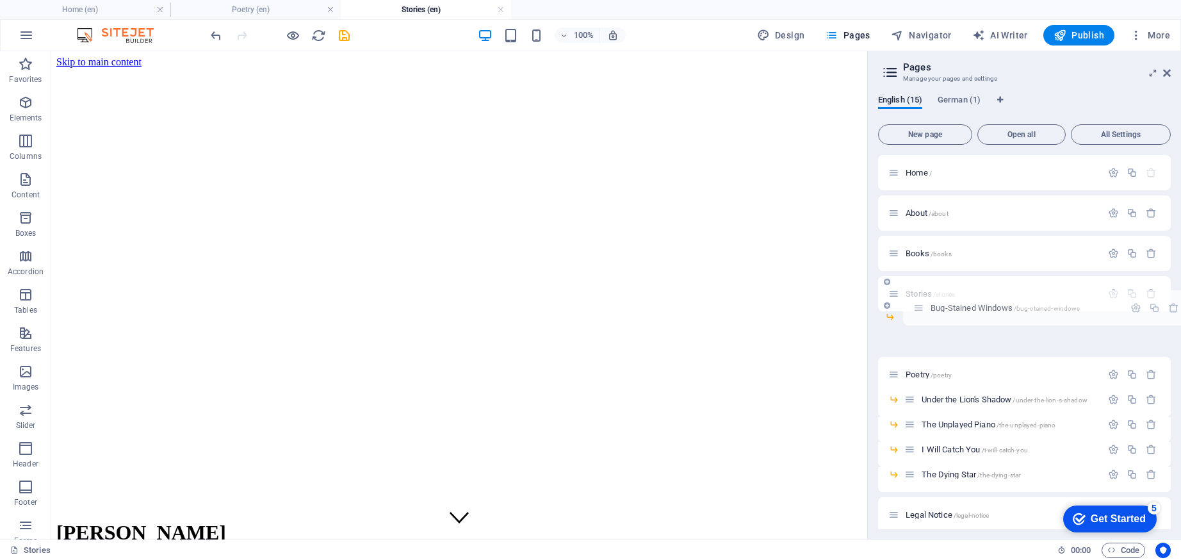
click at [924, 304] on div "Home / About /about Books /books Stories /stories Bug-Stained Windows /bug-stai…" at bounding box center [1024, 404] width 293 height 498
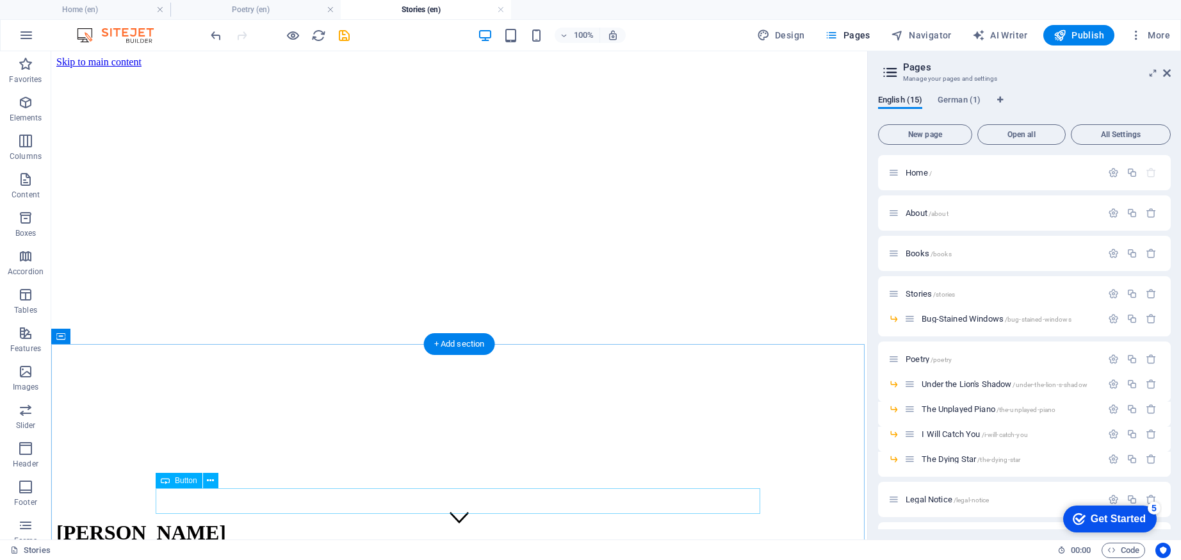
select select
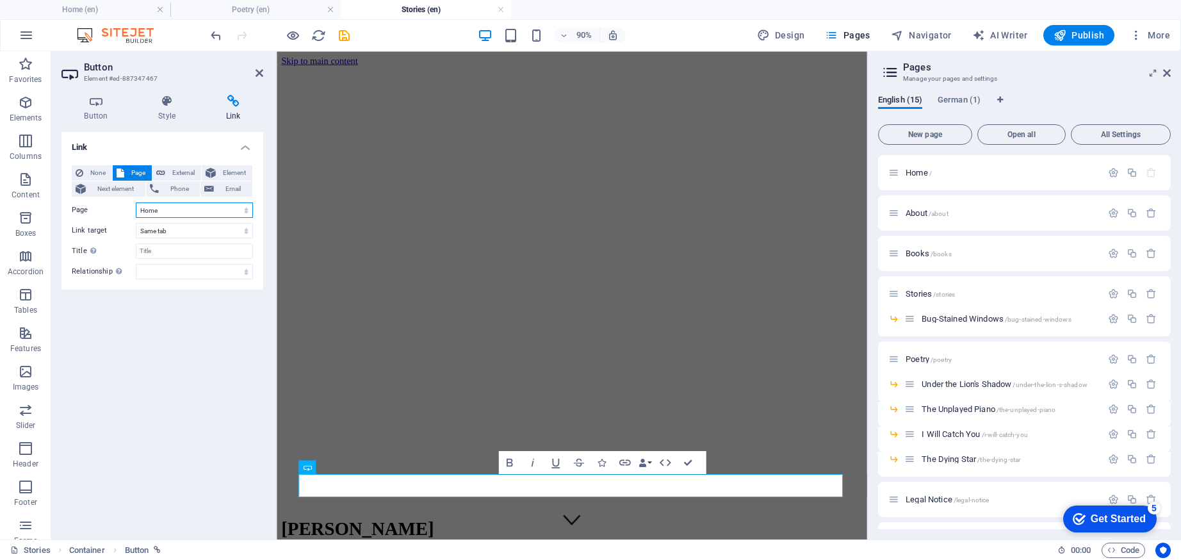
select select "4"
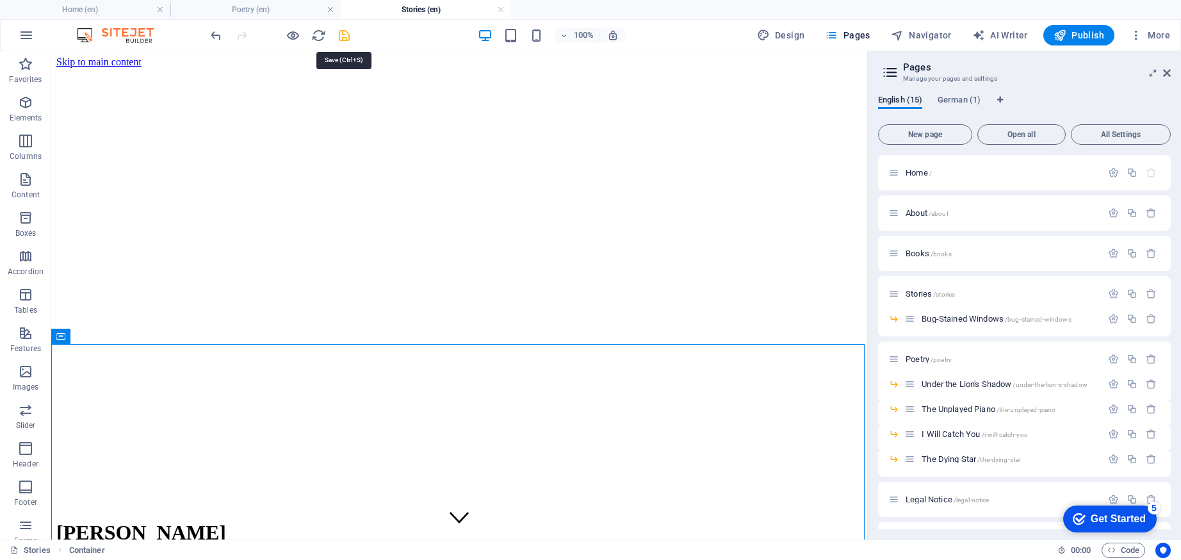
click at [347, 35] on icon "save" at bounding box center [344, 35] width 15 height 15
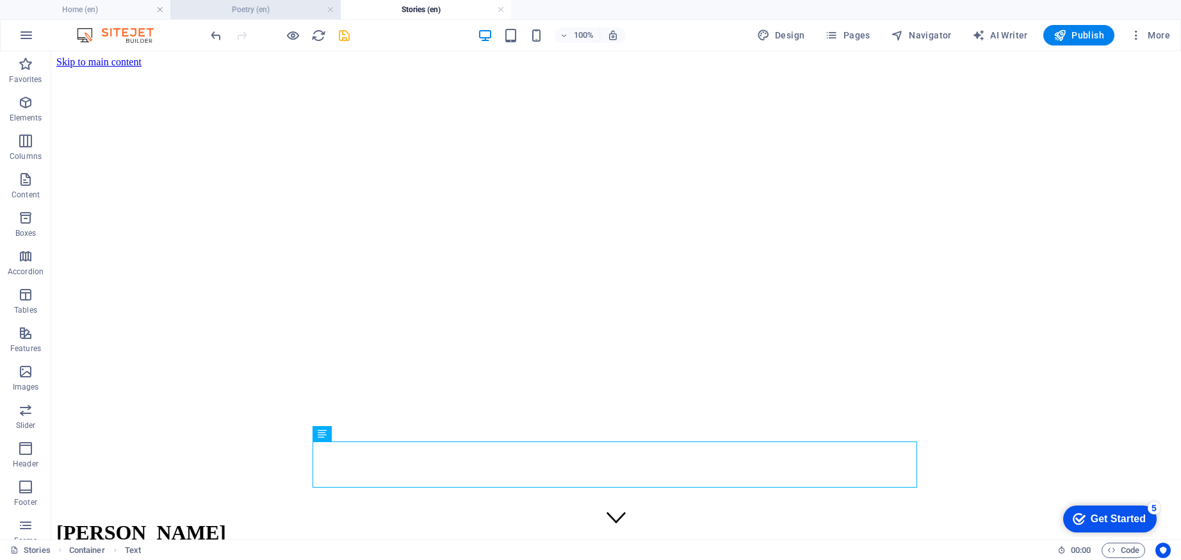
click at [249, 7] on h4 "Poetry (en)" at bounding box center [255, 10] width 170 height 14
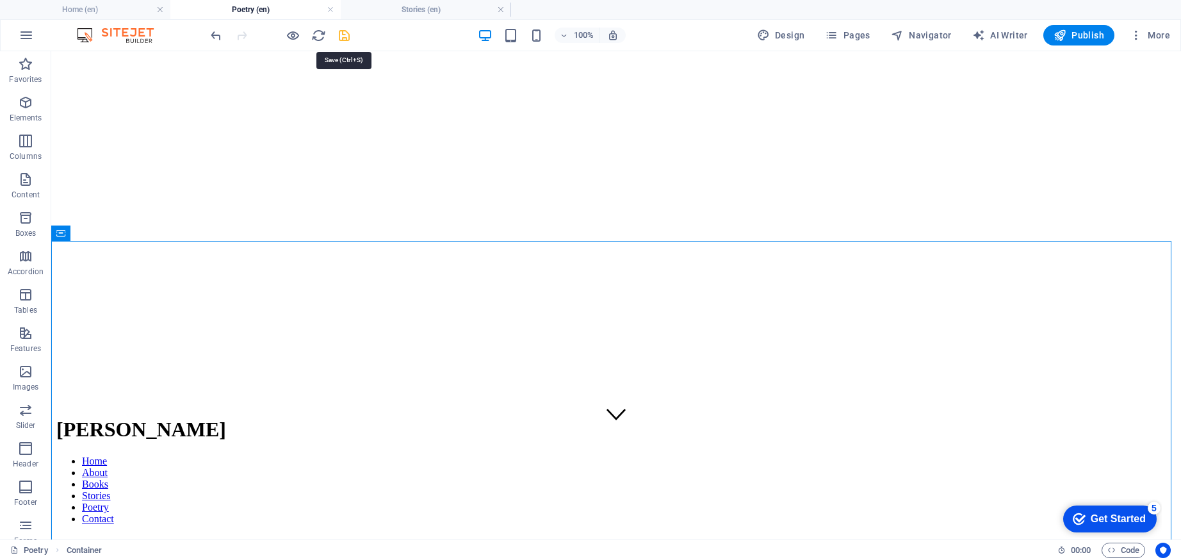
click at [340, 35] on icon "save" at bounding box center [344, 35] width 15 height 15
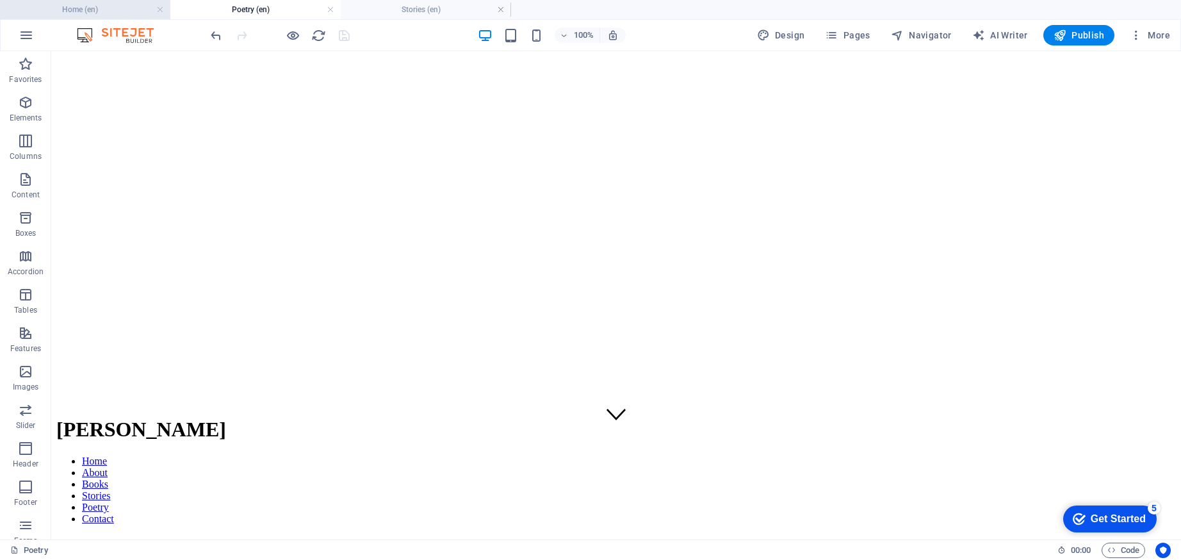
click at [97, 16] on h4 "Home (en)" at bounding box center [85, 10] width 170 height 14
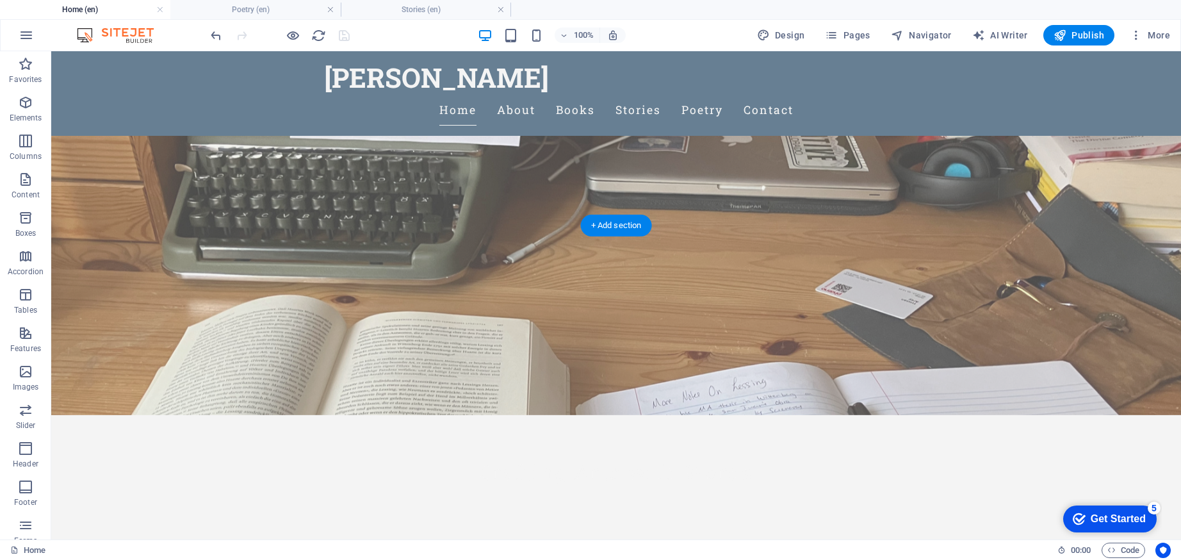
scroll to position [187, 0]
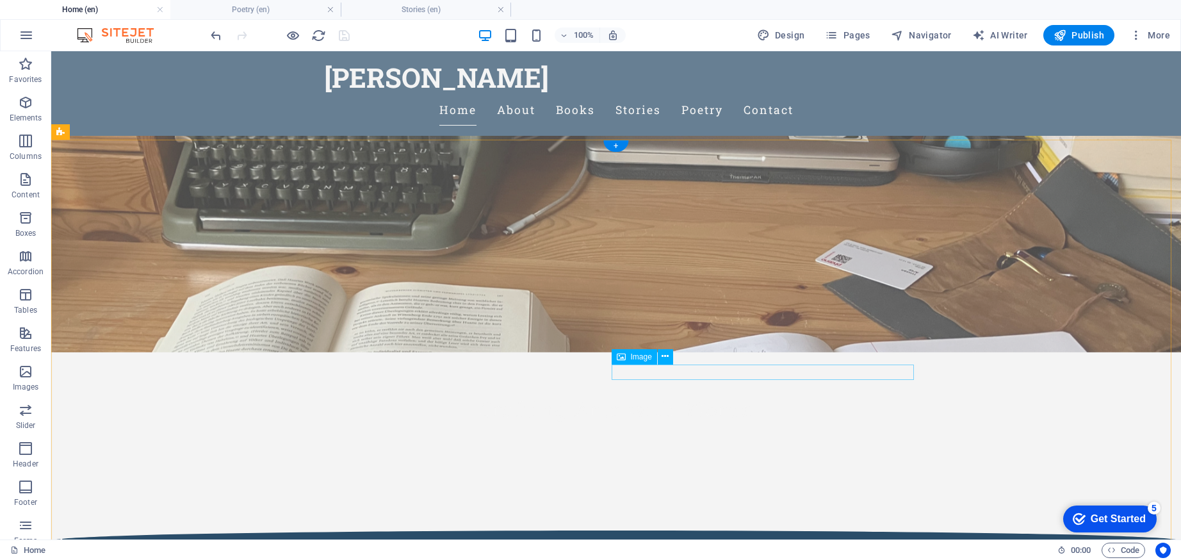
select select "%"
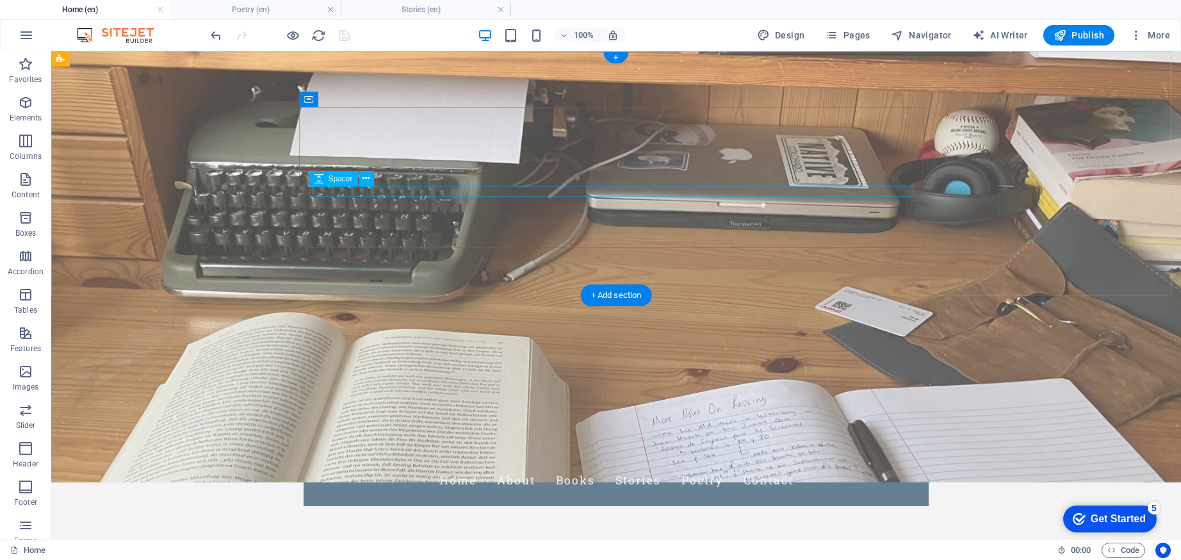
scroll to position [0, 0]
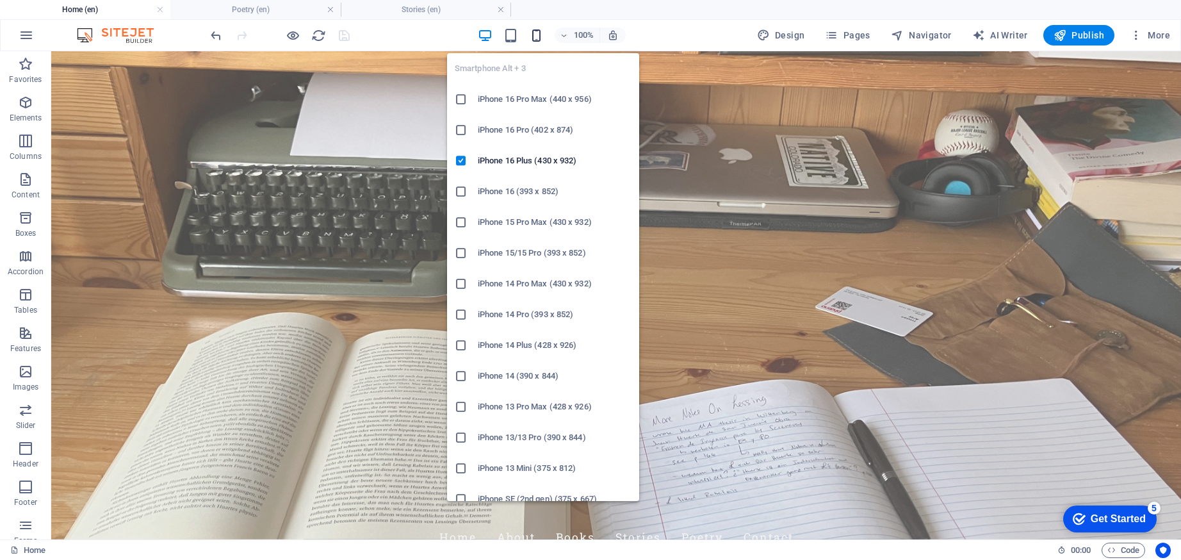
click at [543, 32] on icon "button" at bounding box center [536, 35] width 15 height 15
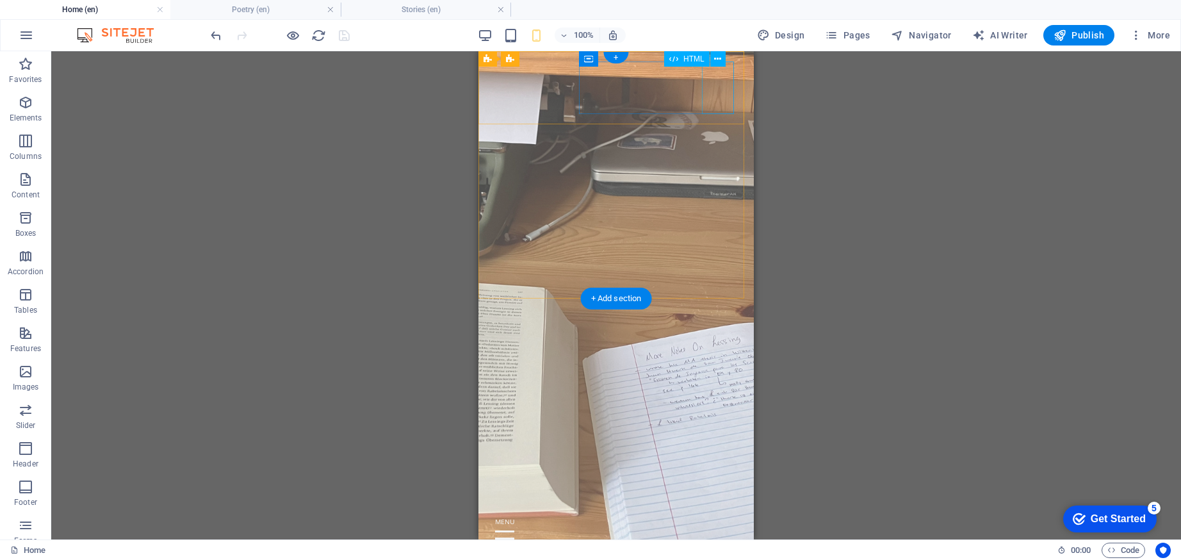
click at [714, 512] on div at bounding box center [616, 538] width 255 height 53
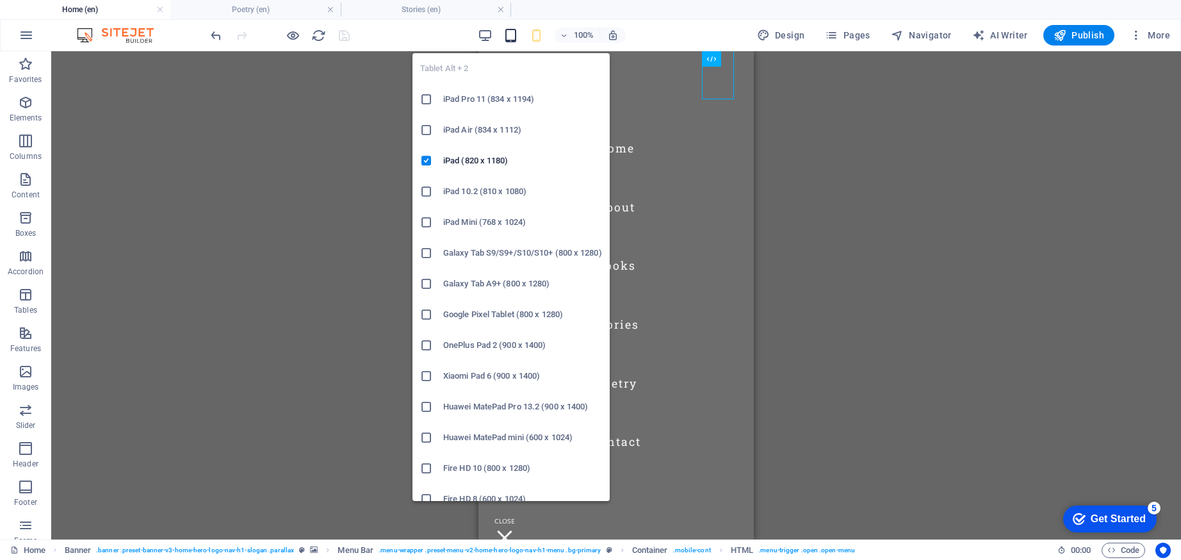
click at [518, 35] on icon "button" at bounding box center [511, 35] width 15 height 15
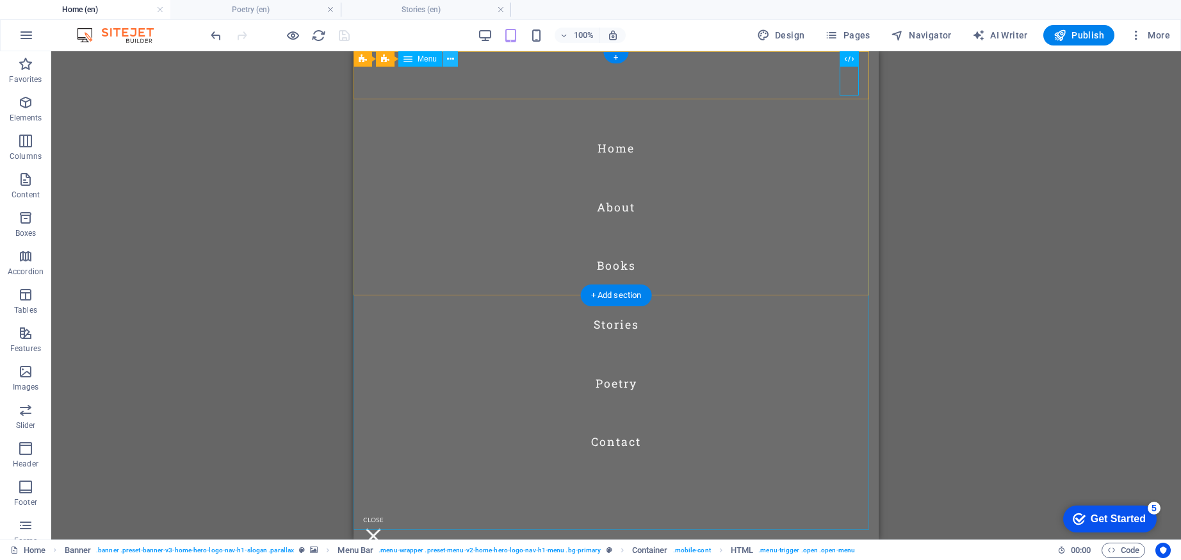
click at [452, 57] on icon at bounding box center [450, 59] width 7 height 13
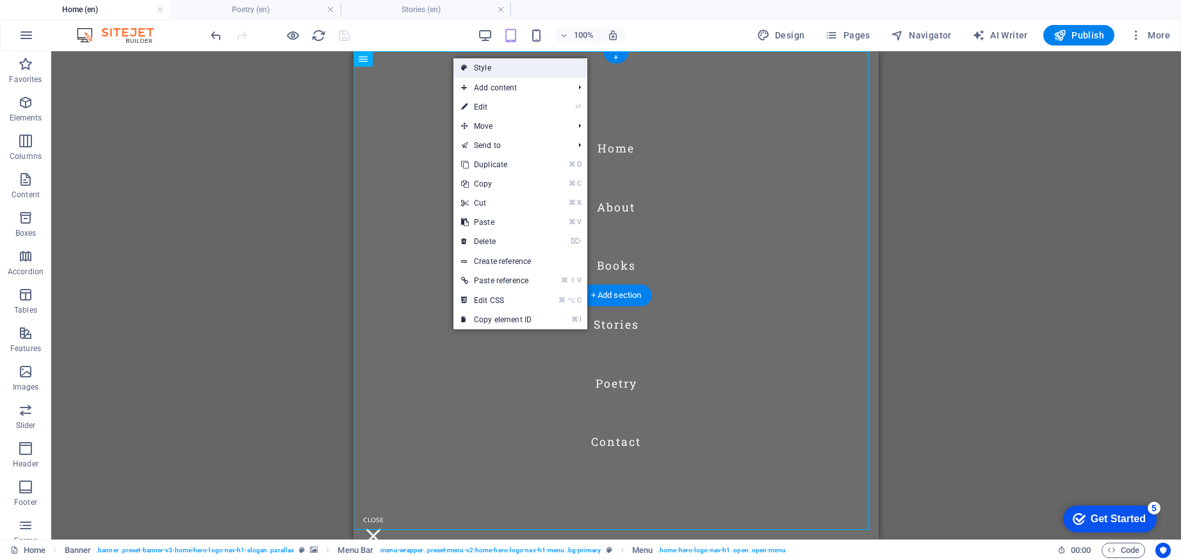
click at [491, 69] on link "Style" at bounding box center [521, 67] width 134 height 19
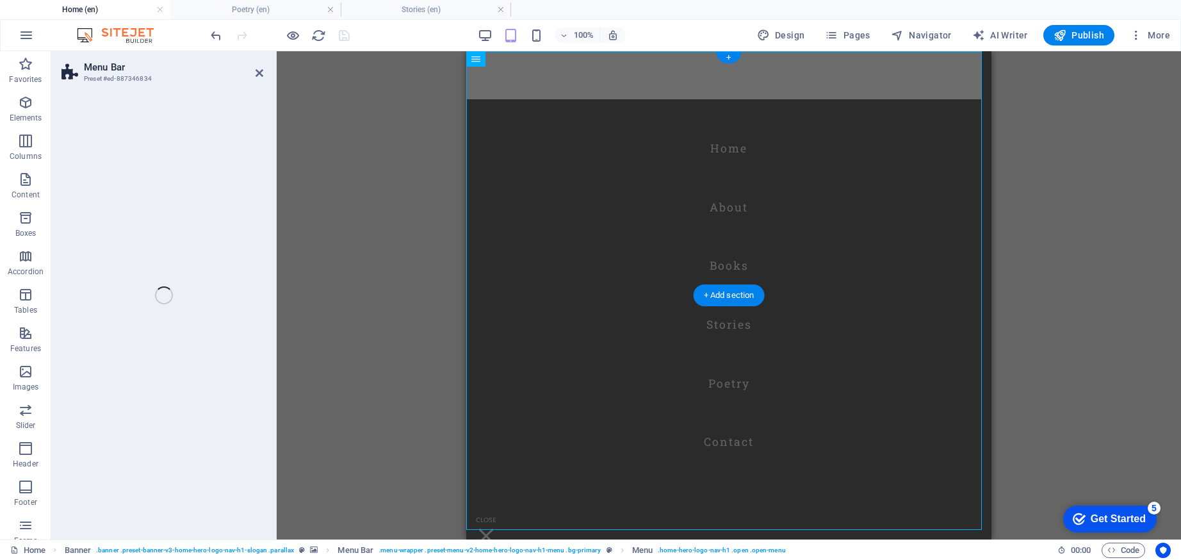
select select "rem"
select select "preset-menu-v2-home-hero-logo-nav-h1-menu"
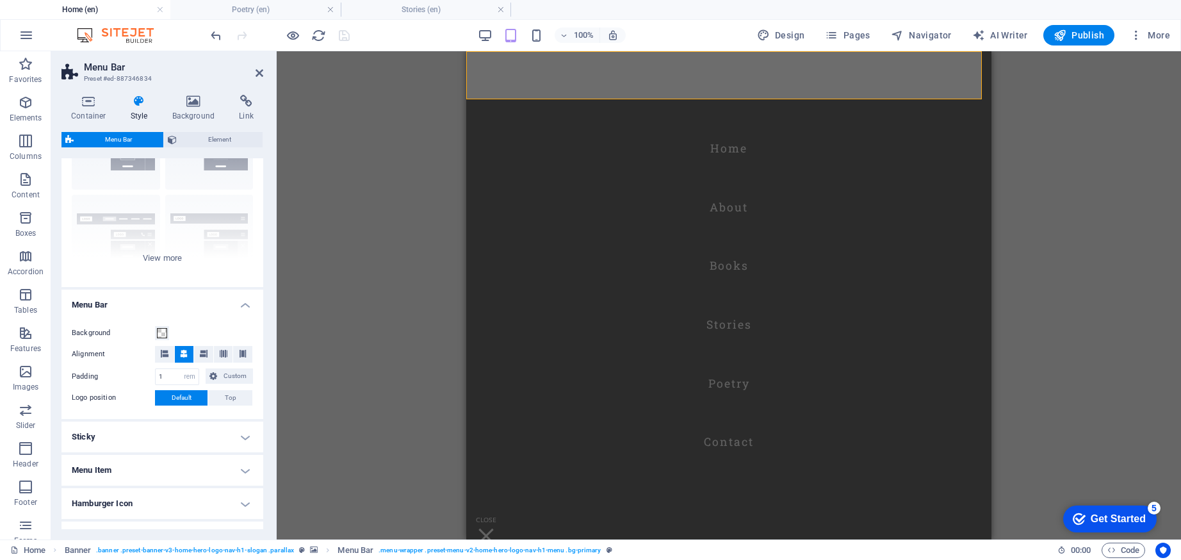
scroll to position [115, 0]
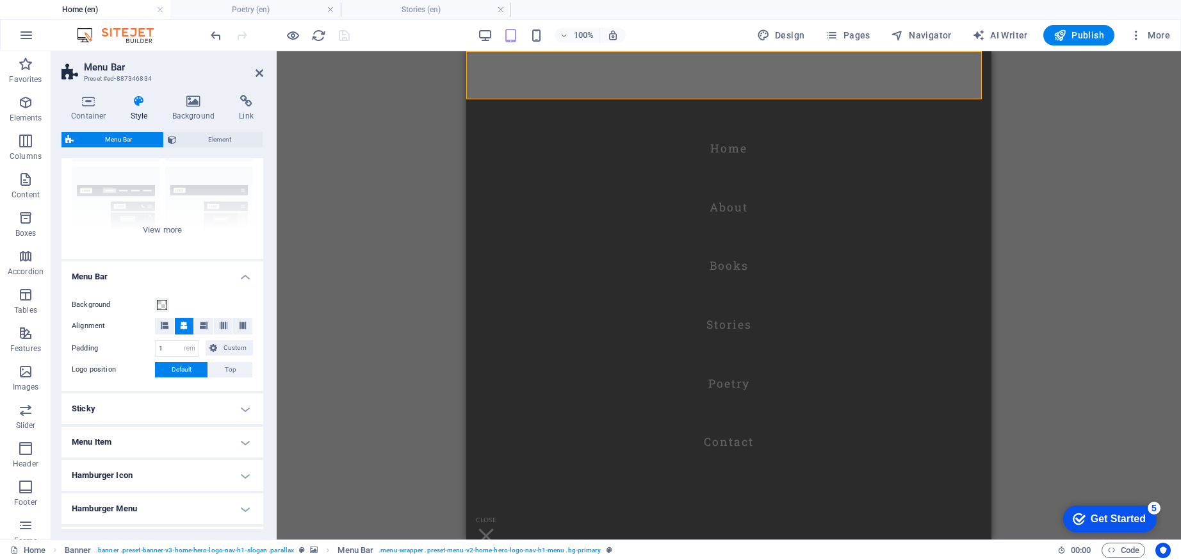
click at [163, 412] on h4 "Sticky" at bounding box center [163, 408] width 202 height 31
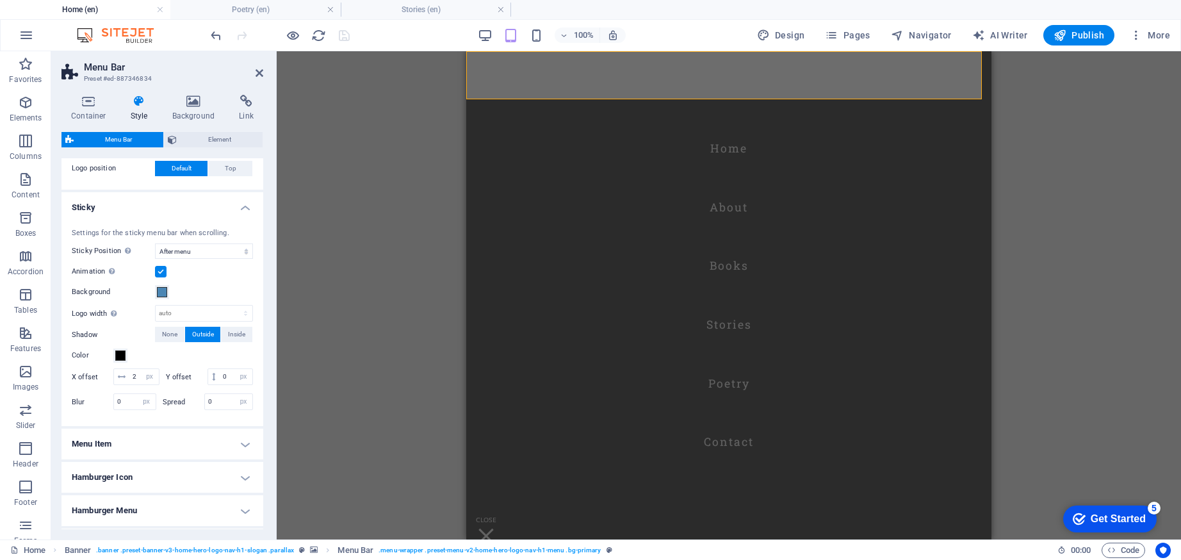
scroll to position [344, 0]
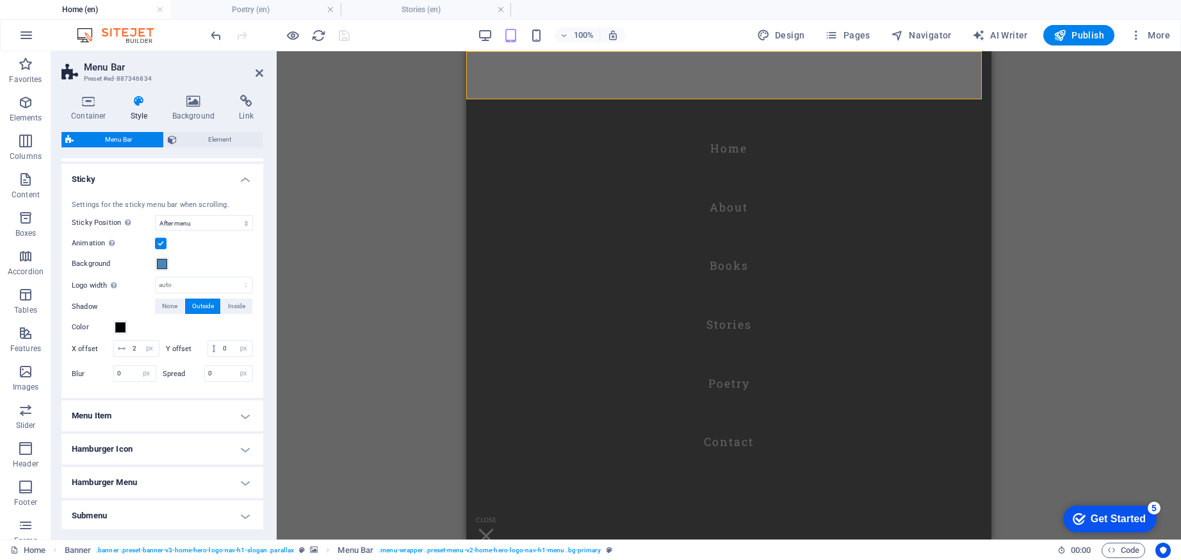
click at [133, 416] on h4 "Menu Item" at bounding box center [163, 415] width 202 height 31
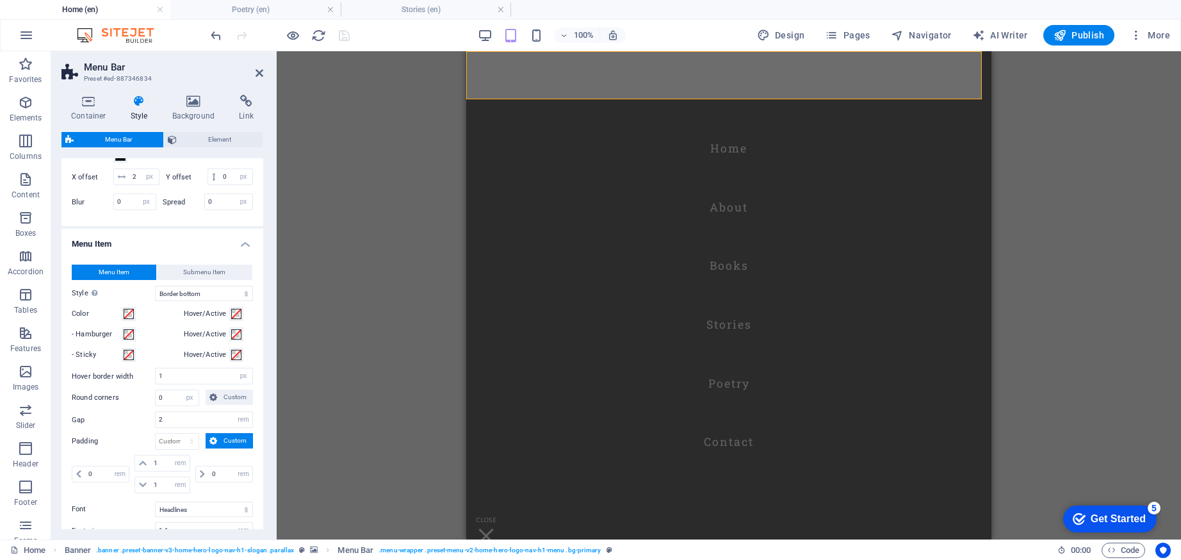
scroll to position [0, 0]
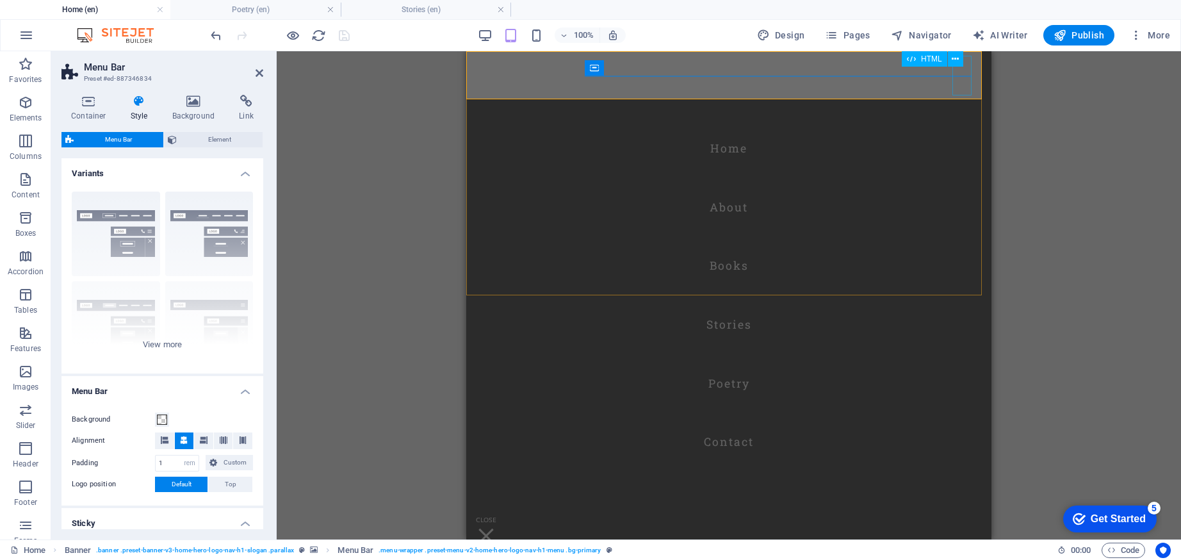
click at [496, 516] on div at bounding box center [486, 536] width 19 height 40
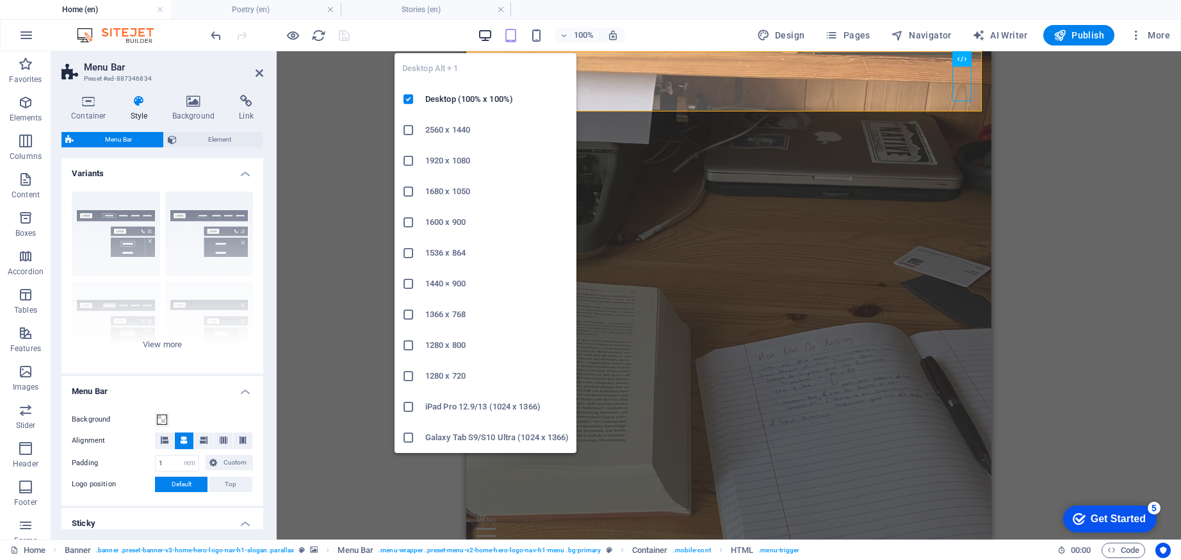
click at [484, 36] on icon "button" at bounding box center [485, 35] width 15 height 15
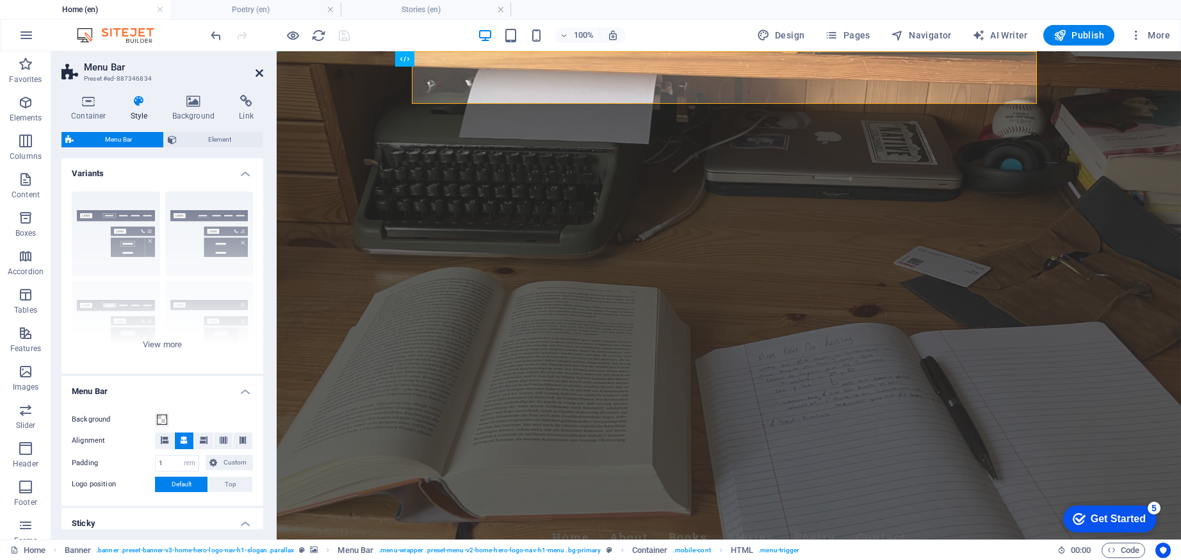
click at [258, 71] on icon at bounding box center [260, 73] width 8 height 10
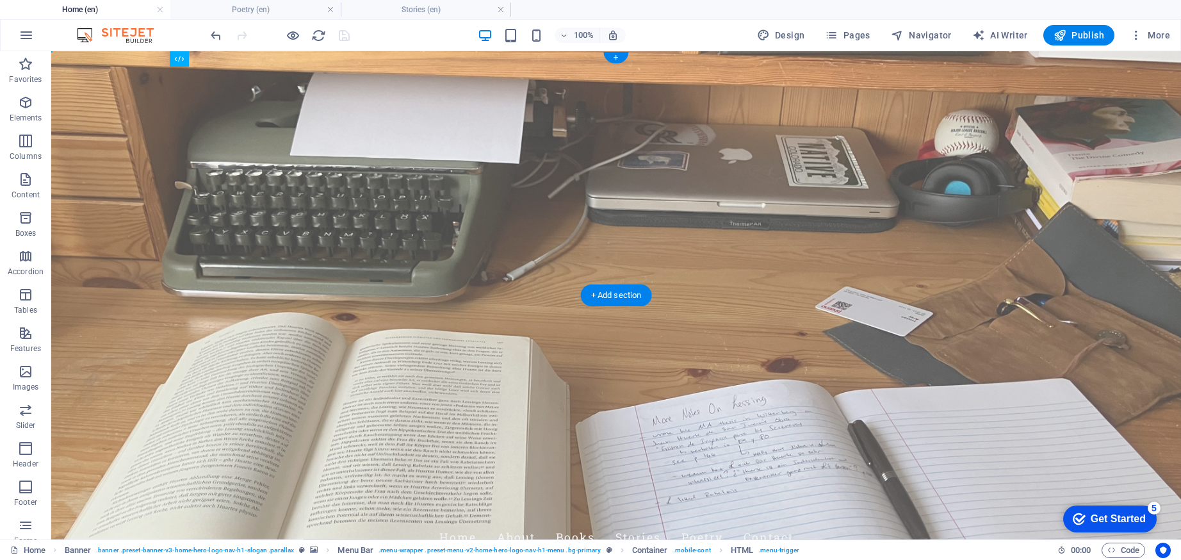
click at [343, 36] on div at bounding box center [280, 35] width 144 height 21
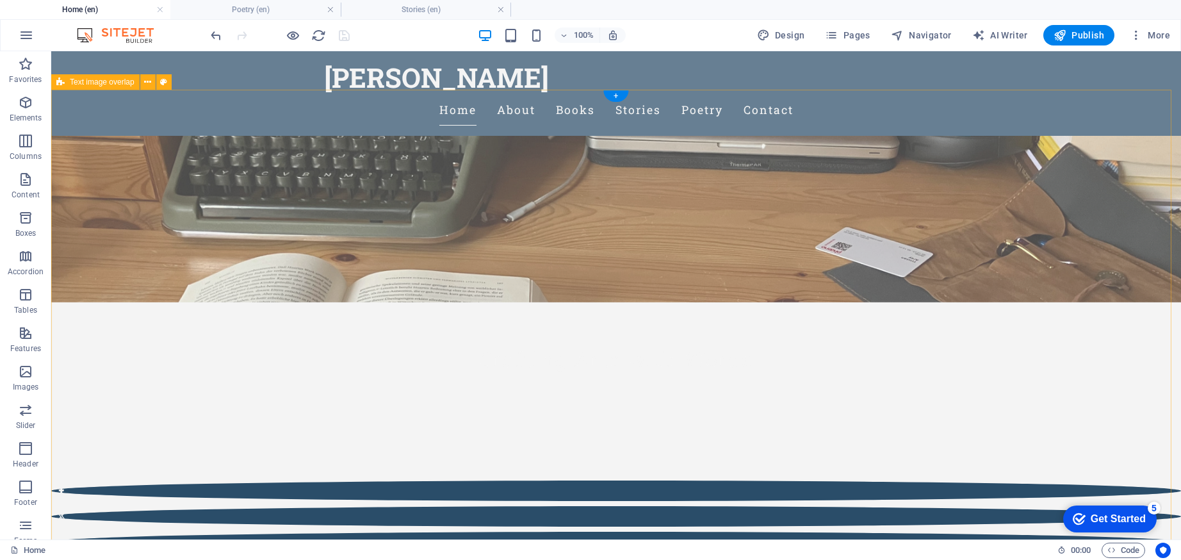
scroll to position [402, 0]
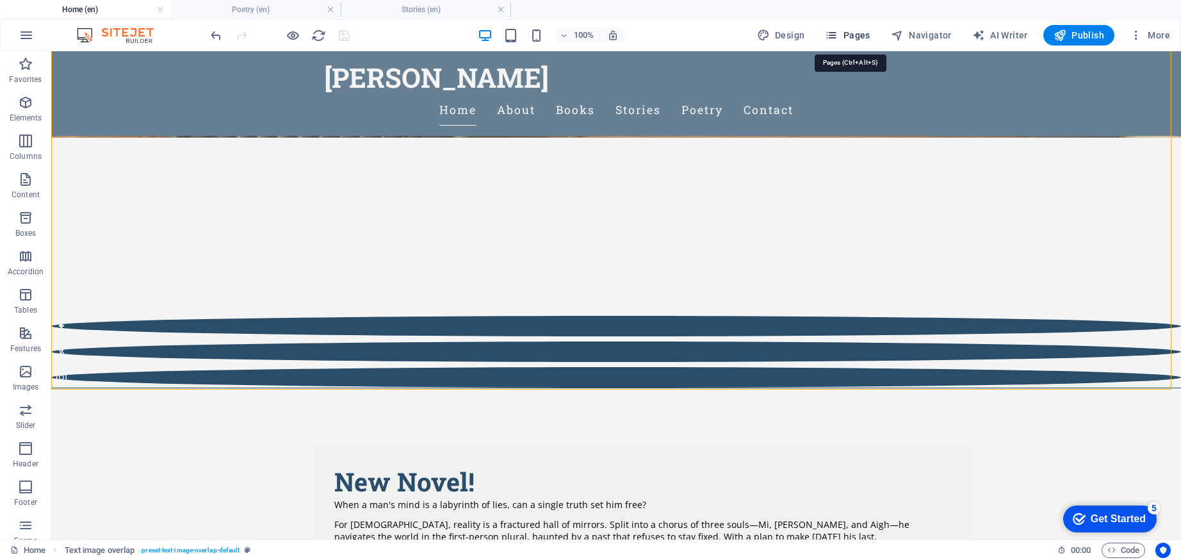
click at [862, 35] on span "Pages" at bounding box center [847, 35] width 45 height 13
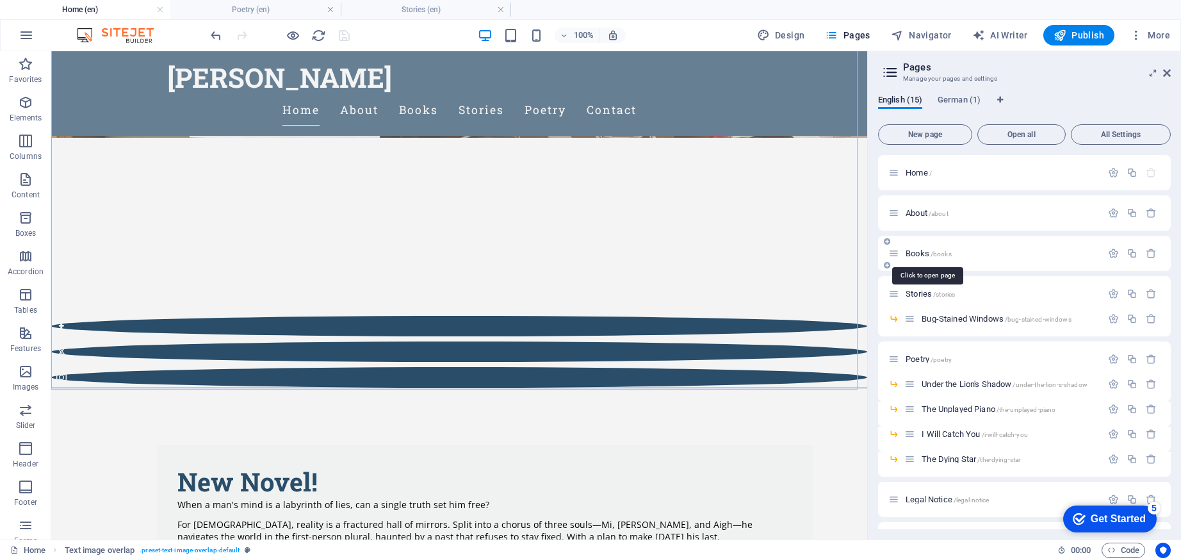
click at [915, 252] on span "Books /books" at bounding box center [929, 254] width 46 height 10
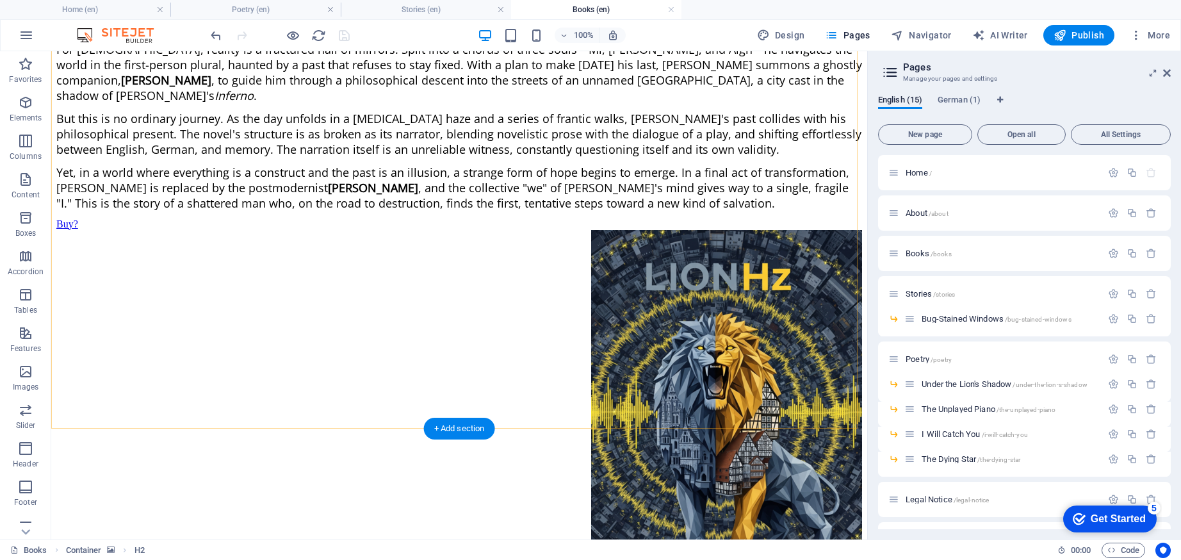
scroll to position [584, 0]
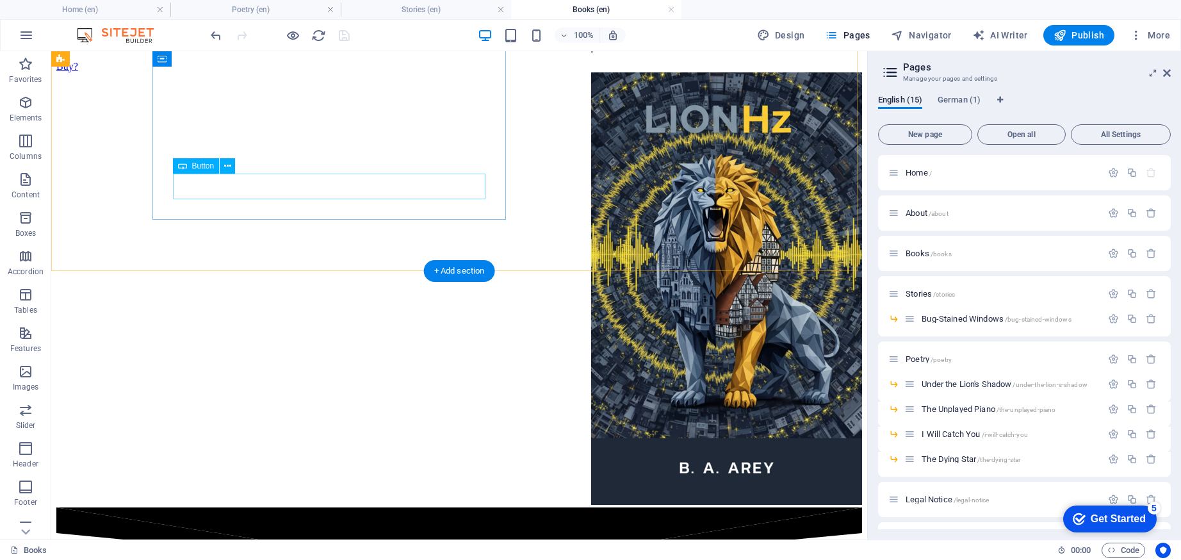
click at [205, 72] on div "Buy?" at bounding box center [459, 67] width 806 height 12
click at [208, 72] on div "Buy?" at bounding box center [459, 67] width 806 height 12
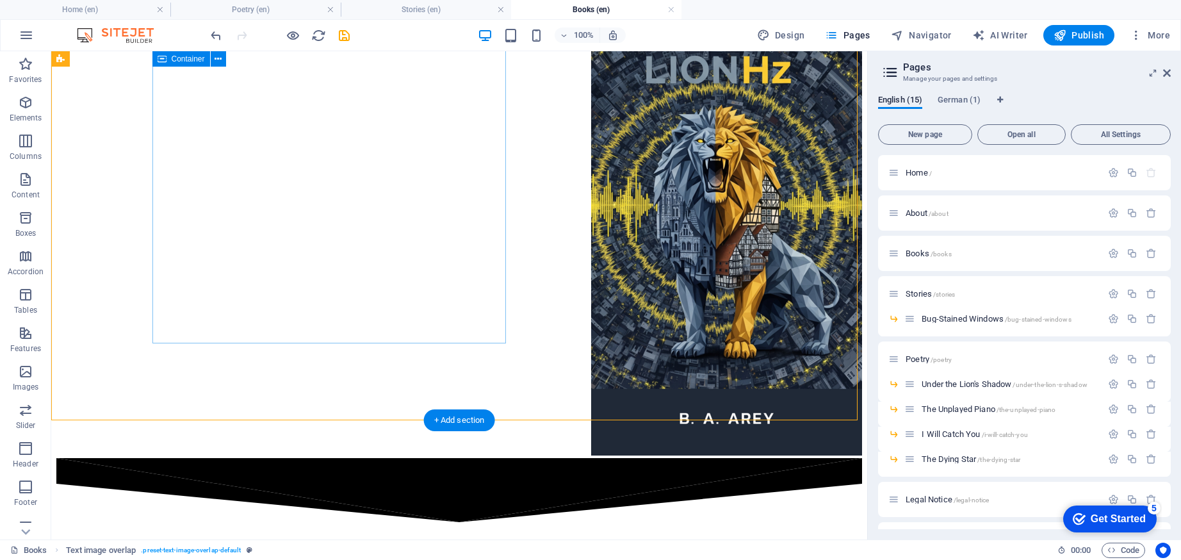
scroll to position [915, 0]
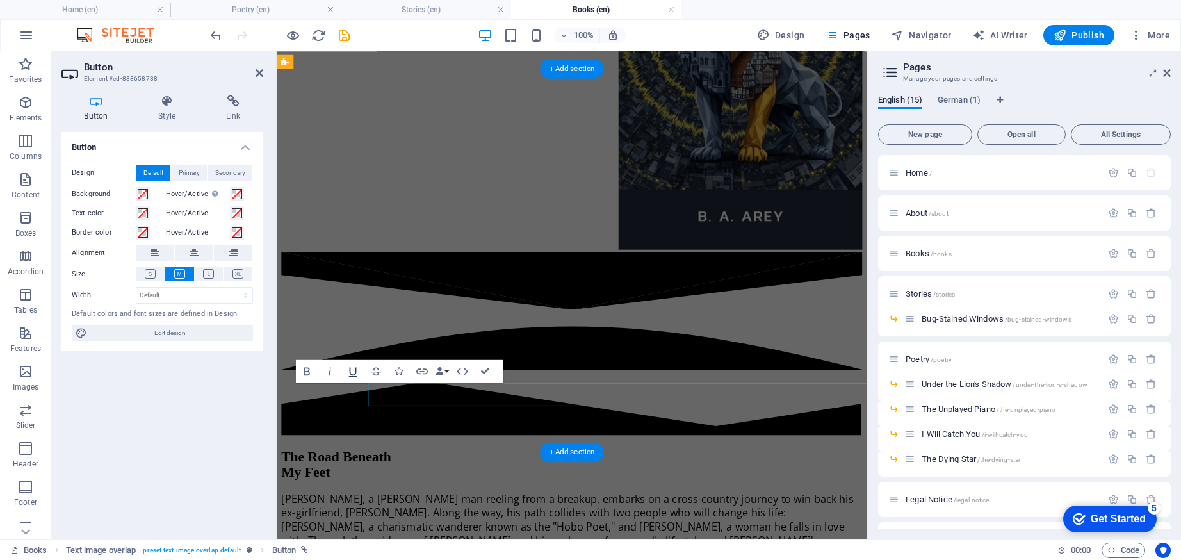
scroll to position [835, 0]
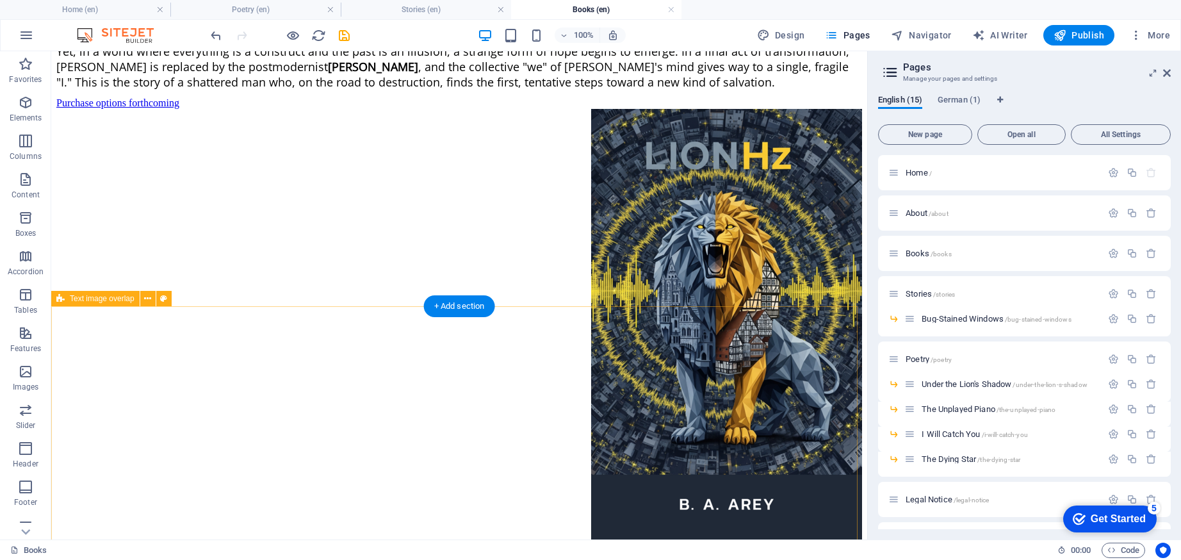
scroll to position [372, 0]
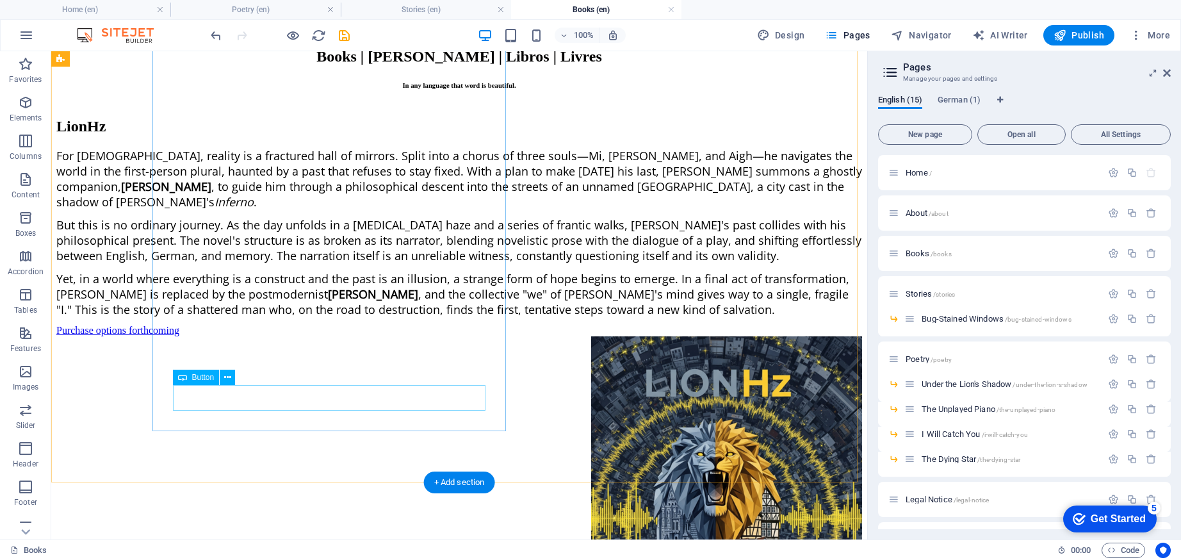
click at [358, 336] on div "Purchase options forthcoming" at bounding box center [459, 331] width 806 height 12
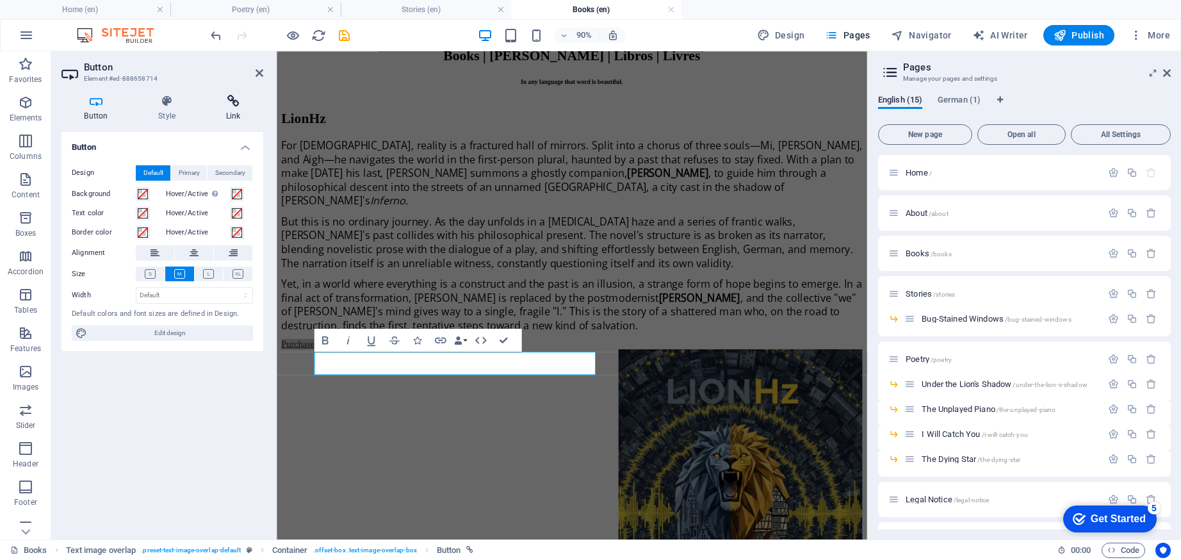
click at [230, 102] on icon at bounding box center [233, 101] width 60 height 13
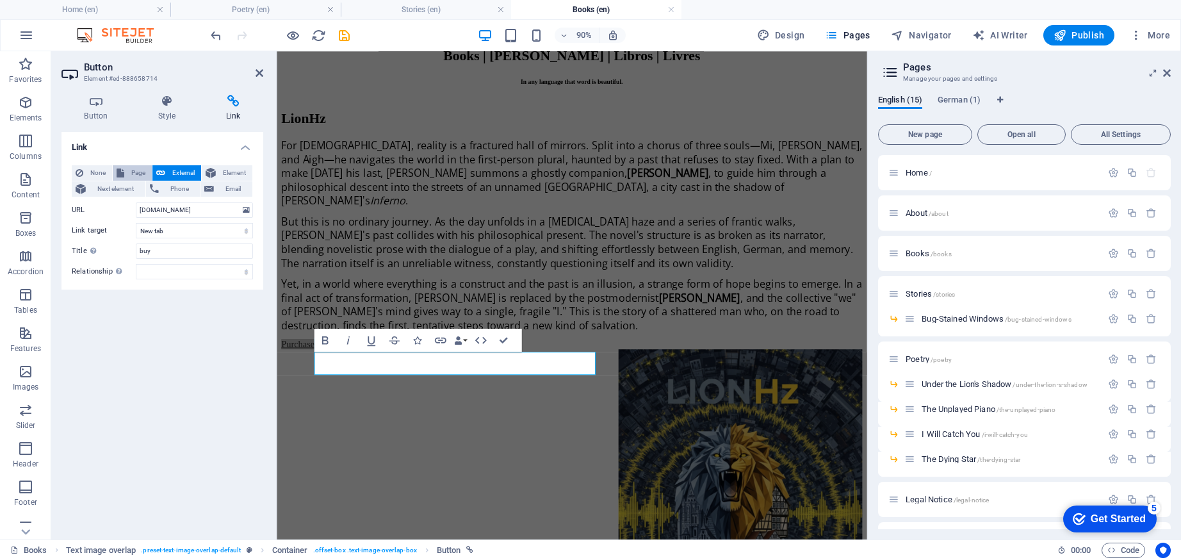
click at [126, 168] on button "Page" at bounding box center [132, 172] width 39 height 15
select select
select select "2"
click at [404, 462] on div "LionHz For [DEMOGRAPHIC_DATA], reality is a fractured hall of mirrors. Split in…" at bounding box center [605, 461] width 646 height 712
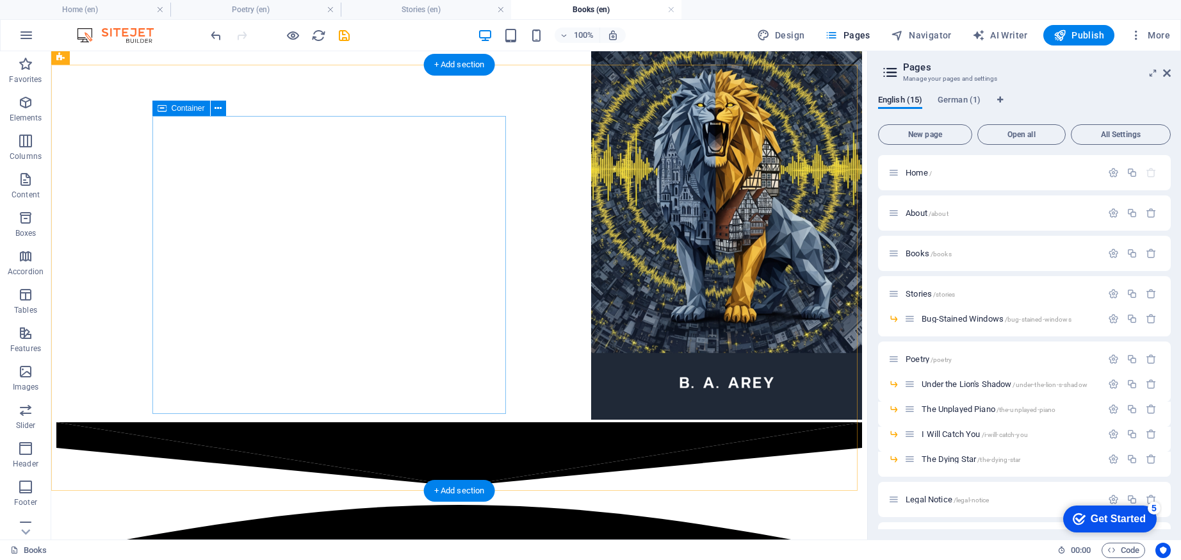
scroll to position [841, 0]
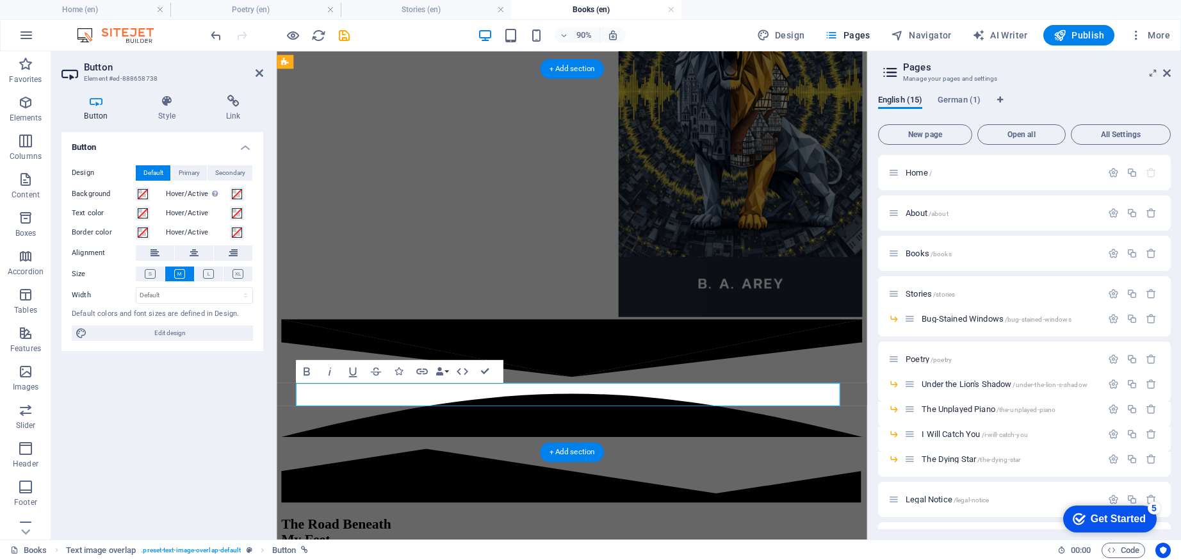
scroll to position [835, 0]
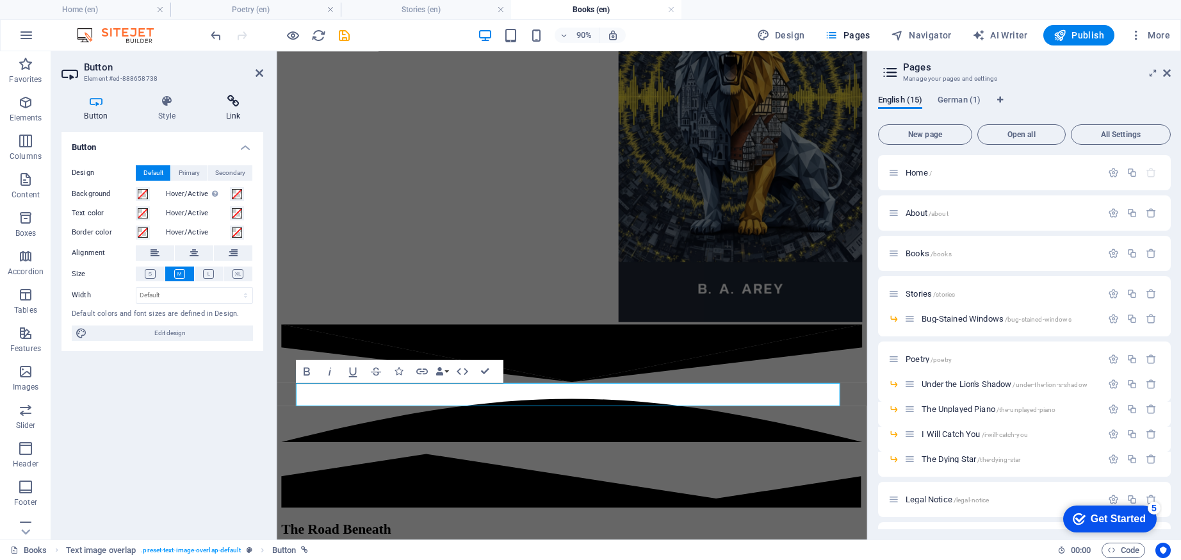
click at [221, 113] on h4 "Link" at bounding box center [233, 108] width 60 height 27
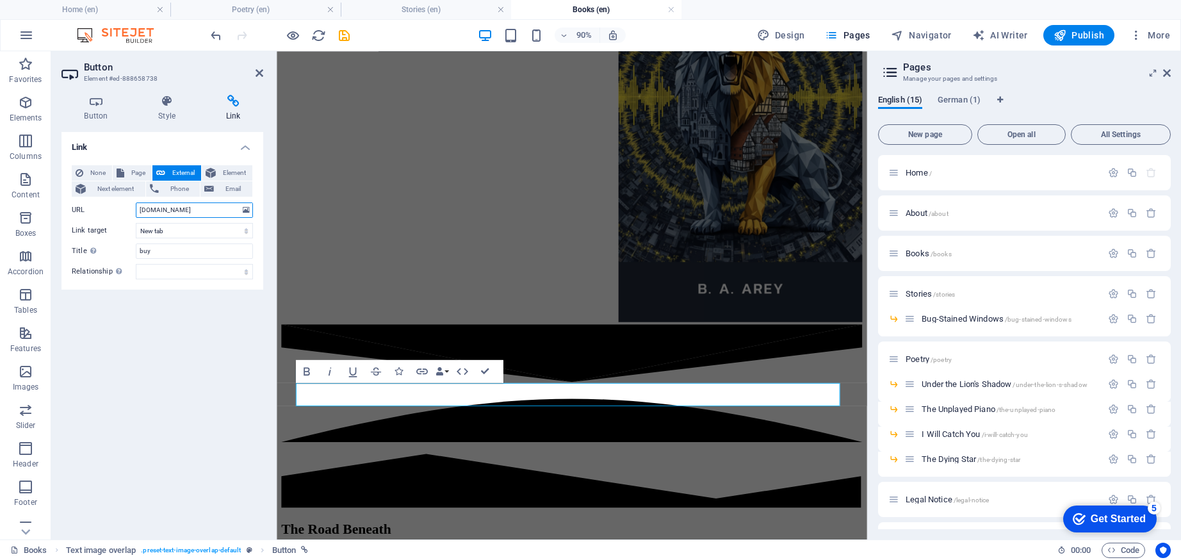
click at [156, 211] on input "[DOMAIN_NAME]" at bounding box center [194, 209] width 117 height 15
click at [124, 171] on icon at bounding box center [121, 172] width 8 height 15
select select
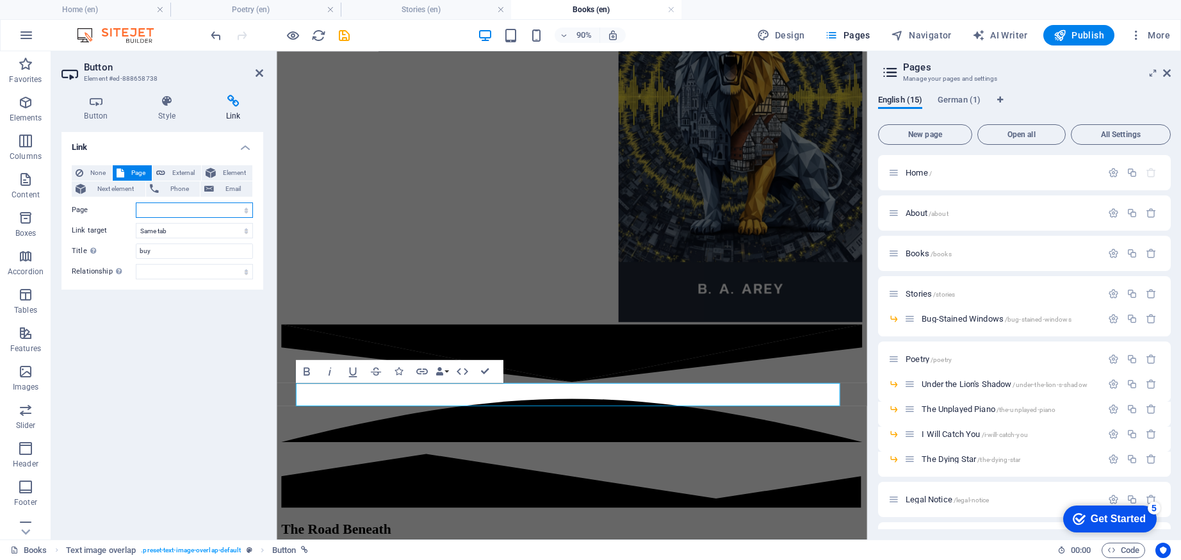
select select "2"
click at [112, 345] on div "Link None Page External Element Next element Phone Email Page Home About Books …" at bounding box center [163, 330] width 202 height 397
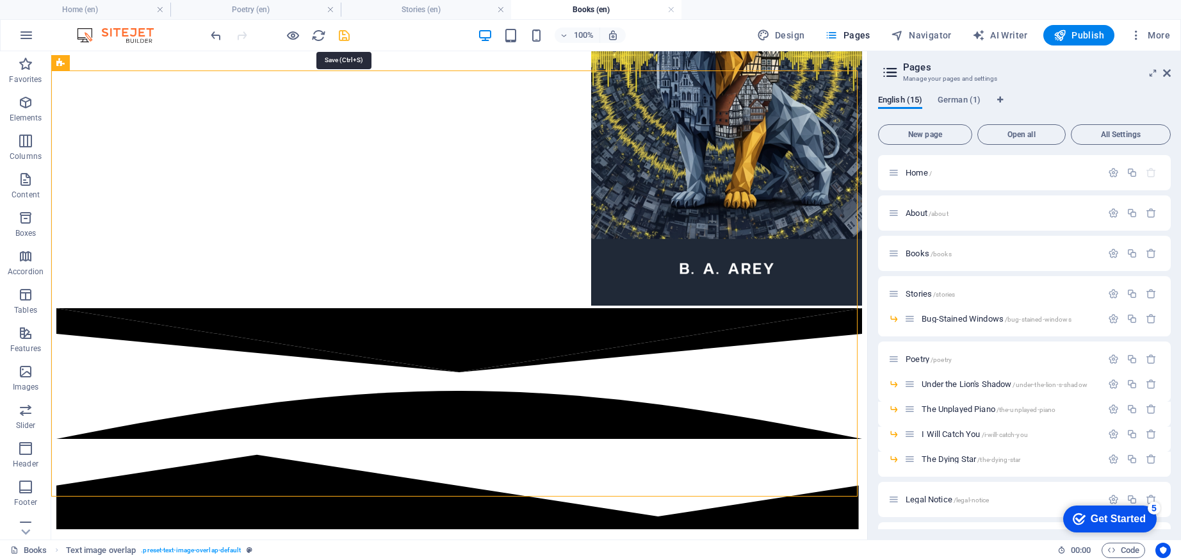
click at [344, 31] on icon "save" at bounding box center [344, 35] width 15 height 15
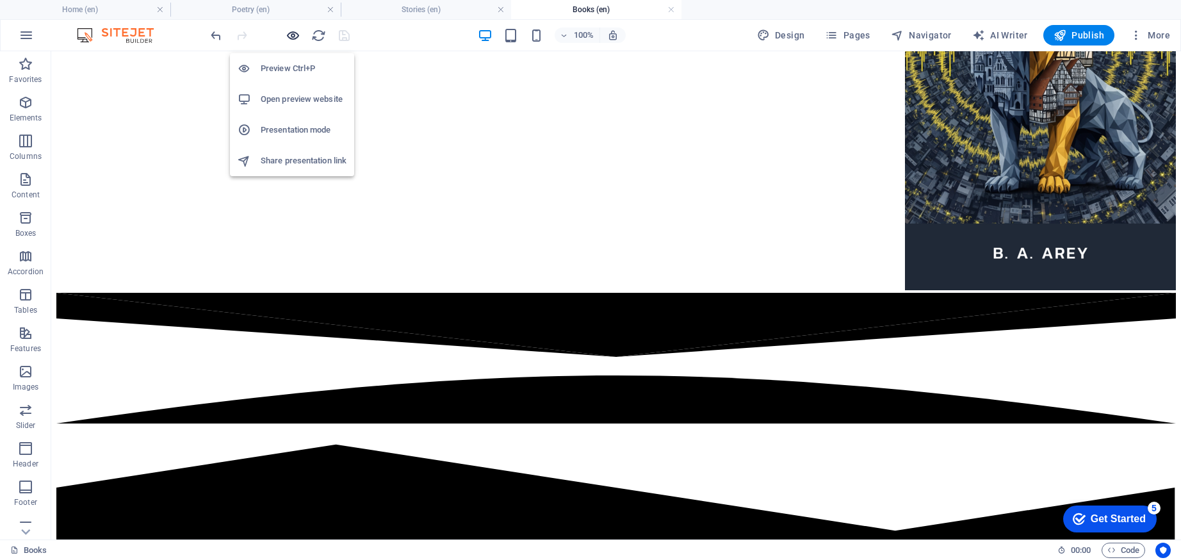
click at [295, 34] on icon "button" at bounding box center [293, 35] width 15 height 15
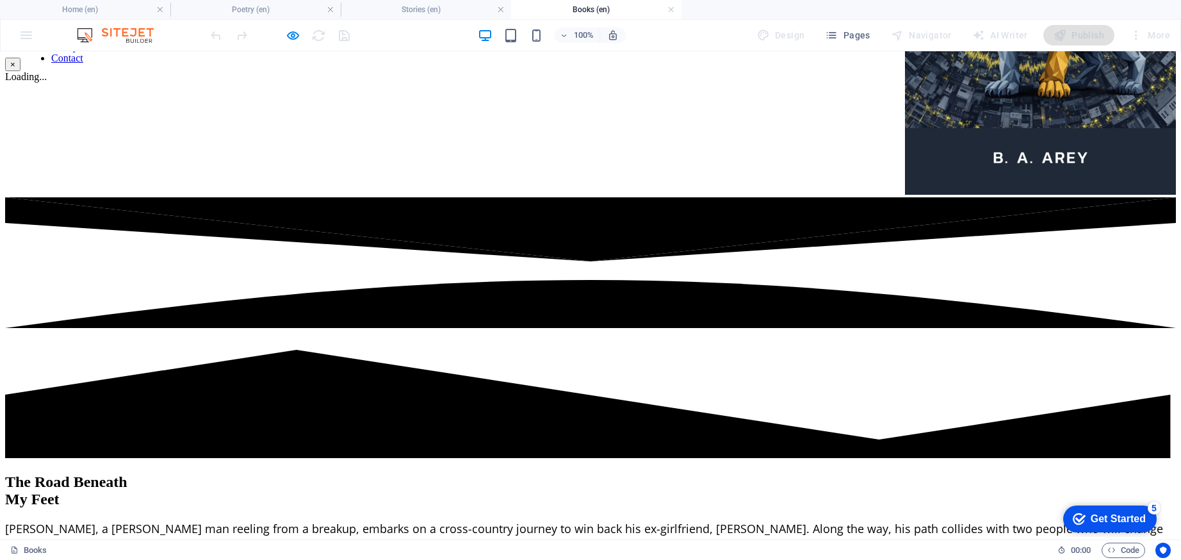
scroll to position [11, 0]
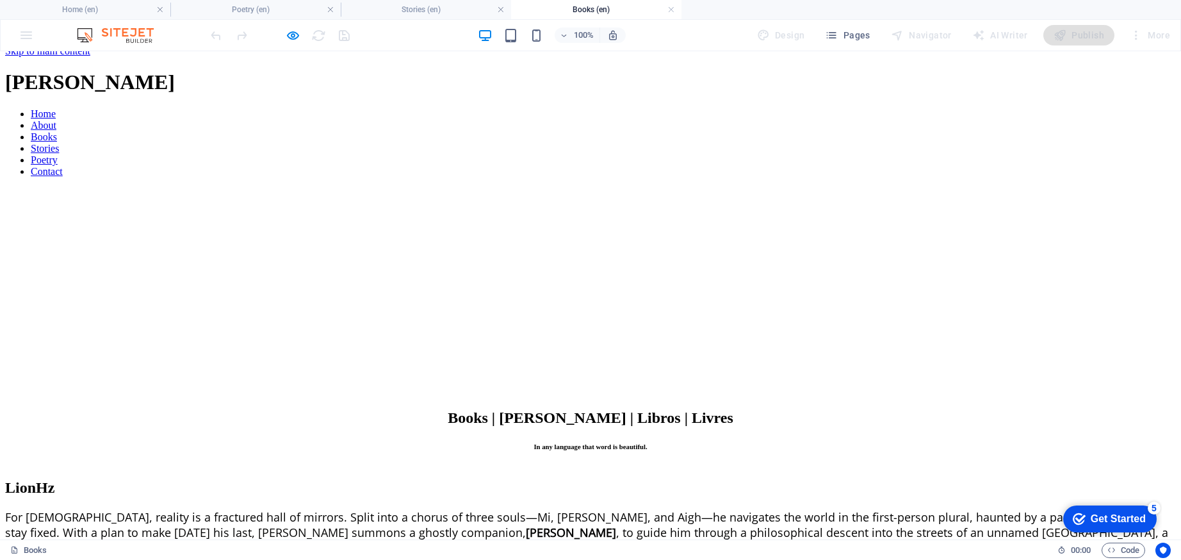
click at [63, 166] on link "Contact" at bounding box center [47, 171] width 32 height 11
click at [213, 69] on div "× Loading..." at bounding box center [109, 106] width 208 height 111
click at [63, 166] on link "Contact" at bounding box center [47, 171] width 32 height 11
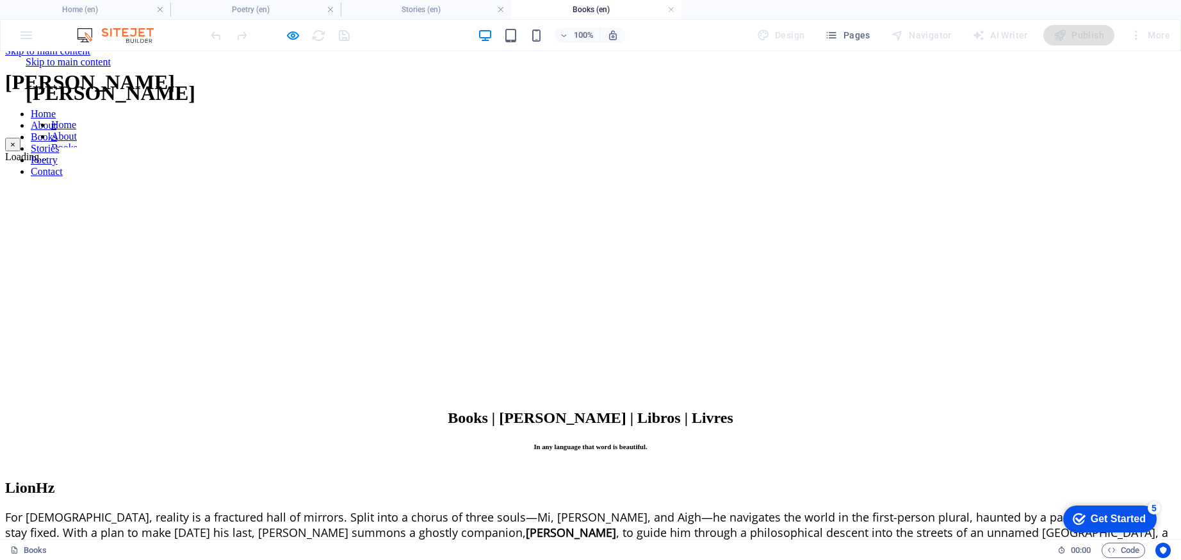
click at [21, 138] on button "×" at bounding box center [12, 144] width 15 height 13
click at [671, 12] on link at bounding box center [672, 10] width 8 height 12
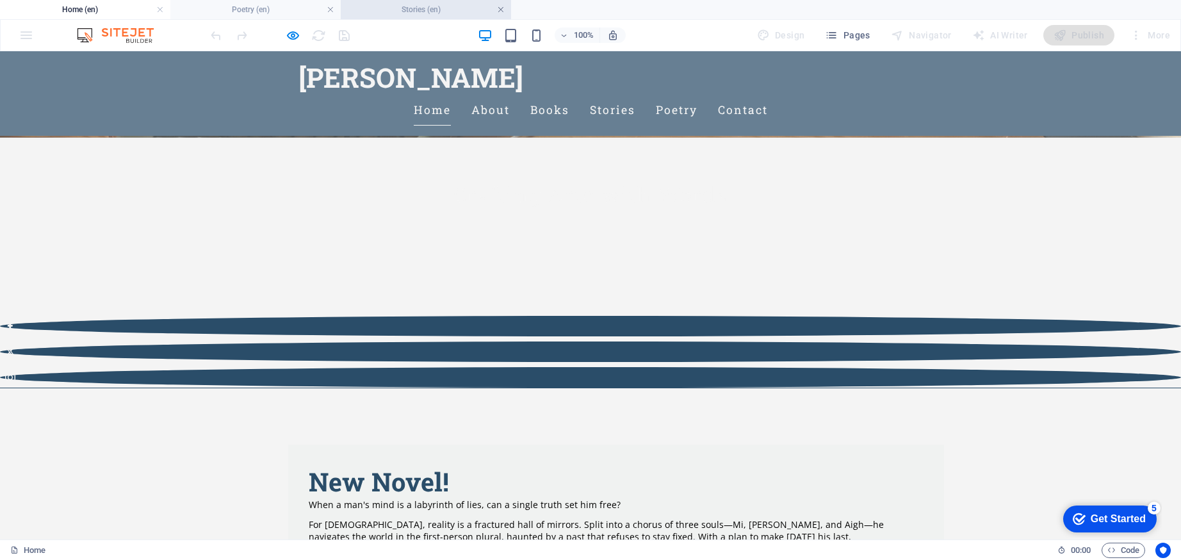
click at [503, 12] on link at bounding box center [501, 10] width 8 height 12
click at [331, 8] on link at bounding box center [331, 10] width 8 height 12
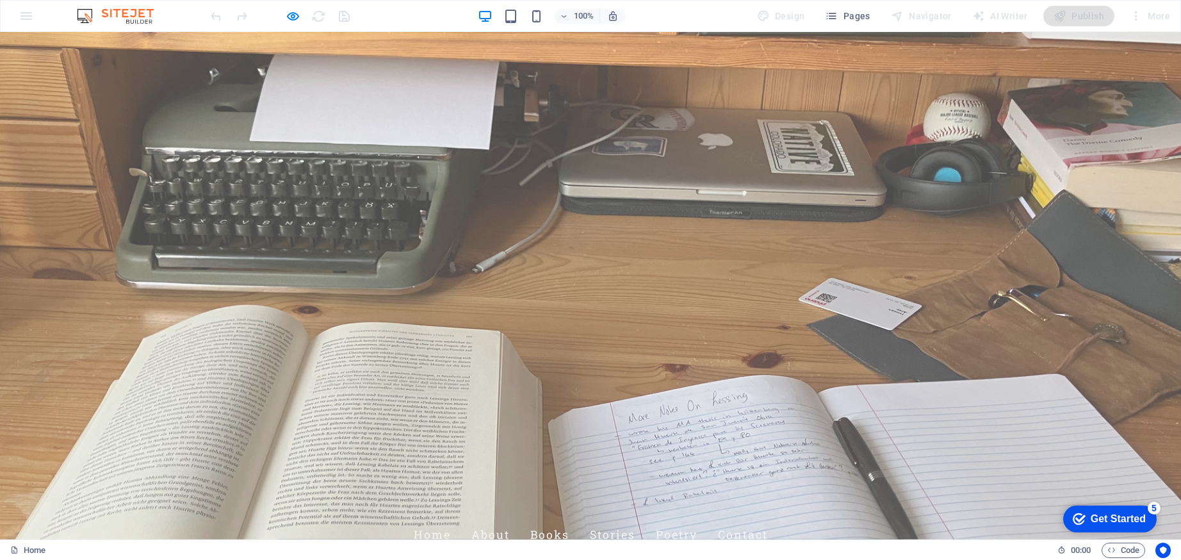
click at [510, 519] on link "About" at bounding box center [491, 535] width 38 height 32
click at [6, 117] on button "×" at bounding box center [3, 124] width 6 height 15
click at [768, 519] on link "Contact" at bounding box center [743, 535] width 50 height 32
click at [6, 117] on button "×" at bounding box center [3, 124] width 6 height 15
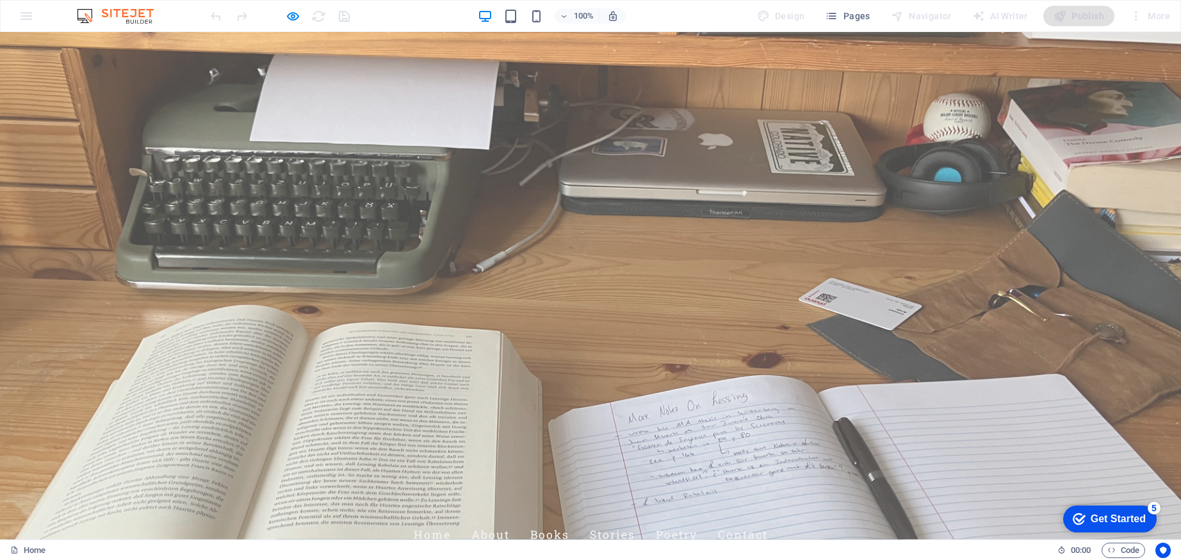
click at [570, 519] on link "Books" at bounding box center [549, 535] width 39 height 32
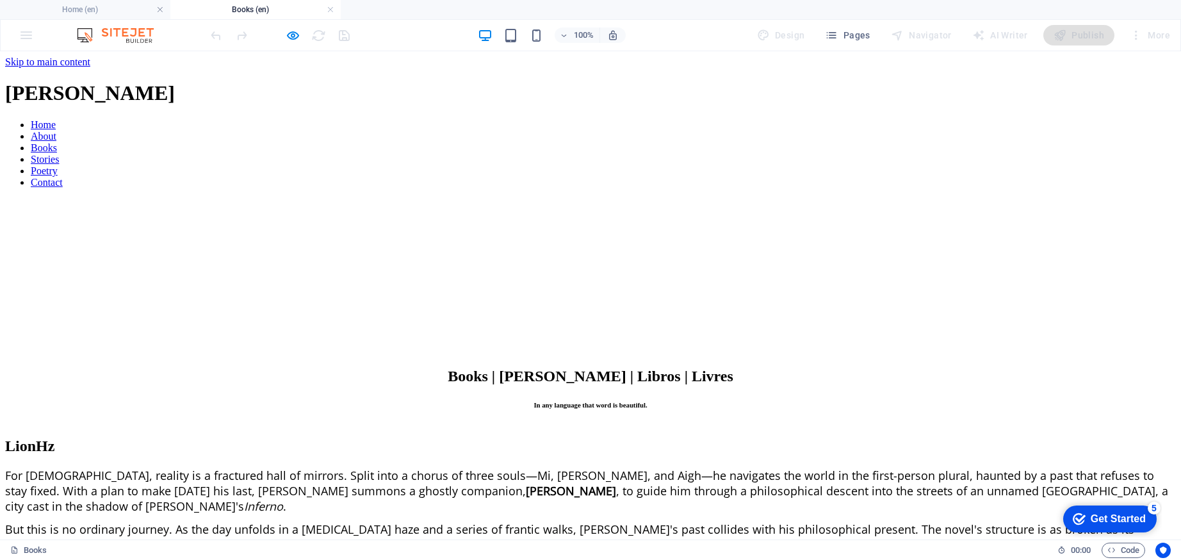
click at [477, 119] on nav "Home About Books Stories Poetry Contact" at bounding box center [590, 153] width 1171 height 69
click at [499, 119] on nav "Home About Books Stories Poetry Contact" at bounding box center [590, 153] width 1171 height 69
click at [494, 119] on nav "Home About Books Stories Poetry Contact" at bounding box center [590, 153] width 1171 height 69
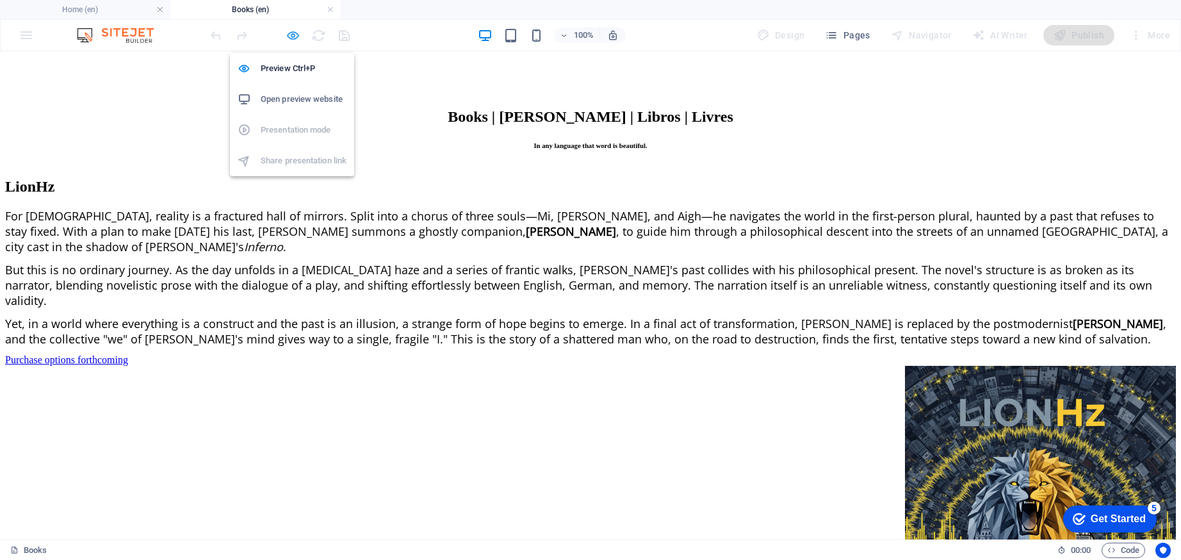
click at [294, 35] on icon "button" at bounding box center [293, 35] width 15 height 15
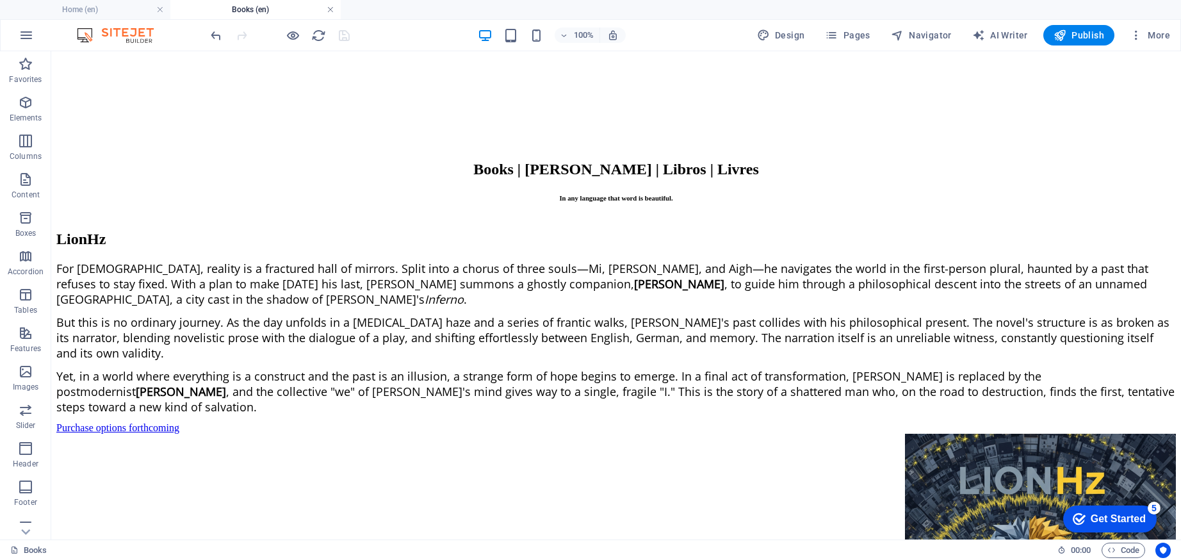
click at [333, 9] on link at bounding box center [331, 10] width 8 height 12
